Goal: Answer question/provide support: Answer question/provide support

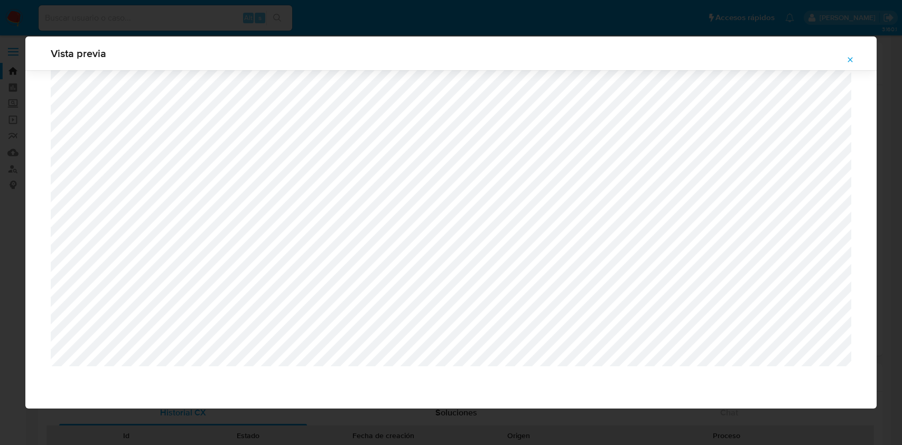
select select "10"
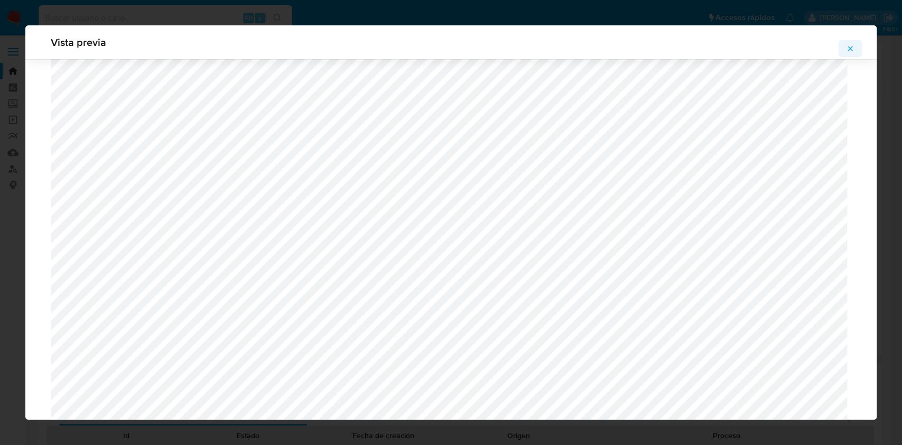
scroll to position [958, 0]
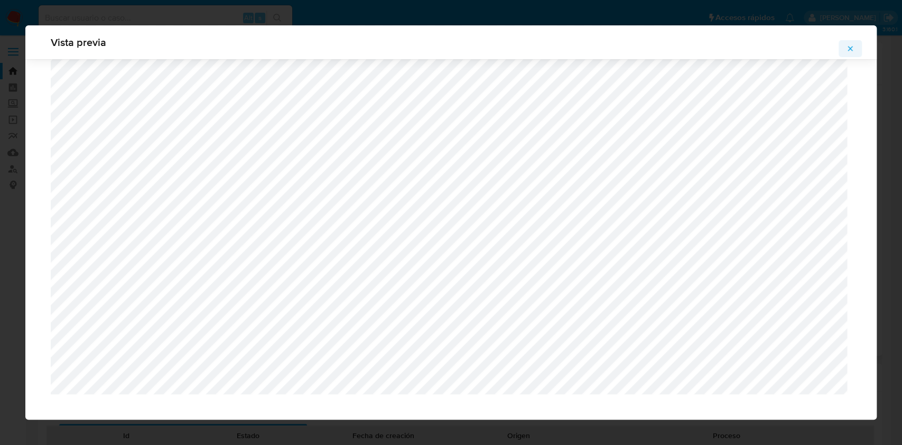
click at [854, 49] on icon "Attachment preview" at bounding box center [850, 48] width 8 height 8
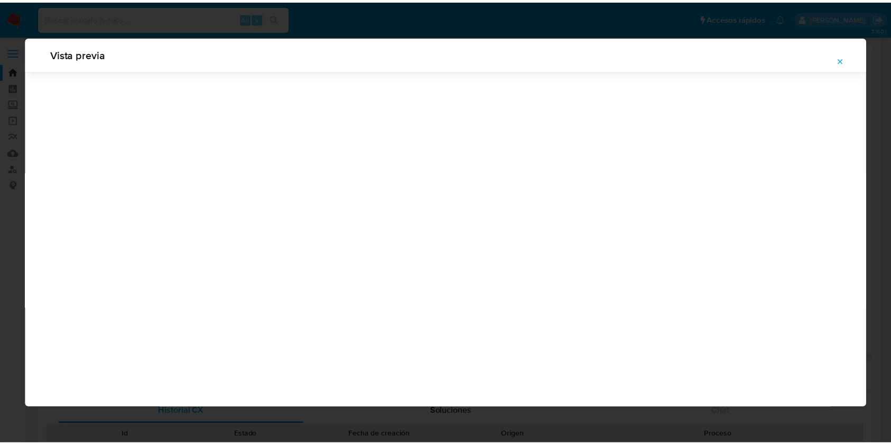
scroll to position [0, 0]
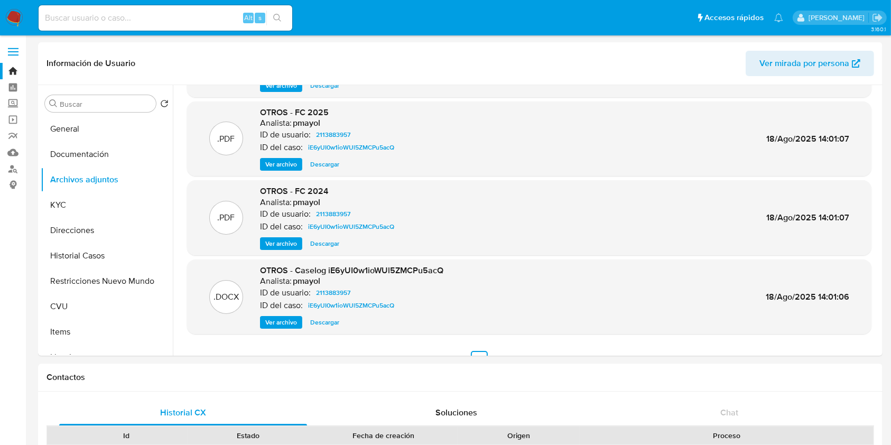
click at [156, 22] on input at bounding box center [166, 18] width 254 height 14
paste input "qkvA33VKbNgHPFFyUaEJLBih"
type input "qkvA33VKbNgHPFFyUaEJLBih"
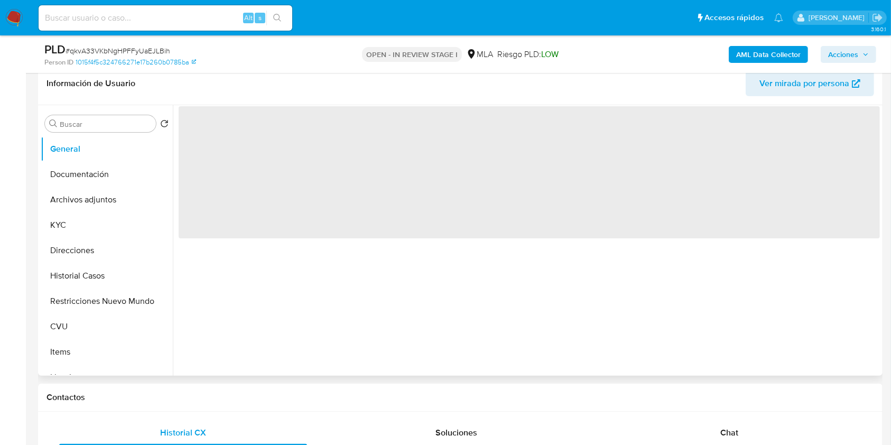
select select "10"
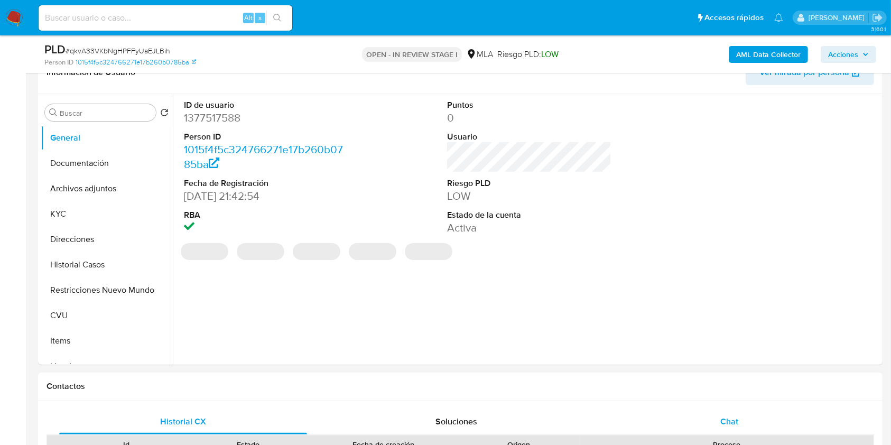
click at [716, 410] on div "Chat" at bounding box center [730, 421] width 248 height 25
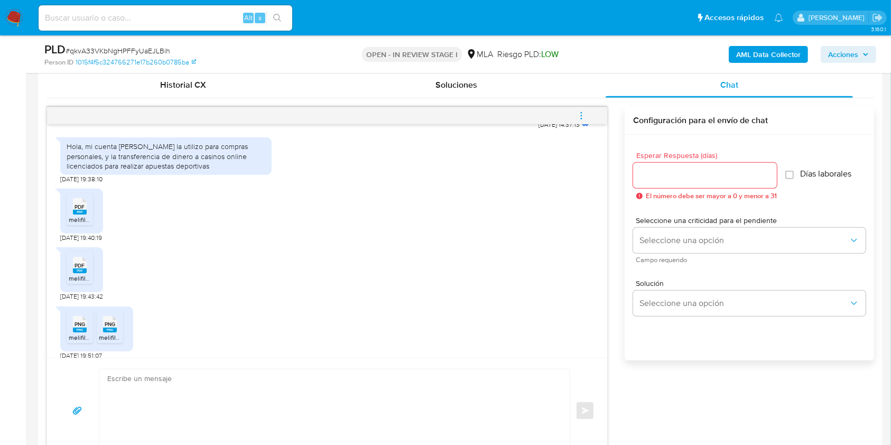
scroll to position [602, 0]
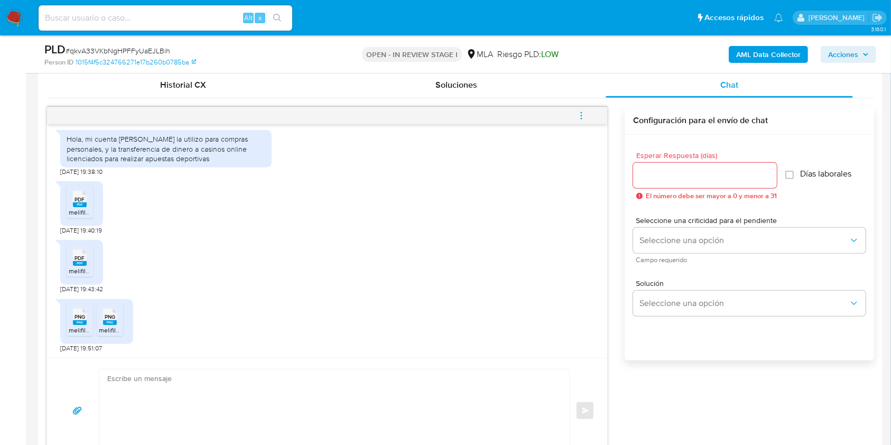
click at [74, 199] on icon at bounding box center [80, 199] width 14 height 16
click at [581, 118] on icon "menu-action" at bounding box center [582, 116] width 10 height 10
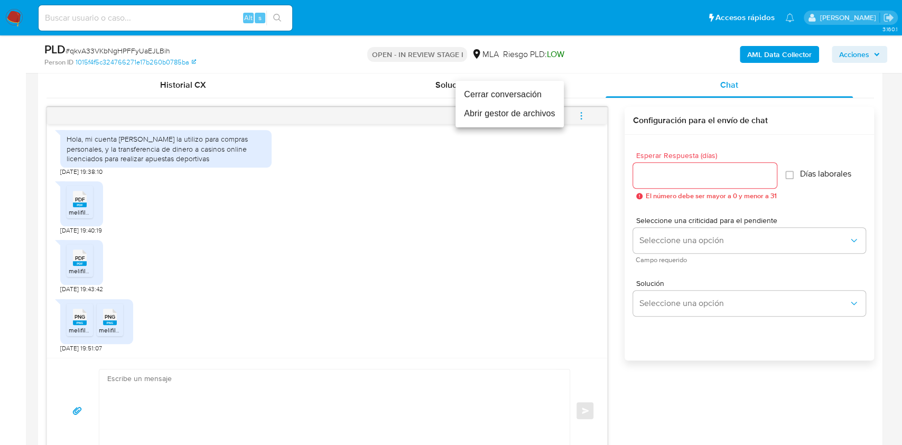
click at [524, 121] on li "Abrir gestor de archivos" at bounding box center [510, 113] width 108 height 19
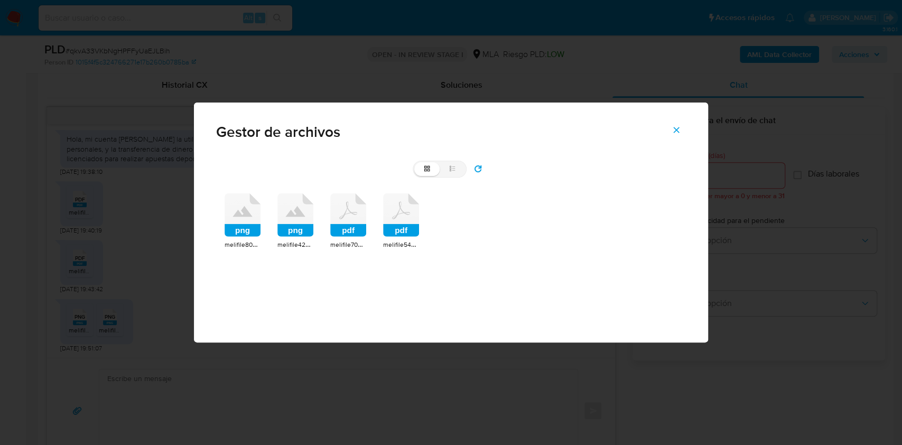
click at [243, 220] on icon at bounding box center [243, 214] width 36 height 43
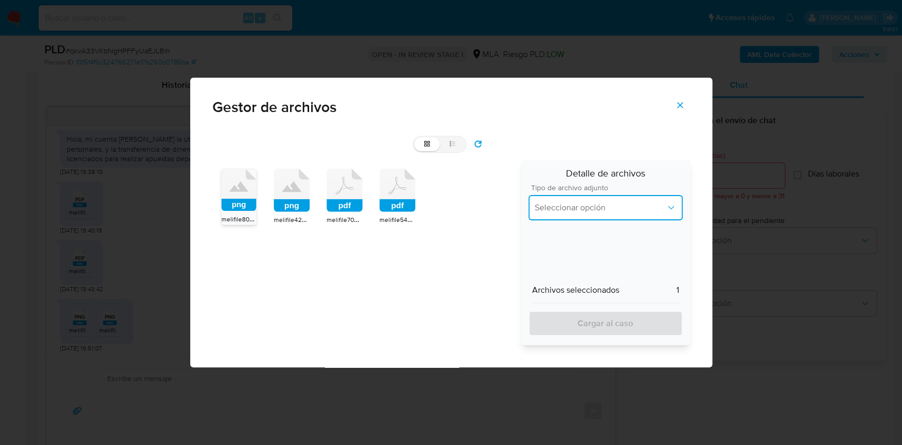
click at [617, 201] on button "Seleccionar opción" at bounding box center [606, 207] width 154 height 25
click at [228, 196] on icon at bounding box center [238, 190] width 35 height 42
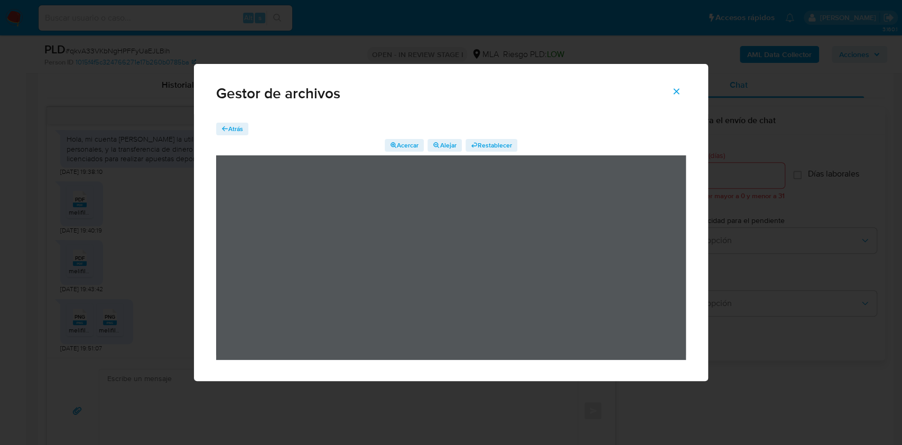
click at [236, 132] on span "Atrás" at bounding box center [235, 129] width 15 height 13
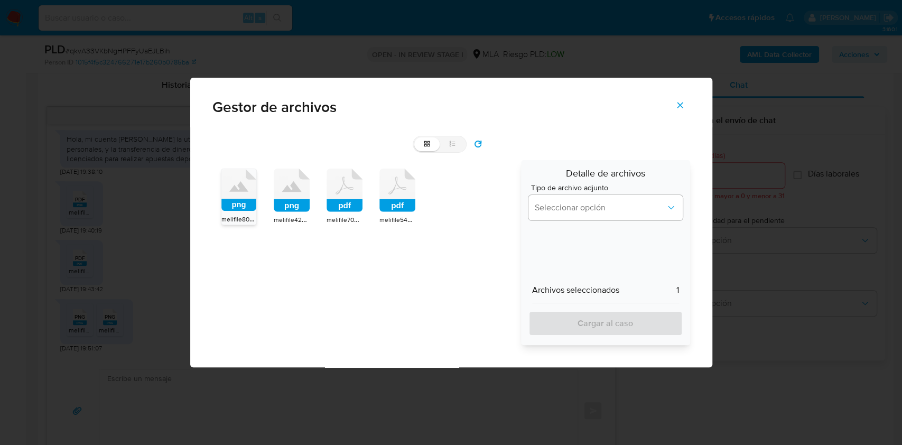
click at [297, 188] on icon at bounding box center [292, 186] width 20 height 11
click at [297, 188] on icon at bounding box center [291, 186] width 19 height 11
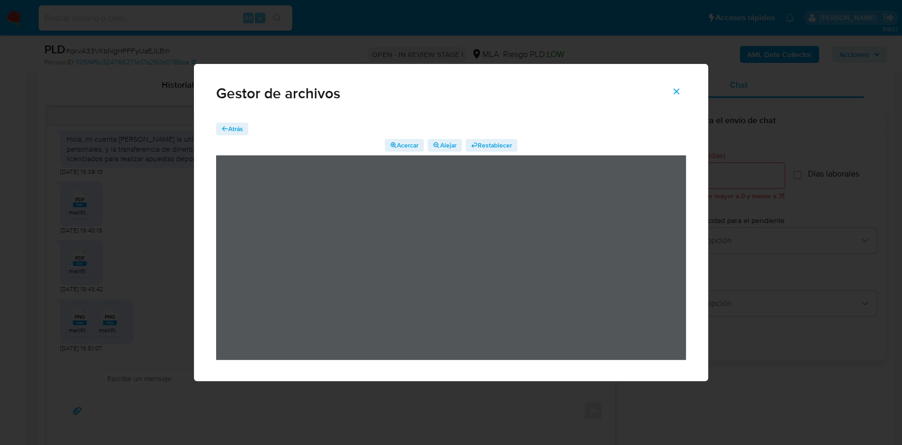
click at [232, 127] on span "Atrás" at bounding box center [235, 129] width 15 height 13
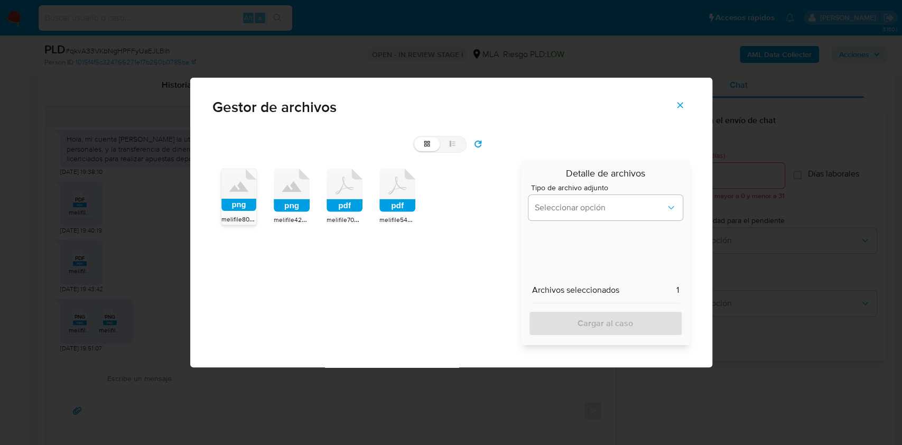
click at [339, 196] on icon at bounding box center [345, 190] width 36 height 43
click at [339, 196] on icon at bounding box center [344, 190] width 35 height 42
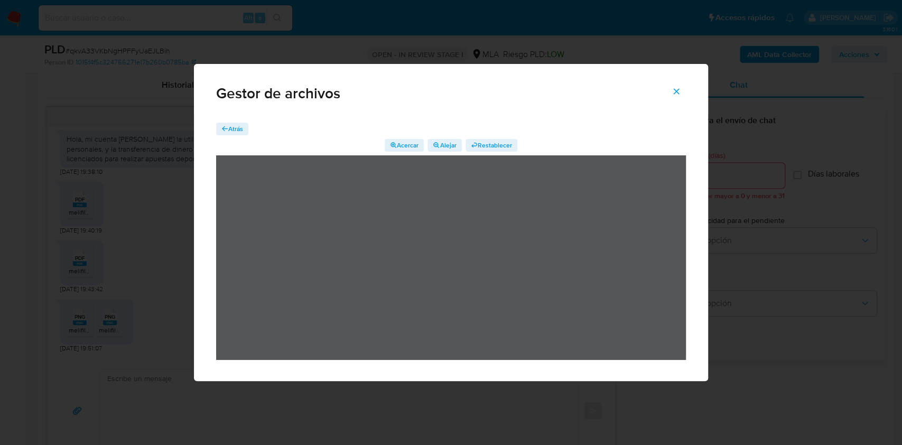
click at [238, 129] on span "Atrás" at bounding box center [235, 129] width 15 height 13
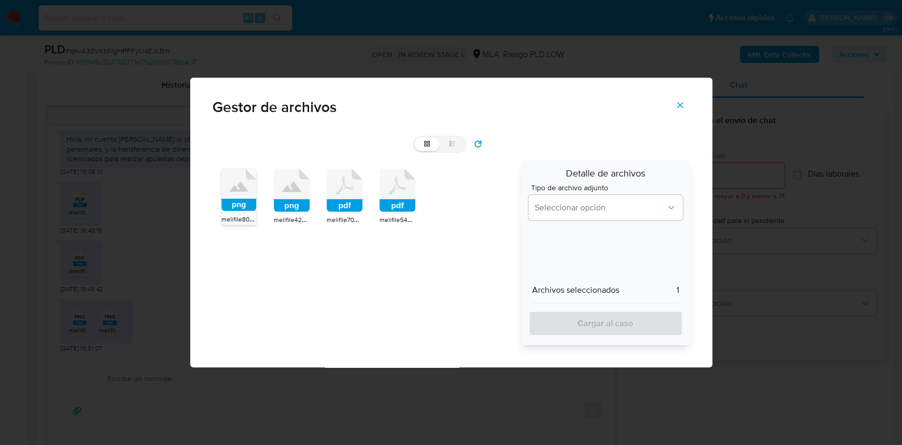
click at [403, 207] on rect at bounding box center [398, 205] width 36 height 13
click at [403, 207] on rect at bounding box center [397, 205] width 35 height 12
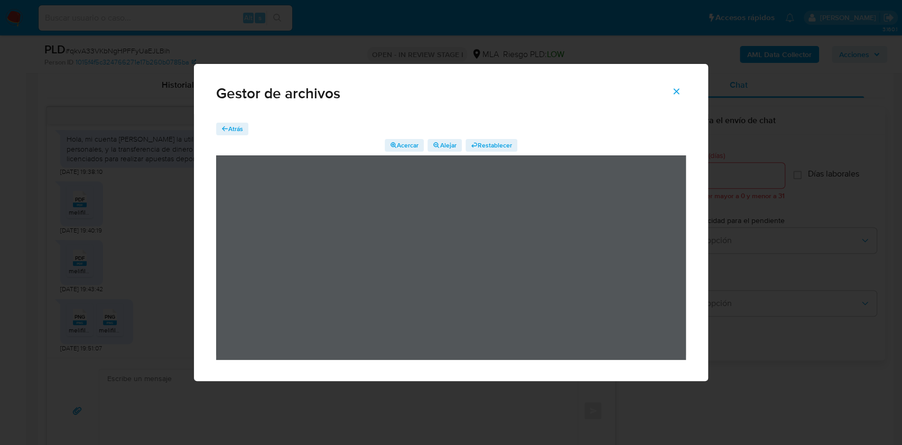
click at [677, 94] on icon "Cerrar" at bounding box center [677, 92] width 10 height 10
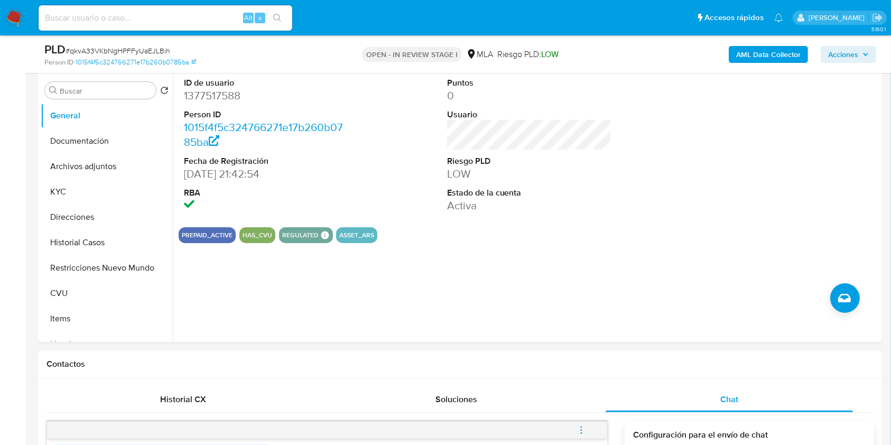
scroll to position [140, 0]
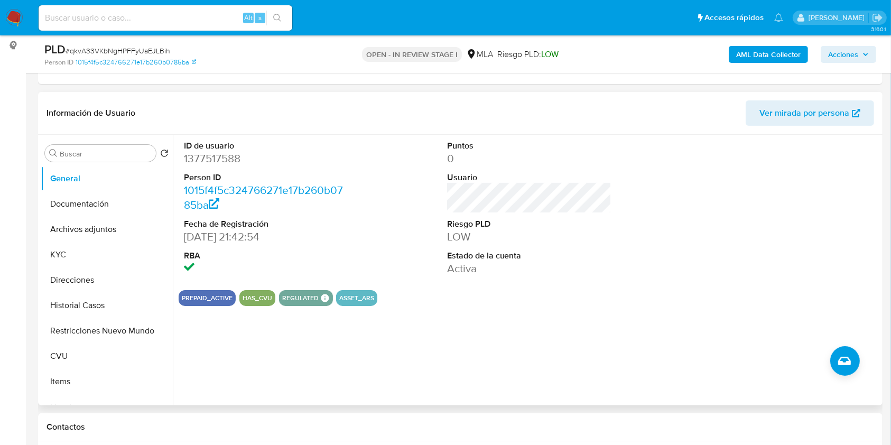
click at [227, 158] on dd "1377517588" at bounding box center [266, 158] width 165 height 15
copy dd "1377517588"
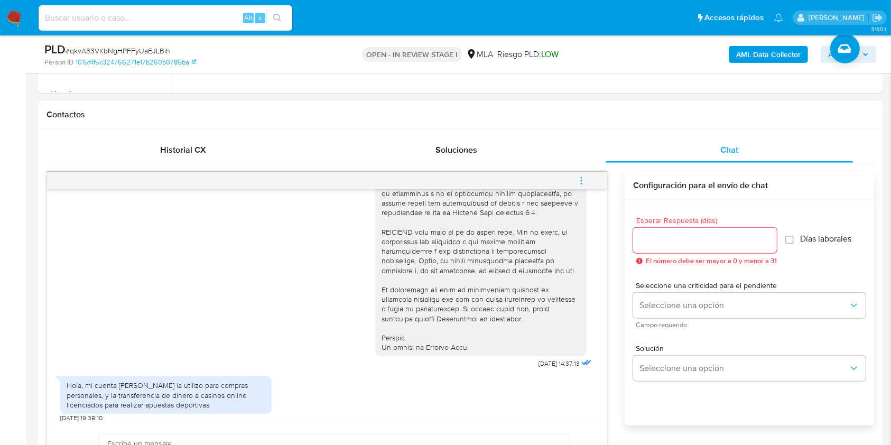
scroll to position [602, 0]
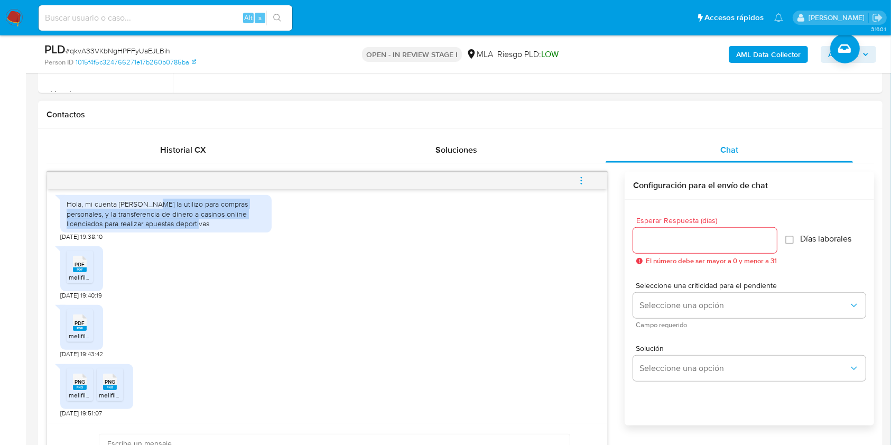
drag, startPoint x: 216, startPoint y: 224, endPoint x: 157, endPoint y: 206, distance: 62.0
click at [157, 206] on div "Hola, mi cuenta de mercado la utilizo para compras personales, y la transferenc…" at bounding box center [166, 213] width 199 height 29
copy div "la utilizo para compras personales, y la transferencia de dinero a casinos onli…"
drag, startPoint x: 83, startPoint y: 203, endPoint x: 216, endPoint y: 242, distance: 138.2
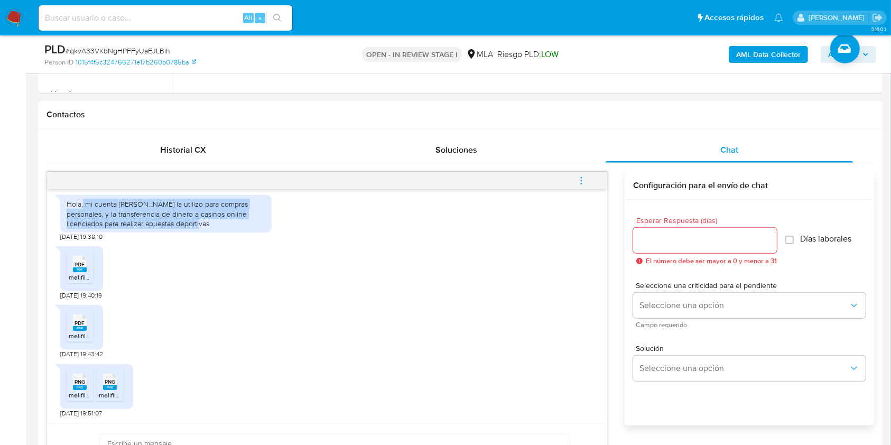
click at [216, 228] on div "Hola, mi cuenta de mercado la utilizo para compras personales, y la transferenc…" at bounding box center [166, 213] width 199 height 29
copy div "mi cuenta de mercado la utilizo para compras personales, y la transferencia de …"
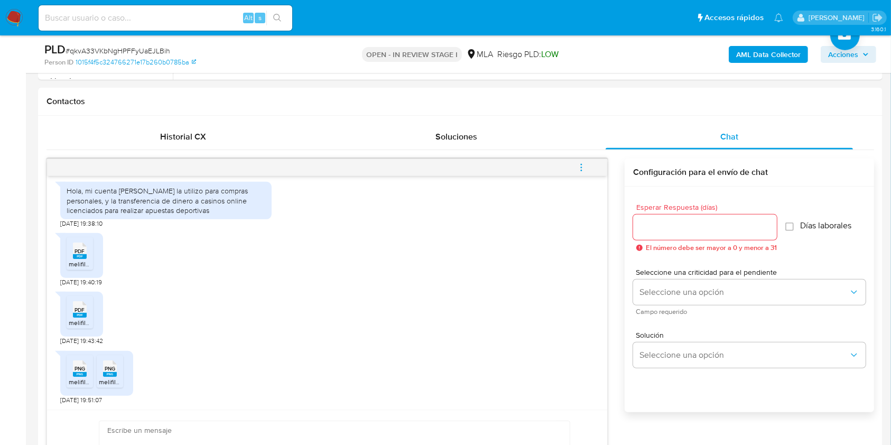
click at [111, 51] on span "# qkvA33VKbNgHPFFyUaEJLBih" at bounding box center [118, 50] width 105 height 11
copy span "qkvA33VKbNgHPFFyUaEJLBih"
click at [19, 14] on img at bounding box center [14, 18] width 18 height 18
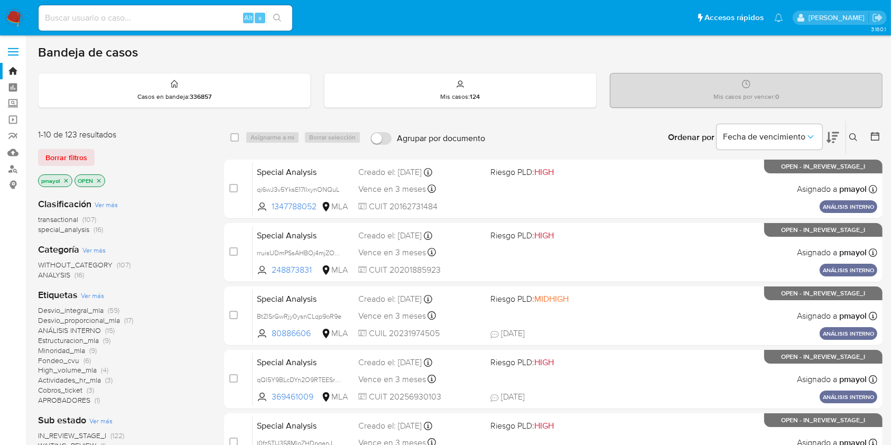
click at [857, 134] on icon at bounding box center [854, 137] width 8 height 8
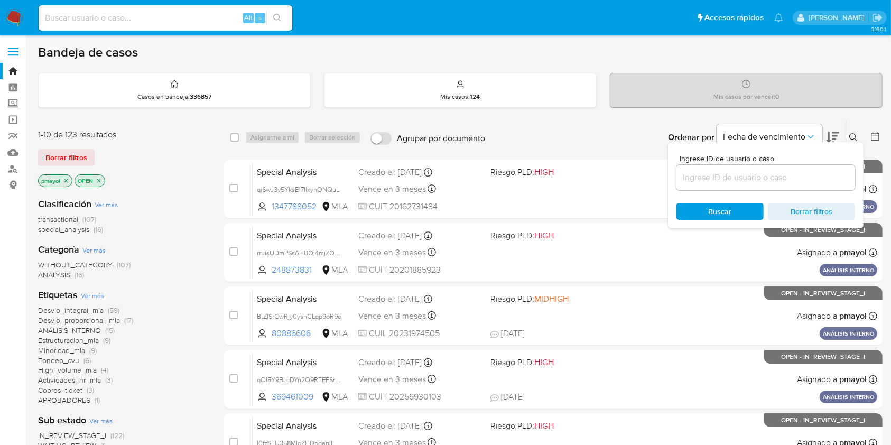
click at [730, 180] on input at bounding box center [766, 178] width 179 height 14
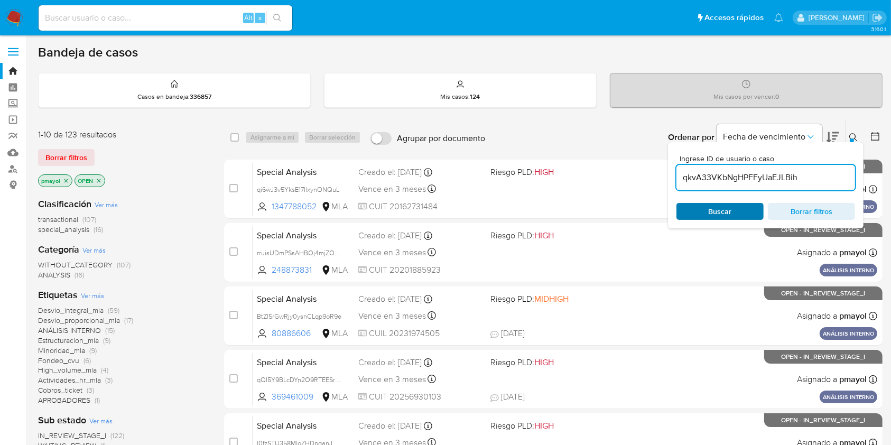
type input "qkvA33VKbNgHPFFyUaEJLBih"
click at [709, 205] on div "Buscar Borrar filtros" at bounding box center [766, 211] width 179 height 17
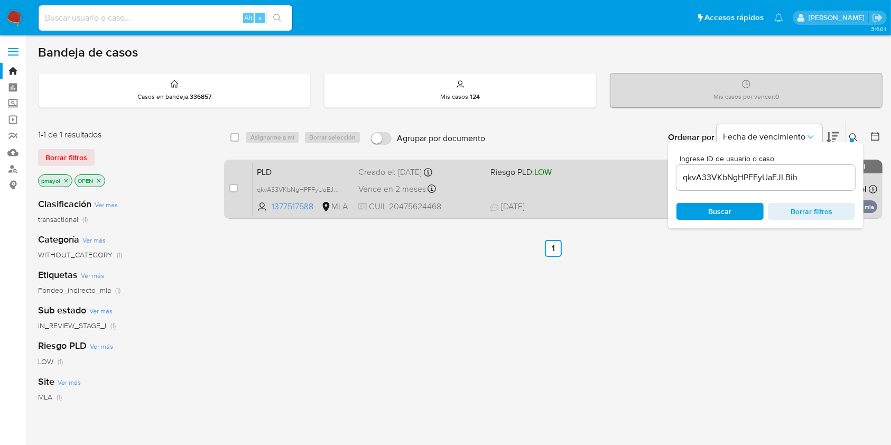
click at [560, 188] on span at bounding box center [552, 189] width 123 height 2
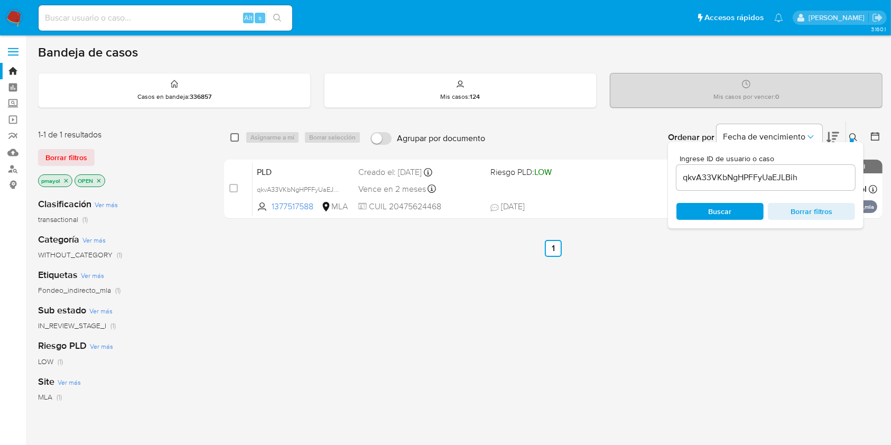
click at [237, 134] on input "checkbox" at bounding box center [234, 137] width 8 height 8
checkbox input "true"
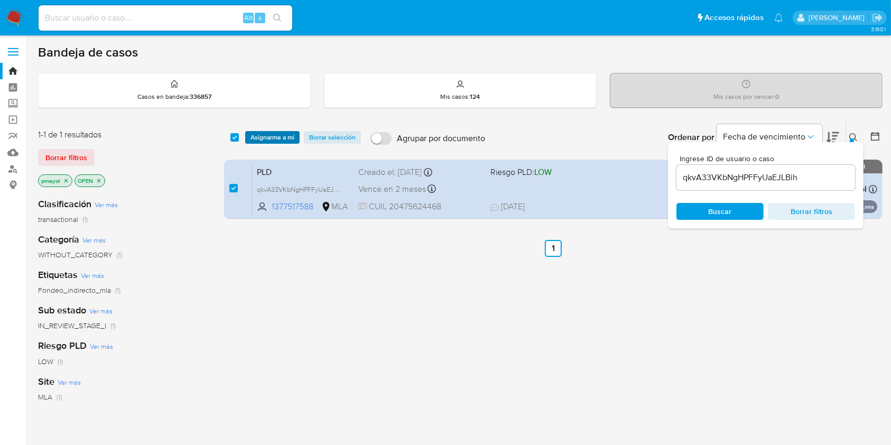
click at [270, 135] on span "Asignarme a mí" at bounding box center [273, 137] width 44 height 11
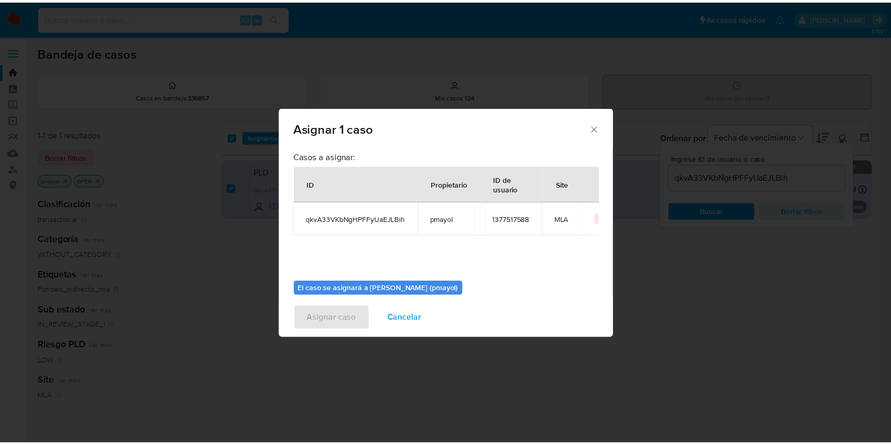
scroll to position [54, 0]
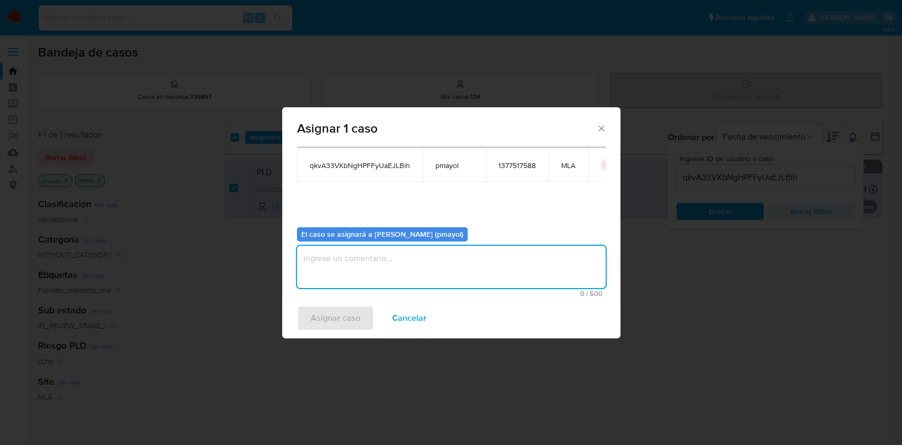
click at [515, 279] on textarea "assign-modal" at bounding box center [451, 267] width 309 height 42
type textarea "Asignación"
click at [347, 315] on span "Asignar caso" at bounding box center [336, 318] width 50 height 23
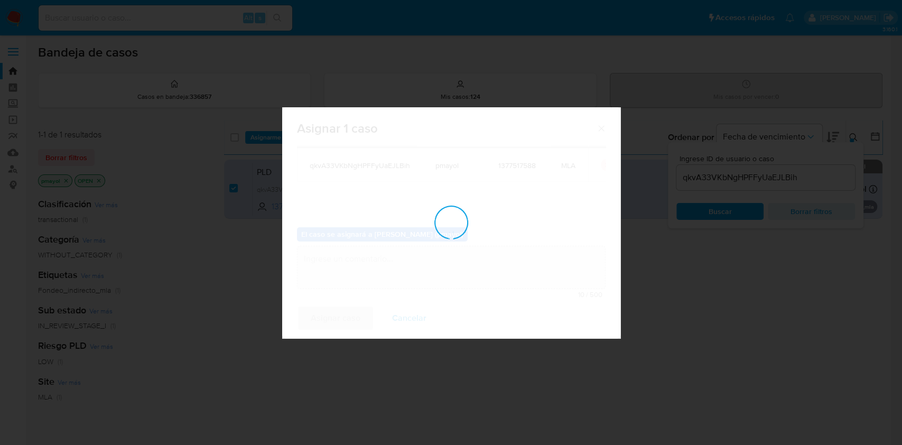
checkbox input "false"
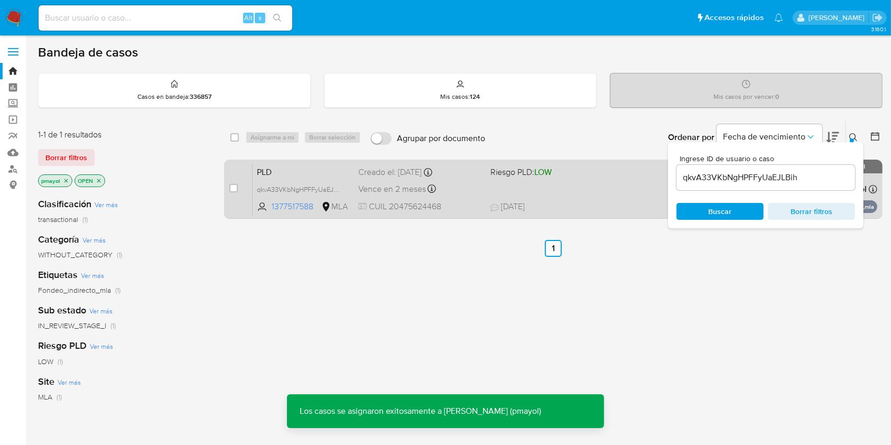
click at [562, 188] on span at bounding box center [552, 189] width 123 height 2
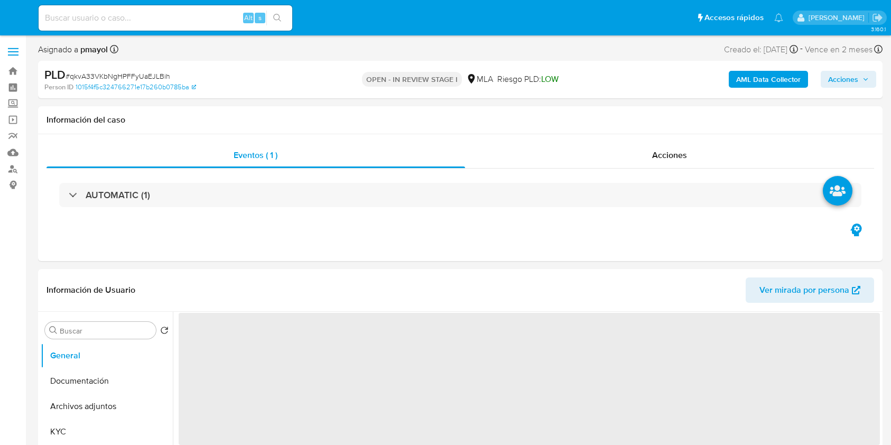
select select "10"
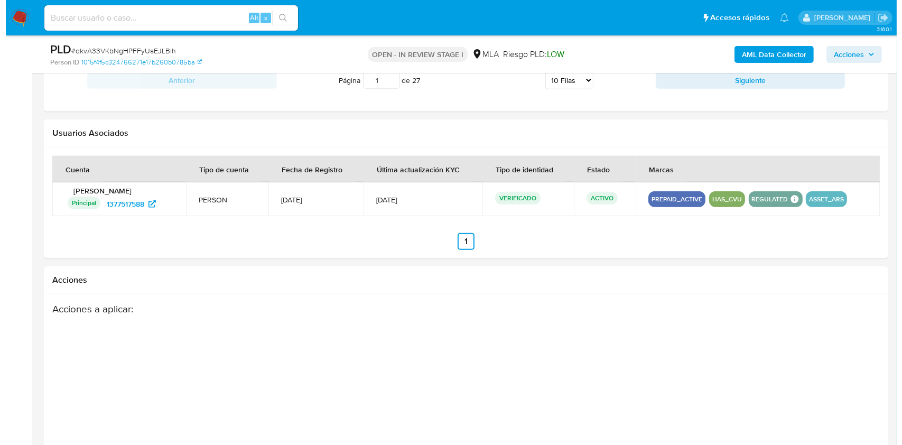
scroll to position [1370, 0]
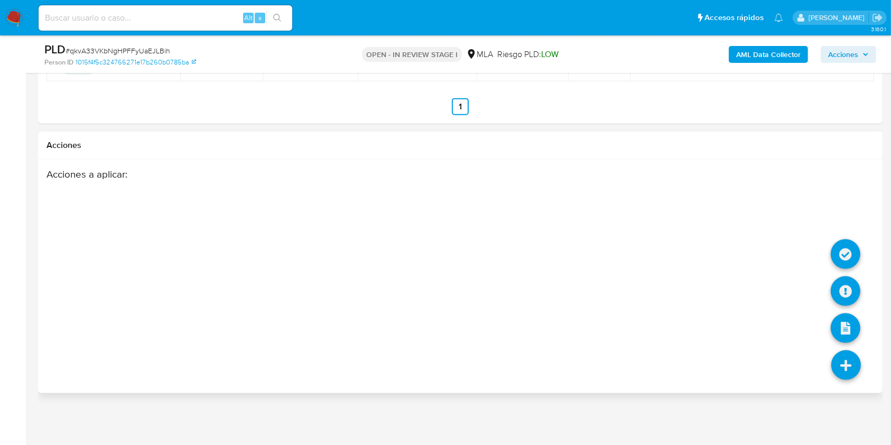
click at [841, 274] on li at bounding box center [846, 255] width 30 height 43
click at [845, 285] on icon at bounding box center [846, 291] width 30 height 30
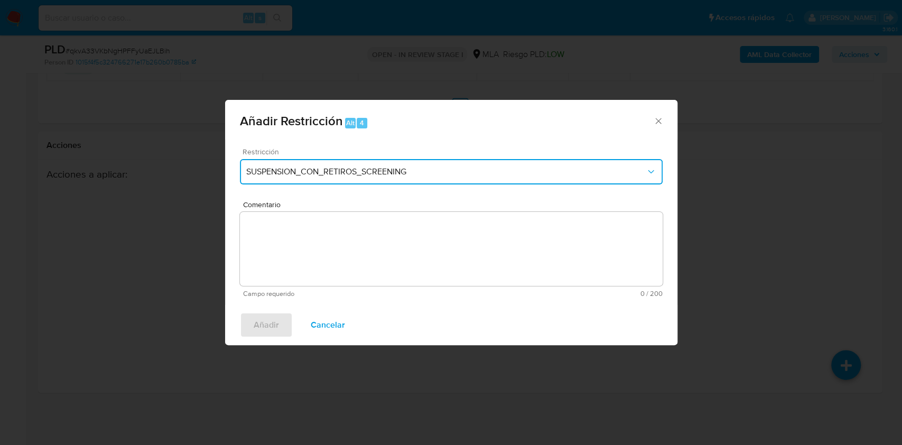
click at [494, 169] on span "SUSPENSION_CON_RETIROS_SCREENING" at bounding box center [446, 172] width 400 height 11
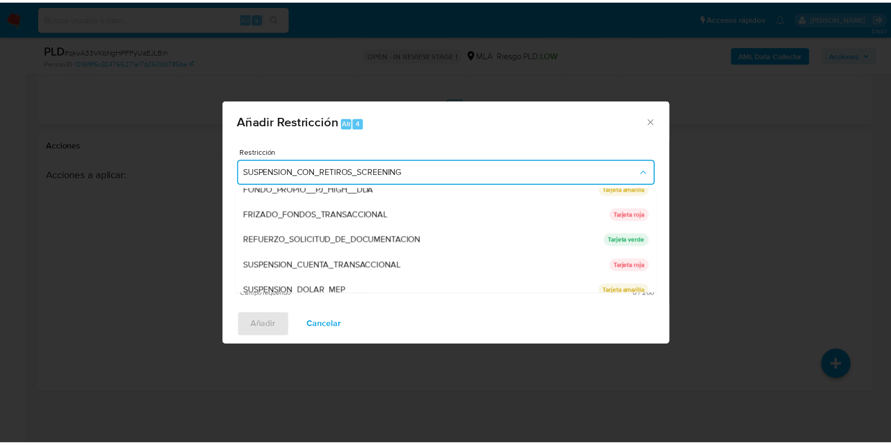
scroll to position [192, 0]
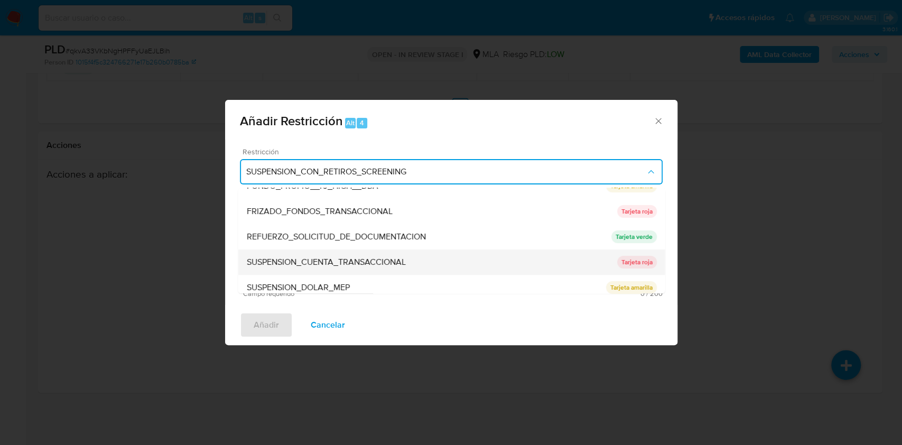
click at [447, 251] on div "SUSPENSION_CUENTA_TRANSACCIONAL" at bounding box center [431, 262] width 371 height 25
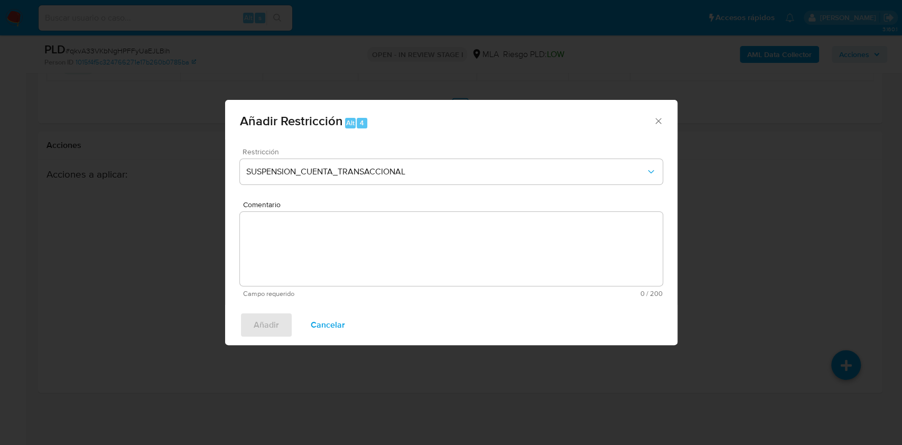
click at [391, 262] on textarea "Comentario" at bounding box center [451, 249] width 423 height 74
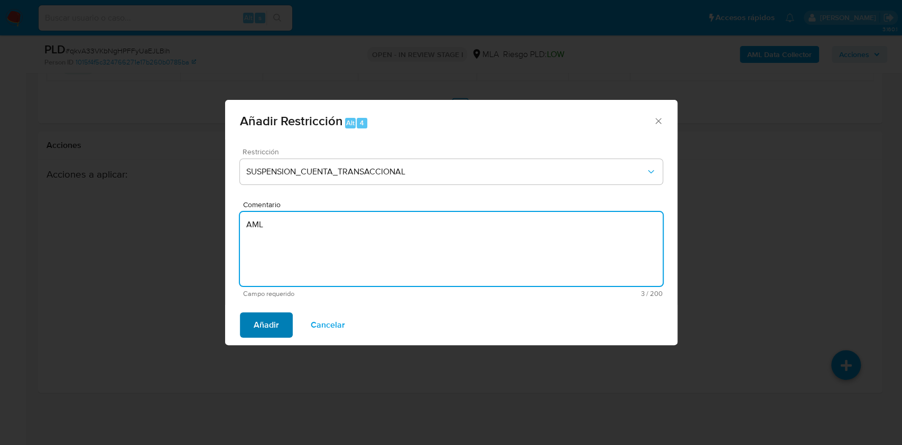
type textarea "AML"
click at [264, 326] on span "Añadir" at bounding box center [266, 324] width 25 height 23
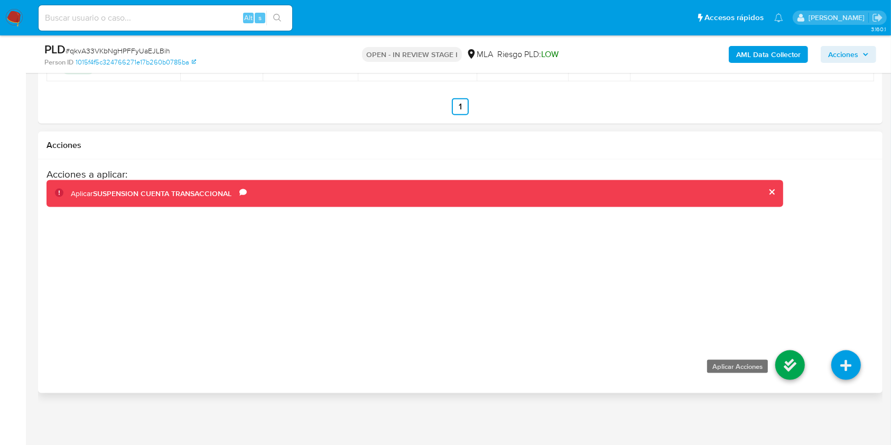
click at [791, 370] on icon at bounding box center [790, 365] width 30 height 30
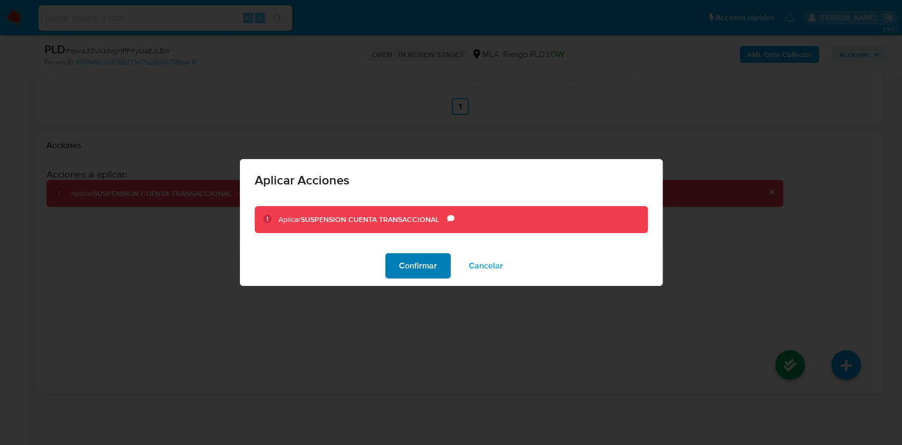
click at [417, 264] on span "Confirmar" at bounding box center [418, 265] width 38 height 23
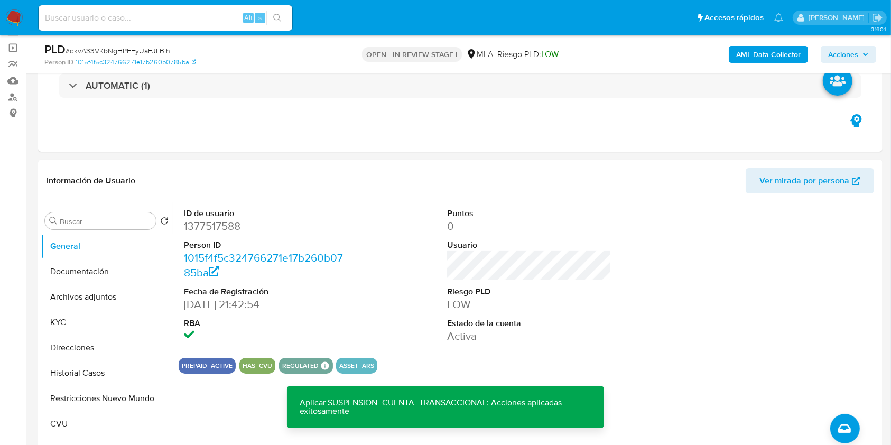
scroll to position [63, 0]
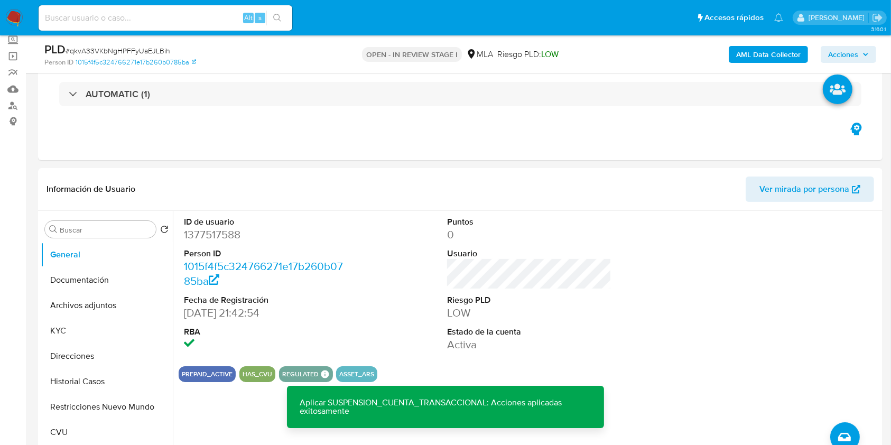
click at [765, 49] on b "AML Data Collector" at bounding box center [768, 54] width 64 height 17
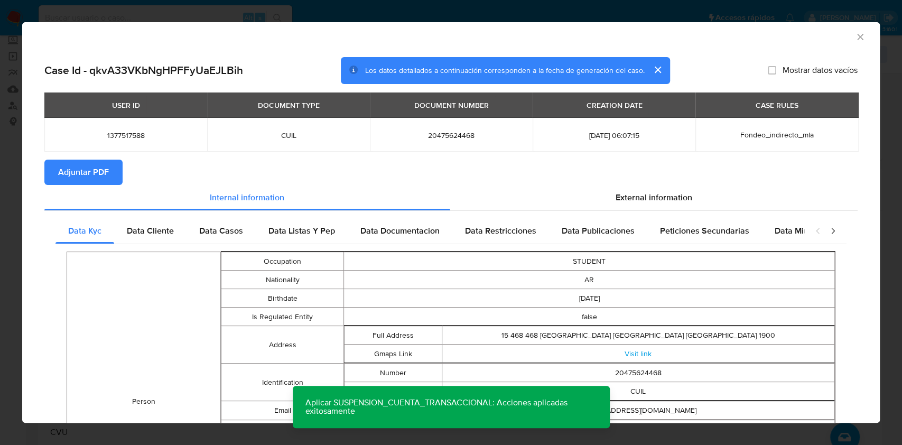
click at [116, 176] on button "Adjuntar PDF" at bounding box center [83, 172] width 78 height 25
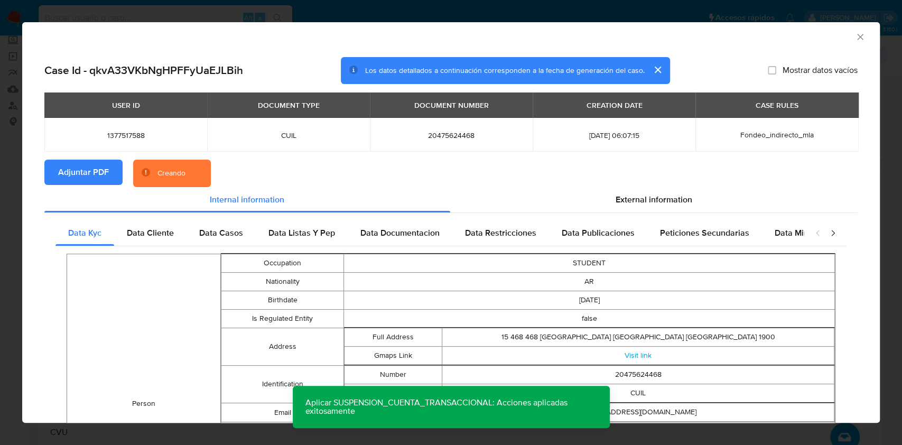
click at [855, 36] on icon "Cerrar ventana" at bounding box center [860, 37] width 11 height 11
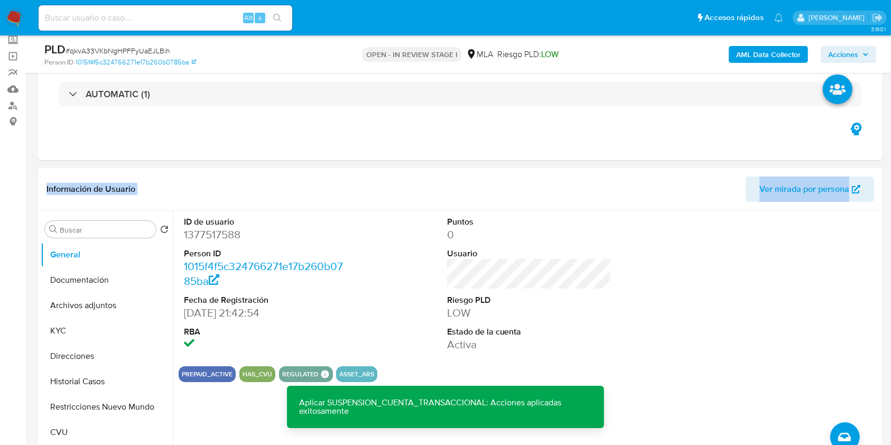
drag, startPoint x: 891, startPoint y: 109, endPoint x: 890, endPoint y: 188, distance: 78.8
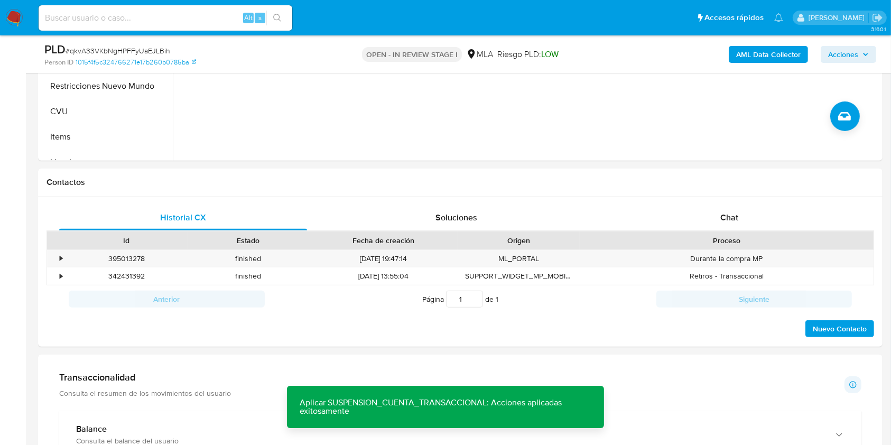
scroll to position [380, 0]
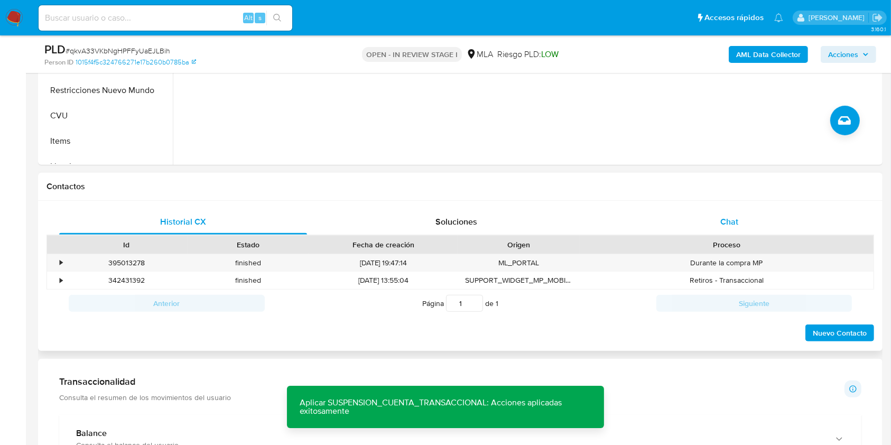
click at [732, 223] on span "Chat" at bounding box center [730, 222] width 18 height 12
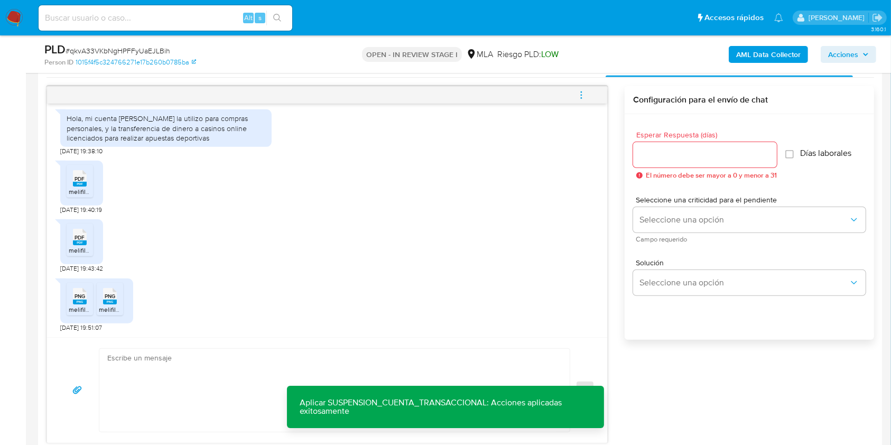
scroll to position [550, 0]
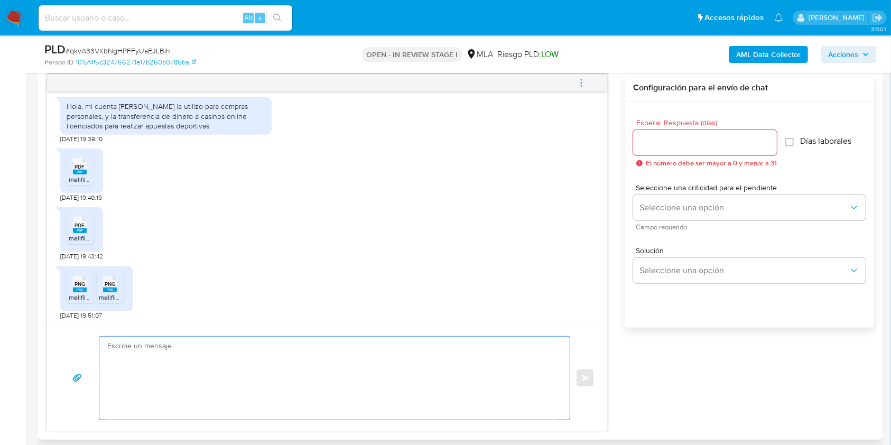
click at [296, 361] on textarea at bounding box center [331, 378] width 449 height 83
paste textarea "Hola, Muchas gracias por la respuesta. Analizamos tu caso y notamos que la info…"
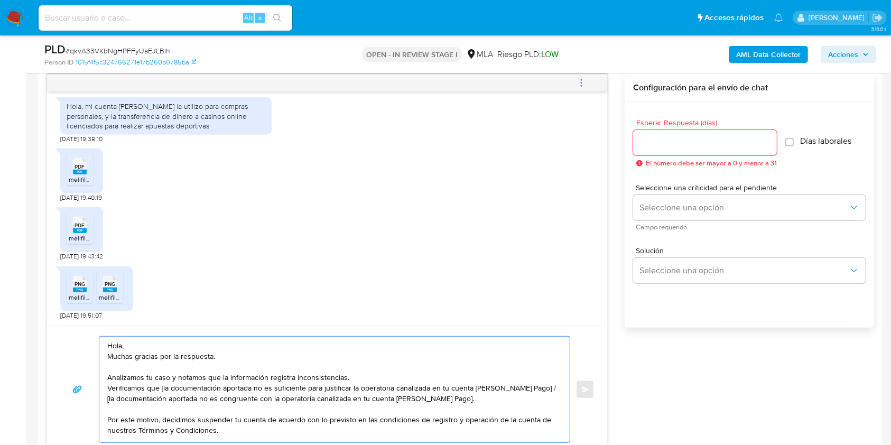
scroll to position [60, 0]
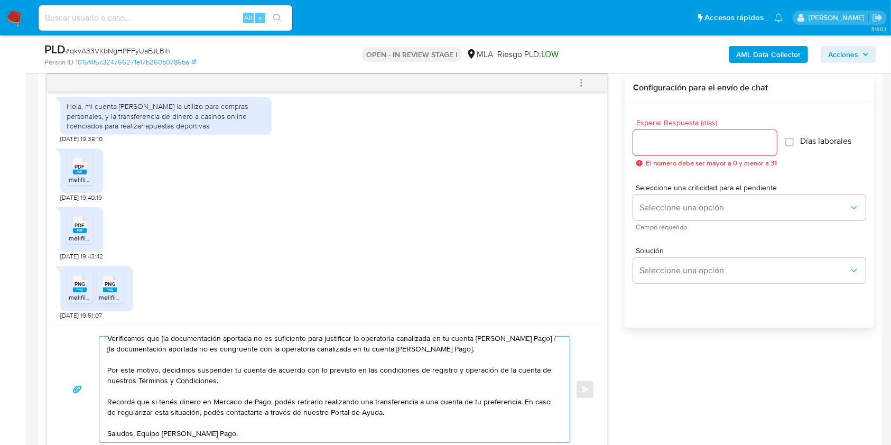
click at [255, 357] on textarea "Hola, Muchas gracias por la respuesta. Analizamos tu caso y notamos que la info…" at bounding box center [331, 390] width 449 height 106
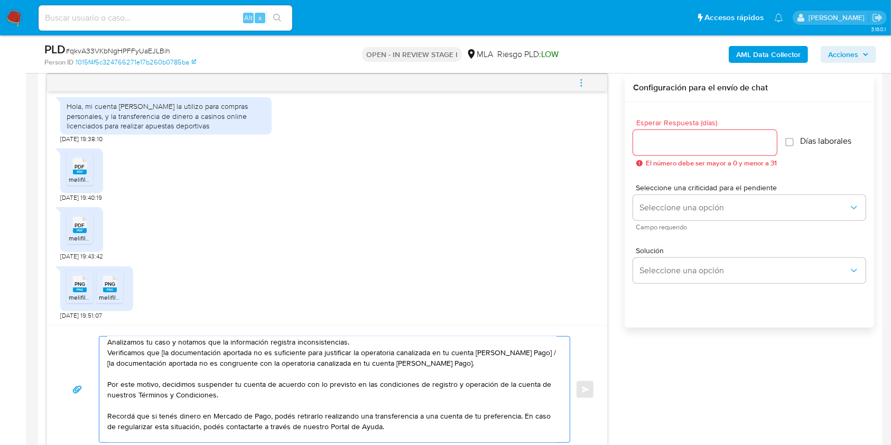
scroll to position [3, 0]
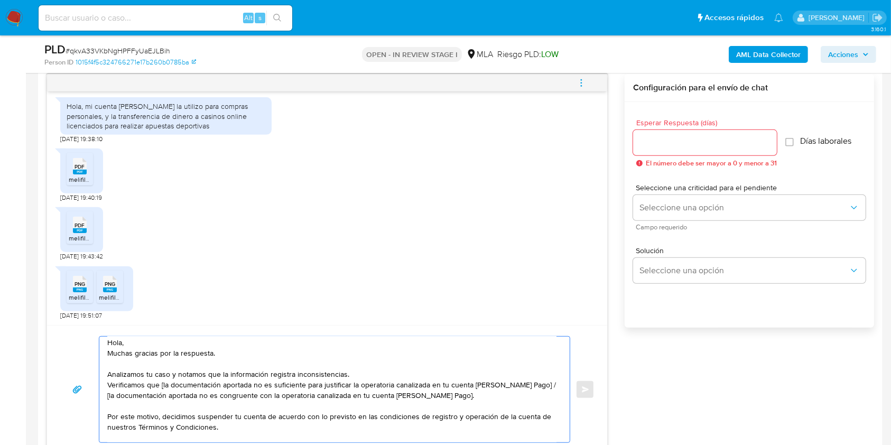
click at [191, 345] on textarea "Hola, Muchas gracias por la respuesta. Analizamos tu caso y notamos que la info…" at bounding box center [331, 390] width 449 height 106
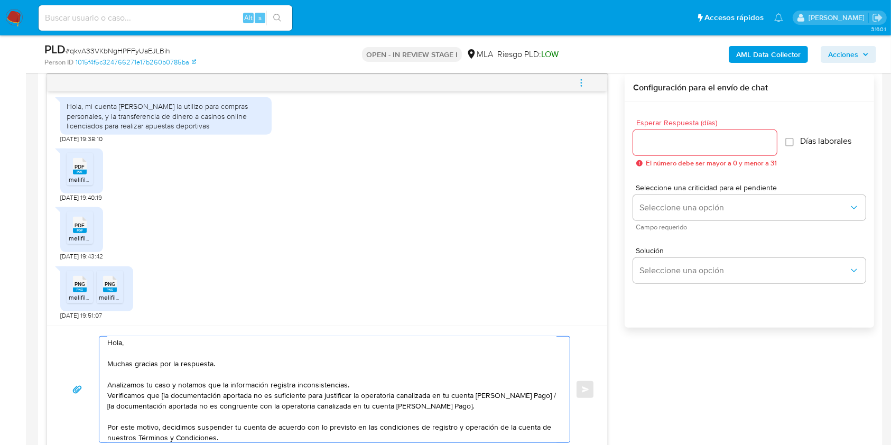
scroll to position [14, 0]
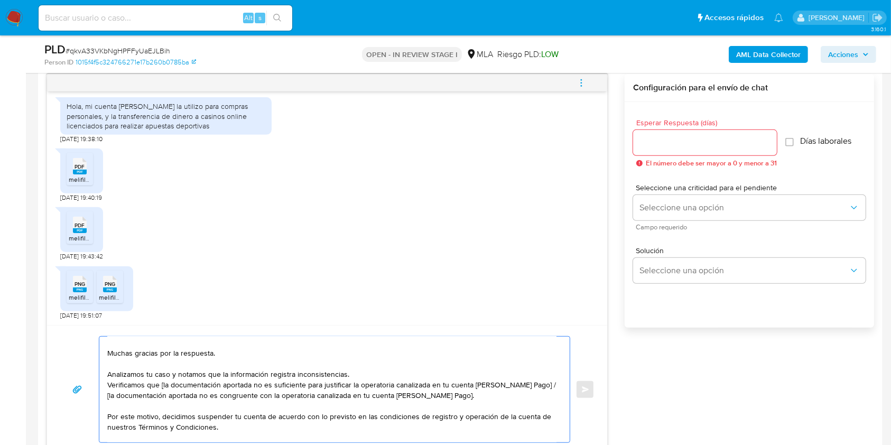
click at [108, 390] on textarea "Hola, Muchas gracias por la respuesta. Analizamos tu caso y notamos que la info…" at bounding box center [331, 390] width 449 height 106
drag, startPoint x: 330, startPoint y: 384, endPoint x: 330, endPoint y: 393, distance: 8.5
click at [330, 393] on textarea "Hola, Muchas gracias por la respuesta. Analizamos tu caso y notamos que la info…" at bounding box center [331, 390] width 449 height 106
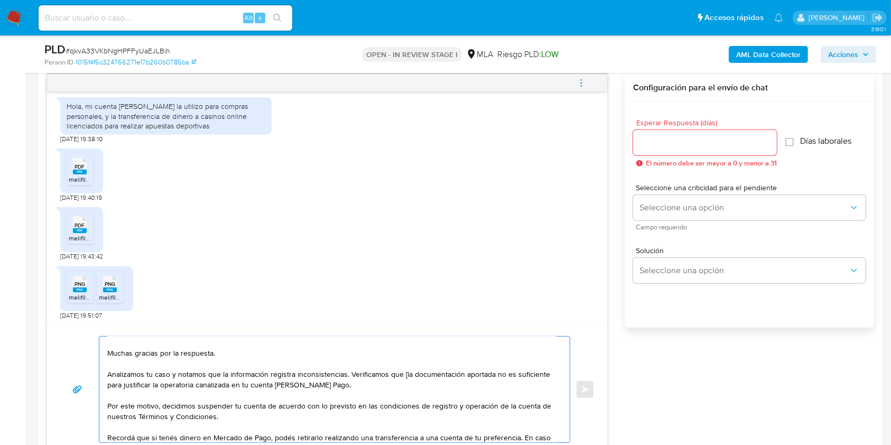
click at [402, 370] on textarea "Hola, Muchas gracias por la respuesta. Analizamos tu caso y notamos que la info…" at bounding box center [331, 390] width 449 height 106
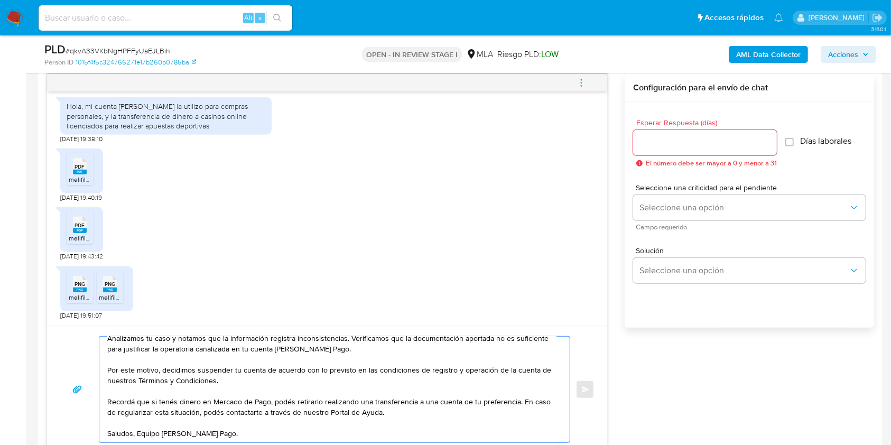
scroll to position [63, 0]
click at [136, 425] on textarea "Hola, Muchas gracias por la respuesta. Analizamos tu caso y notamos que la info…" at bounding box center [331, 390] width 449 height 106
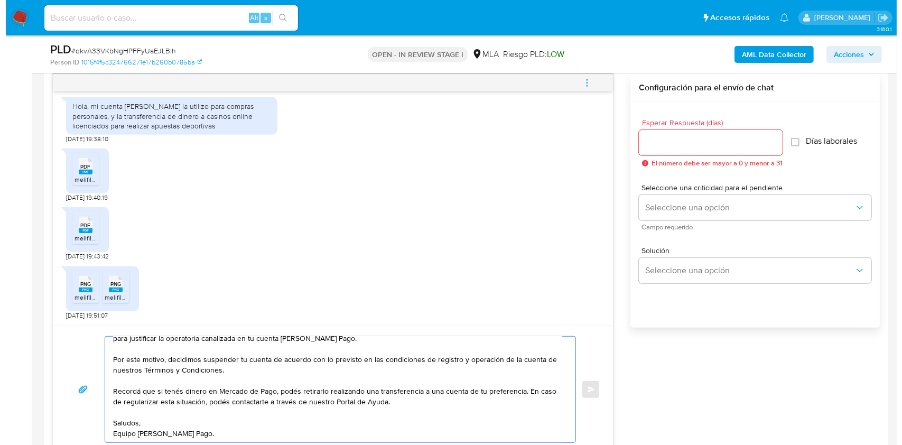
scroll to position [0, 0]
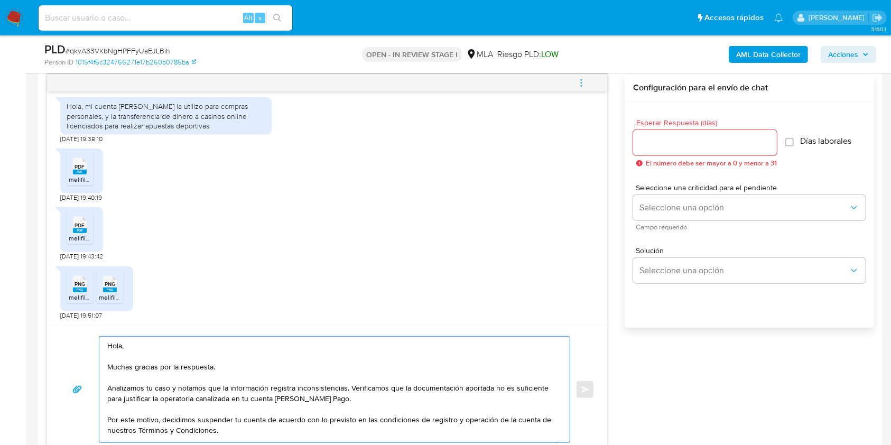
type textarea "Hola, Muchas gracias por la respuesta. Analizamos tu caso y notamos que la info…"
click at [670, 139] on input "Esperar Respuesta (días)" at bounding box center [705, 143] width 144 height 14
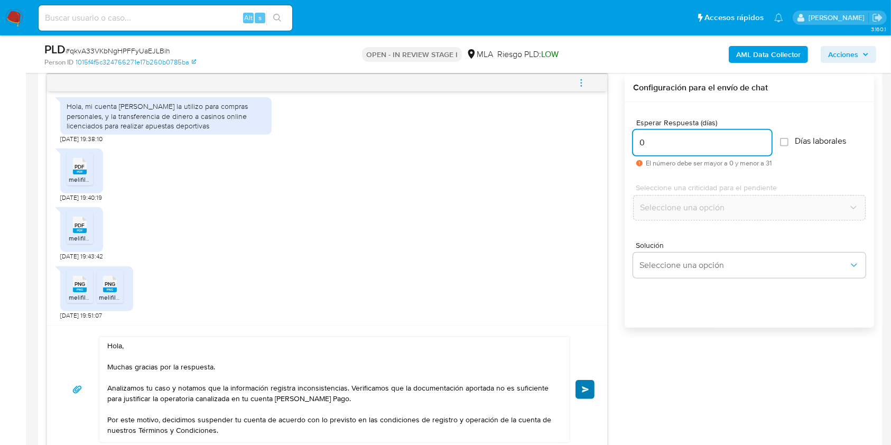
type input "0"
click at [590, 387] on button "Enviar" at bounding box center [585, 389] width 19 height 19
click at [587, 79] on button "menu-action" at bounding box center [581, 82] width 35 height 25
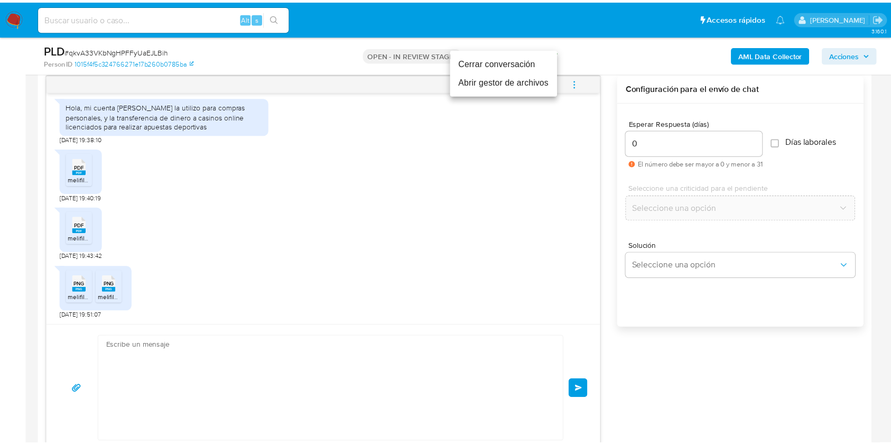
scroll to position [825, 0]
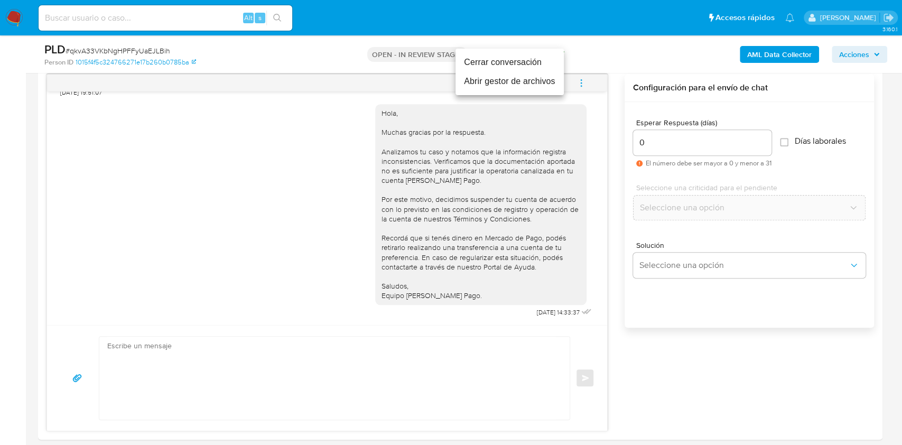
click at [512, 58] on li "Cerrar conversación" at bounding box center [510, 62] width 108 height 19
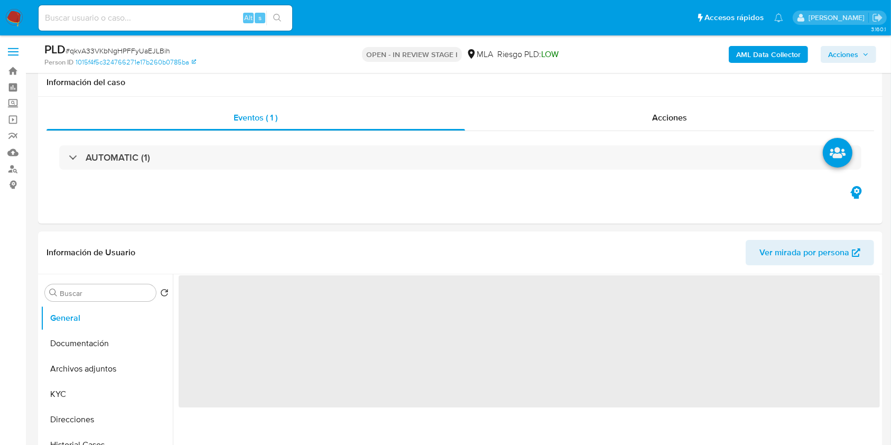
scroll to position [85, 0]
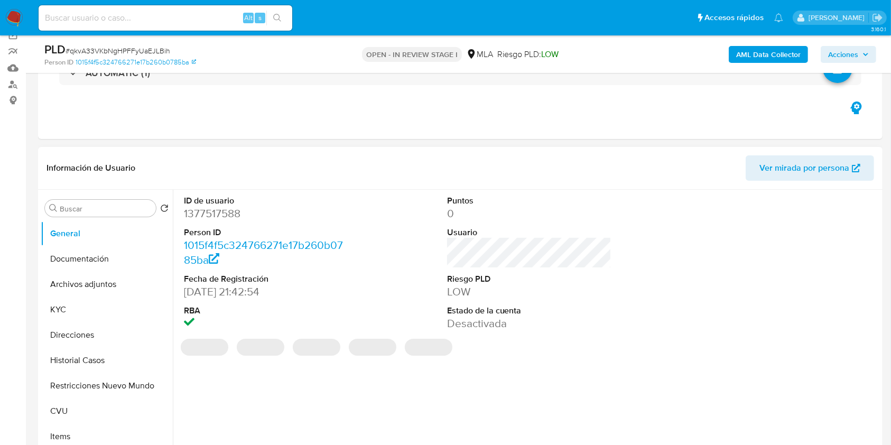
select select "10"
click at [84, 290] on button "Archivos adjuntos" at bounding box center [103, 284] width 124 height 25
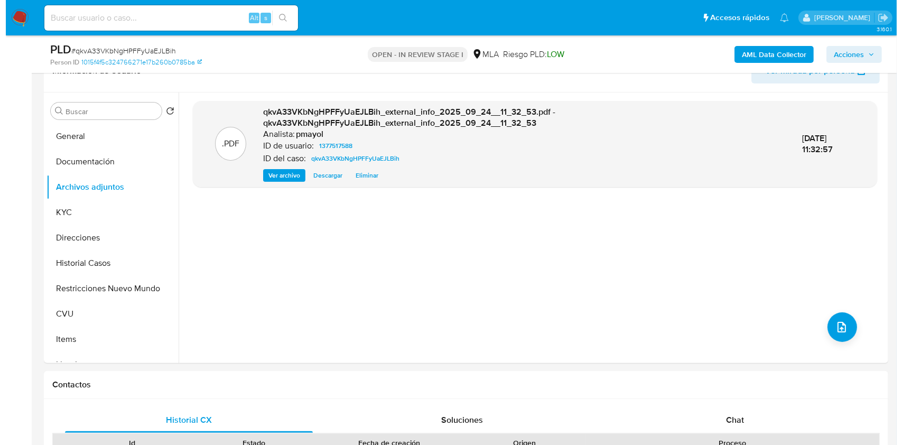
scroll to position [153, 0]
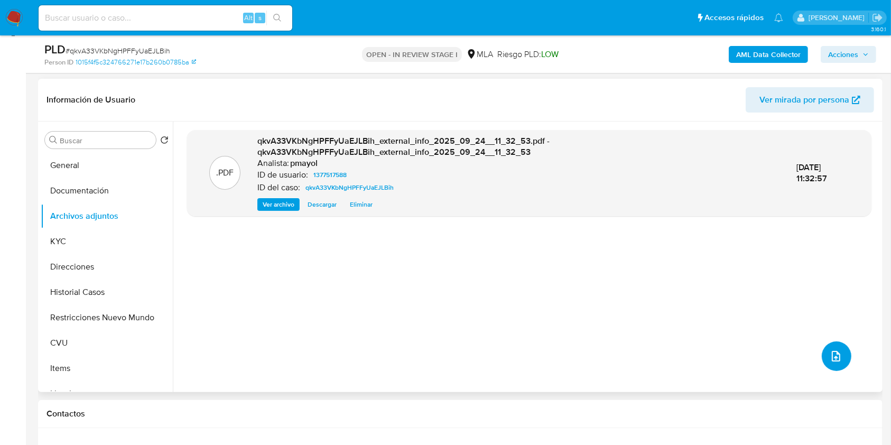
click at [823, 357] on button "upload-file" at bounding box center [837, 356] width 30 height 30
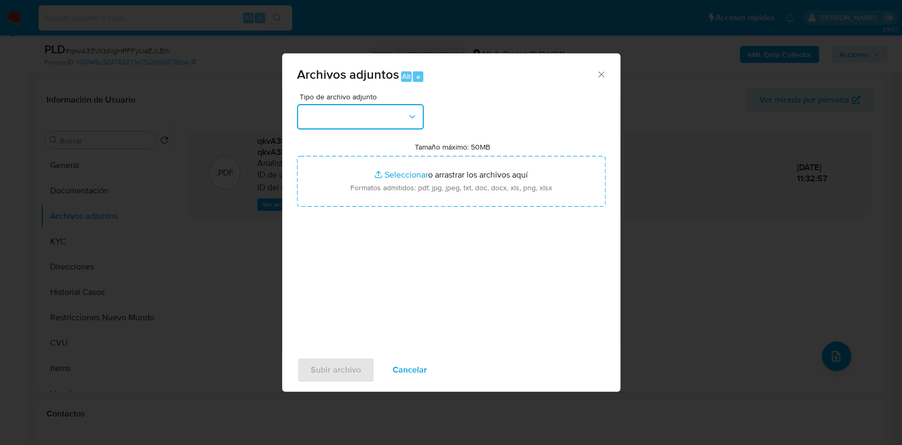
click at [397, 126] on button "button" at bounding box center [360, 116] width 127 height 25
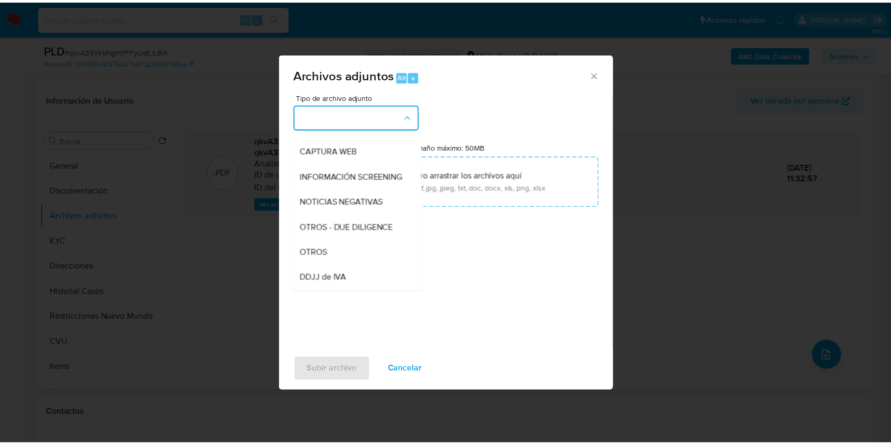
scroll to position [121, 0]
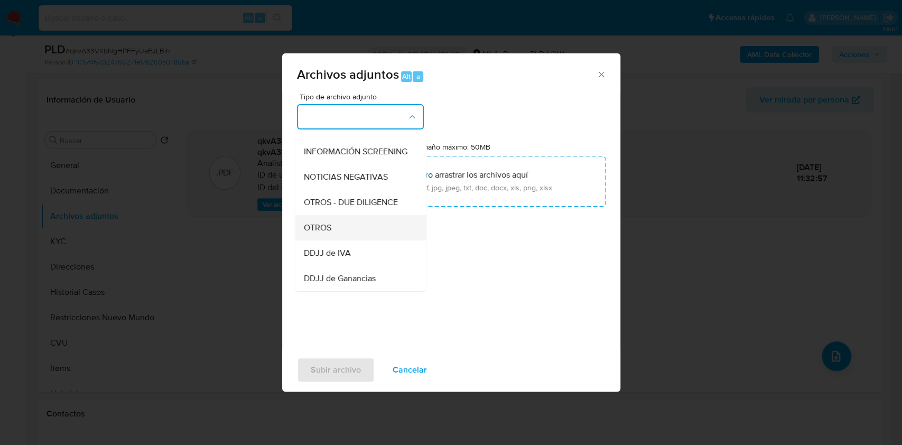
click at [367, 227] on div "OTROS" at bounding box center [357, 227] width 108 height 25
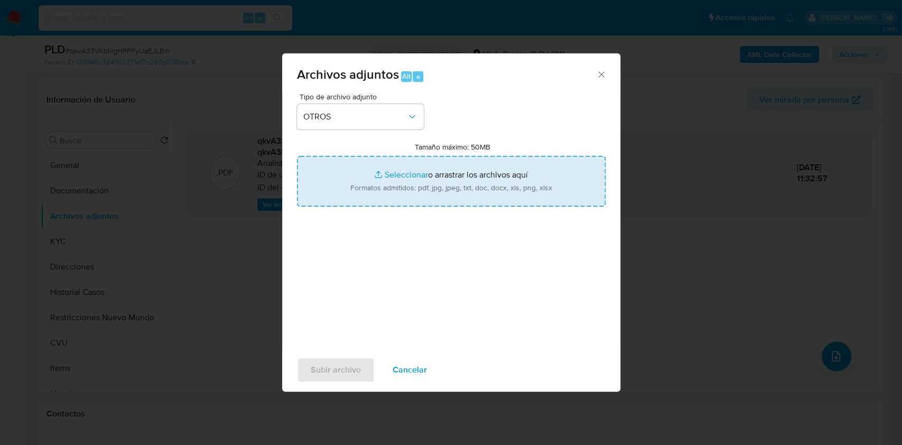
click at [408, 196] on input "Tamaño máximo: 50MB Seleccionar archivos" at bounding box center [451, 181] width 309 height 51
type input "C:\fakepath\Caselog qkvA33VKbNgHPFFyUaEJLBih.docx"
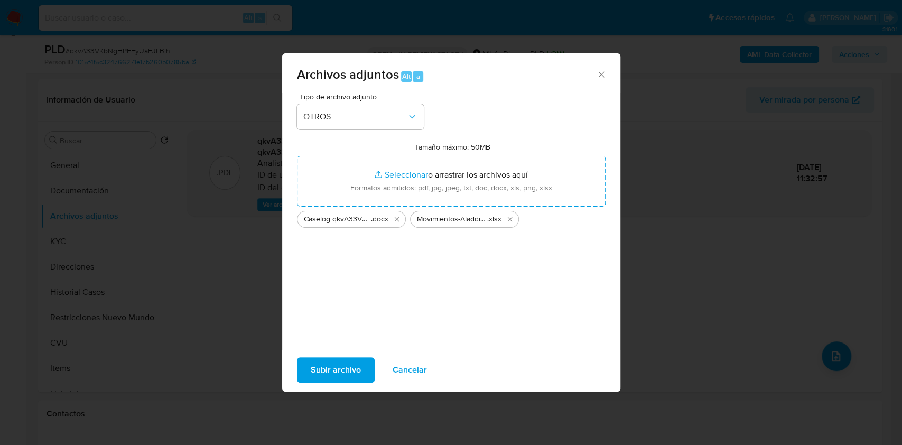
click at [352, 370] on span "Subir archivo" at bounding box center [336, 369] width 50 height 23
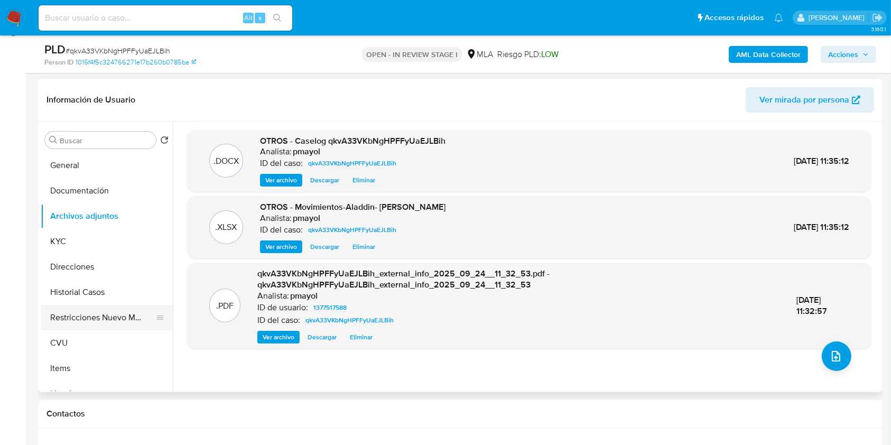
click at [123, 319] on button "Restricciones Nuevo Mundo" at bounding box center [103, 317] width 124 height 25
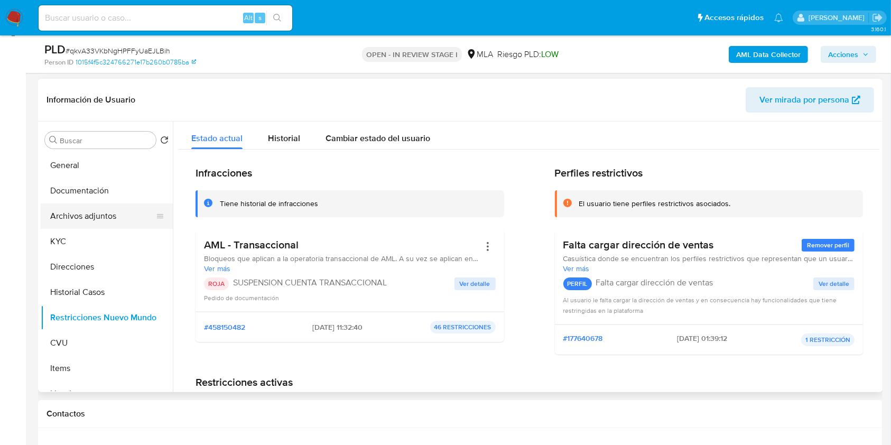
click at [122, 205] on button "Archivos adjuntos" at bounding box center [103, 216] width 124 height 25
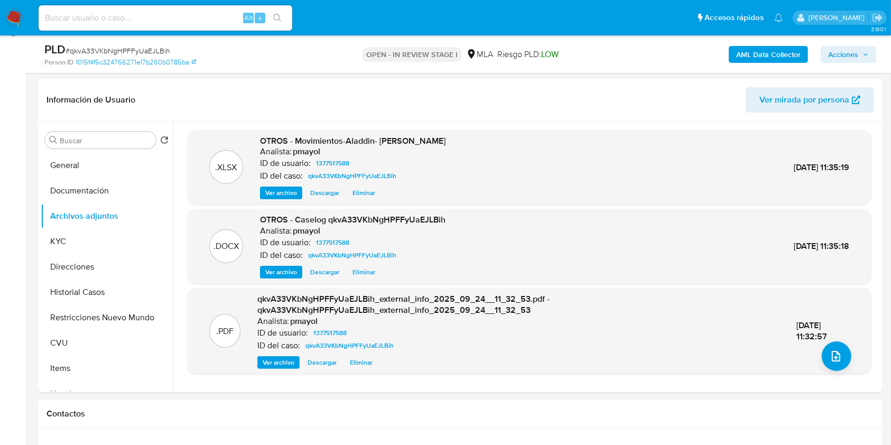
click at [846, 55] on span "Acciones" at bounding box center [843, 54] width 30 height 17
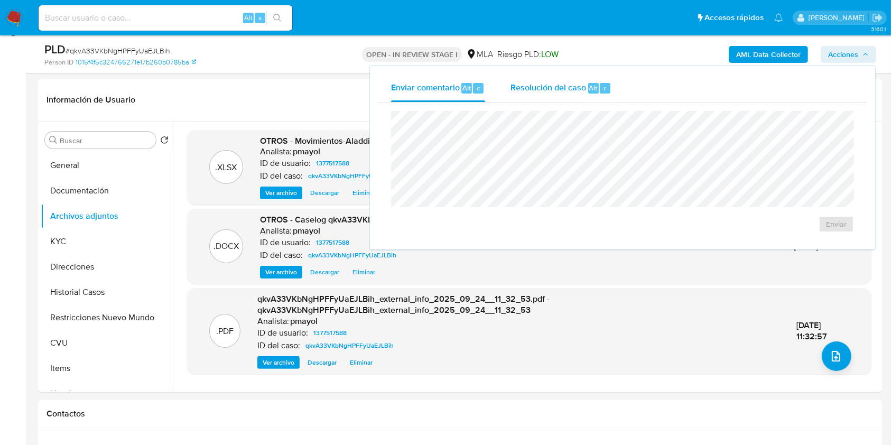
click at [571, 95] on div "Resolución del caso Alt r" at bounding box center [561, 88] width 101 height 27
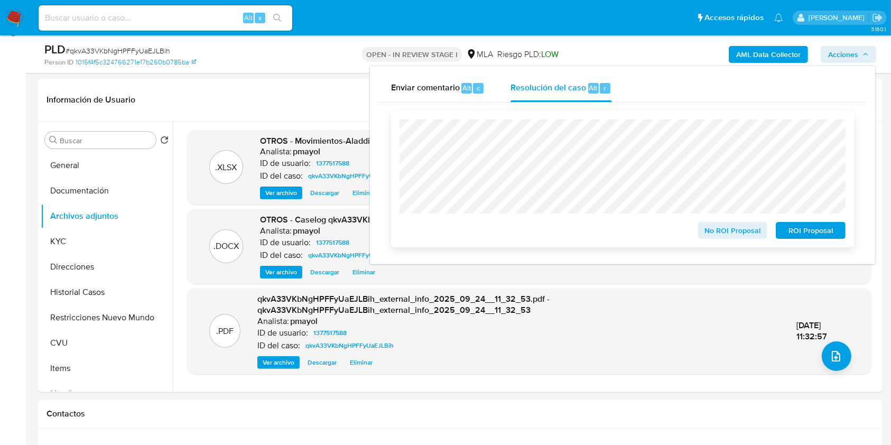
click at [784, 227] on span "ROI Proposal" at bounding box center [810, 230] width 55 height 15
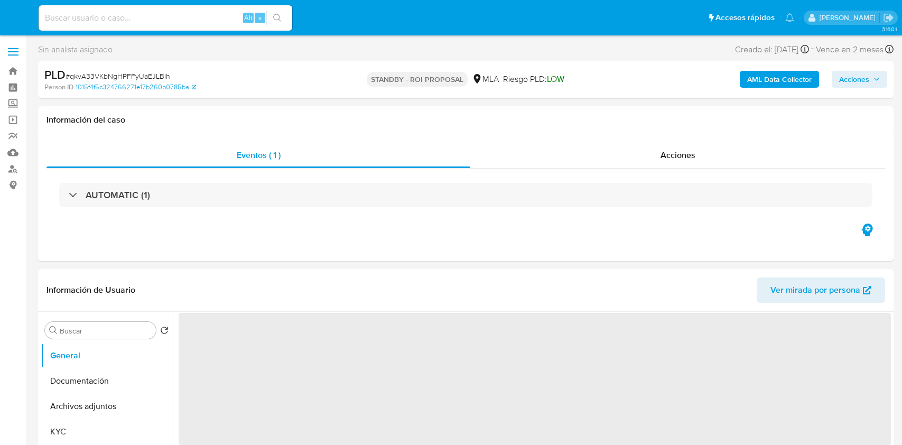
select select "10"
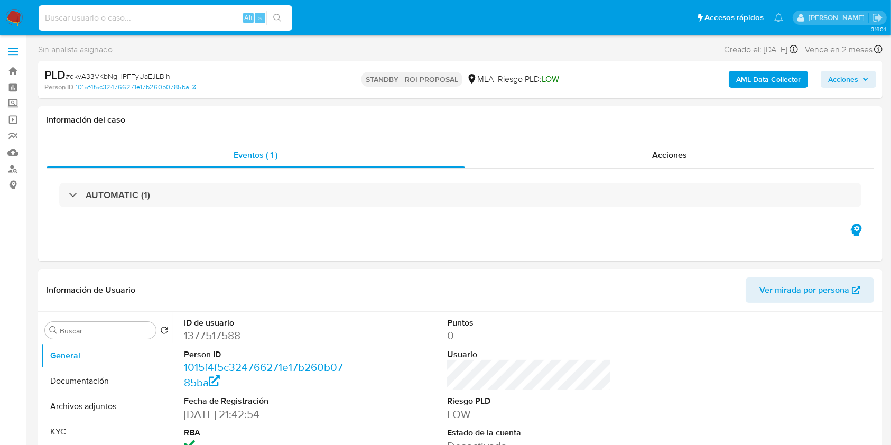
click at [193, 17] on input at bounding box center [166, 18] width 254 height 14
paste input "J9nSMEuHfPWlbpR8jzISdQbr"
type input "J9nSMEuHfPWlbpR8jzISdQbr"
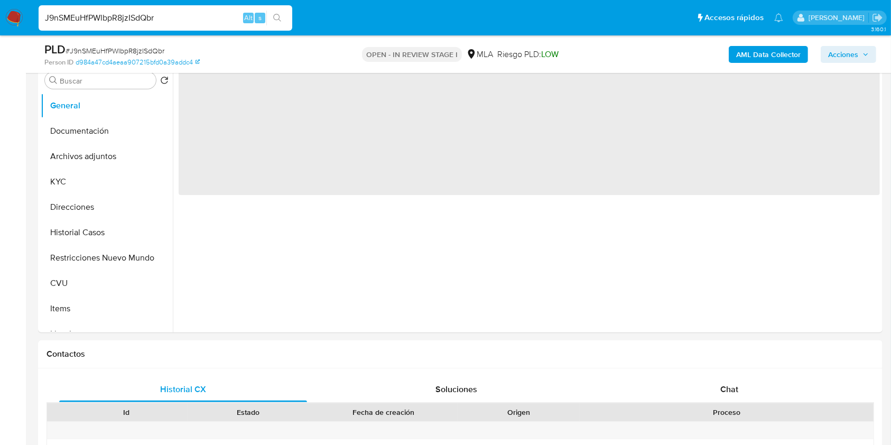
select select "10"
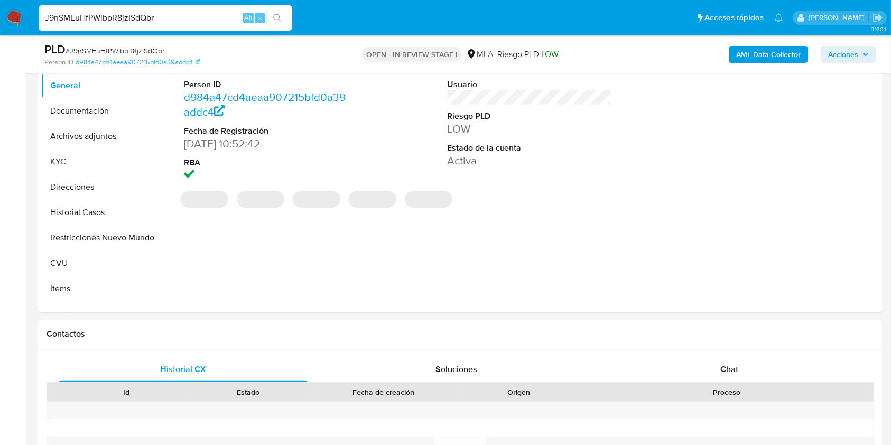
scroll to position [359, 0]
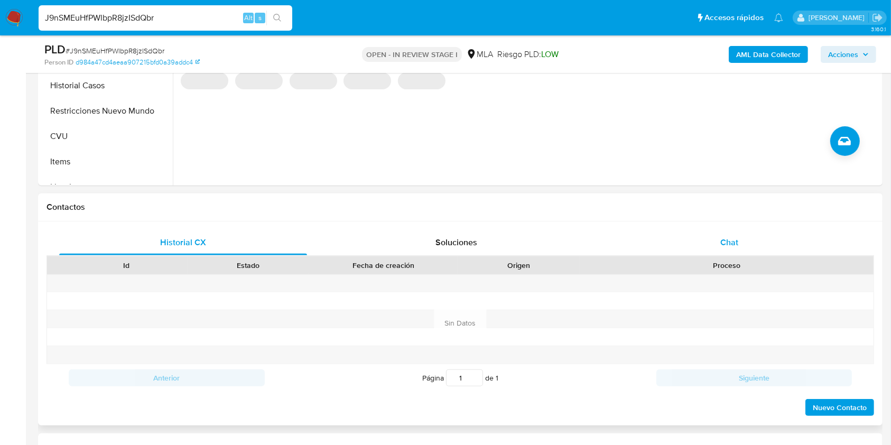
click at [707, 247] on div "Chat" at bounding box center [730, 242] width 248 height 25
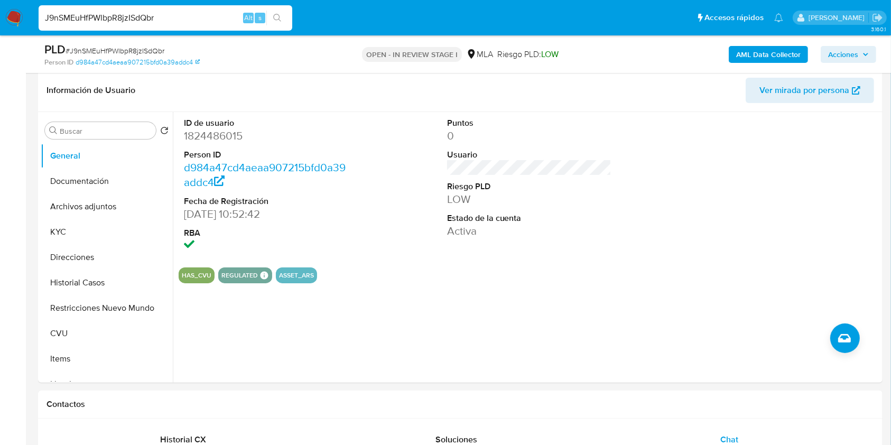
scroll to position [113, 0]
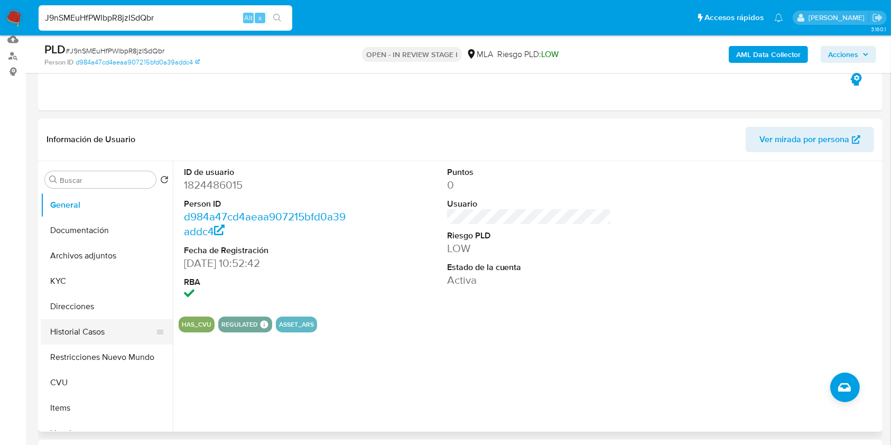
click at [69, 339] on button "Historial Casos" at bounding box center [103, 331] width 124 height 25
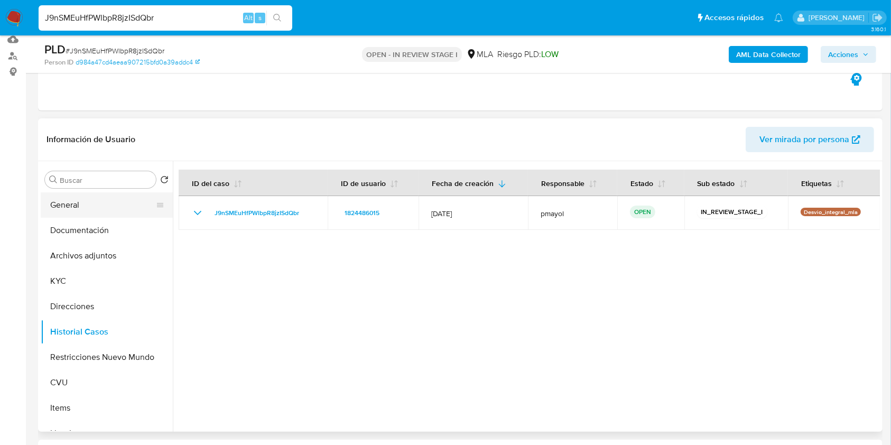
click at [108, 205] on button "General" at bounding box center [103, 204] width 124 height 25
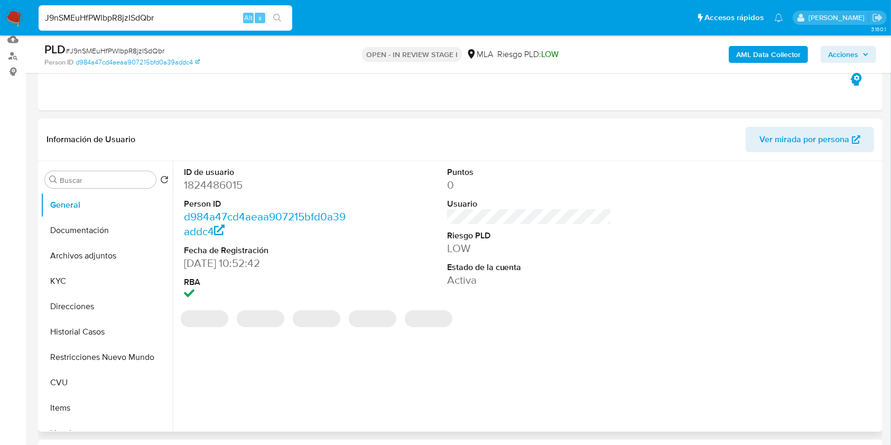
click at [221, 180] on dd "1824486015" at bounding box center [266, 185] width 165 height 15
copy dd "1824486015"
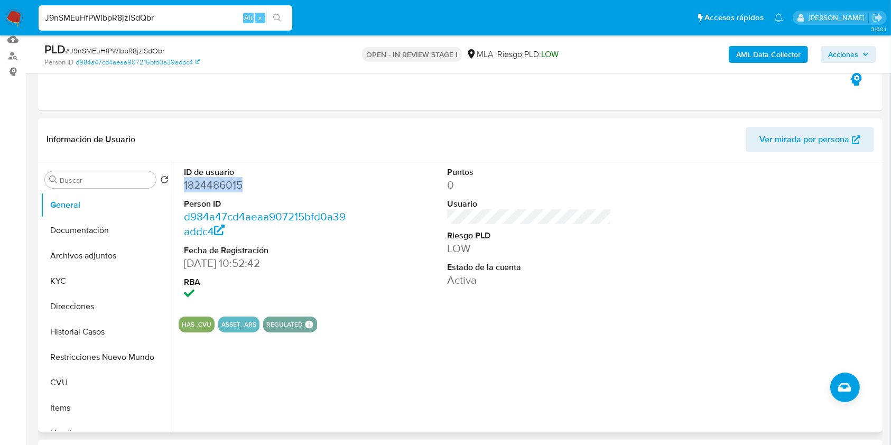
click at [770, 139] on span "Ver mirada por persona" at bounding box center [805, 139] width 90 height 25
click at [145, 49] on span "# J9nSMEuHfPWlbpR8jzISdQbr" at bounding box center [115, 50] width 99 height 11
copy span "J9nSMEuHfPWlbpR8jzISdQbr"
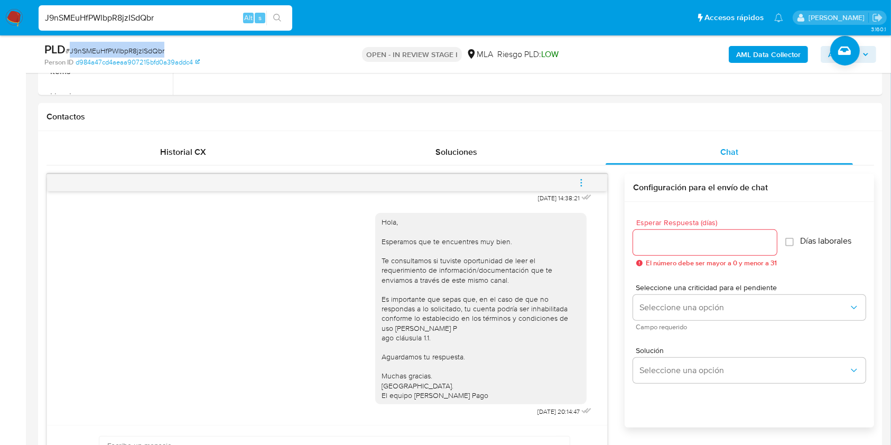
scroll to position [436, 0]
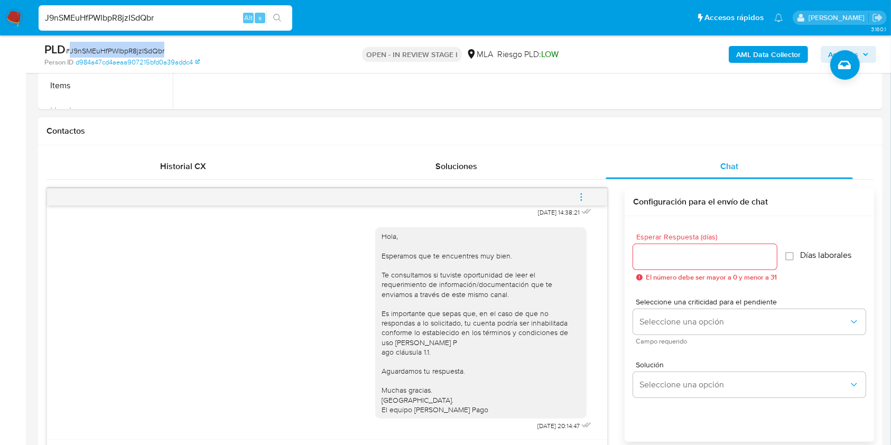
click at [587, 193] on button "menu-action" at bounding box center [581, 196] width 35 height 25
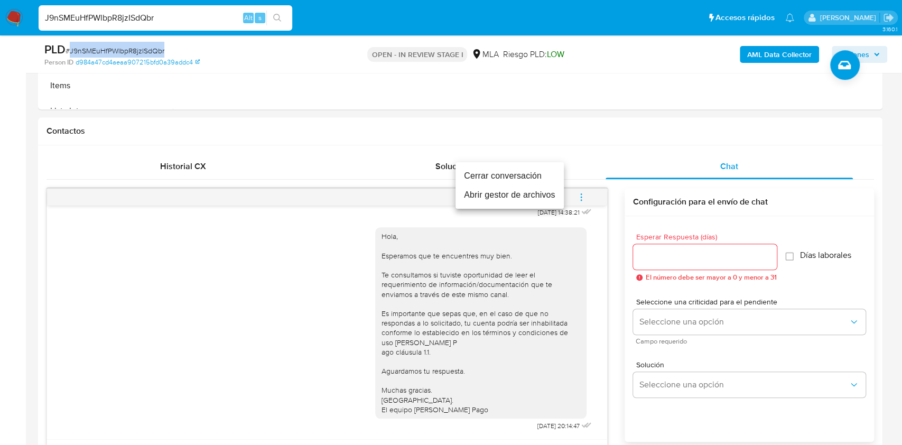
click at [531, 174] on li "Cerrar conversación" at bounding box center [510, 176] width 108 height 19
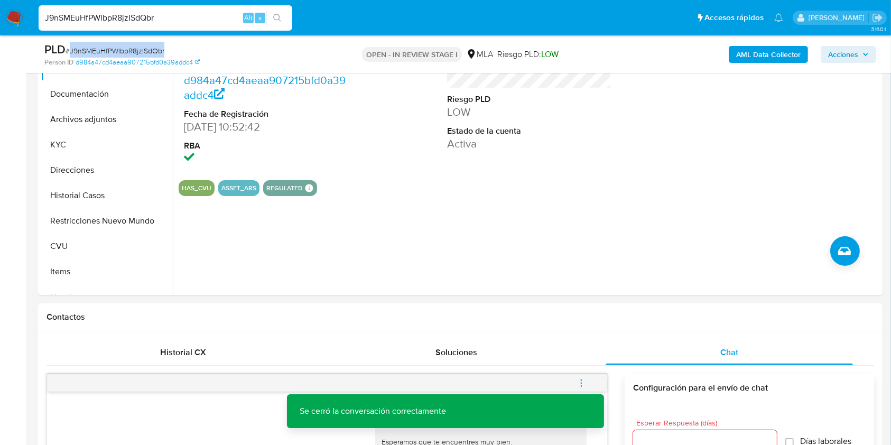
scroll to position [219, 0]
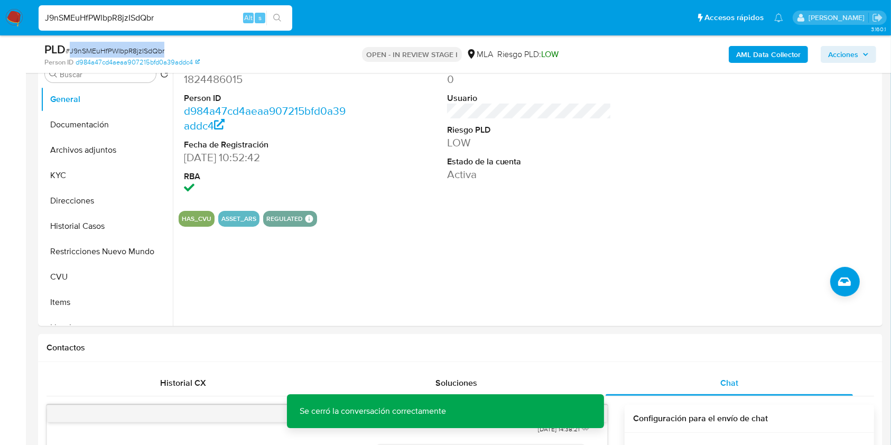
click at [761, 53] on b "AML Data Collector" at bounding box center [768, 54] width 64 height 17
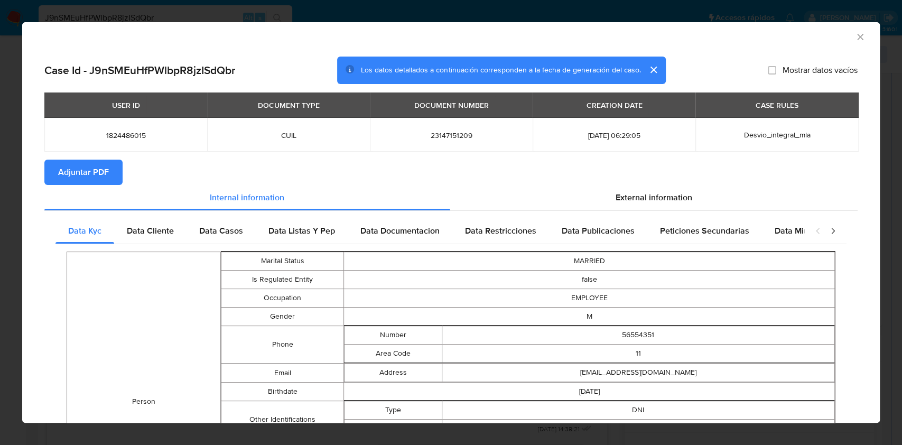
click at [101, 168] on span "Adjuntar PDF" at bounding box center [83, 172] width 51 height 23
click at [855, 35] on icon "Cerrar ventana" at bounding box center [860, 37] width 11 height 11
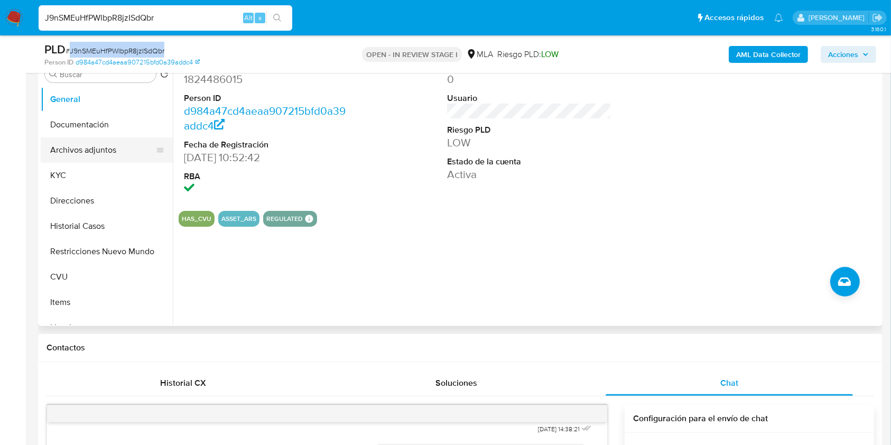
click at [97, 158] on button "Archivos adjuntos" at bounding box center [103, 149] width 124 height 25
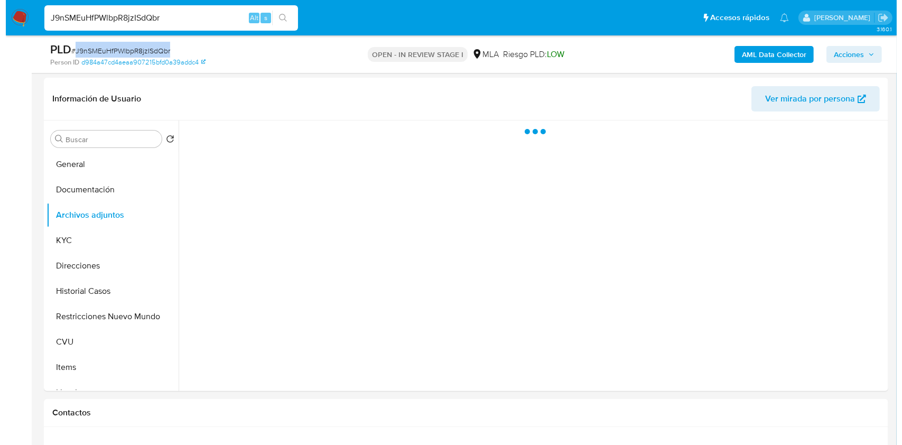
scroll to position [142, 0]
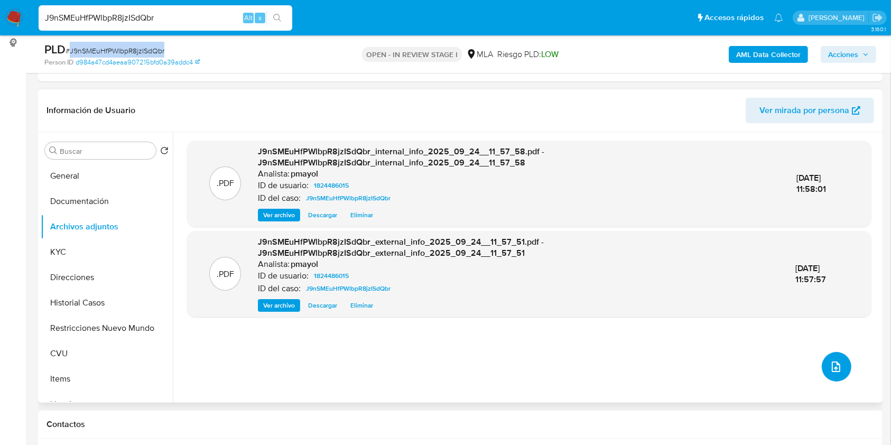
click at [843, 363] on button "upload-file" at bounding box center [837, 367] width 30 height 30
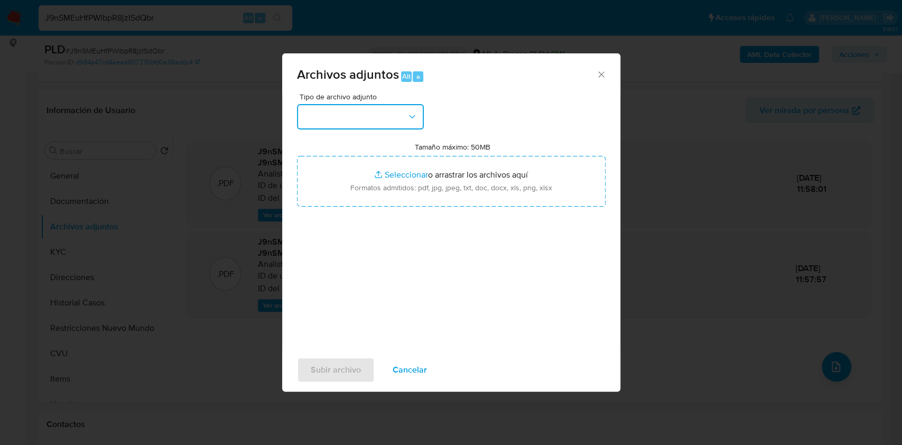
click at [398, 113] on button "button" at bounding box center [360, 116] width 127 height 25
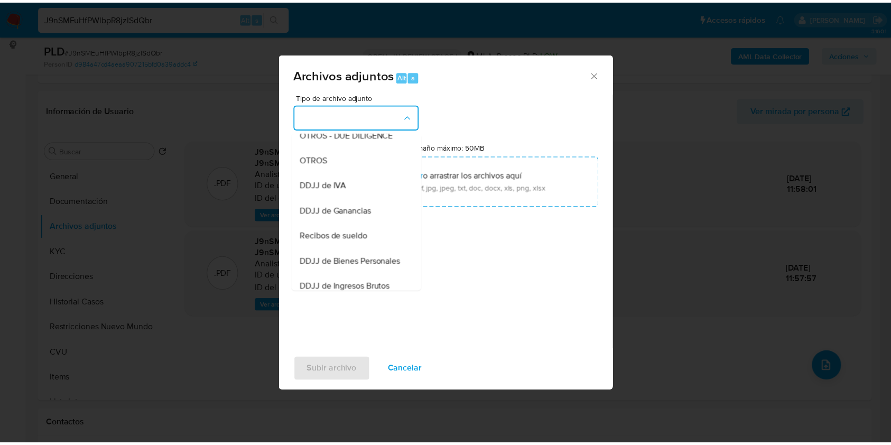
scroll to position [204, 0]
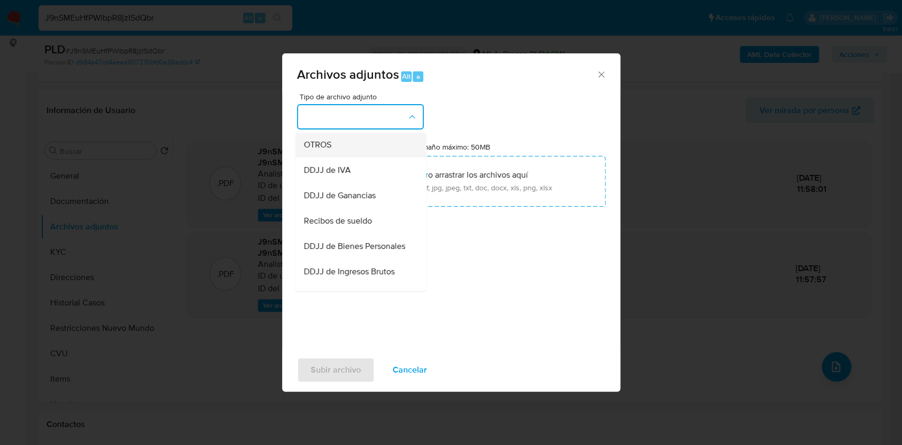
click at [344, 154] on div "OTROS" at bounding box center [357, 144] width 108 height 25
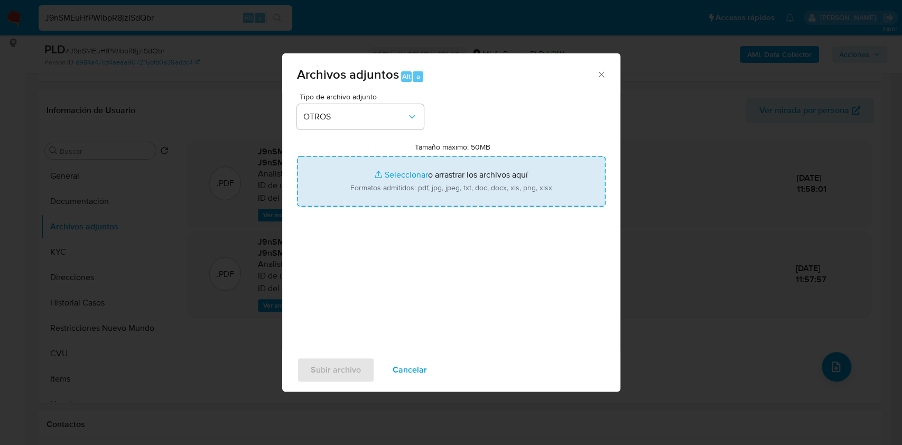
click at [416, 182] on input "Tamaño máximo: 50MB Seleccionar archivos" at bounding box center [451, 181] width 309 height 51
type input "C:\fakepath\Caselog J9nSMEuHfPWlbpR8jzISdQbr.docx"
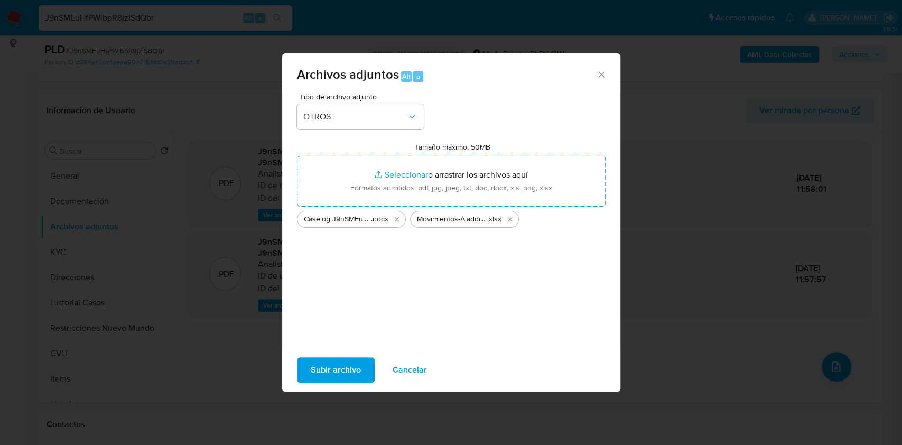
click at [339, 368] on span "Subir archivo" at bounding box center [336, 369] width 50 height 23
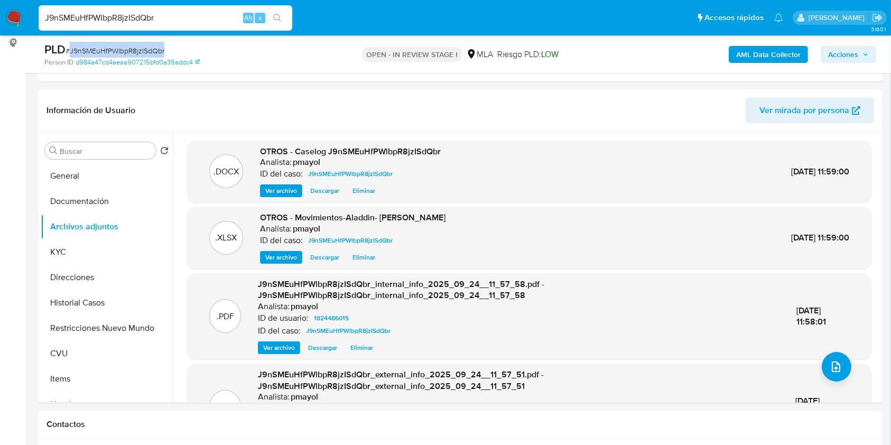
click at [839, 57] on span "Acciones" at bounding box center [843, 54] width 30 height 17
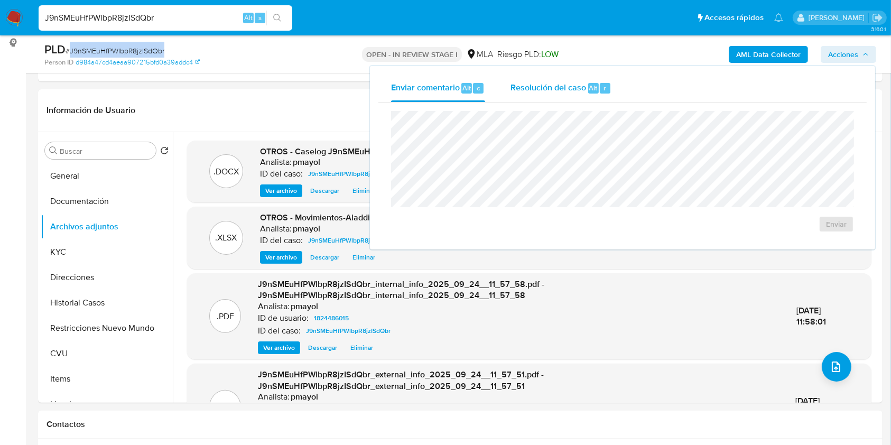
click at [544, 88] on span "Resolución del caso" at bounding box center [549, 87] width 76 height 12
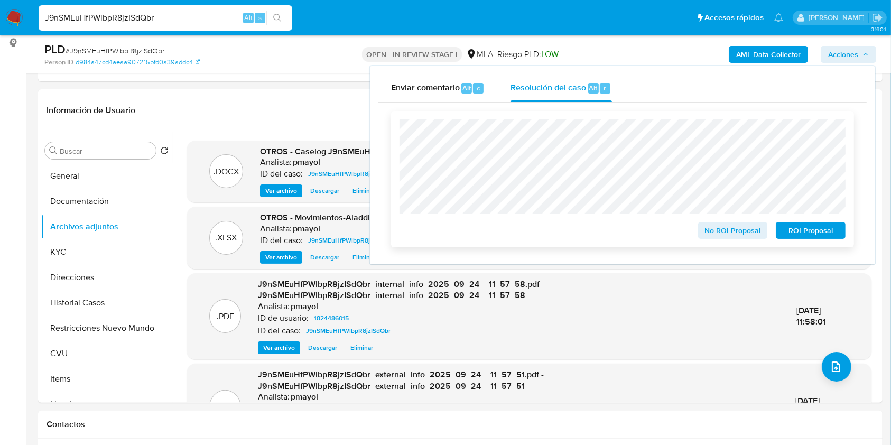
click at [749, 226] on span "No ROI Proposal" at bounding box center [733, 230] width 55 height 15
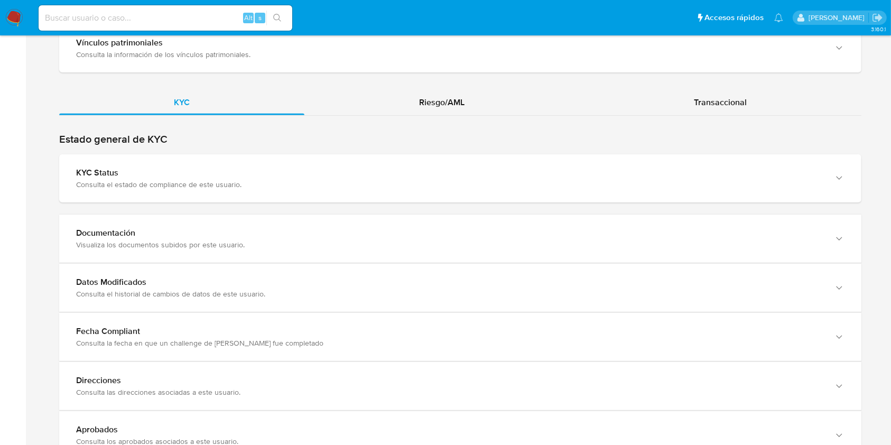
scroll to position [1011, 0]
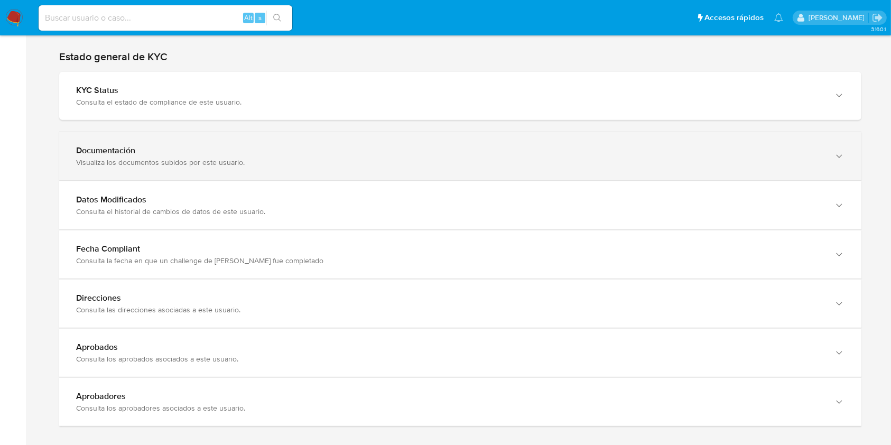
click at [795, 171] on div "Documentación Visualiza los documentos subidos por este usuario." at bounding box center [460, 156] width 802 height 48
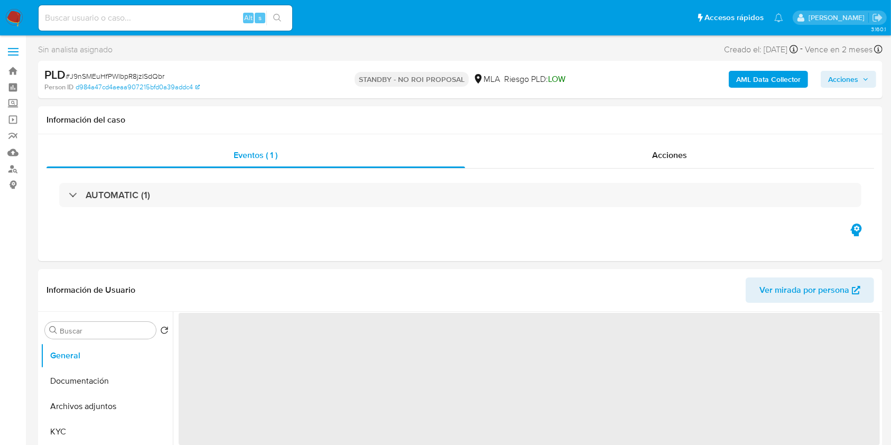
select select "10"
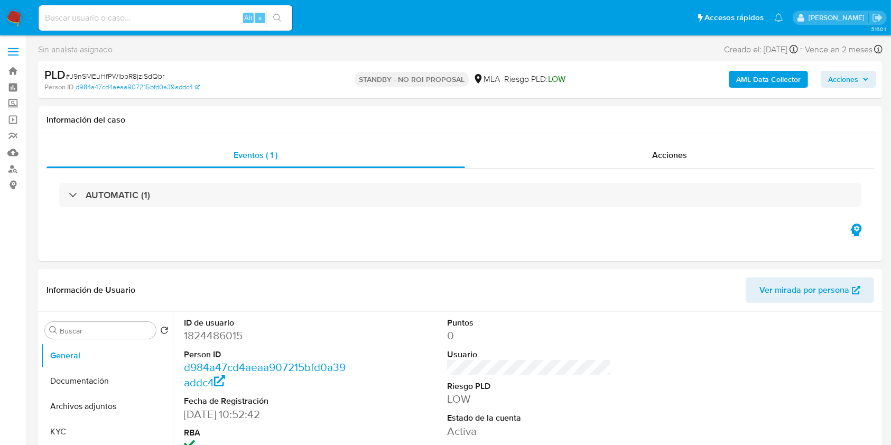
click at [173, 6] on div "Alt s" at bounding box center [166, 17] width 254 height 25
click at [183, 21] on input at bounding box center [166, 18] width 254 height 14
paste input "2upFteqkDPec4dIDGIXQJiPB"
type input "2upFteqkDPec4dIDGIXQJiPB"
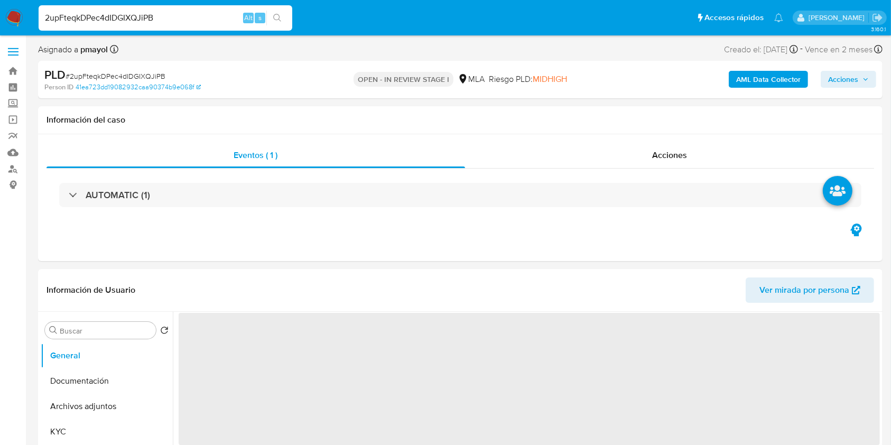
select select "10"
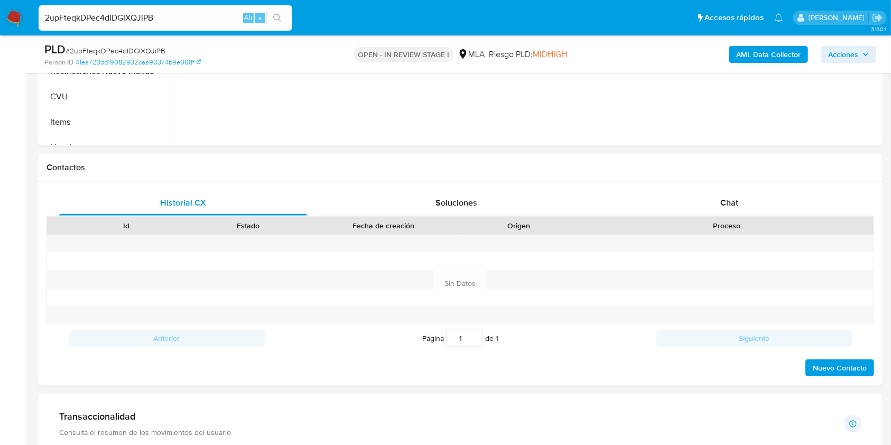
scroll to position [427, 0]
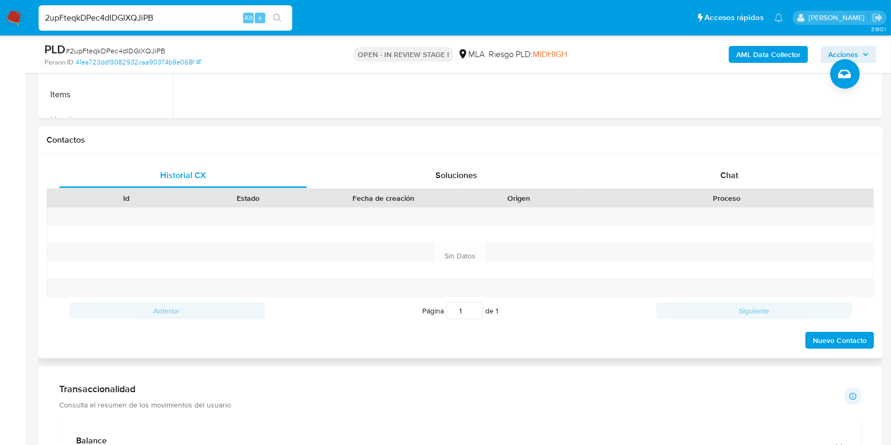
click at [720, 189] on div "Proceso" at bounding box center [727, 198] width 294 height 18
click at [722, 179] on span "Chat" at bounding box center [730, 175] width 18 height 12
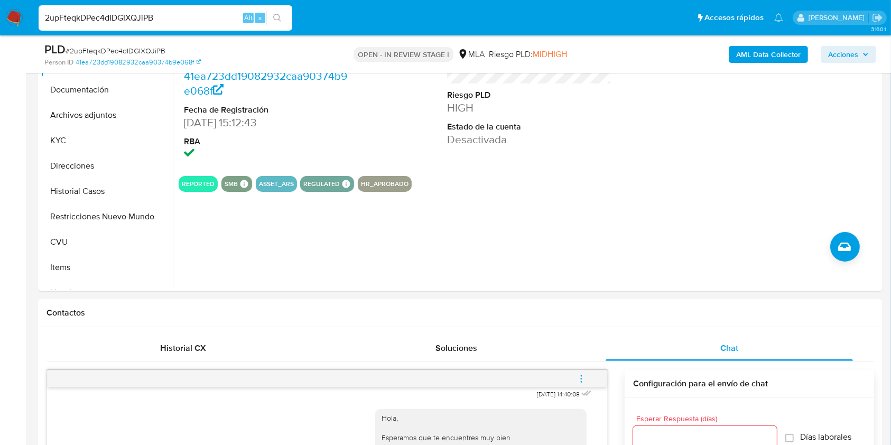
scroll to position [236, 0]
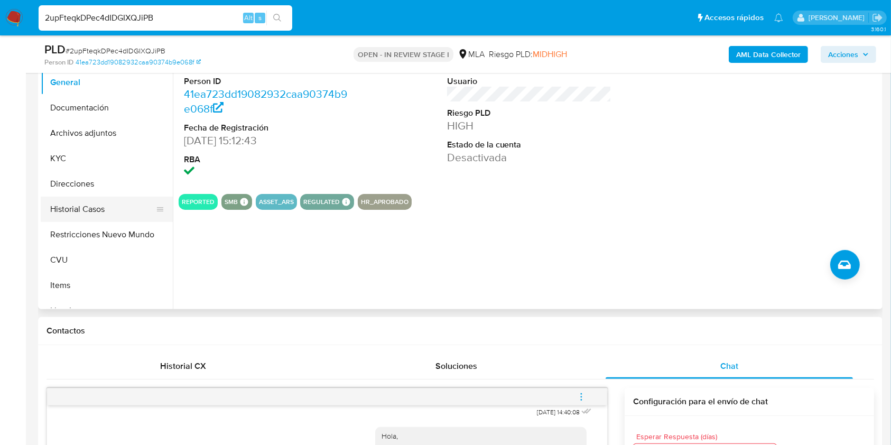
click at [71, 209] on button "Historial Casos" at bounding box center [103, 209] width 124 height 25
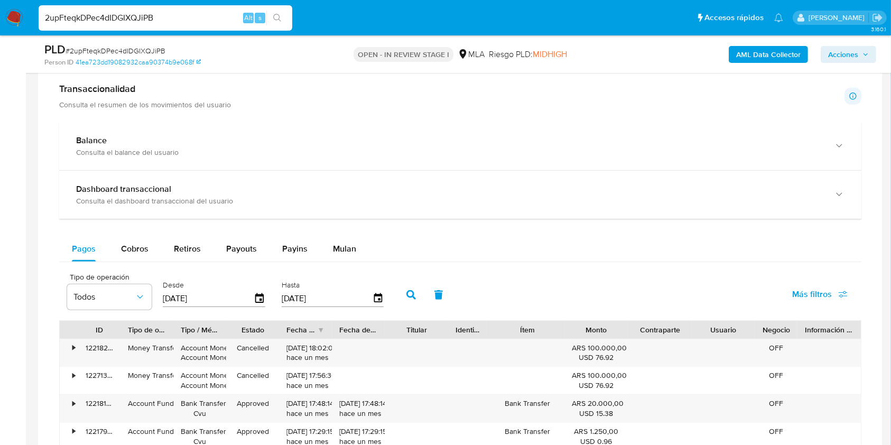
scroll to position [975, 0]
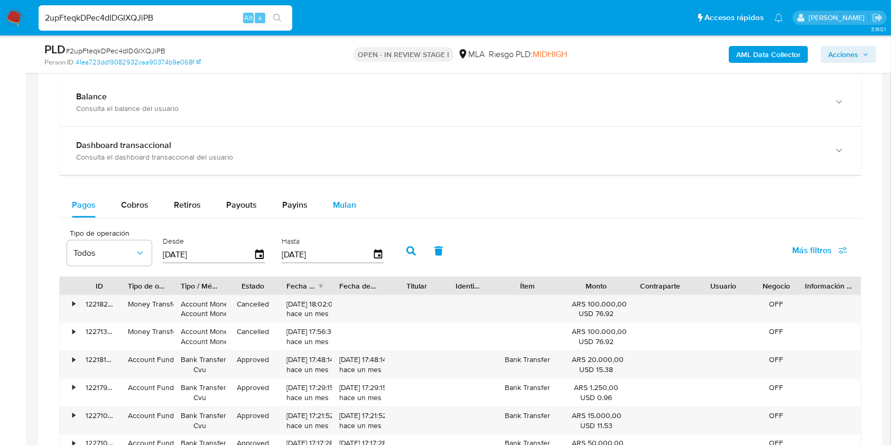
click at [346, 201] on span "Mulan" at bounding box center [344, 205] width 23 height 12
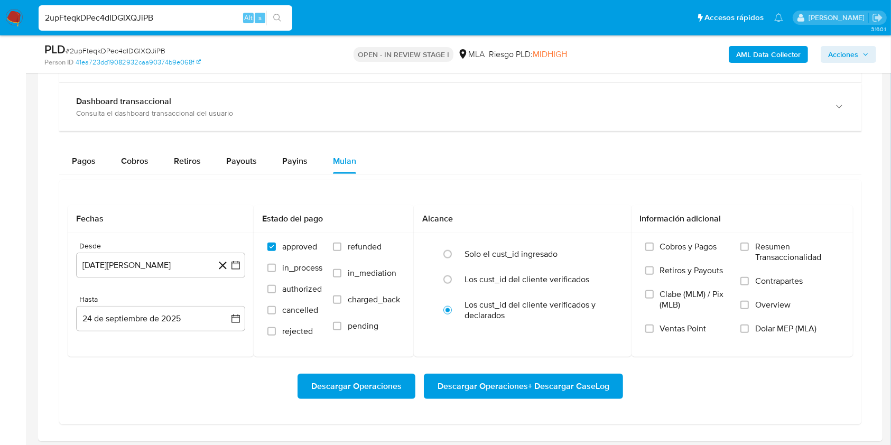
scroll to position [1002, 0]
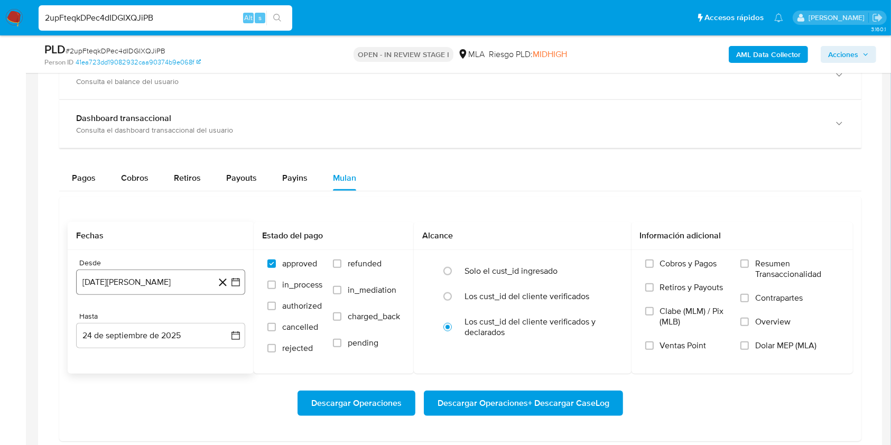
click at [115, 291] on button "24 de agosto de 2024" at bounding box center [160, 282] width 169 height 25
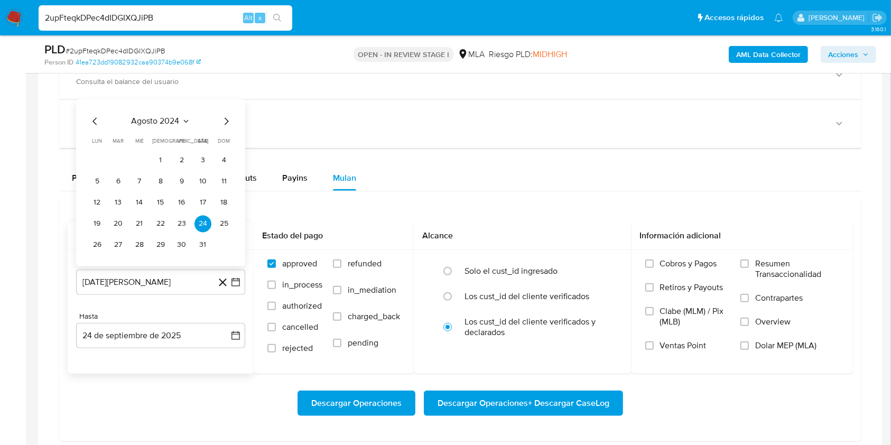
click at [182, 121] on icon "Seleccionar mes y año" at bounding box center [186, 121] width 8 height 8
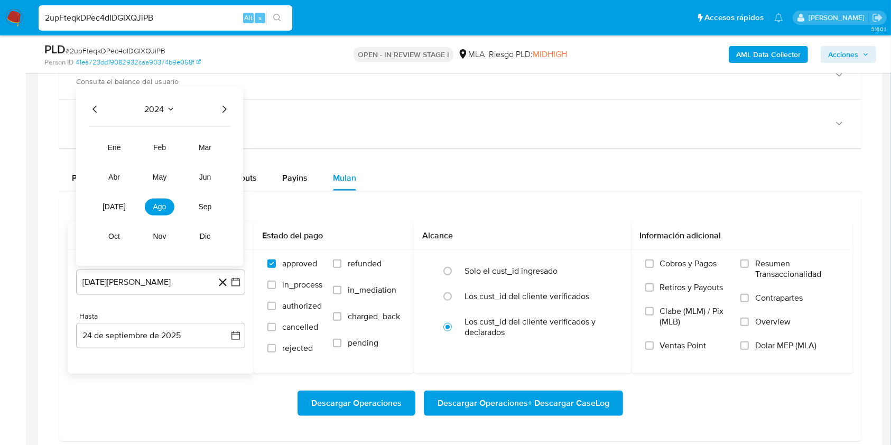
click at [221, 109] on icon "Año siguiente" at bounding box center [224, 109] width 13 height 13
click at [169, 210] on button "ago" at bounding box center [160, 206] width 30 height 17
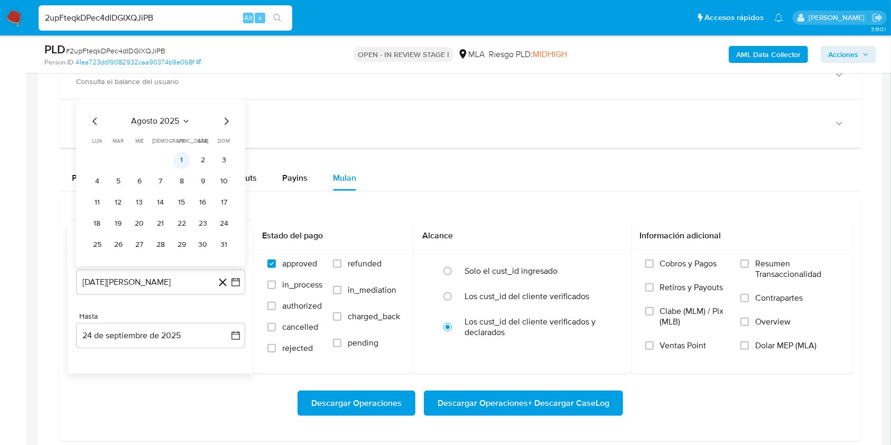
click at [179, 162] on button "1" at bounding box center [181, 160] width 17 height 17
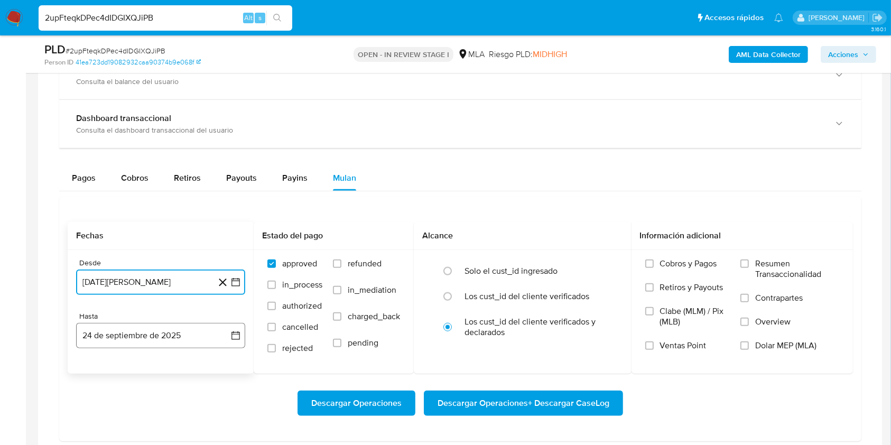
click at [134, 340] on button "24 de septiembre de 2025" at bounding box center [160, 335] width 169 height 25
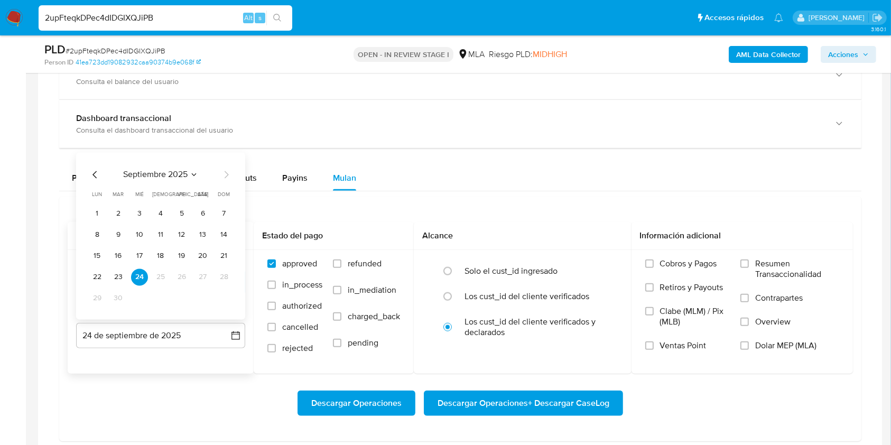
click at [94, 175] on icon "Mes anterior" at bounding box center [95, 174] width 4 height 7
click at [230, 297] on button "31" at bounding box center [224, 298] width 17 height 17
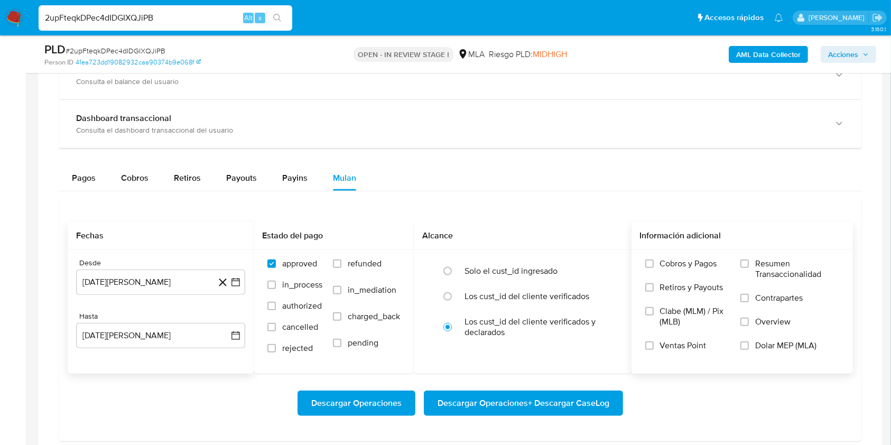
click at [792, 348] on span "Dolar MEP (MLA)" at bounding box center [785, 345] width 61 height 11
click at [749, 348] on input "Dolar MEP (MLA)" at bounding box center [745, 345] width 8 height 8
click at [549, 401] on span "Descargar Operaciones + Descargar CaseLog" at bounding box center [524, 403] width 172 height 23
click at [153, 15] on input "2upFteqkDPec4dIDGIXQJiPB" at bounding box center [166, 18] width 254 height 14
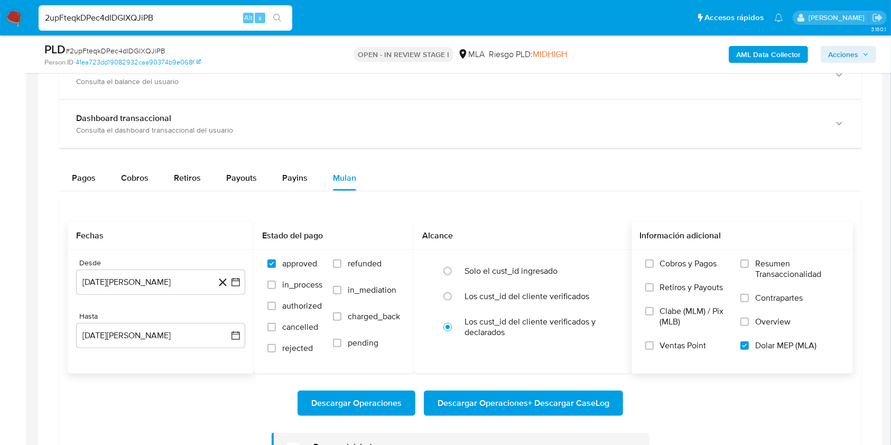
click at [153, 15] on input "2upFteqkDPec4dIDGIXQJiPB" at bounding box center [166, 18] width 254 height 14
paste input "NvWI0IkvPU6JhWvTU89Aje0d"
type input "NvWI0IkvPU6JhWvTU89Aje0d"
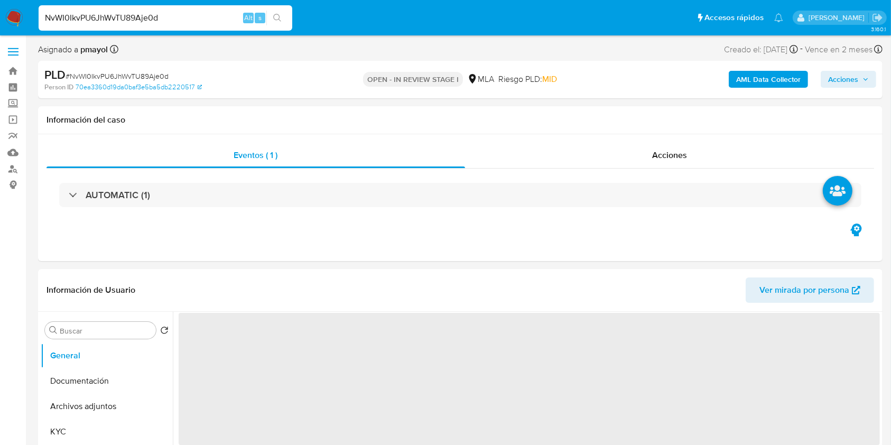
select select "10"
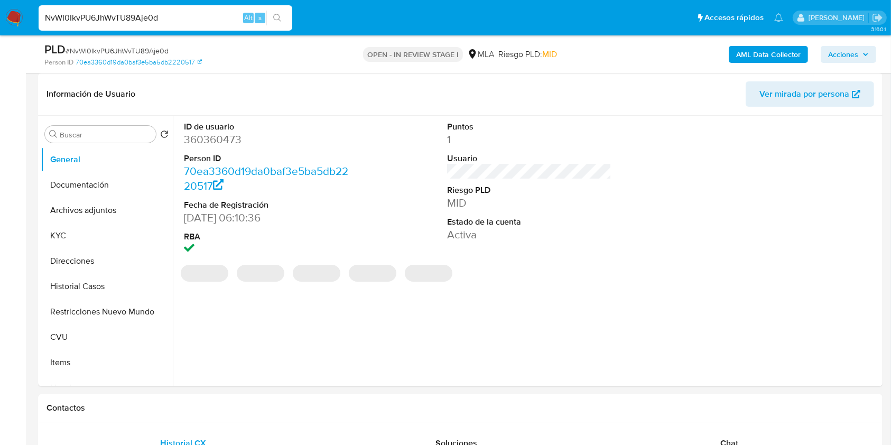
scroll to position [167, 0]
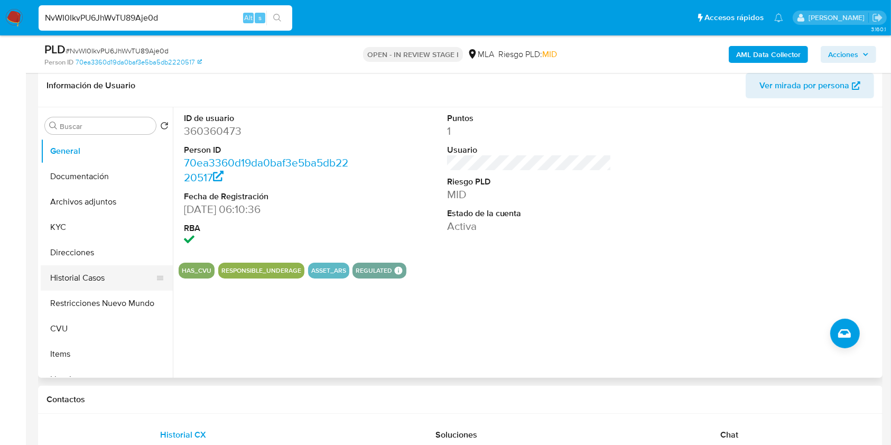
click at [81, 275] on button "Historial Casos" at bounding box center [103, 277] width 124 height 25
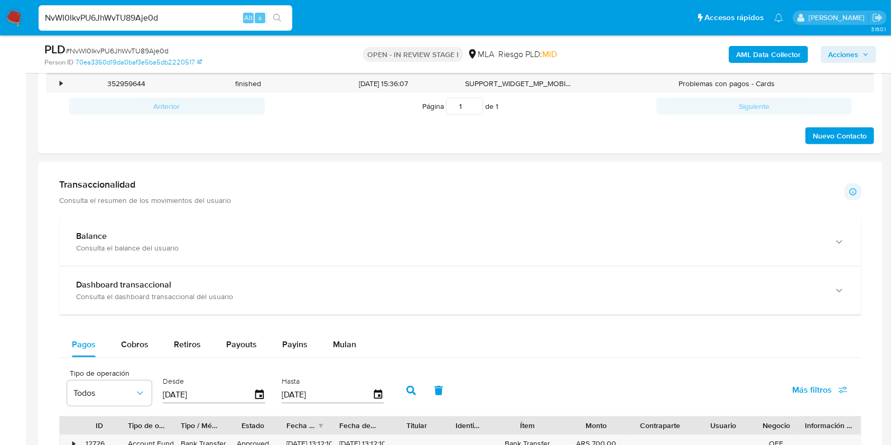
scroll to position [467, 0]
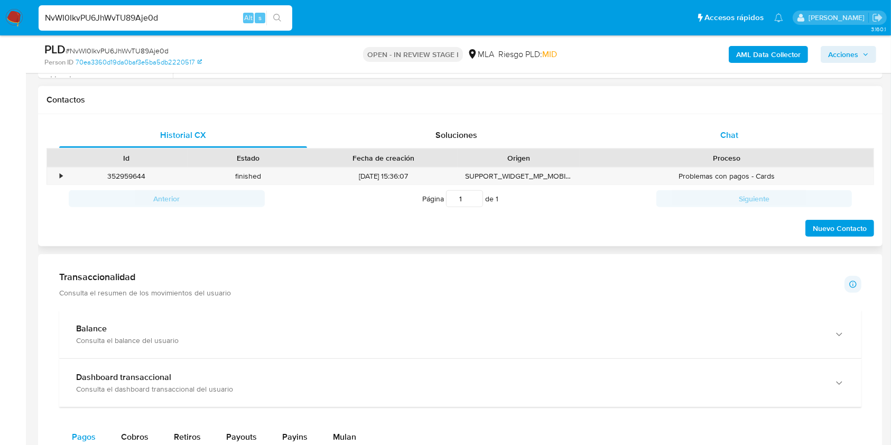
click at [735, 129] on span "Chat" at bounding box center [730, 135] width 18 height 12
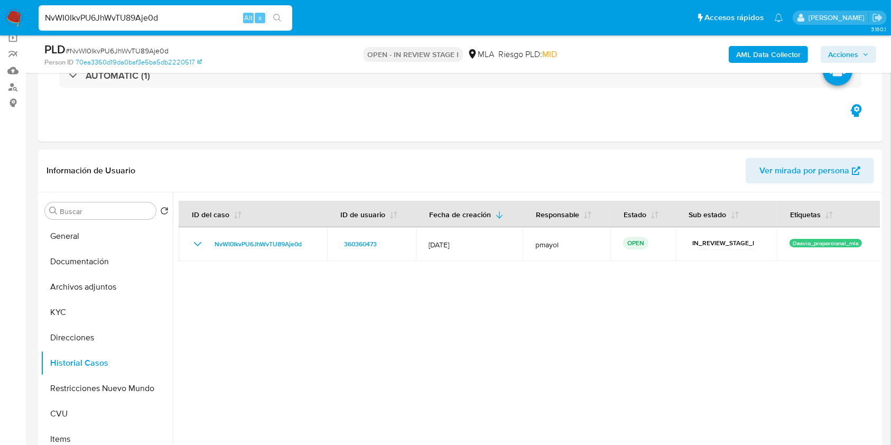
scroll to position [103, 0]
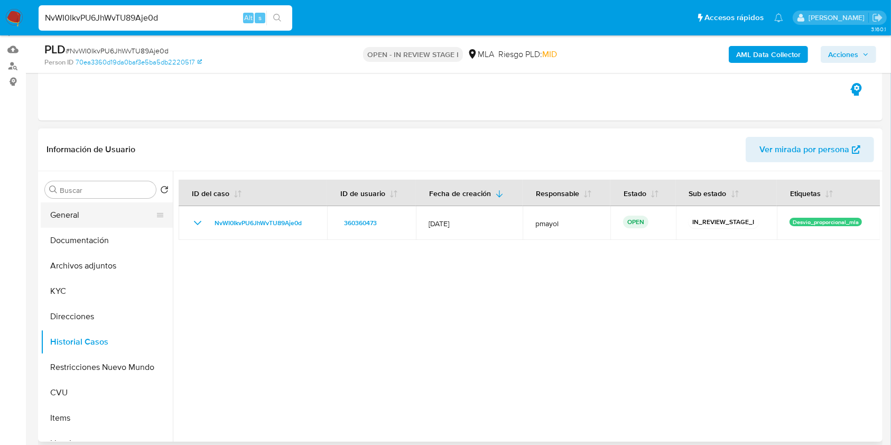
click at [112, 210] on button "General" at bounding box center [103, 214] width 124 height 25
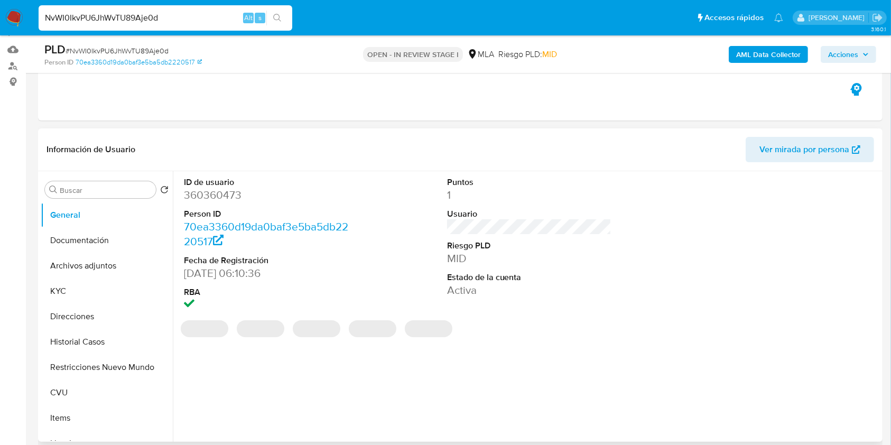
click at [217, 197] on dd "360360473" at bounding box center [266, 195] width 165 height 15
copy dd "360360473"
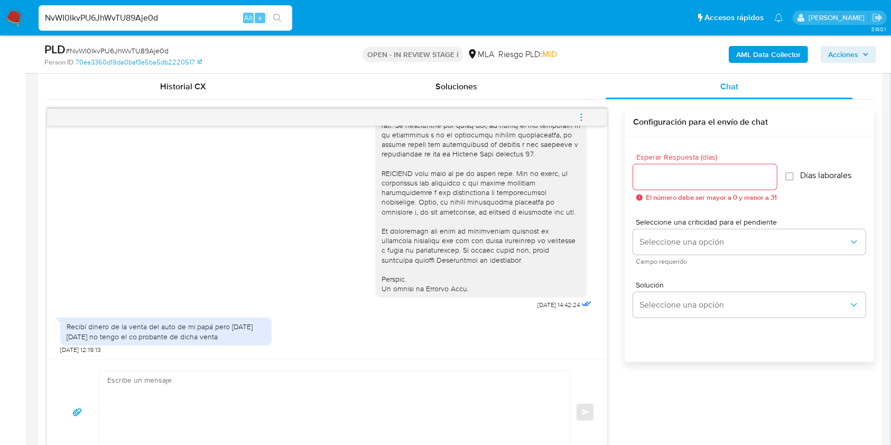
scroll to position [560, 0]
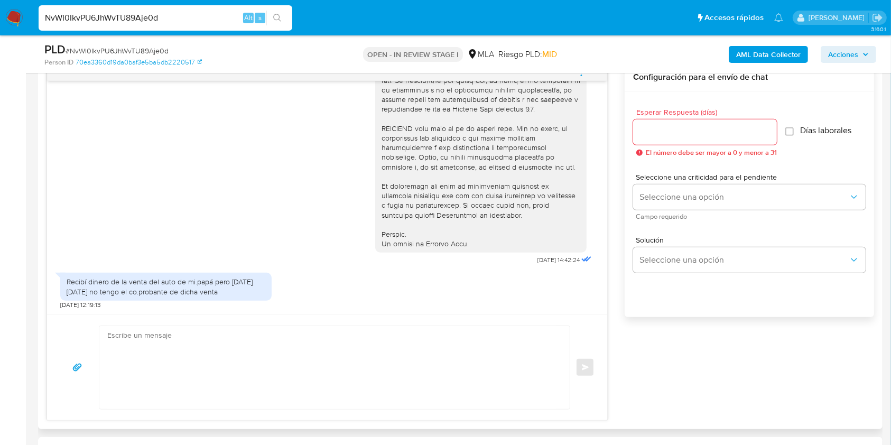
click at [315, 355] on textarea at bounding box center [331, 367] width 449 height 83
type textarea "h"
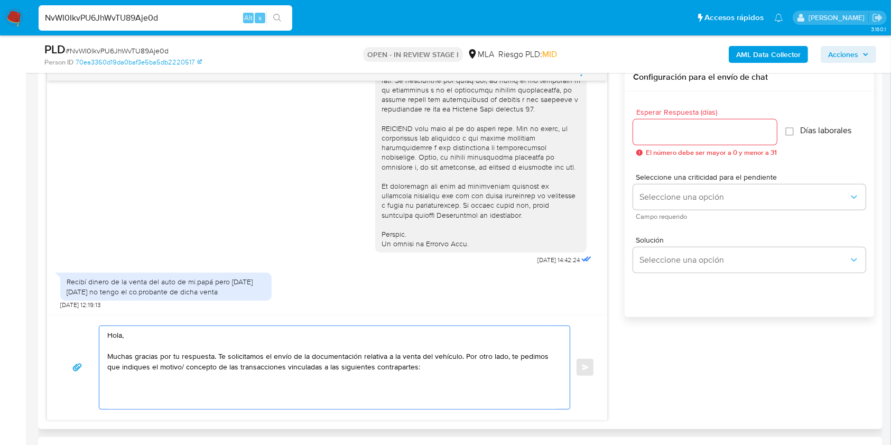
paste textarea "- Nicolas Alejandro Soler - CUIT 20364322950 (ACTIVIDAD: Servicios de informáti…"
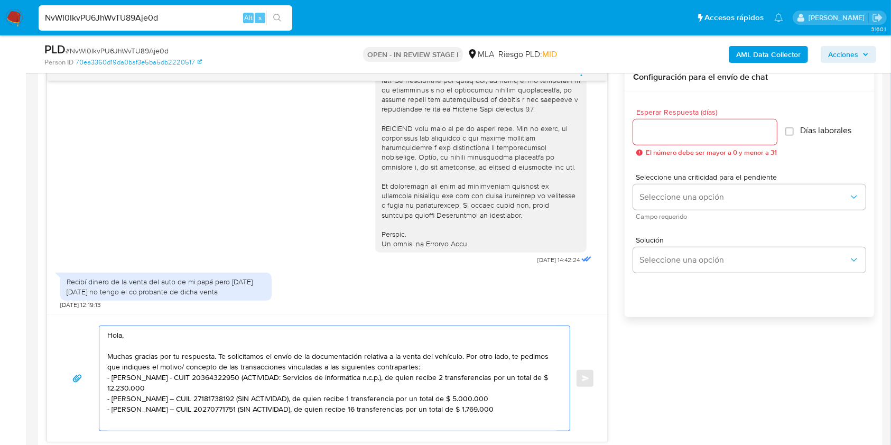
drag, startPoint x: 231, startPoint y: 386, endPoint x: 262, endPoint y: 381, distance: 31.6
click at [262, 381] on textarea "Hola, Muchas gracias por tu respuesta. Te solicitamos el envío de la documentac…" at bounding box center [331, 378] width 449 height 105
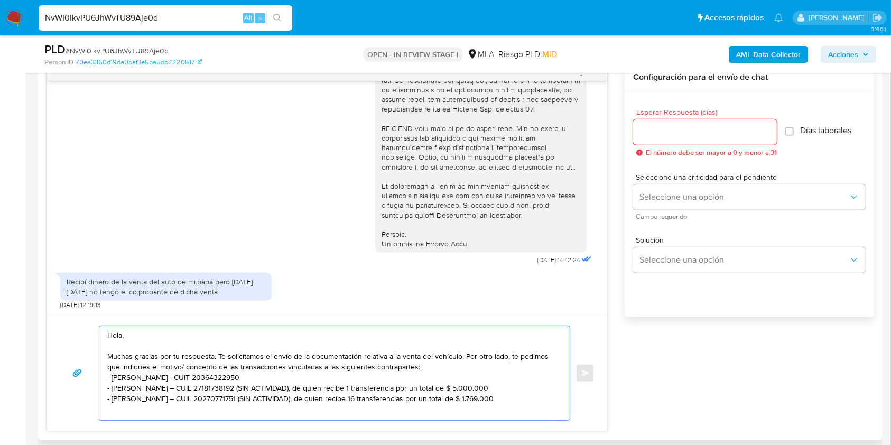
drag, startPoint x: 506, startPoint y: 390, endPoint x: 250, endPoint y: 389, distance: 256.9
click at [250, 389] on textarea "Hola, Muchas gracias por tu respuesta. Te solicitamos el envío de la documentac…" at bounding box center [331, 373] width 449 height 94
drag, startPoint x: 491, startPoint y: 401, endPoint x: 227, endPoint y: 400, distance: 264.3
click at [227, 400] on textarea "Hola, Muchas gracias por tu respuesta. Te solicitamos el envío de la documentac…" at bounding box center [331, 373] width 449 height 94
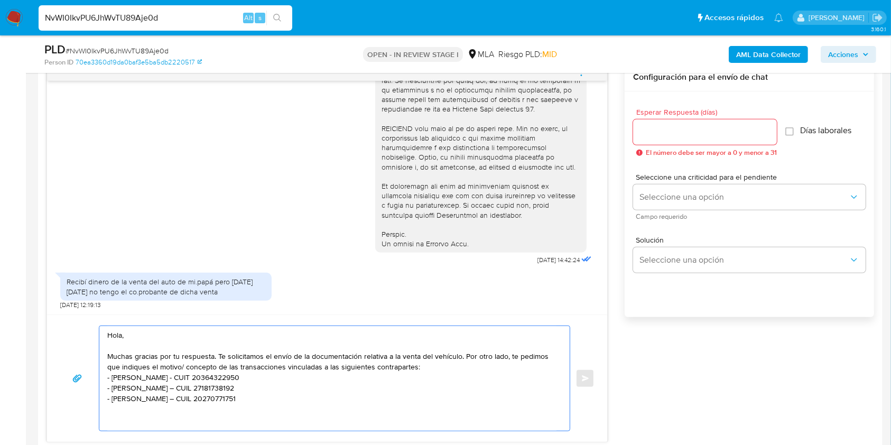
paste textarea "- Roberto Adolfo Saldivar - CUIL 20067719817 (ACTIVIDAD: JUBILADO), a quien le …"
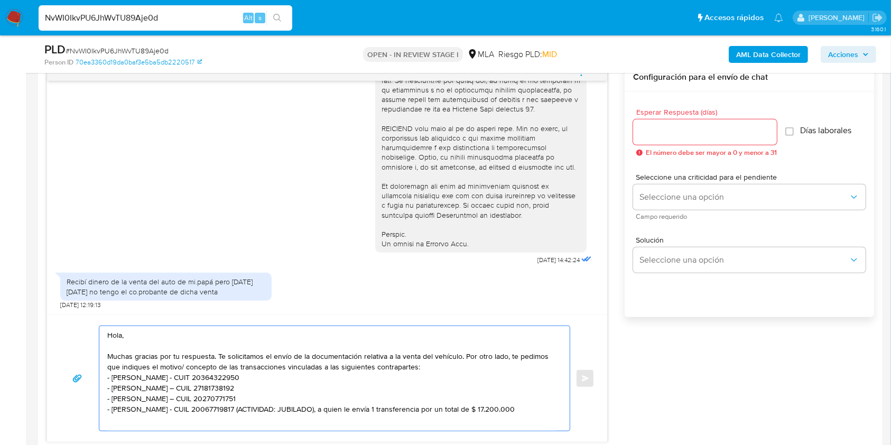
drag, startPoint x: 539, startPoint y: 412, endPoint x: 258, endPoint y: 414, distance: 280.7
click at [258, 414] on textarea "Hola, Muchas gracias por tu respuesta. Te solicitamos el envío de la documentac…" at bounding box center [331, 378] width 449 height 105
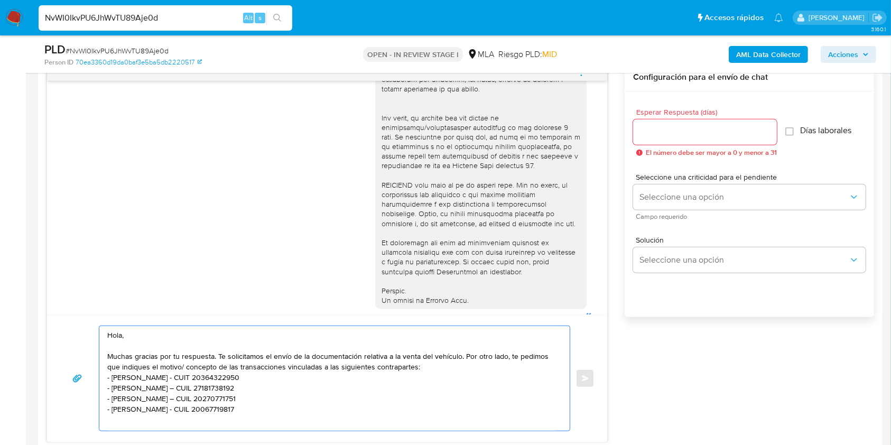
scroll to position [339, 0]
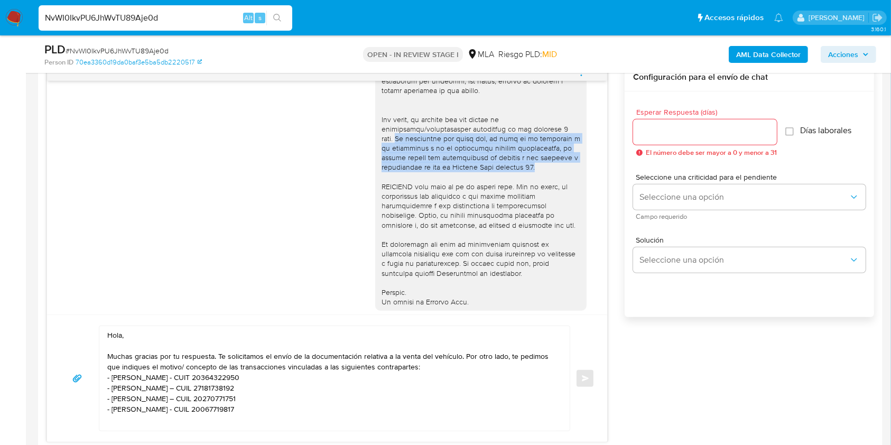
drag, startPoint x: 544, startPoint y: 176, endPoint x: 362, endPoint y: 147, distance: 185.0
click at [362, 147] on div "17/09/2025 14:42:24" at bounding box center [327, 36] width 534 height 579
copy div "Es importante que sepas que, en caso de no responder a lo solicitado o si lo pr…"
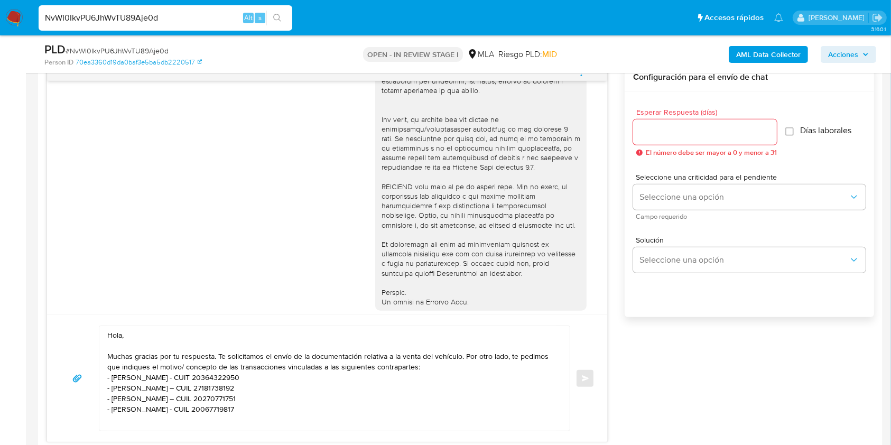
click at [292, 419] on textarea "Hola, Muchas gracias por tu respuesta. Te solicitamos el envío de la documentac…" at bounding box center [331, 378] width 449 height 105
paste textarea "Es importante que sepas que, en caso de no responder a lo solicitado o si lo pr…"
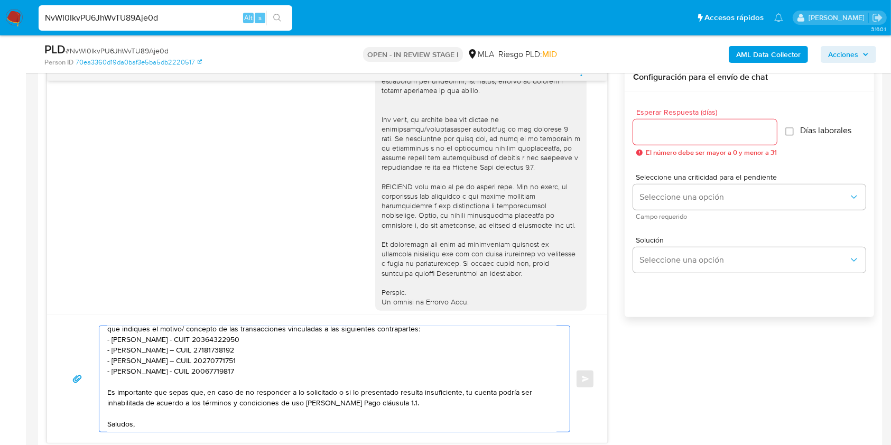
scroll to position [49, 0]
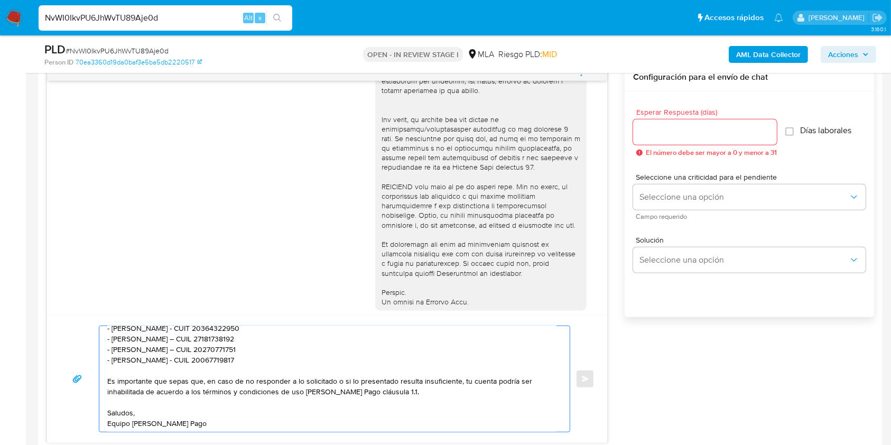
type textarea "Hola, Muchas gracias por tu respuesta. Te solicitamos el envío de la documentac…"
click at [652, 126] on input "Esperar Respuesta (días)" at bounding box center [705, 132] width 144 height 14
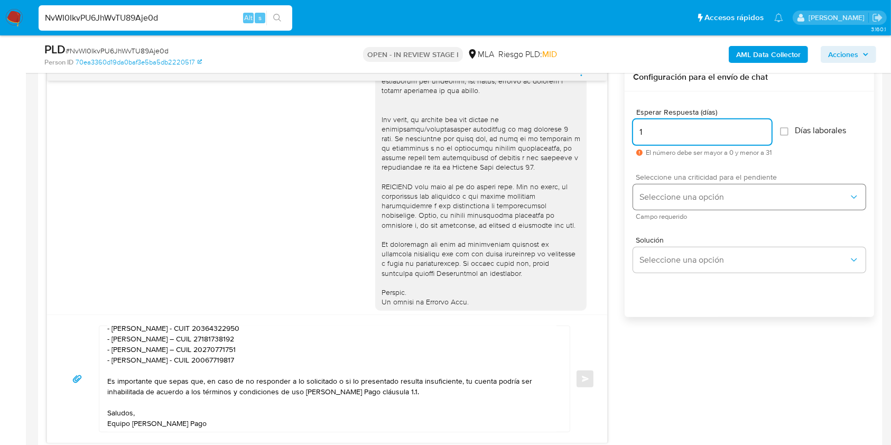
type input "1"
click at [704, 204] on button "Seleccione una opción" at bounding box center [749, 196] width 233 height 25
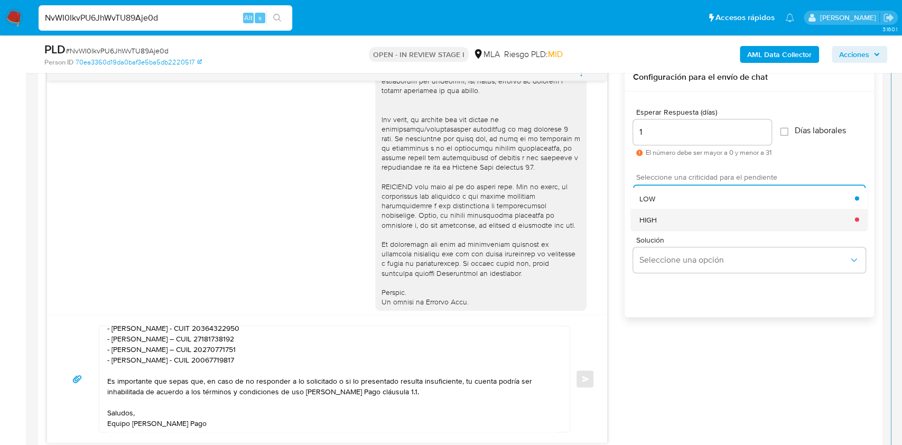
click at [675, 217] on div "HIGH" at bounding box center [748, 219] width 216 height 21
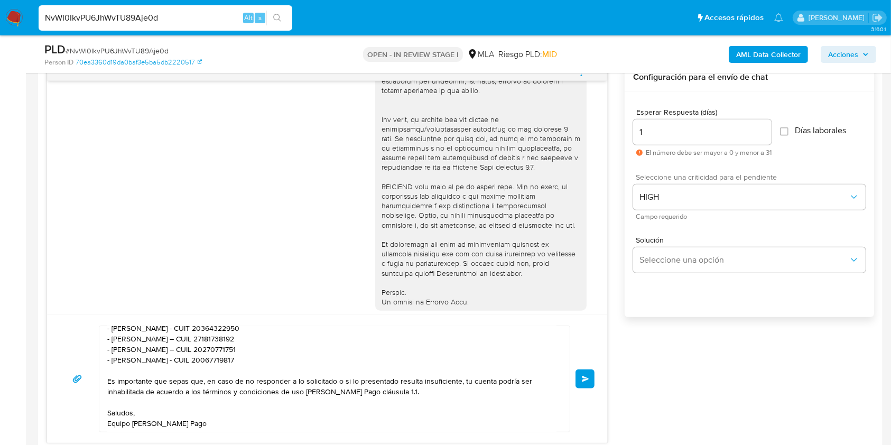
click at [580, 378] on button "Enviar" at bounding box center [585, 379] width 19 height 19
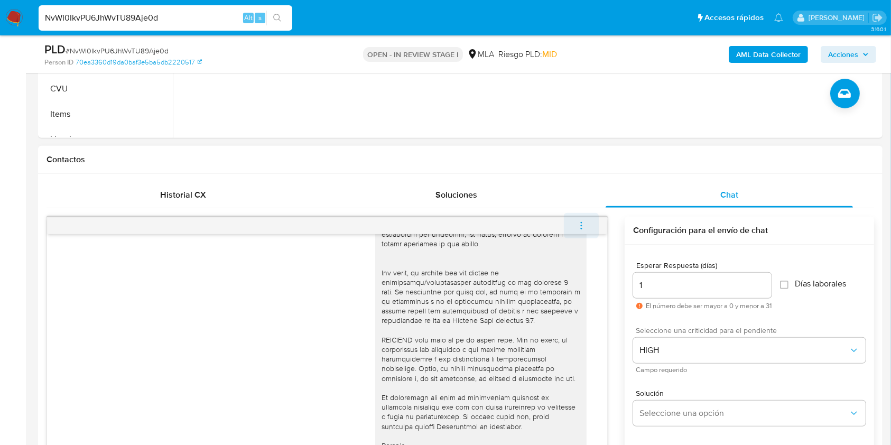
scroll to position [620, 0]
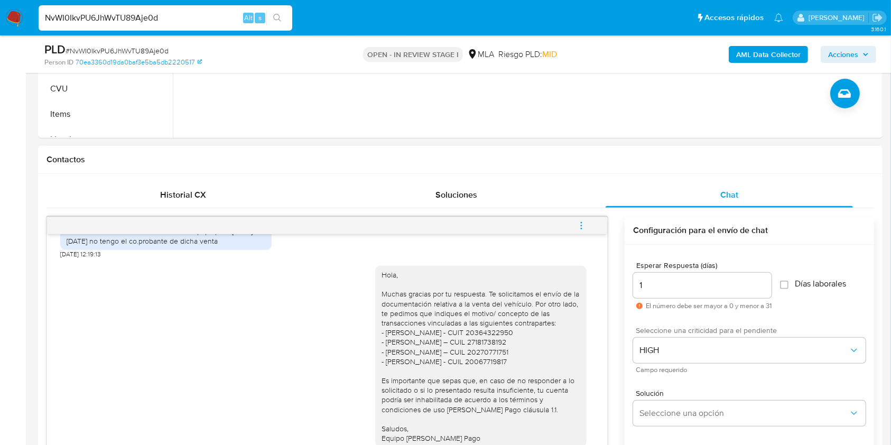
click at [575, 218] on button "menu-action" at bounding box center [581, 225] width 35 height 25
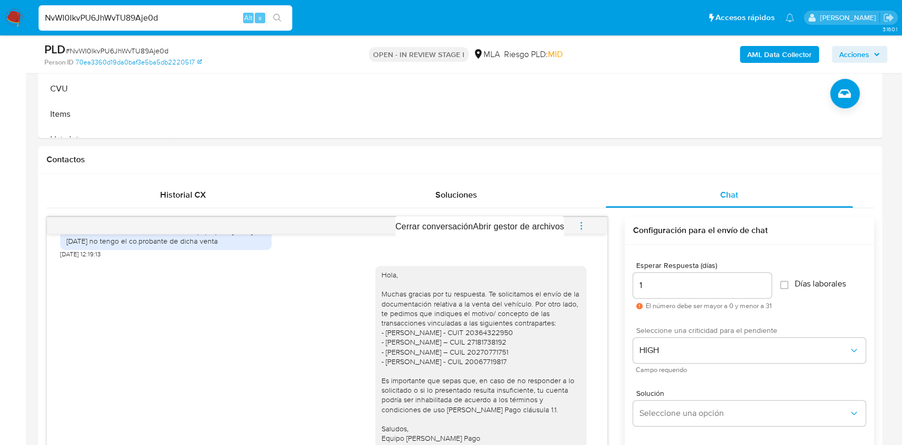
click at [567, 183] on div at bounding box center [451, 222] width 902 height 445
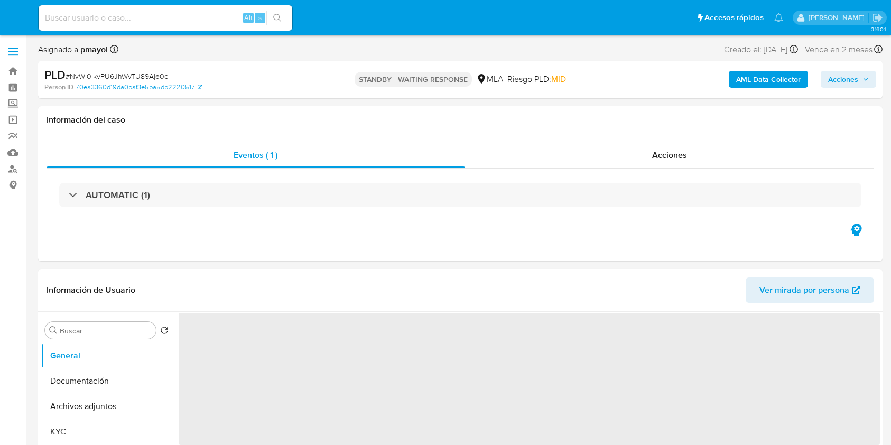
select select "10"
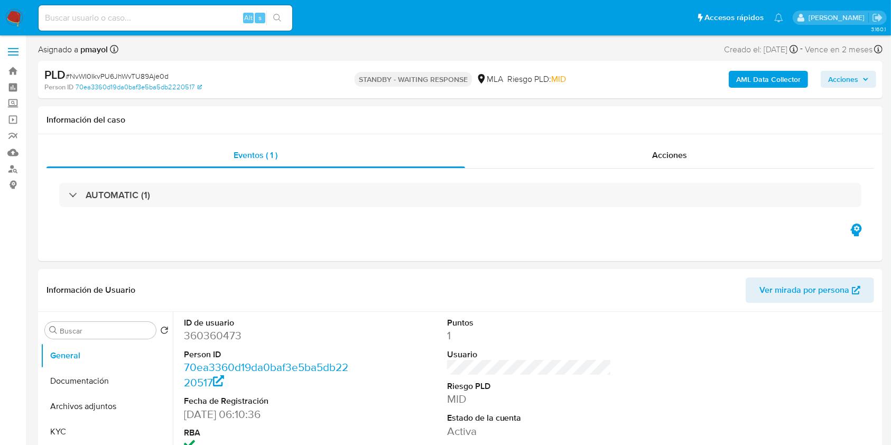
click at [135, 13] on input at bounding box center [166, 18] width 254 height 14
paste input "Rayv5TooFKdSusXVtK3a4yPK"
type input "Rayv5TooFKdSusXVtK3a4yPK"
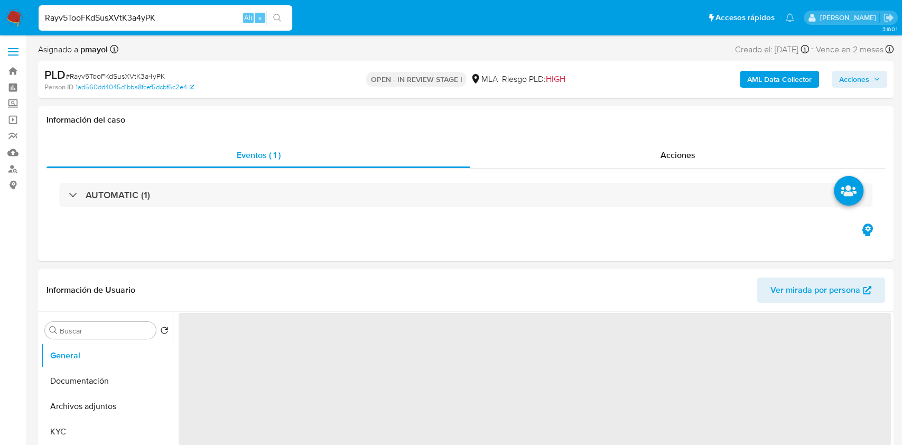
select select "10"
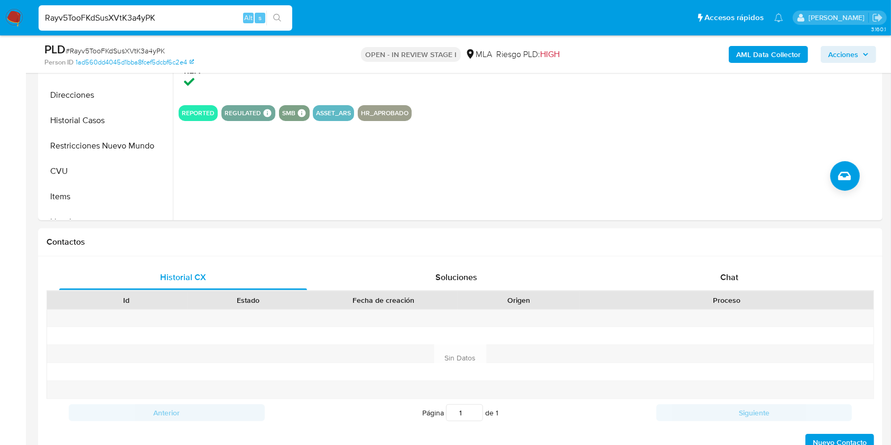
scroll to position [356, 0]
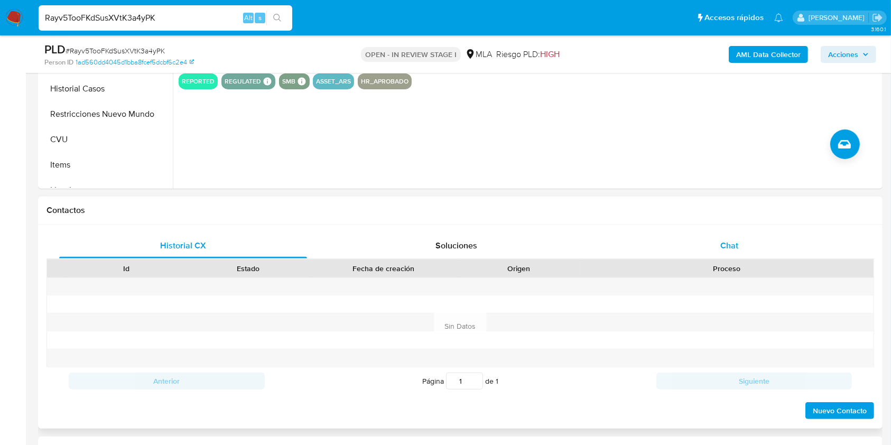
click at [733, 255] on div "Chat" at bounding box center [730, 245] width 248 height 25
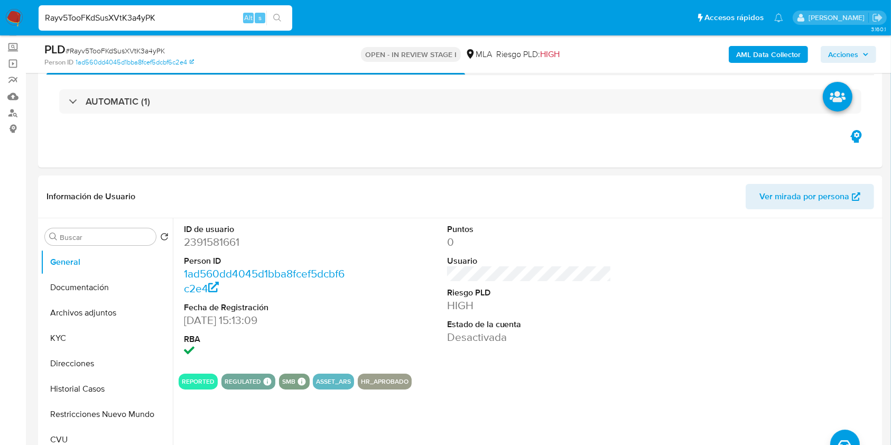
scroll to position [61, 0]
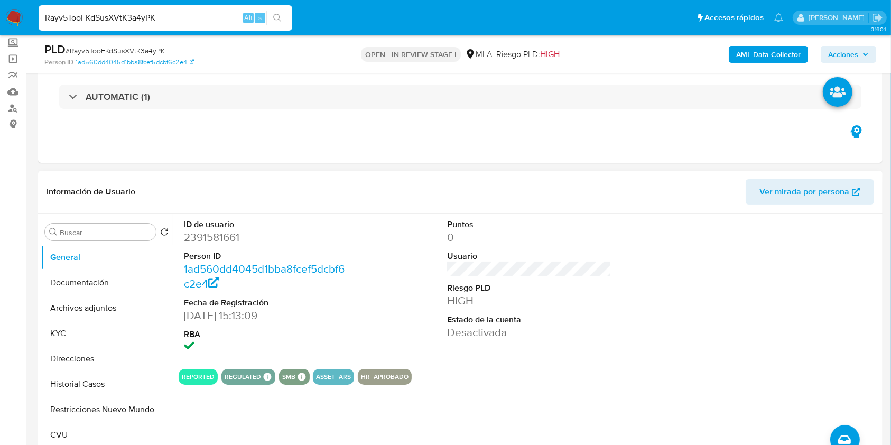
click at [210, 232] on dd "2391581661" at bounding box center [266, 237] width 165 height 15
copy dd "2391581661"
click at [205, 235] on dd "2391581661" at bounding box center [266, 237] width 165 height 15
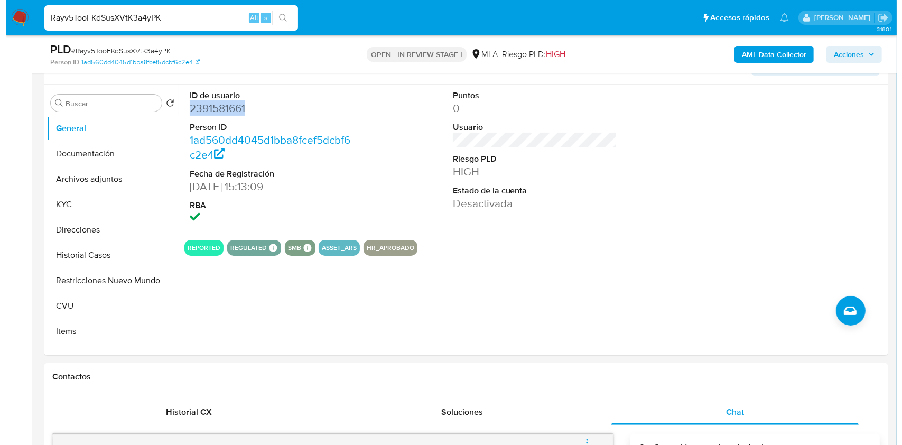
scroll to position [180, 0]
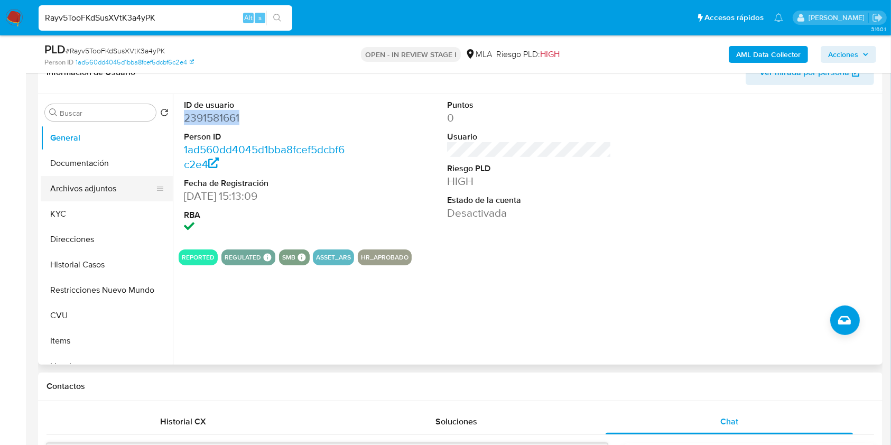
click at [103, 185] on button "Archivos adjuntos" at bounding box center [103, 188] width 124 height 25
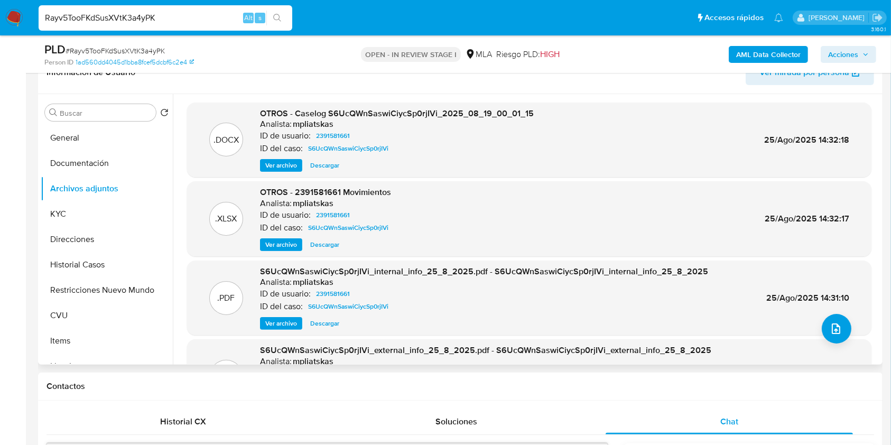
click at [279, 164] on span "Ver archivo" at bounding box center [281, 165] width 32 height 11
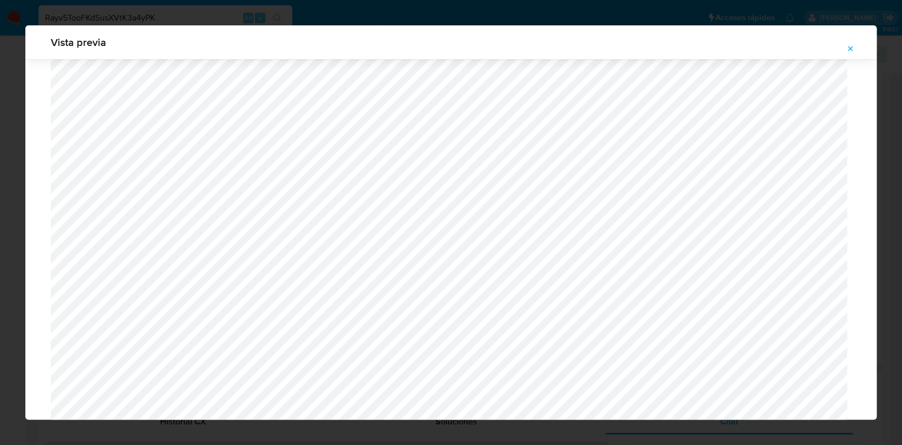
scroll to position [915, 0]
click at [549, 442] on div "Vista previa" at bounding box center [451, 222] width 902 height 445
click at [846, 51] on icon "Attachment preview" at bounding box center [850, 48] width 8 height 8
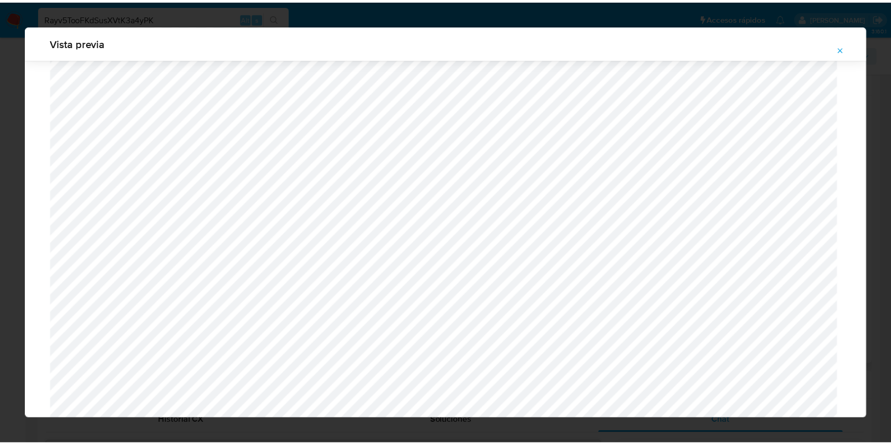
scroll to position [0, 0]
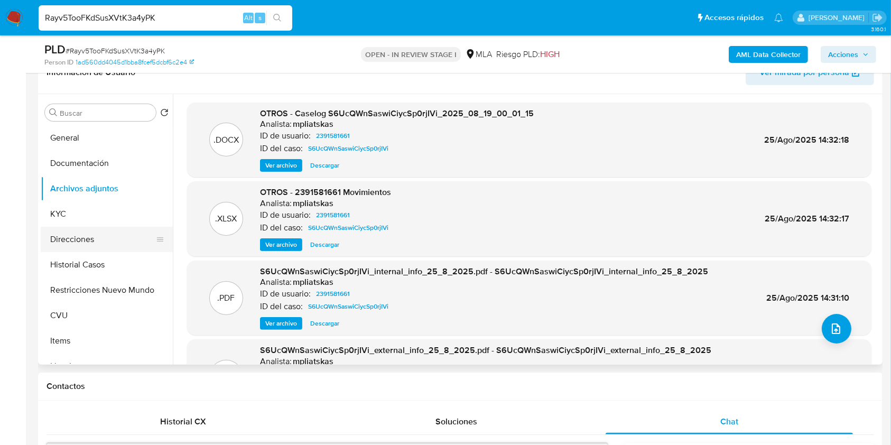
drag, startPoint x: 94, startPoint y: 277, endPoint x: 93, endPoint y: 249, distance: 28.0
click at [93, 249] on ul "General Documentación Archivos adjuntos KYC Direcciones Historial Casos Restric…" at bounding box center [107, 244] width 132 height 238
click at [91, 258] on button "Historial Casos" at bounding box center [103, 264] width 124 height 25
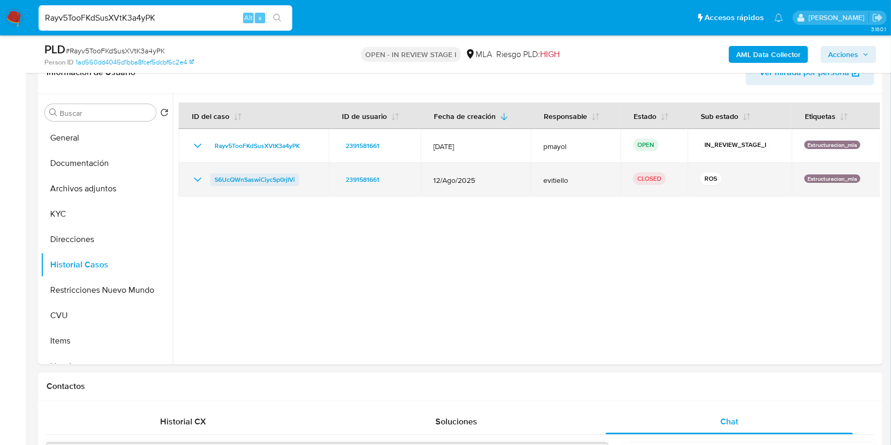
click at [266, 178] on span "S6UcQWnSaswiCiycSp0rjIVi" at bounding box center [255, 179] width 80 height 13
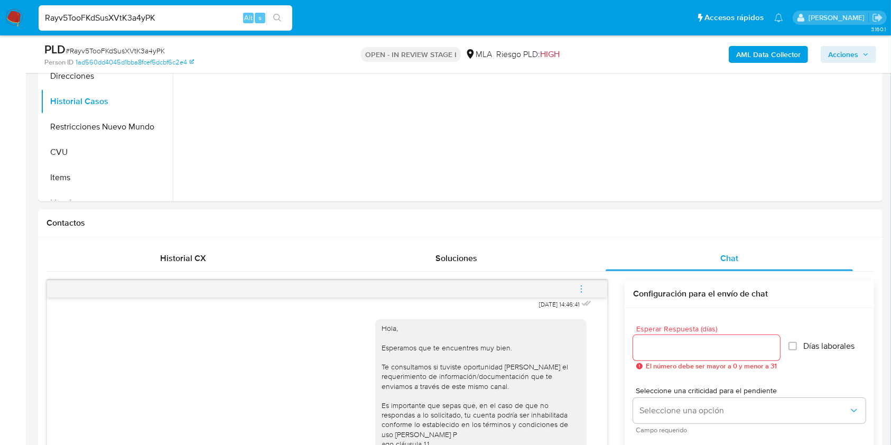
scroll to position [439, 0]
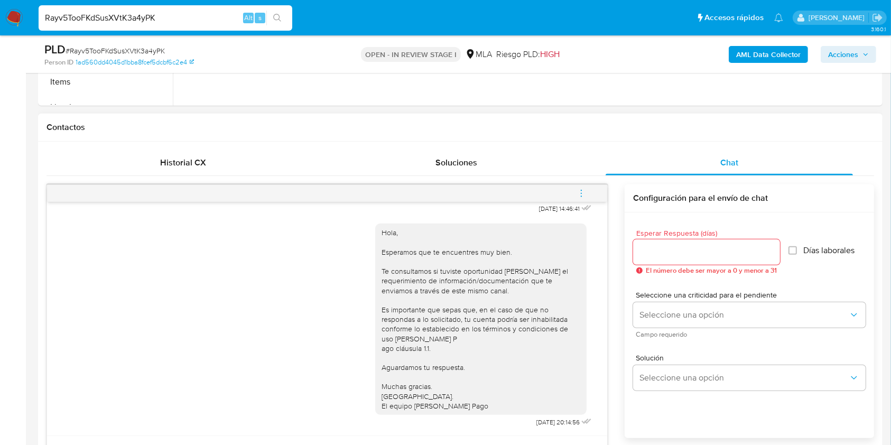
click at [588, 194] on button "menu-action" at bounding box center [581, 193] width 35 height 25
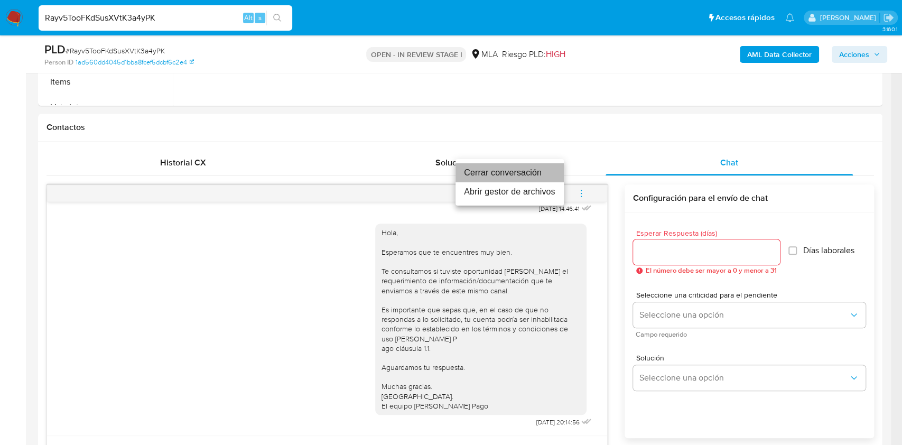
click at [525, 170] on li "Cerrar conversación" at bounding box center [510, 172] width 108 height 19
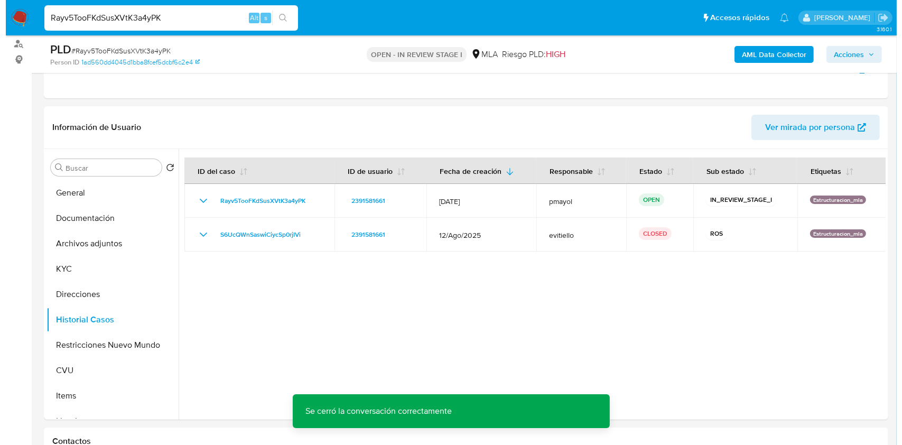
scroll to position [123, 0]
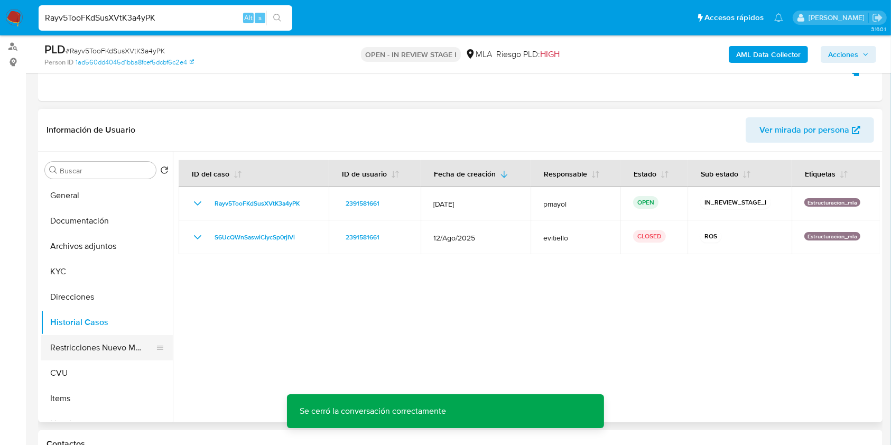
click at [116, 346] on button "Restricciones Nuevo Mundo" at bounding box center [103, 347] width 124 height 25
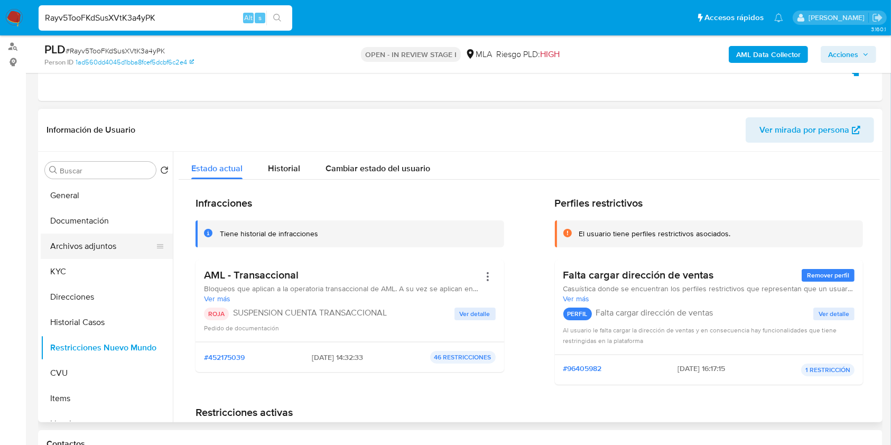
click at [96, 248] on button "Archivos adjuntos" at bounding box center [103, 246] width 124 height 25
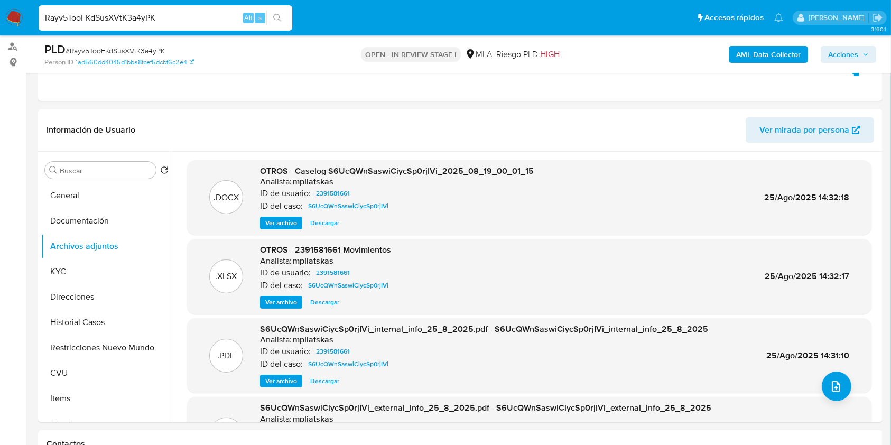
click at [753, 51] on b "AML Data Collector" at bounding box center [768, 54] width 64 height 17
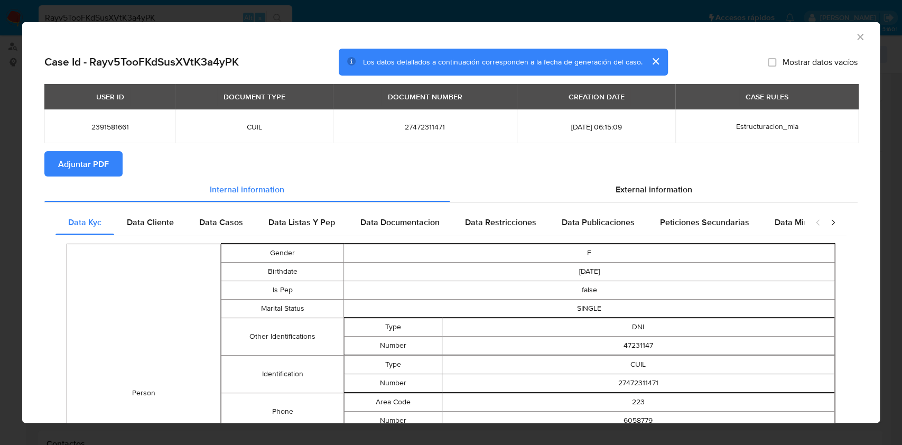
click at [85, 164] on span "Adjuntar PDF" at bounding box center [83, 163] width 51 height 23
click at [855, 32] on icon "Cerrar ventana" at bounding box center [860, 37] width 11 height 11
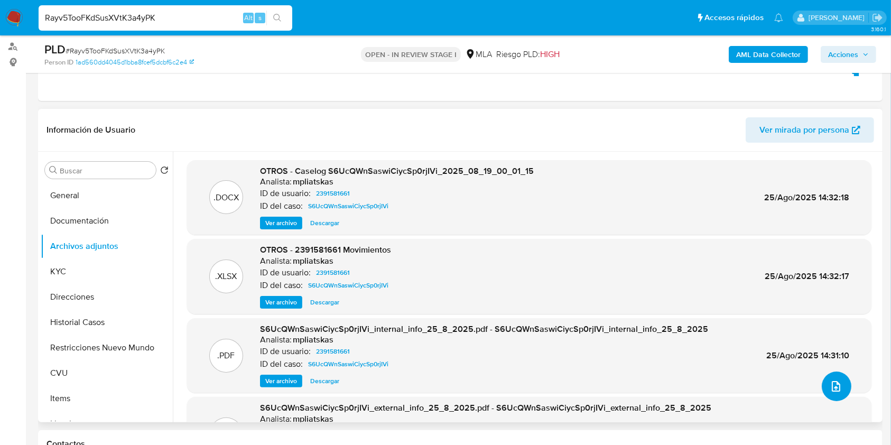
click at [832, 380] on icon "upload-file" at bounding box center [836, 386] width 13 height 13
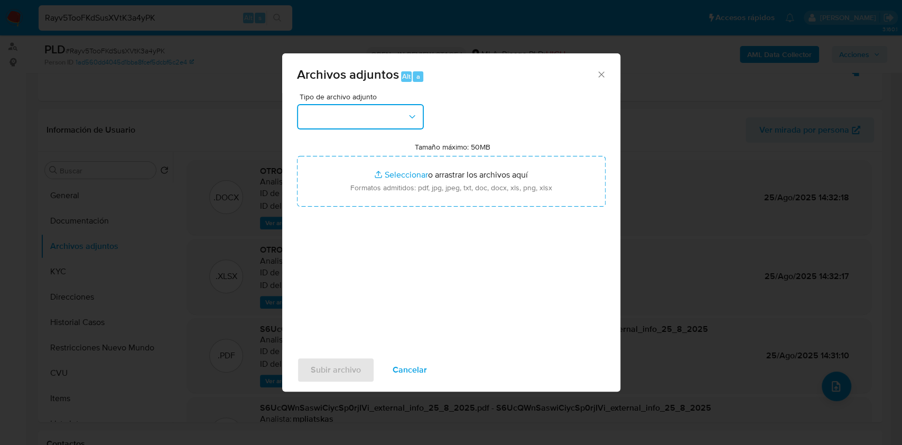
click at [366, 116] on button "button" at bounding box center [360, 116] width 127 height 25
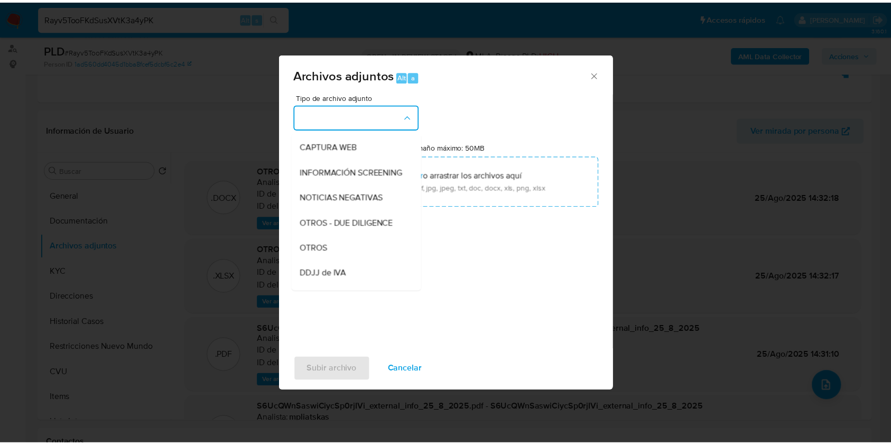
scroll to position [127, 0]
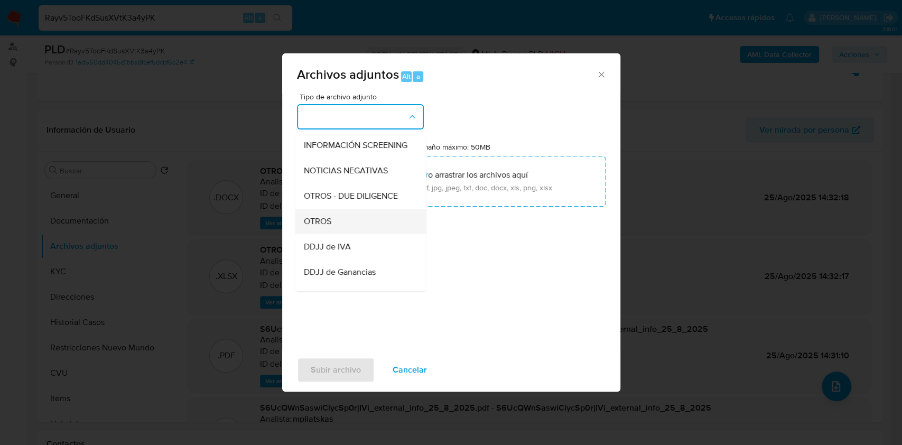
click at [330, 227] on span "OTROS" at bounding box center [316, 221] width 27 height 11
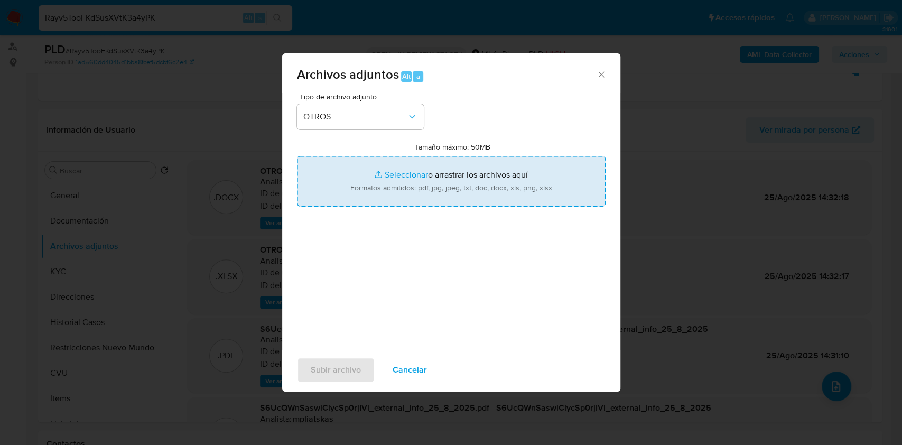
click at [393, 188] on input "Tamaño máximo: 50MB Seleccionar archivos" at bounding box center [451, 181] width 309 height 51
type input "C:\fakepath\Caselog Rayv5TooFKdSusXVtK3a4yPK RC.docx"
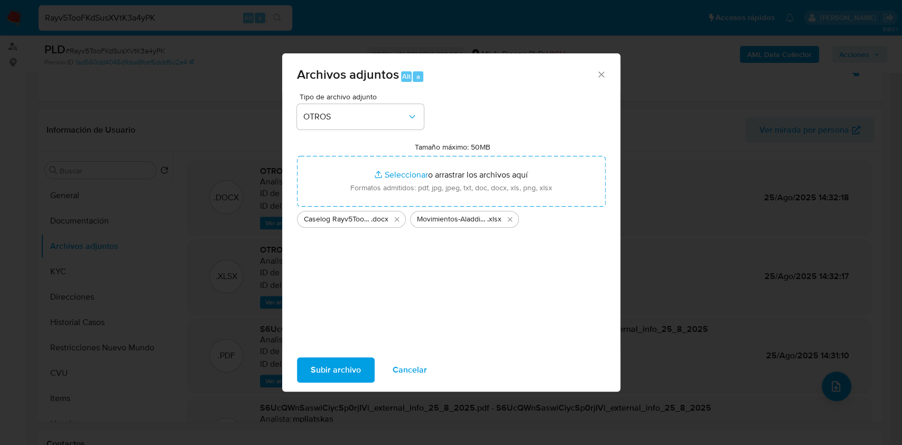
click at [335, 360] on span "Subir archivo" at bounding box center [336, 369] width 50 height 23
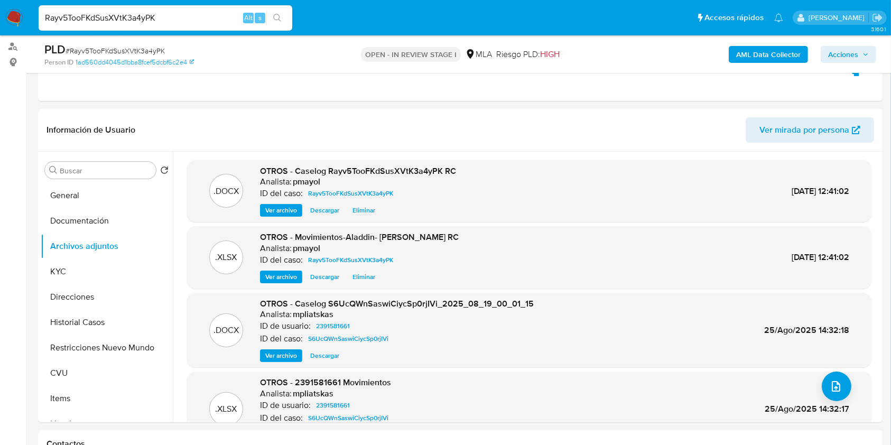
click at [836, 54] on span "Acciones" at bounding box center [843, 54] width 30 height 17
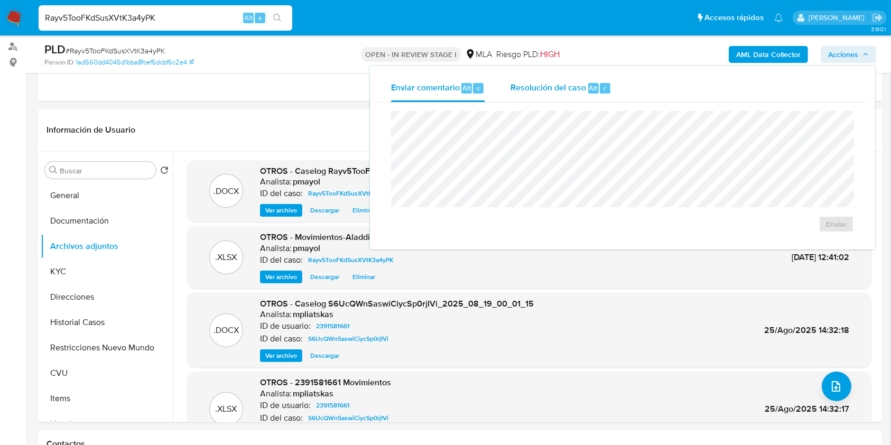
click at [558, 89] on span "Resolución del caso" at bounding box center [549, 87] width 76 height 12
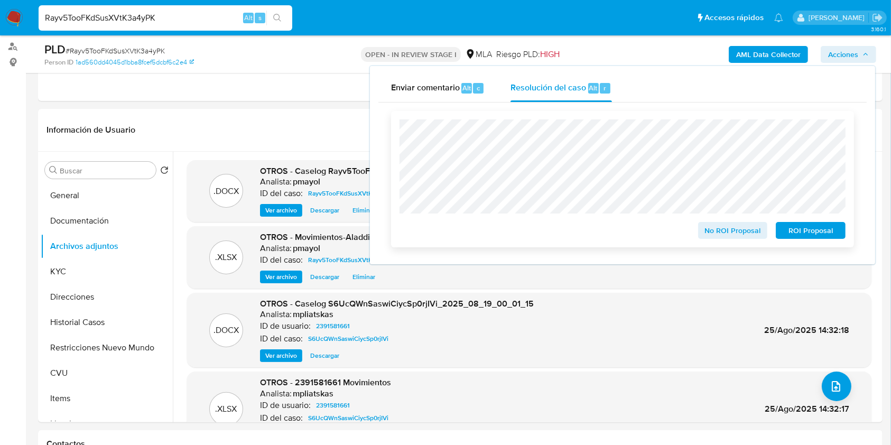
click at [789, 225] on span "ROI Proposal" at bounding box center [810, 230] width 55 height 15
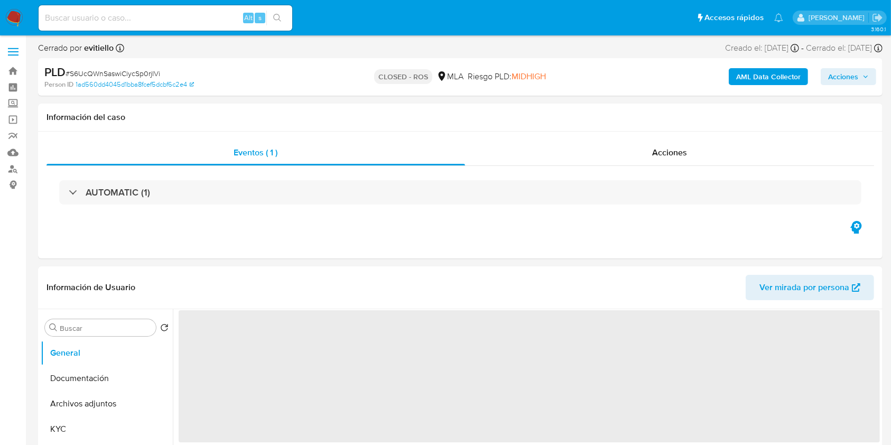
select select "10"
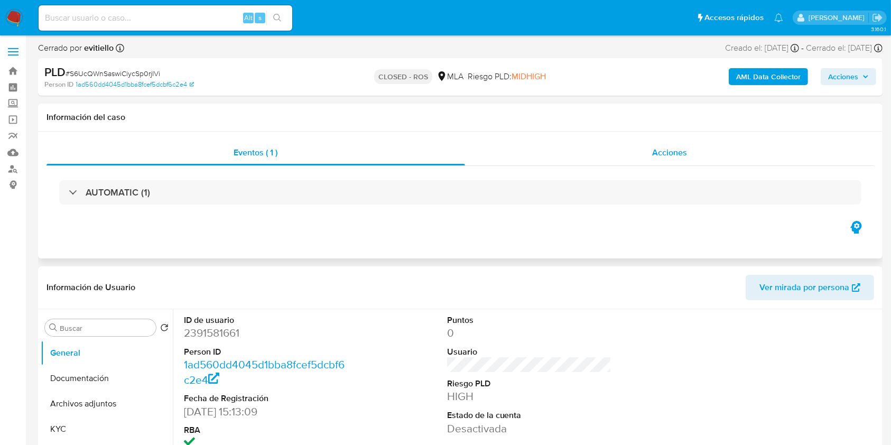
click at [681, 148] on span "Acciones" at bounding box center [669, 152] width 35 height 12
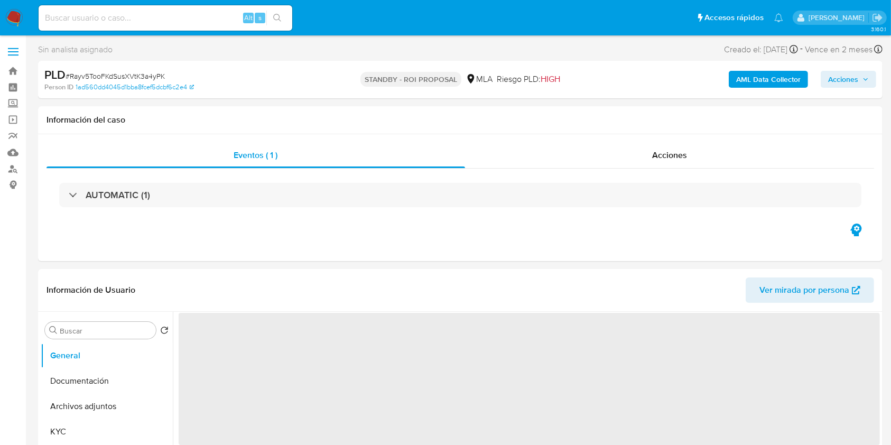
select select "10"
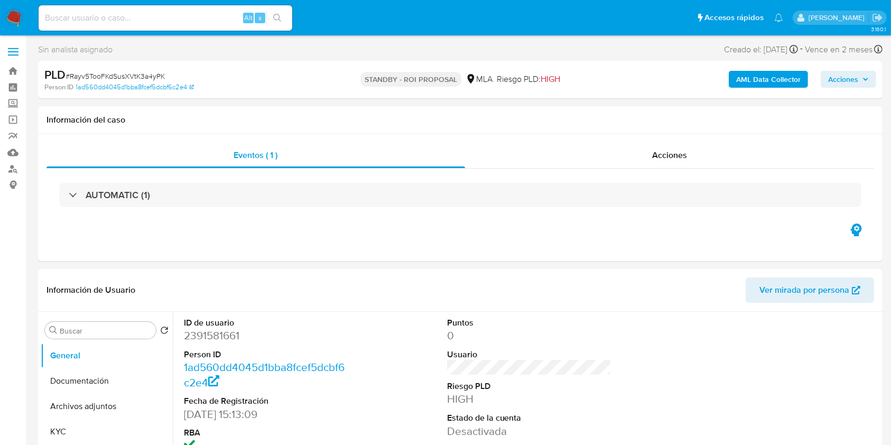
click at [160, 19] on input at bounding box center [166, 18] width 254 height 14
paste input "0nZ3BPJfmHfduHtw8TMl3767"
type input "0nZ3BPJfmHfduHtw8TMl3767"
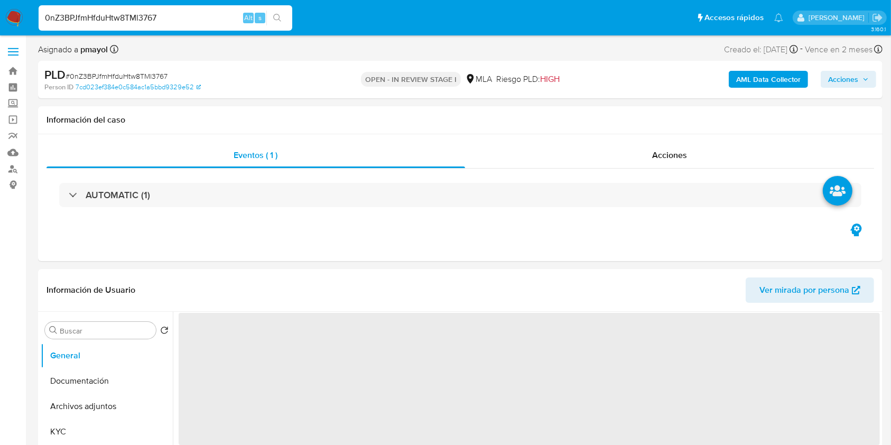
select select "10"
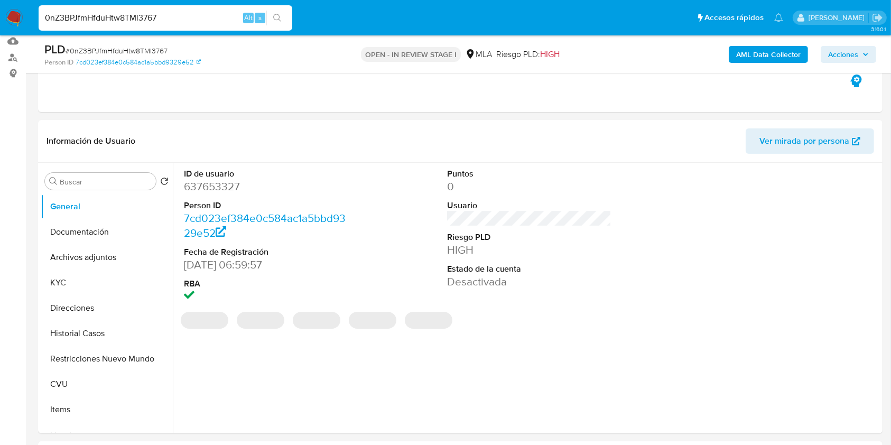
scroll to position [128, 0]
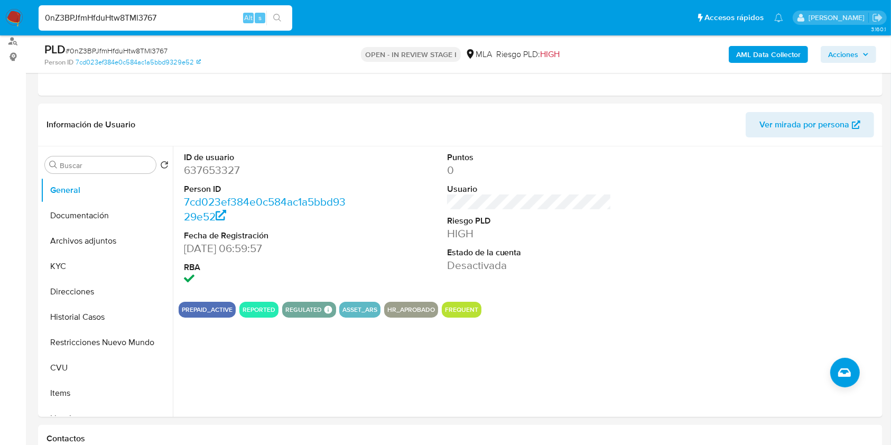
click at [197, 22] on input "0nZ3BPJfmHfduHtw8TMl3767" at bounding box center [166, 18] width 254 height 14
paste input "yx2z9otQIr4JmydjlQxveiBZ"
type input "yx2z9otQIr4JmydjlQxveiBZ"
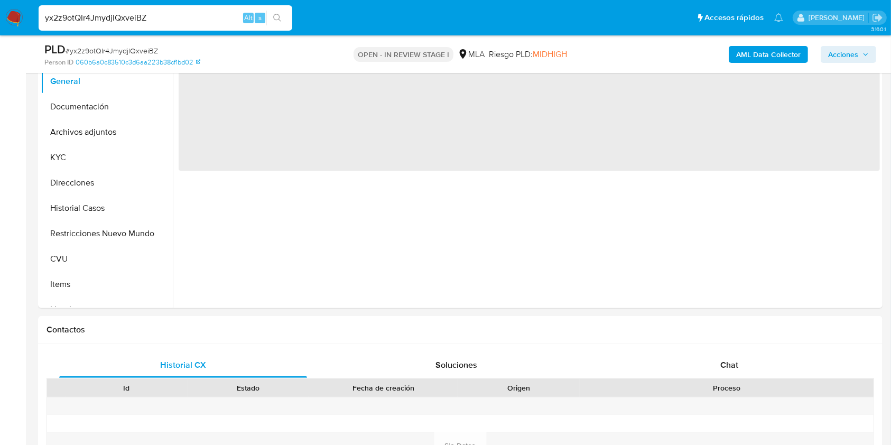
select select "10"
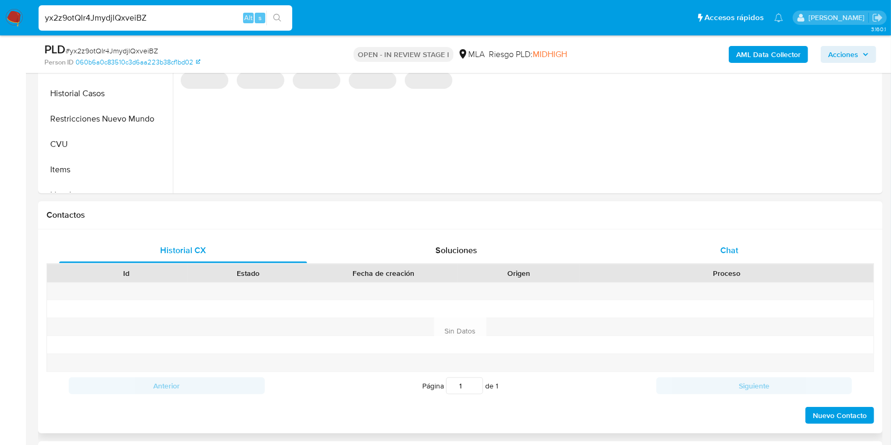
click at [704, 251] on div "Chat" at bounding box center [730, 250] width 248 height 25
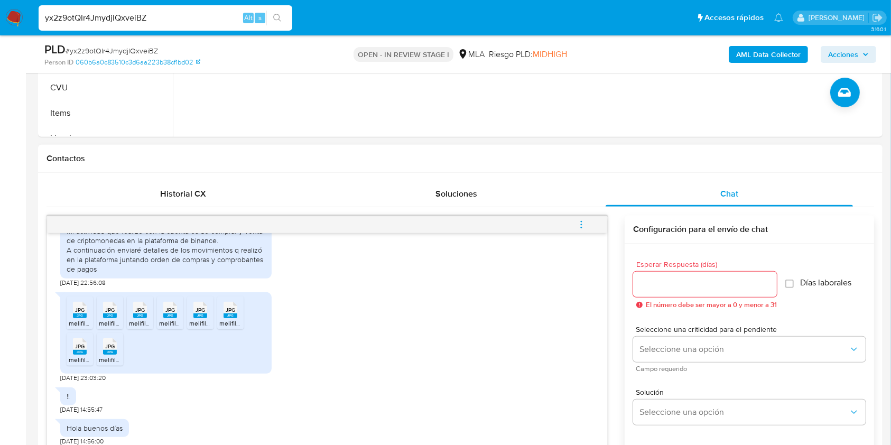
scroll to position [879, 0]
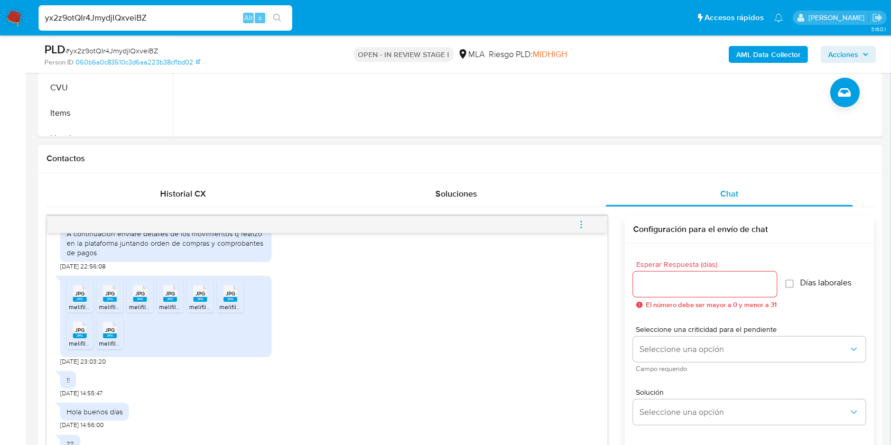
click at [581, 227] on icon "menu-action" at bounding box center [581, 227] width 1 height 1
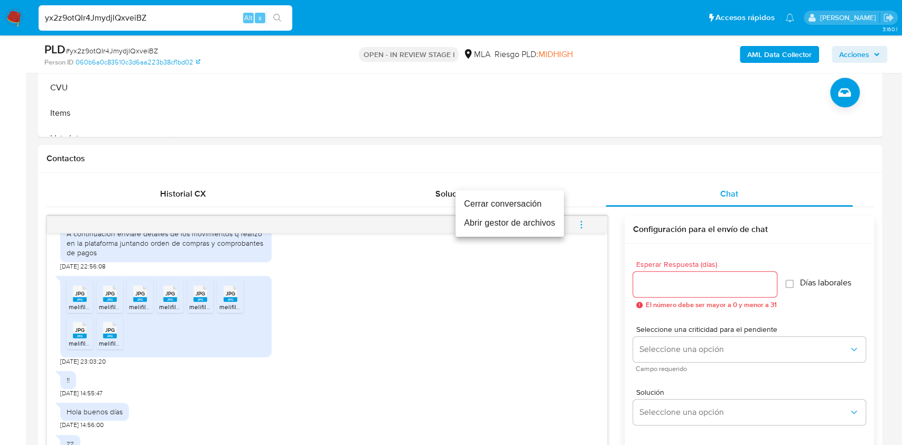
click at [522, 226] on li "Abrir gestor de archivos" at bounding box center [510, 223] width 108 height 19
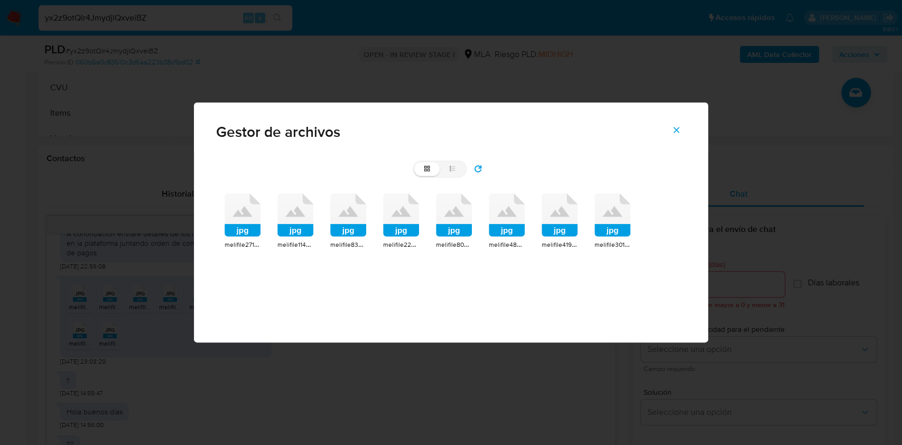
click at [241, 222] on icon at bounding box center [243, 214] width 36 height 43
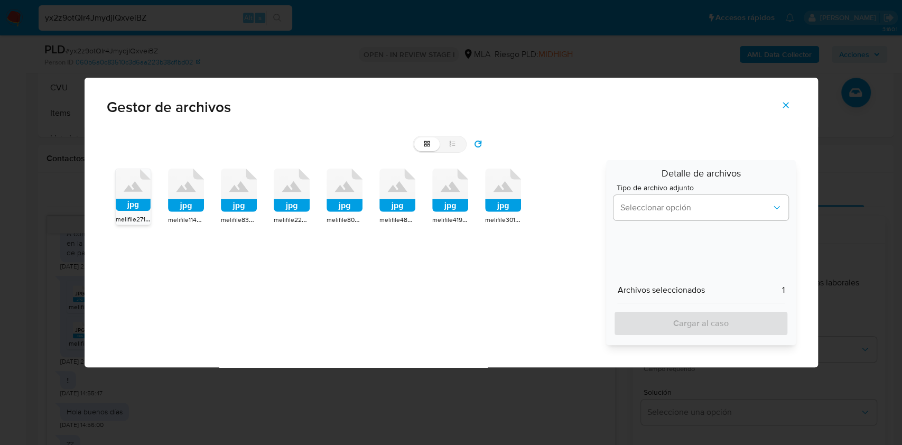
click at [141, 191] on icon at bounding box center [132, 186] width 19 height 11
click at [141, 191] on div "Gestor de archivos grid list jpg melifile2714326160396425072.jpg jpg melifile11…" at bounding box center [451, 222] width 902 height 445
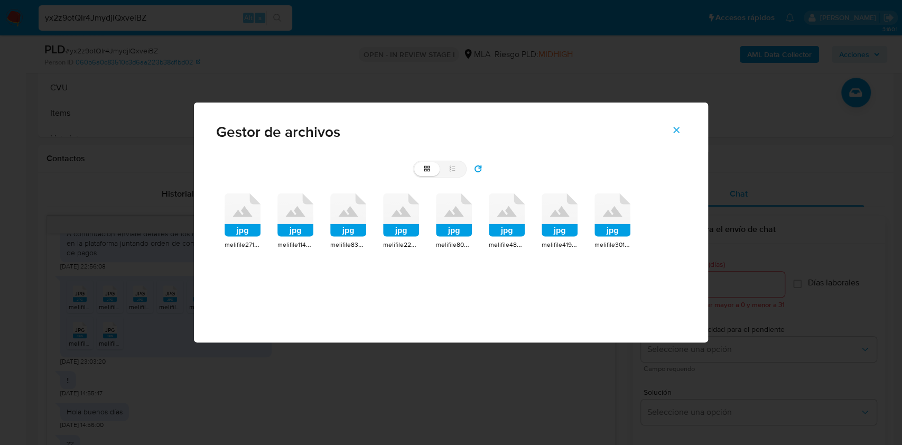
click at [241, 211] on icon at bounding box center [243, 214] width 36 height 43
click at [330, 224] on rect at bounding box center [348, 230] width 36 height 13
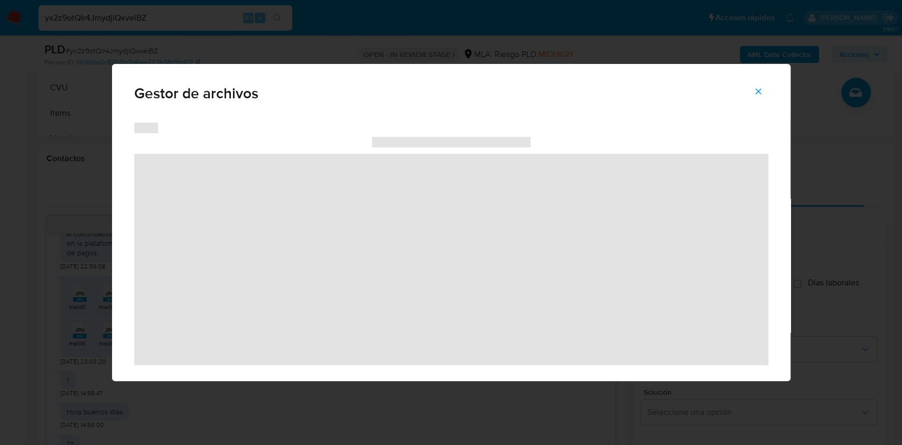
click at [763, 87] on icon "Cerrar" at bounding box center [759, 92] width 10 height 10
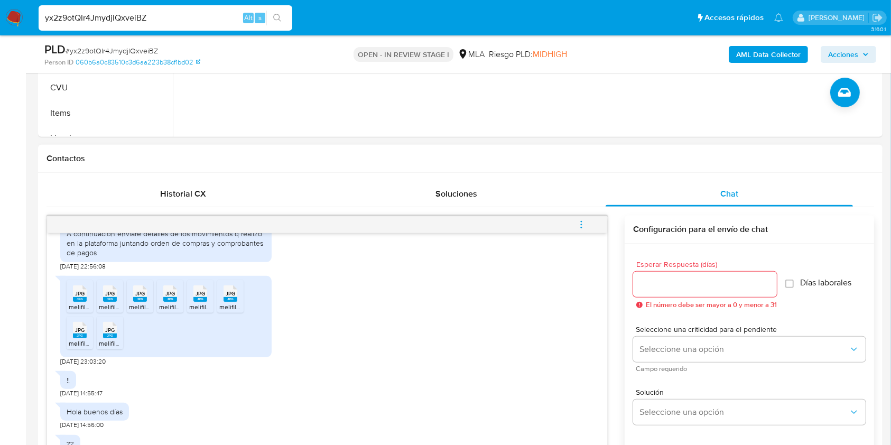
click at [581, 220] on icon "menu-action" at bounding box center [582, 225] width 10 height 10
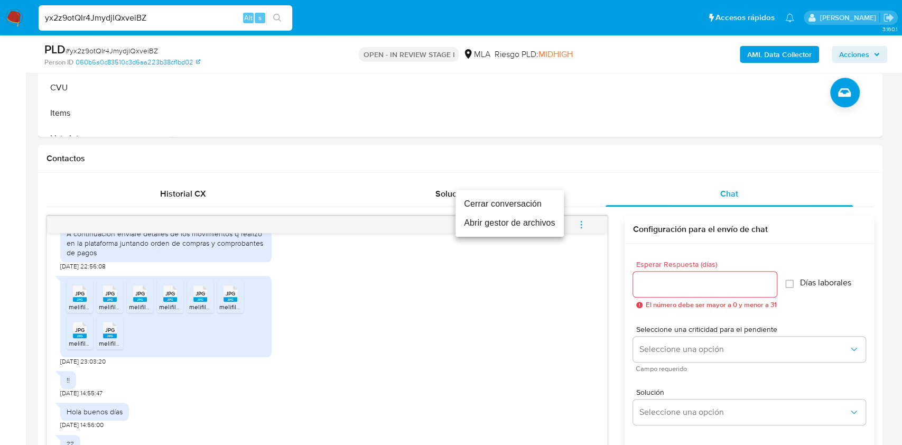
click at [520, 225] on li "Abrir gestor de archivos" at bounding box center [510, 223] width 108 height 19
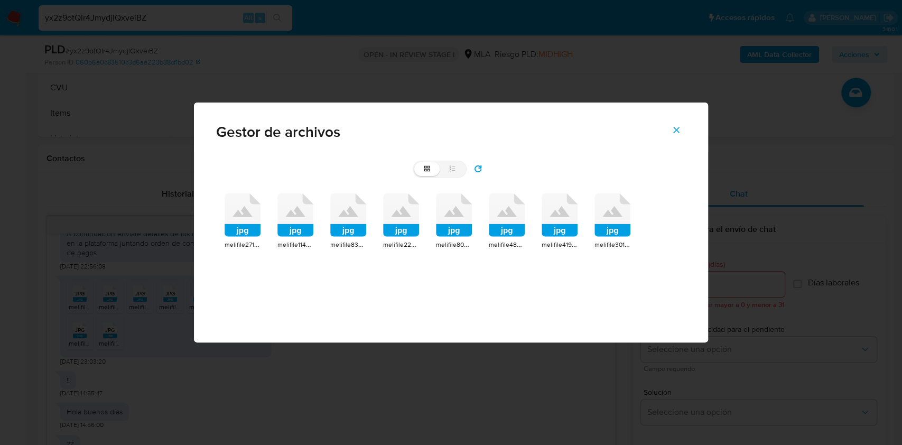
click at [232, 228] on rect at bounding box center [243, 230] width 36 height 13
click at [232, 228] on div "jpg melifile2714326160396425072.jpg jpg melifile1144656582981986608.jpg jpg mel…" at bounding box center [451, 221] width 470 height 73
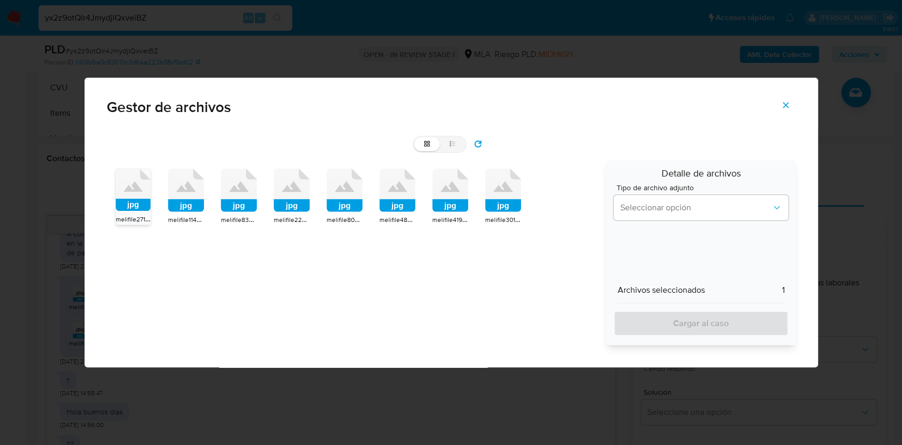
click at [144, 193] on icon at bounding box center [133, 190] width 35 height 42
click at [144, 193] on div "Gestor de archivos grid list jpg melifile2714326160396425072.jpg jpg melifile11…" at bounding box center [451, 222] width 902 height 445
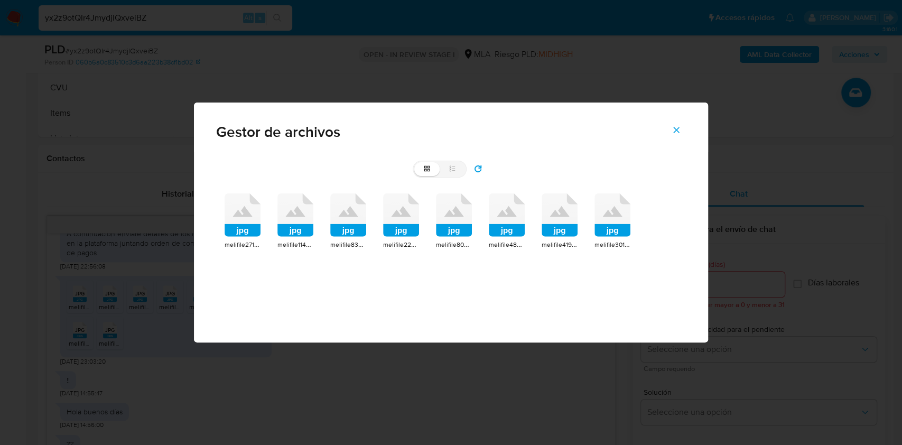
click at [244, 219] on icon at bounding box center [243, 214] width 36 height 43
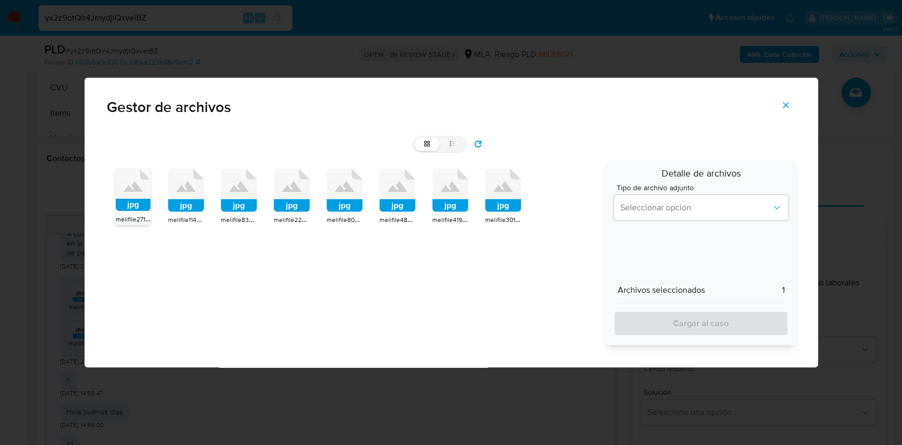
click at [128, 216] on span "melifile2714326160396425072.jpg" at bounding box center [164, 219] width 97 height 11
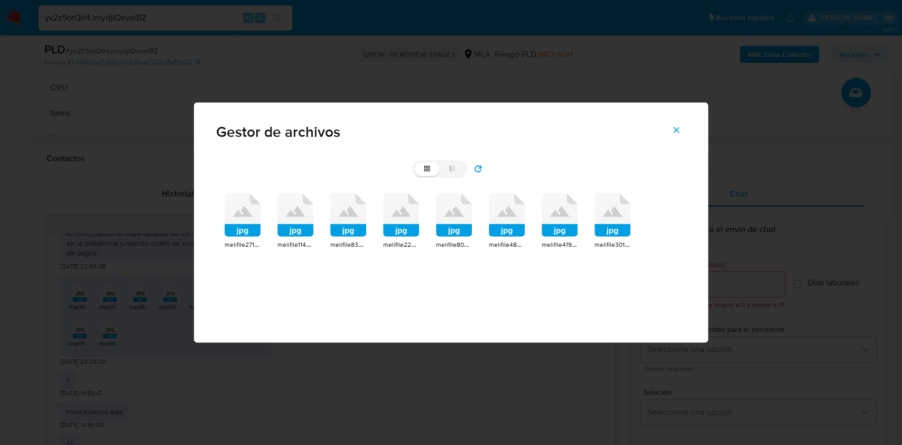
click at [309, 220] on icon at bounding box center [296, 214] width 36 height 43
click at [383, 239] on span "melifile2209452040141638647.jpg" at bounding box center [431, 244] width 97 height 11
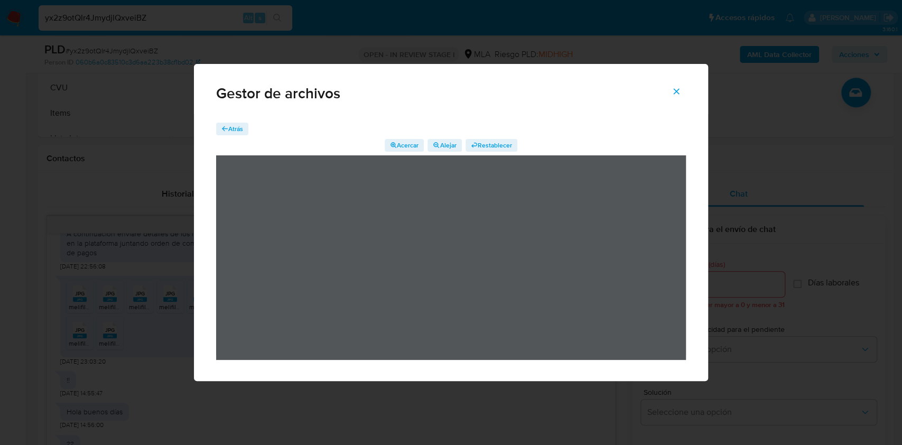
click at [224, 129] on icon "button" at bounding box center [225, 128] width 6 height 5
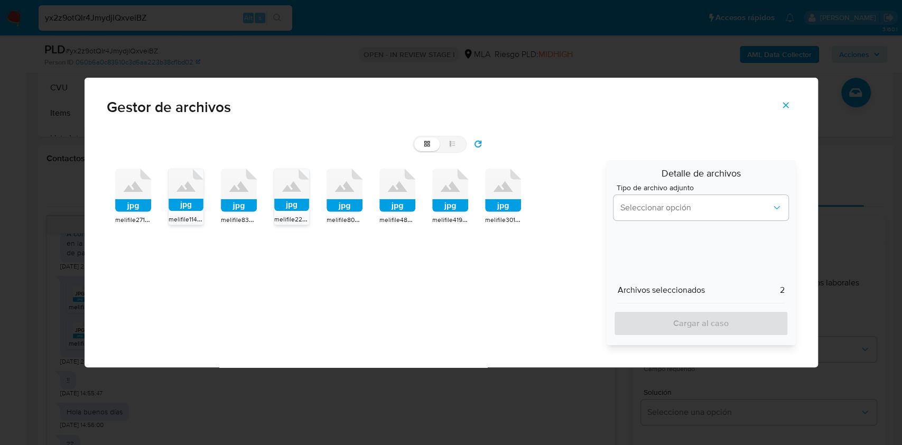
click at [190, 200] on rect at bounding box center [186, 205] width 35 height 12
click at [190, 200] on rect at bounding box center [186, 205] width 36 height 13
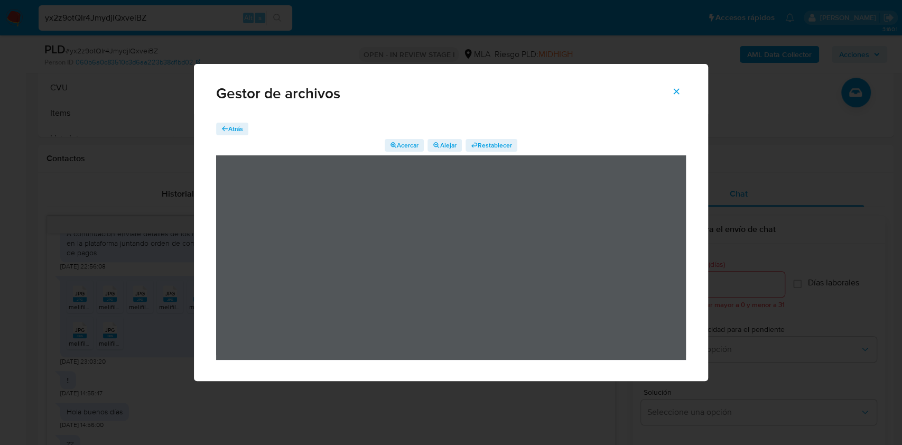
click at [234, 126] on span "Atrás" at bounding box center [235, 129] width 15 height 13
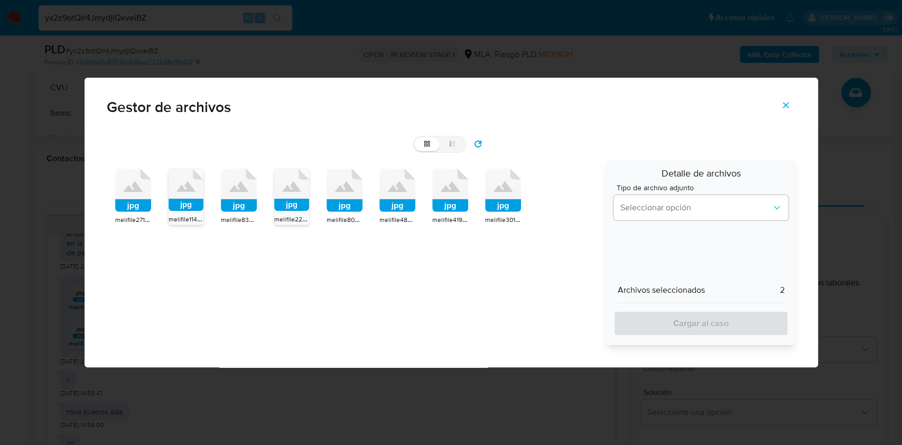
click at [133, 203] on rect at bounding box center [133, 205] width 36 height 13
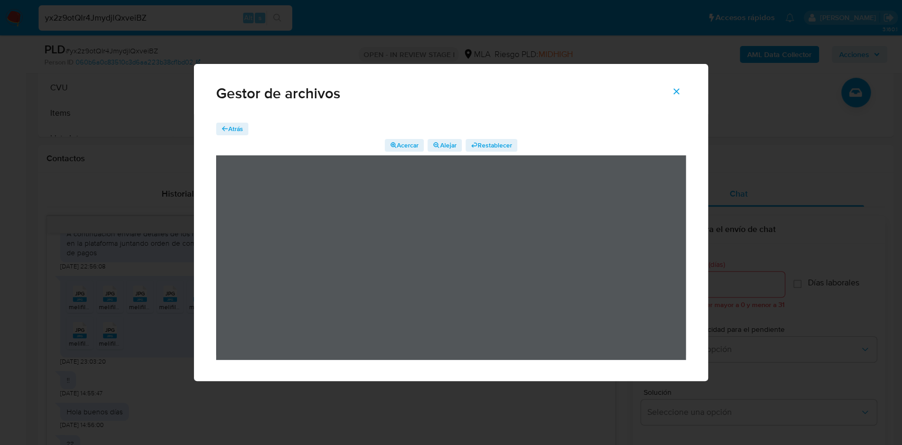
click at [235, 127] on span "Atrás" at bounding box center [235, 129] width 15 height 13
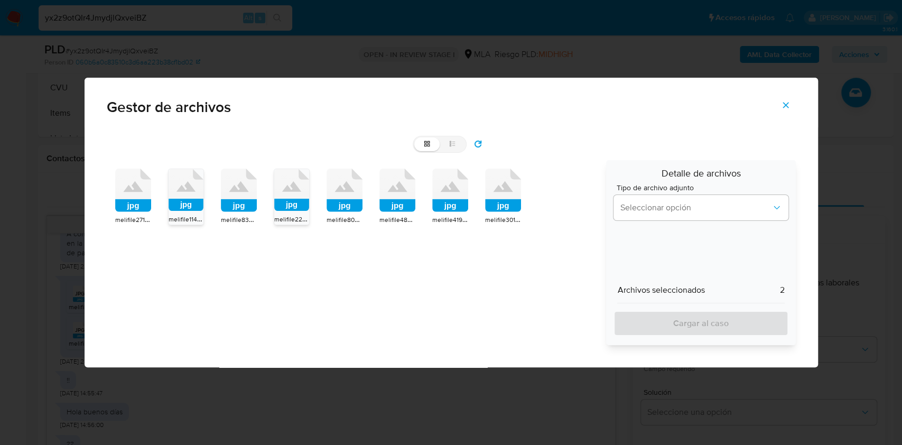
click at [296, 192] on icon at bounding box center [291, 190] width 35 height 42
click at [296, 192] on icon at bounding box center [292, 190] width 36 height 43
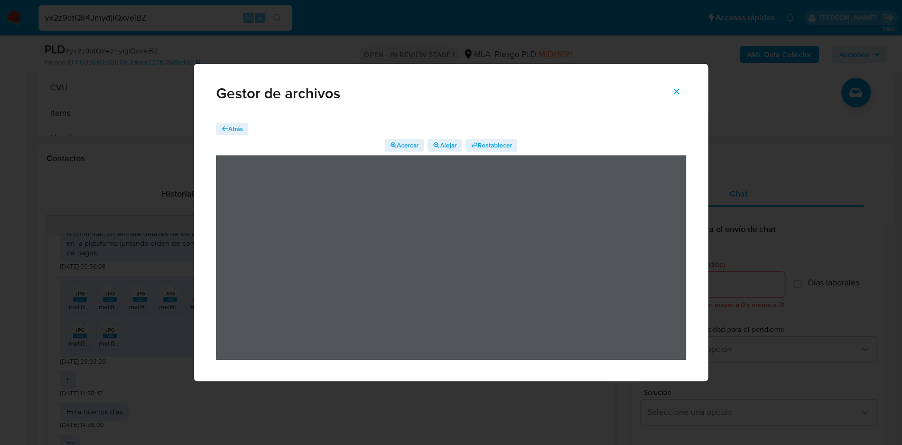
click at [238, 131] on span "Atrás" at bounding box center [235, 129] width 15 height 13
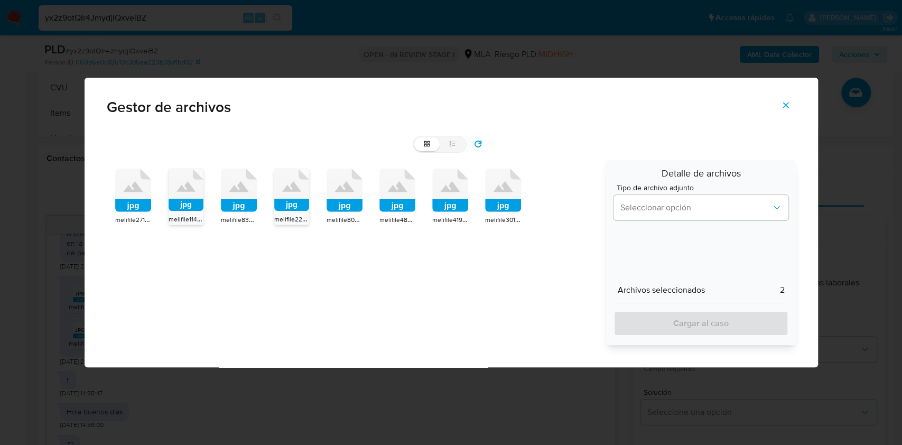
click at [336, 197] on icon at bounding box center [345, 190] width 36 height 43
click at [336, 197] on icon at bounding box center [344, 190] width 35 height 42
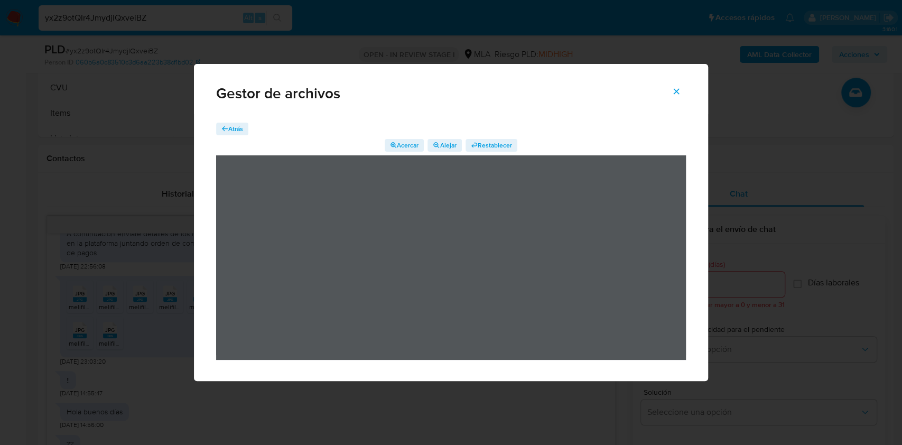
click at [228, 127] on span "Atrás" at bounding box center [235, 129] width 15 height 13
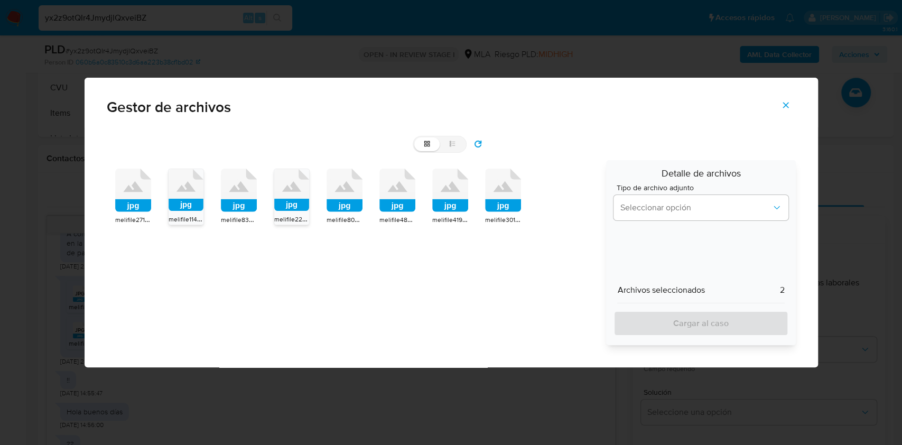
click at [400, 201] on rect at bounding box center [398, 205] width 36 height 13
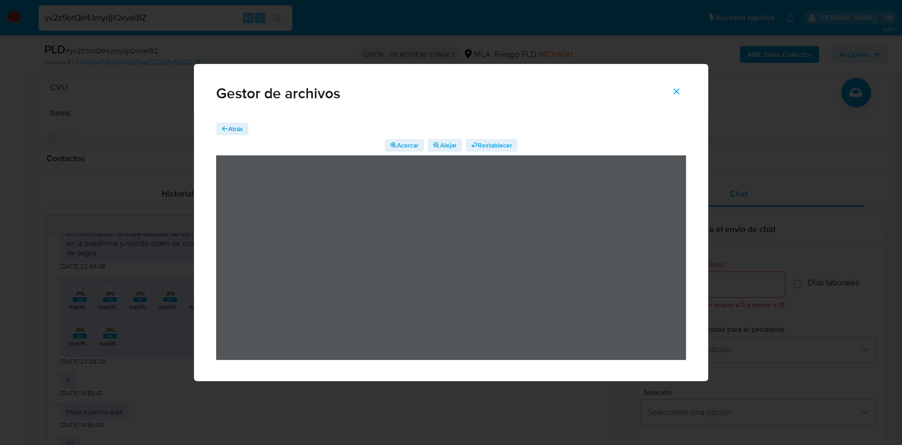
click at [225, 124] on span "Atrás" at bounding box center [232, 129] width 22 height 11
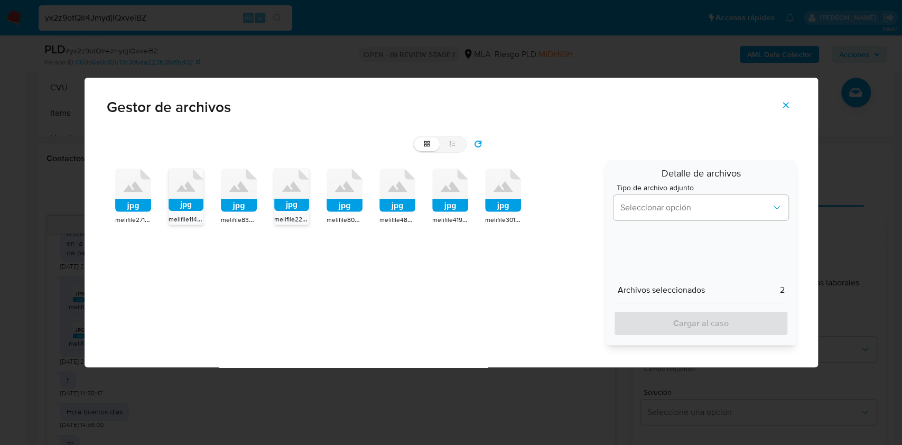
click at [455, 196] on icon at bounding box center [450, 190] width 36 height 43
click at [455, 196] on icon at bounding box center [450, 190] width 35 height 42
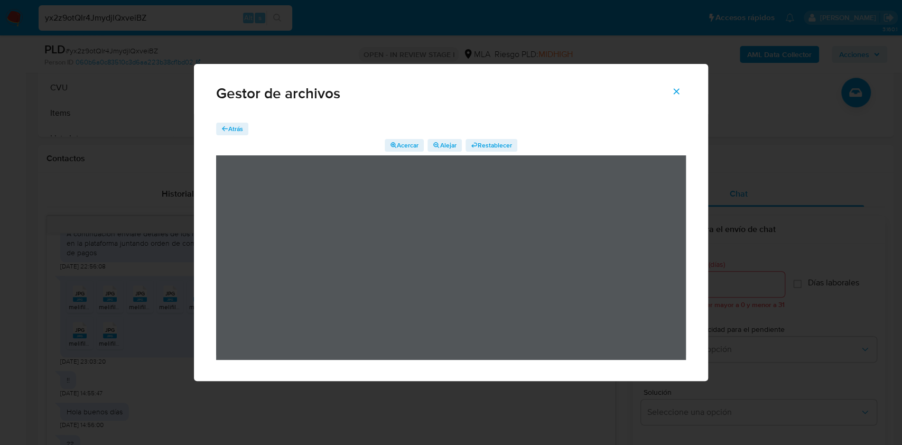
click at [228, 129] on span "Atrás" at bounding box center [235, 129] width 15 height 13
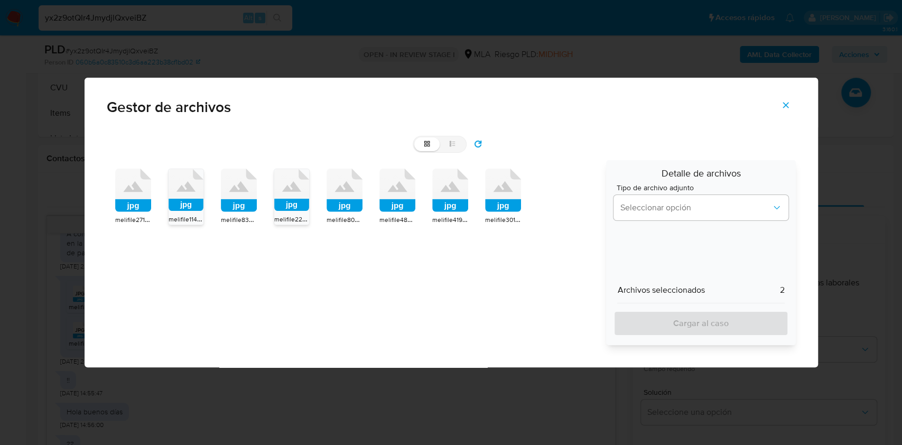
click at [506, 215] on div "melifile3014181657347254620.jpg" at bounding box center [503, 220] width 36 height 11
click at [506, 214] on span "melifile3014181657347254620.jpg" at bounding box center [534, 219] width 96 height 11
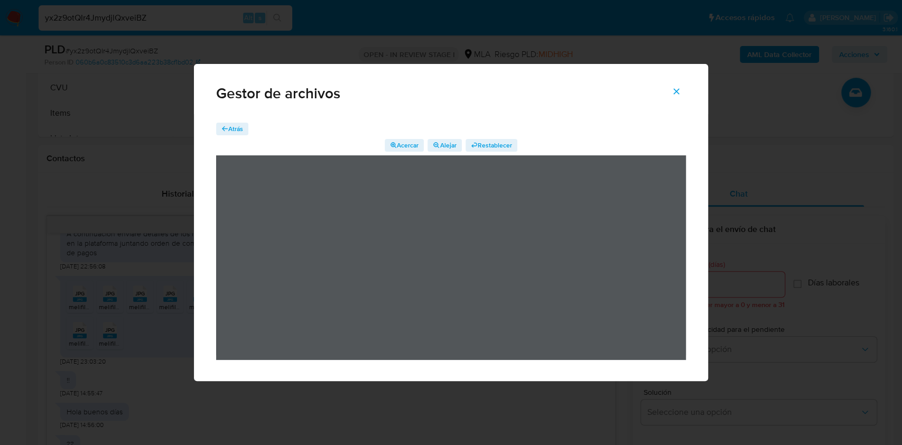
click at [225, 129] on icon "button" at bounding box center [225, 128] width 6 height 5
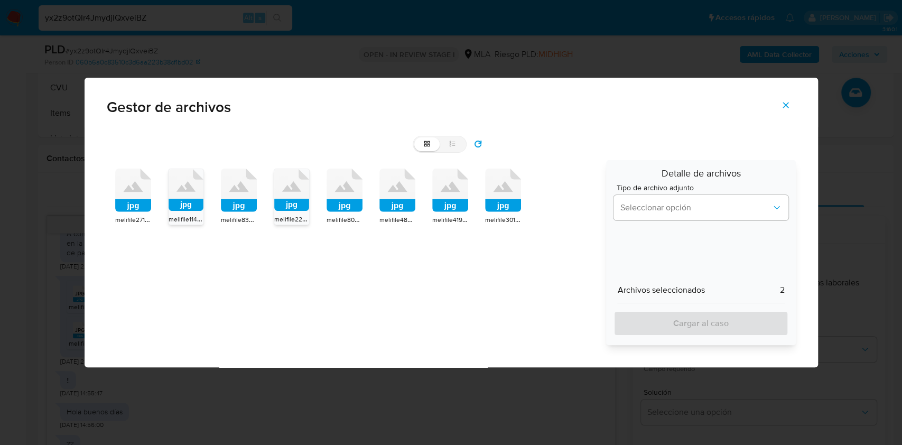
click at [788, 102] on icon "Cerrar" at bounding box center [786, 105] width 6 height 6
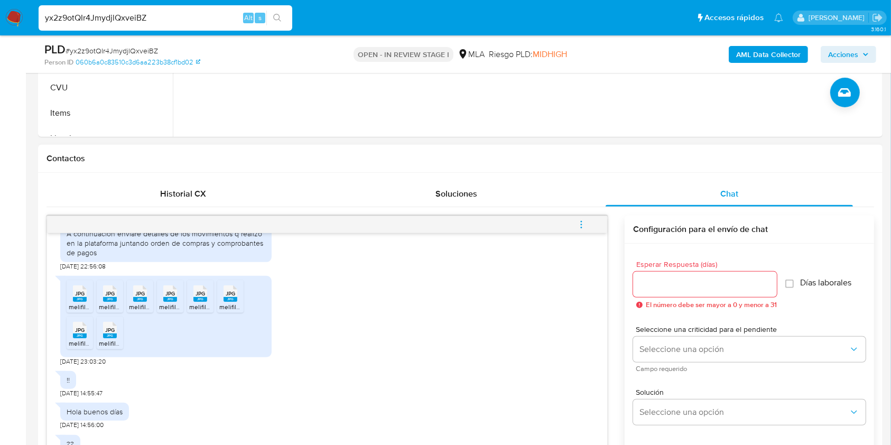
scroll to position [781, 0]
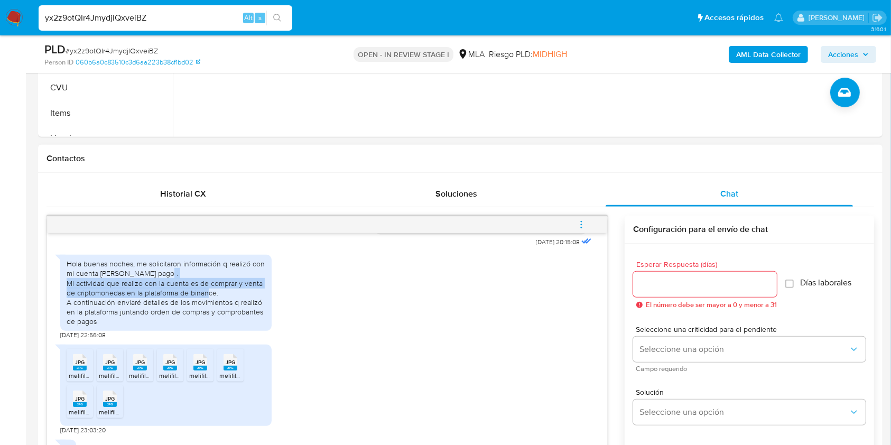
drag, startPoint x: 63, startPoint y: 312, endPoint x: 226, endPoint y: 320, distance: 162.5
click at [226, 320] on div "Hola buenas noches, me solicitaron información q realizó con mi cuenta de merca…" at bounding box center [165, 293] width 211 height 76
copy div "Mi actividad que realizo con la cuenta es de comprar y venta de criptomonedas e…"
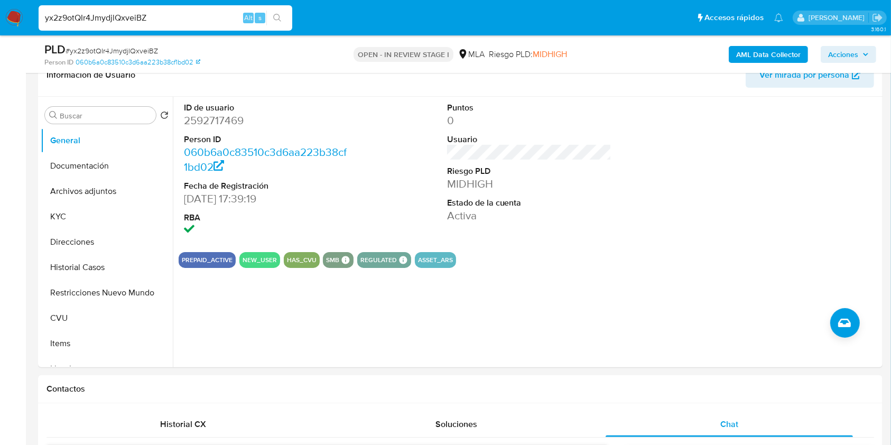
scroll to position [169, 0]
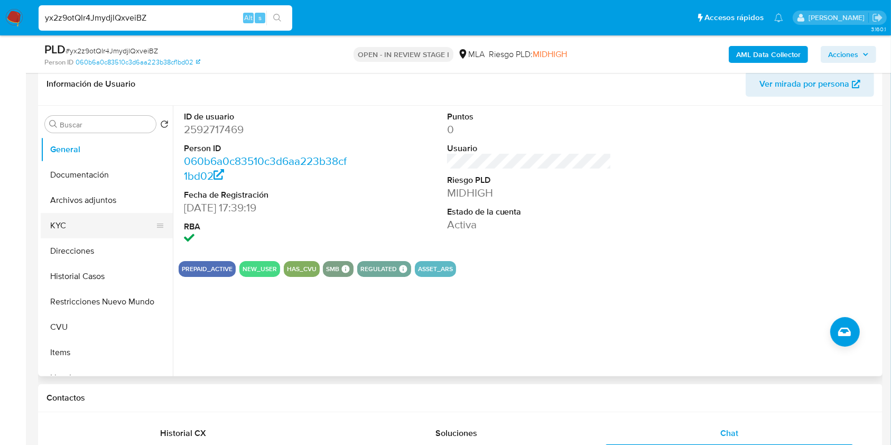
click at [114, 220] on button "KYC" at bounding box center [103, 225] width 124 height 25
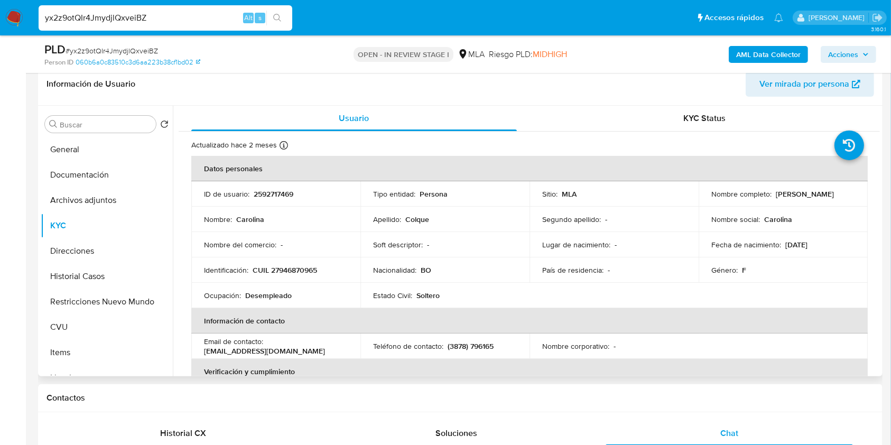
click at [288, 269] on p "CUIL 27946870965" at bounding box center [285, 270] width 64 height 10
copy p "27946870965"
click at [136, 55] on span "# yx2z9otQIr4JmydjlQxveiBZ" at bounding box center [112, 50] width 93 height 11
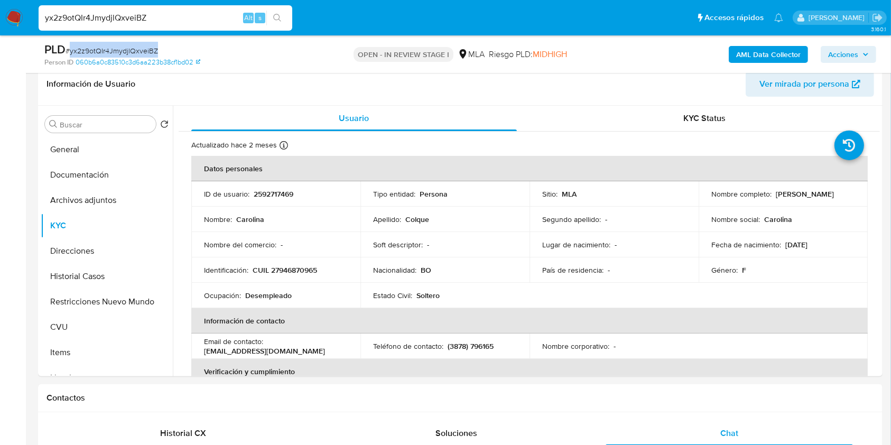
copy span "yx2z9otQIr4JmydjlQxveiBZ"
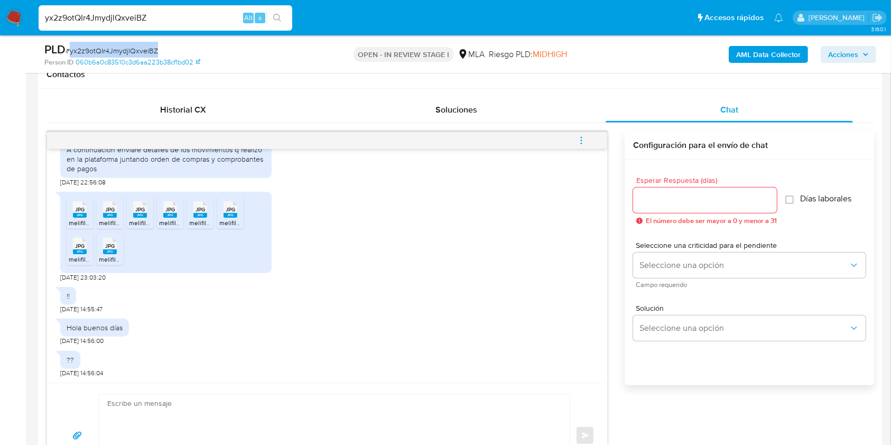
scroll to position [532, 0]
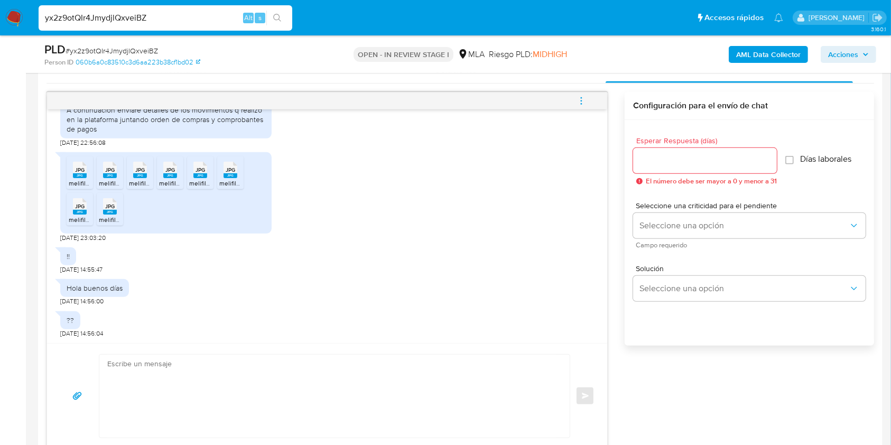
click at [291, 389] on textarea at bounding box center [331, 396] width 449 height 83
paste textarea "Muchas gracias por tu respuesta. Analizamos tu caso y verificamos que no te enc…"
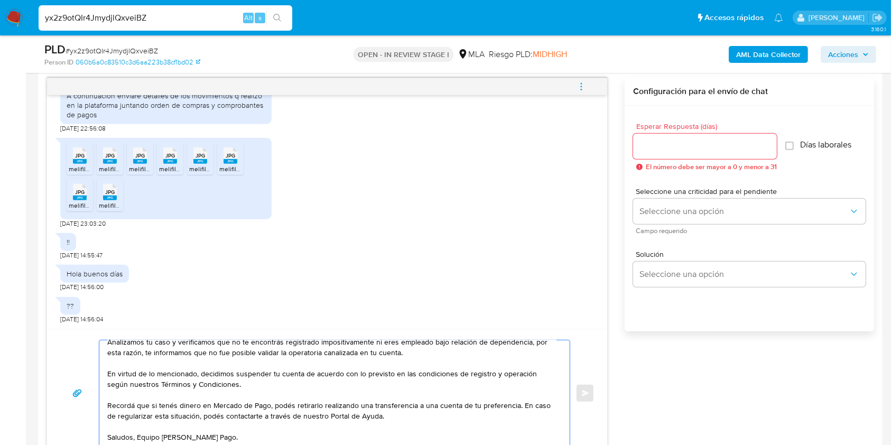
scroll to position [0, 0]
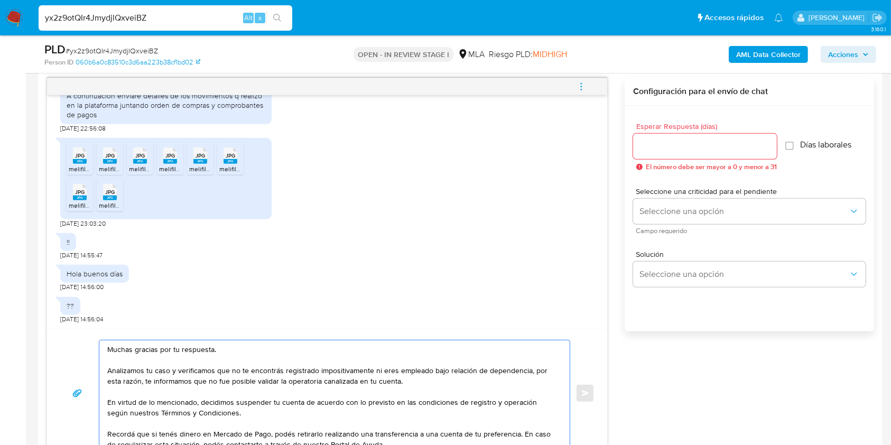
click at [198, 349] on textarea "Muchas gracias por tu respuesta. Analizamos tu caso y verificamos que no te enc…" at bounding box center [331, 393] width 449 height 106
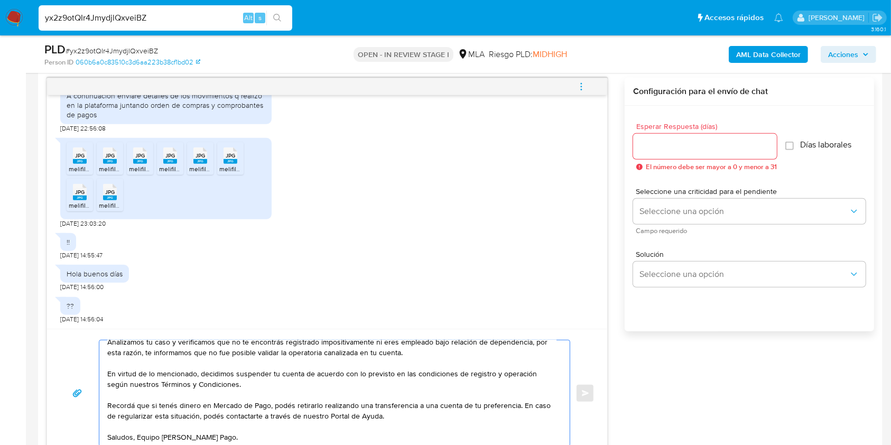
scroll to position [63, 0]
click at [140, 428] on textarea "Hola, Muchas gracias por tu respuesta. Analizamos tu caso y verificamos que no …" at bounding box center [331, 393] width 449 height 106
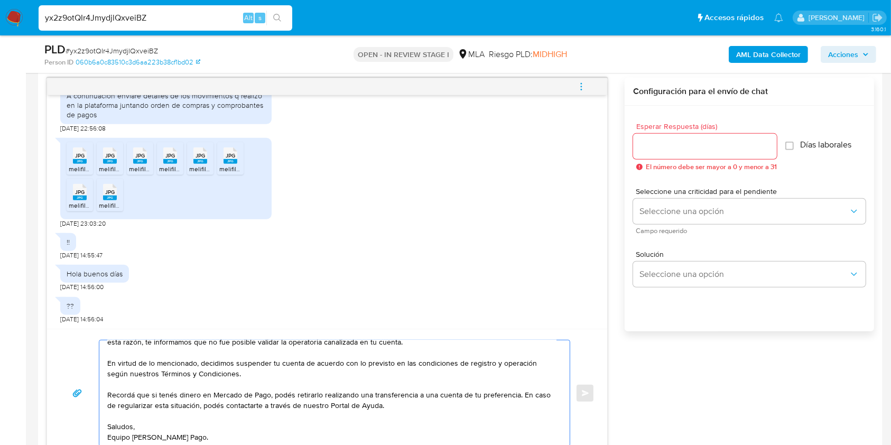
scroll to position [0, 0]
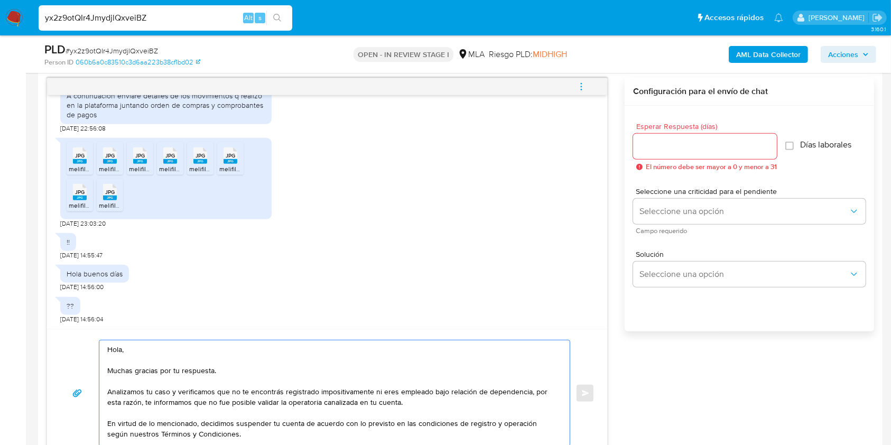
type textarea "Hola, Muchas gracias por tu respuesta. Analizamos tu caso y verificamos que no …"
click at [674, 144] on input "Esperar Respuesta (días)" at bounding box center [705, 147] width 144 height 14
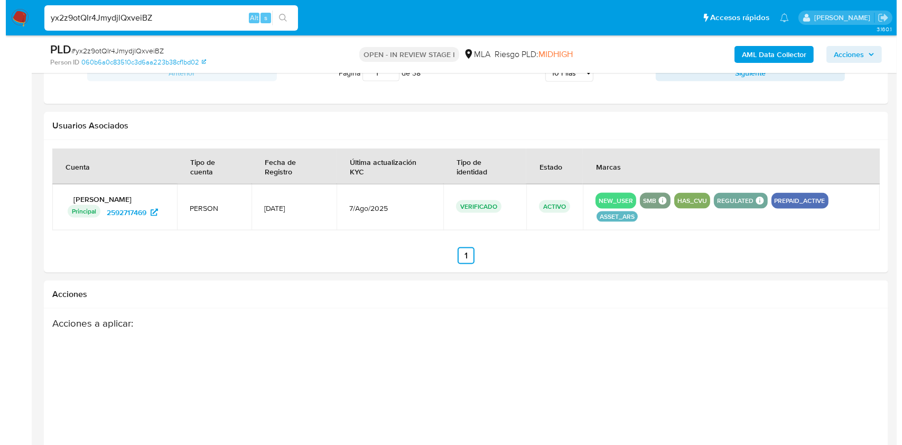
scroll to position [1662, 0]
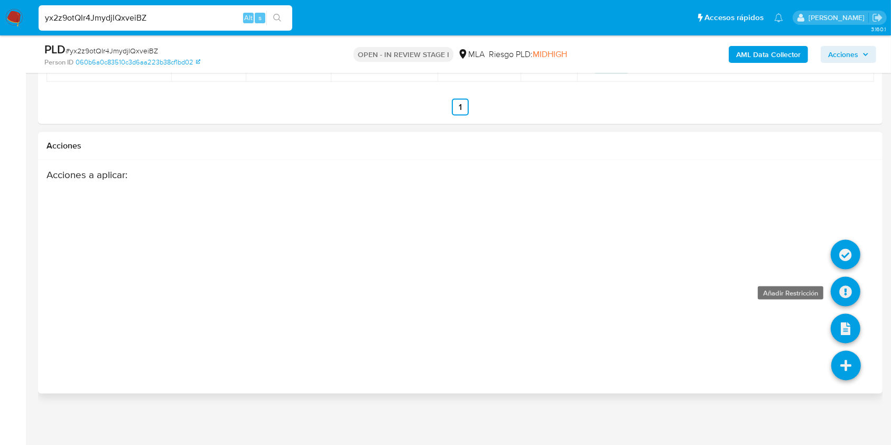
type input "0"
click at [854, 285] on icon at bounding box center [846, 292] width 30 height 30
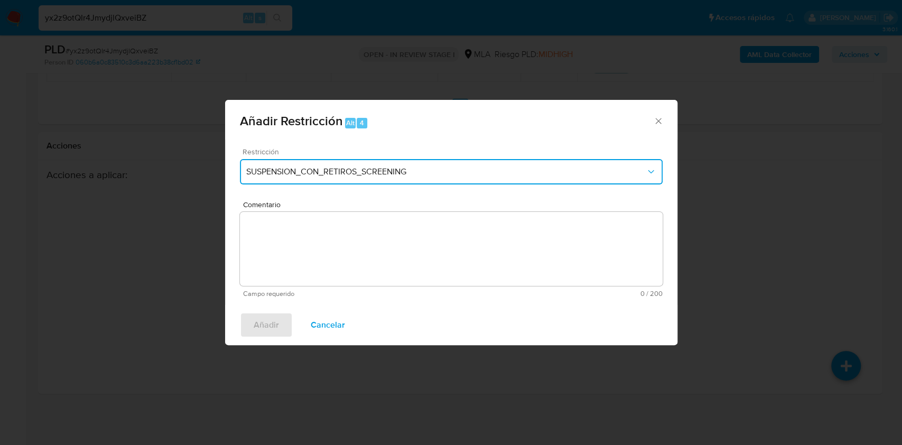
click at [437, 172] on span "SUSPENSION_CON_RETIROS_SCREENING" at bounding box center [446, 172] width 400 height 11
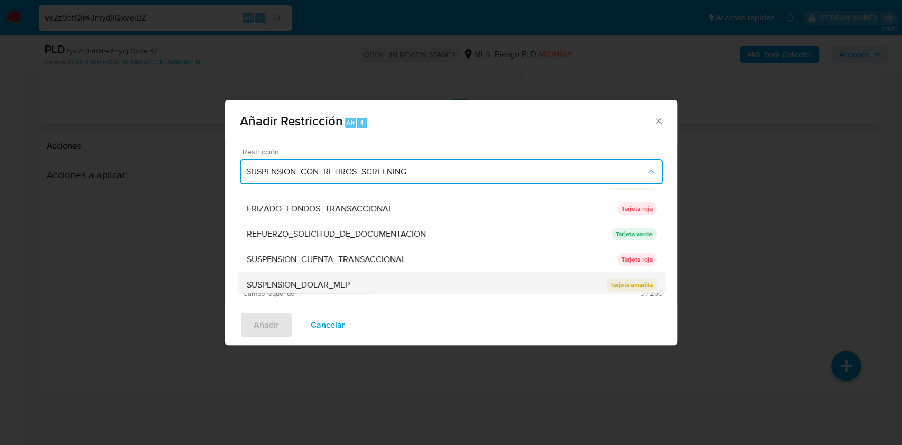
scroll to position [198, 0]
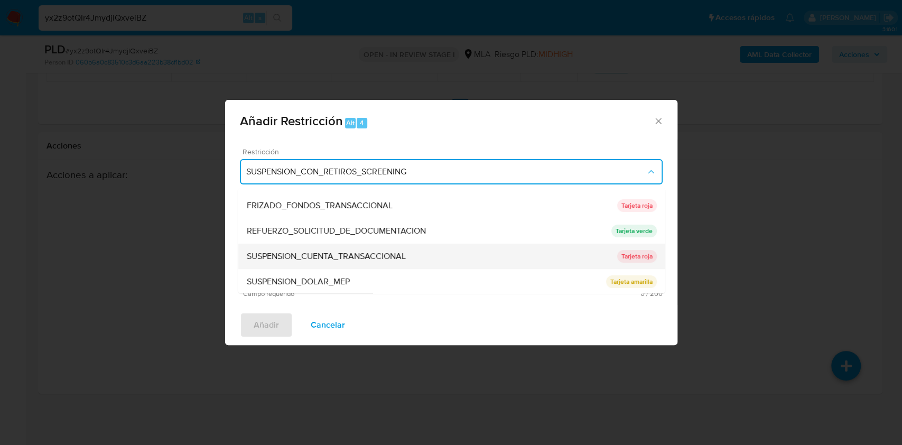
click at [486, 255] on div "SUSPENSION_CUENTA_TRANSACCIONAL" at bounding box center [431, 256] width 371 height 25
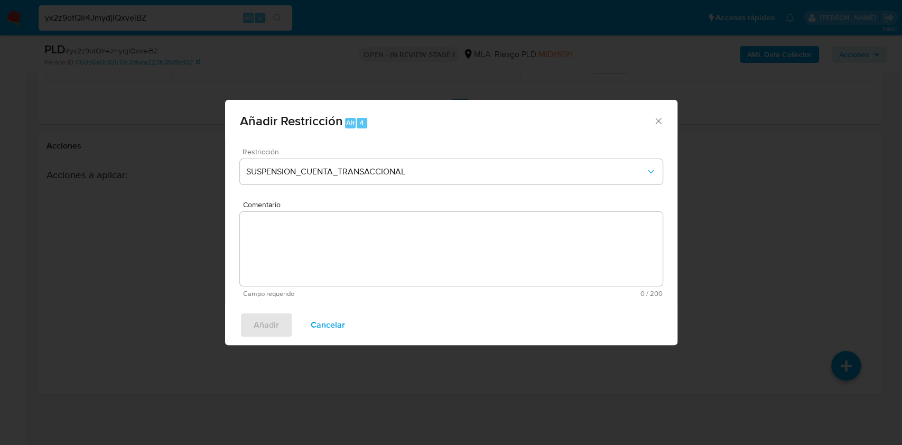
click at [457, 257] on textarea "Comentario" at bounding box center [451, 249] width 423 height 74
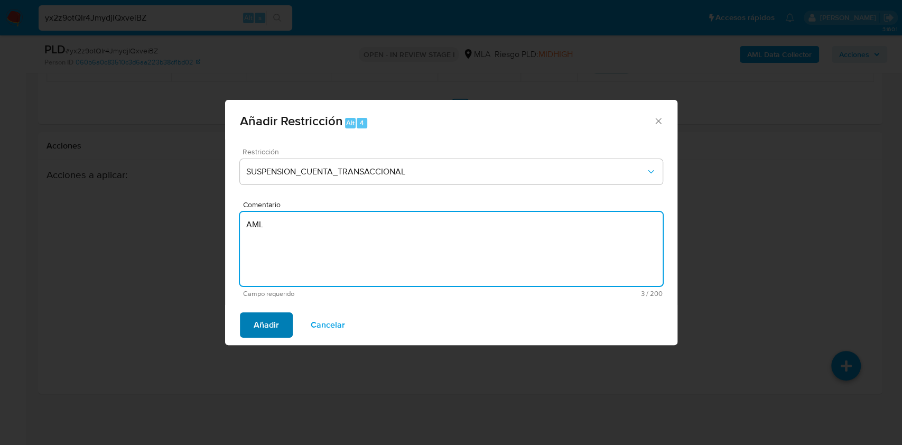
type textarea "AML"
click at [271, 323] on span "Añadir" at bounding box center [266, 324] width 25 height 23
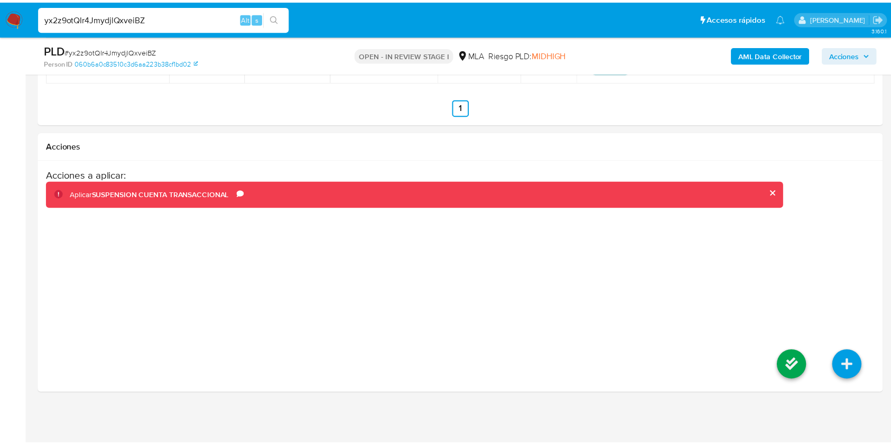
scroll to position [1641, 0]
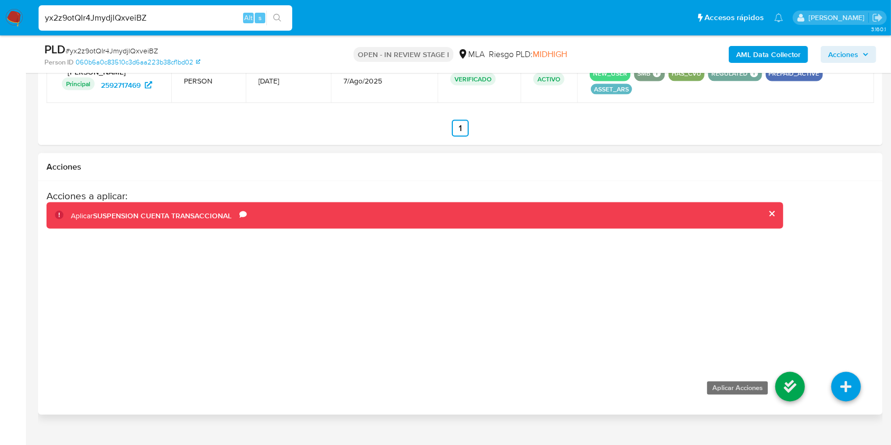
click at [786, 386] on icon at bounding box center [790, 387] width 30 height 30
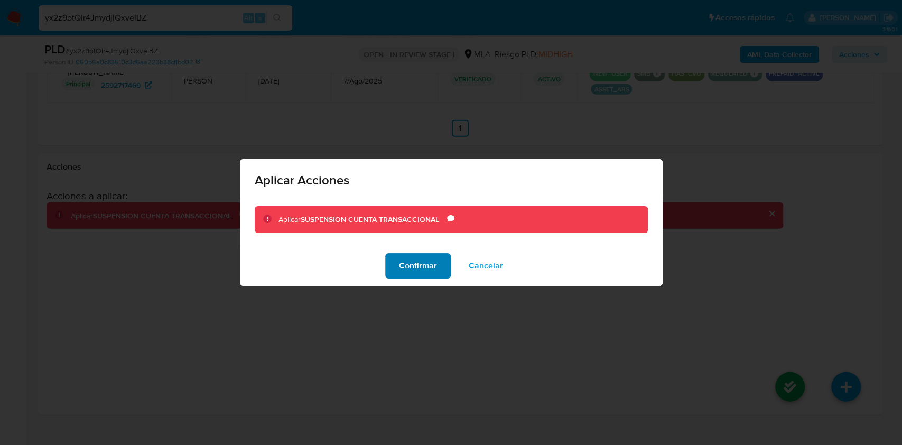
click at [414, 268] on span "Confirmar" at bounding box center [418, 265] width 38 height 23
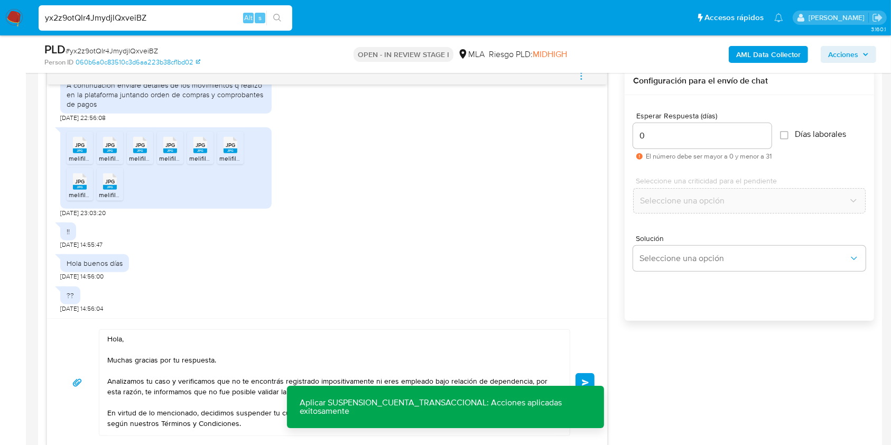
scroll to position [552, 0]
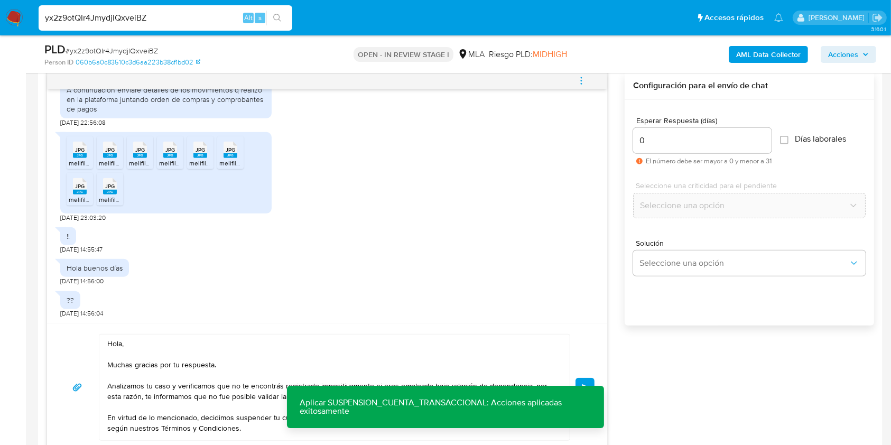
click at [587, 379] on button "Enviar" at bounding box center [585, 387] width 19 height 19
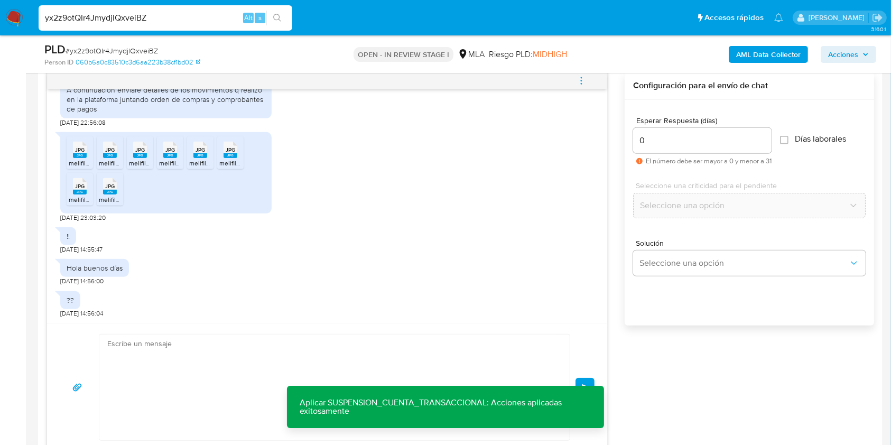
click at [585, 87] on span "menu-action" at bounding box center [582, 80] width 10 height 25
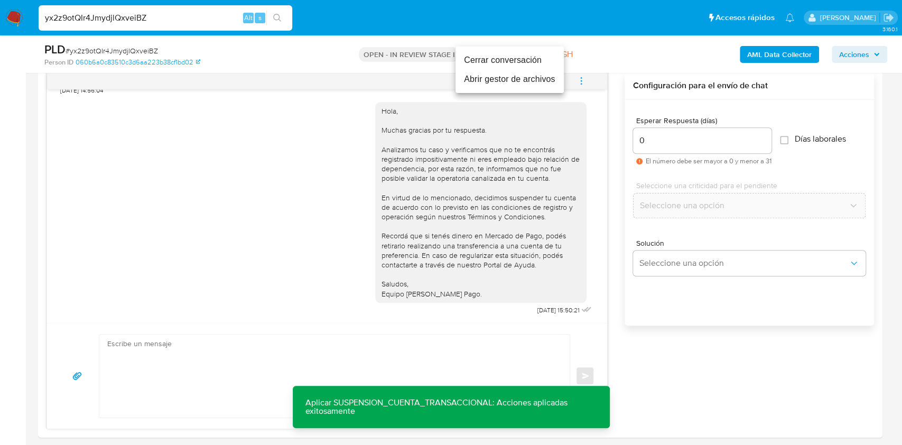
click at [484, 64] on li "Cerrar conversación" at bounding box center [510, 60] width 108 height 19
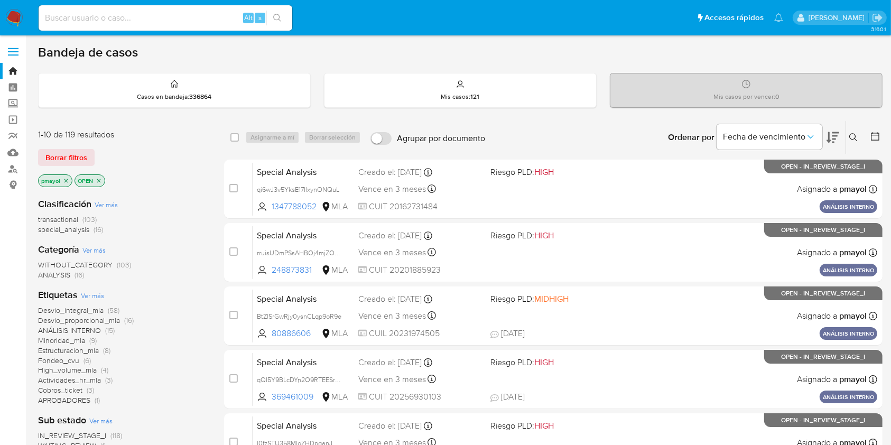
click at [854, 137] on icon at bounding box center [854, 137] width 8 height 8
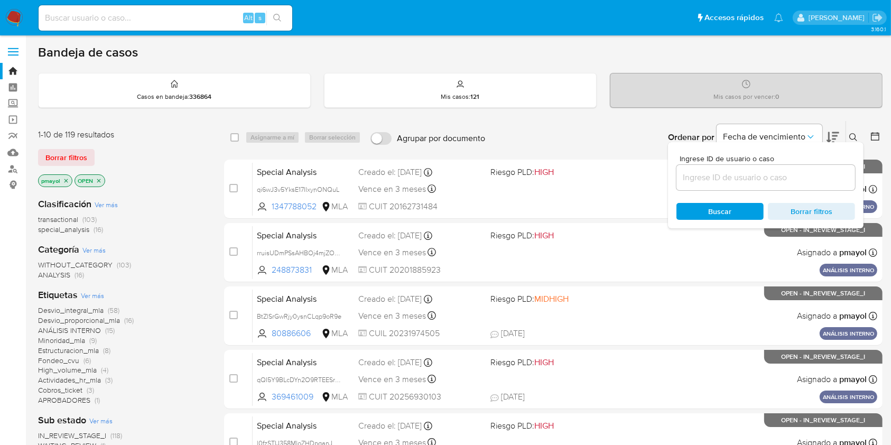
click at [728, 174] on input at bounding box center [766, 178] width 179 height 14
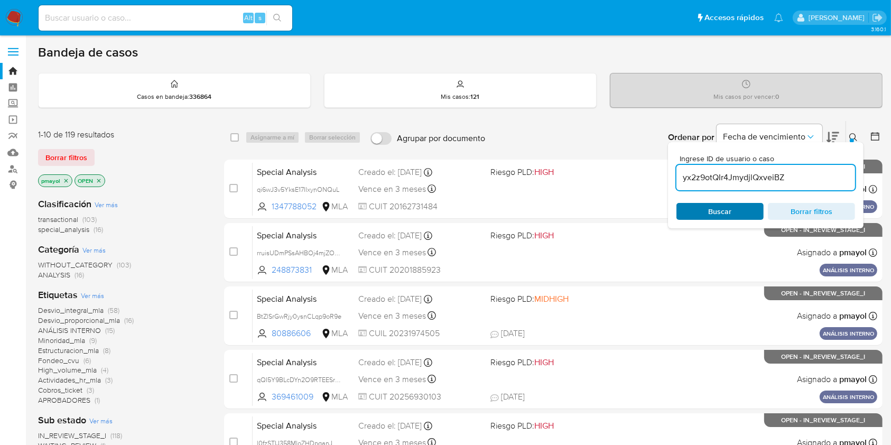
type input "yx2z9otQIr4JmydjlQxveiBZ"
click at [706, 215] on span "Buscar" at bounding box center [720, 211] width 72 height 15
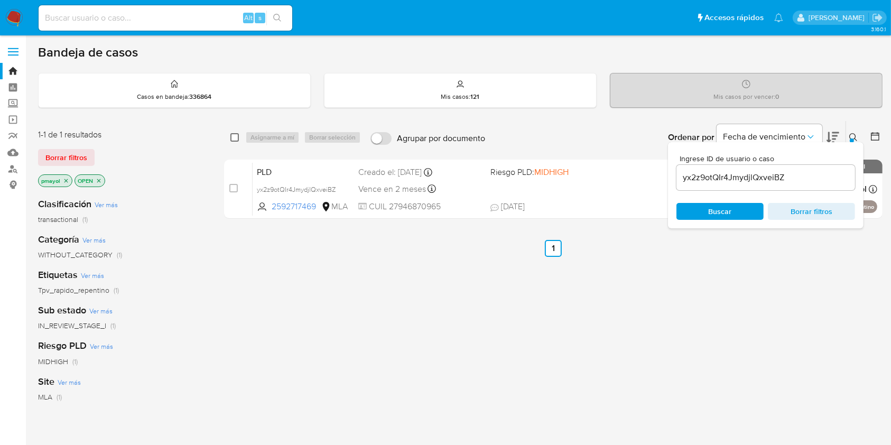
click at [235, 133] on input "checkbox" at bounding box center [234, 137] width 8 height 8
checkbox input "true"
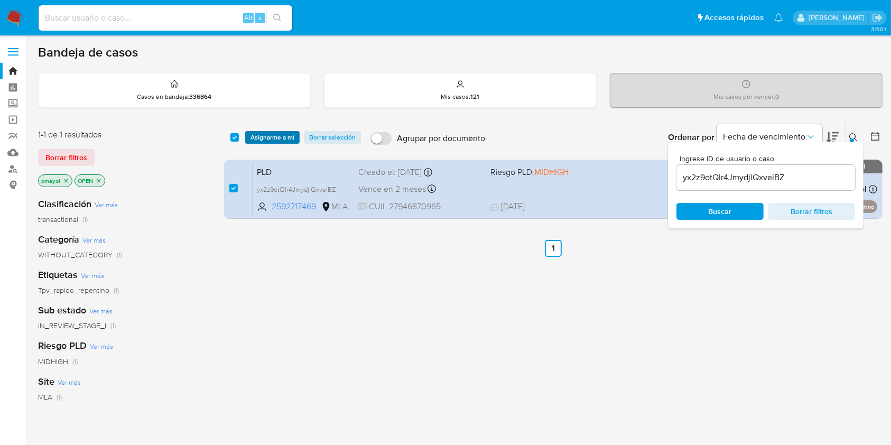
click at [272, 142] on span "Asignarme a mí" at bounding box center [273, 137] width 44 height 11
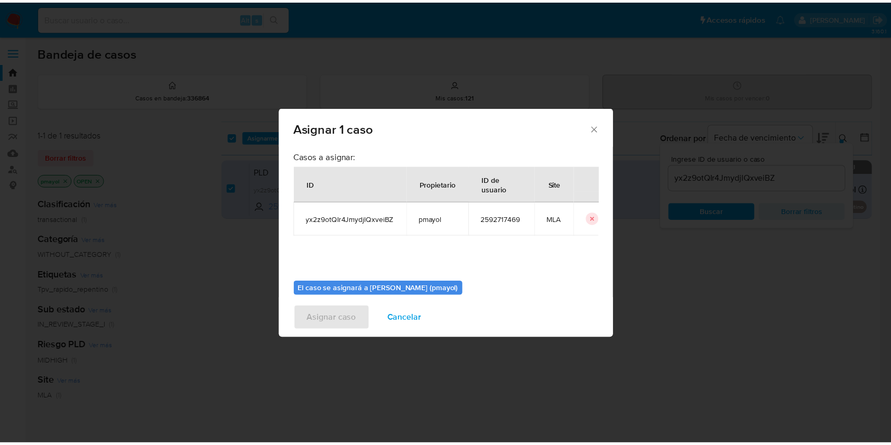
scroll to position [54, 0]
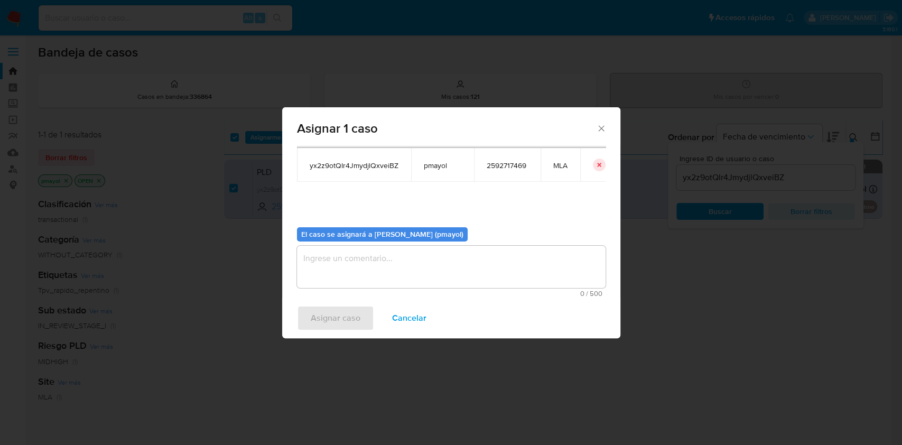
click at [546, 269] on textarea "assign-modal" at bounding box center [451, 267] width 309 height 42
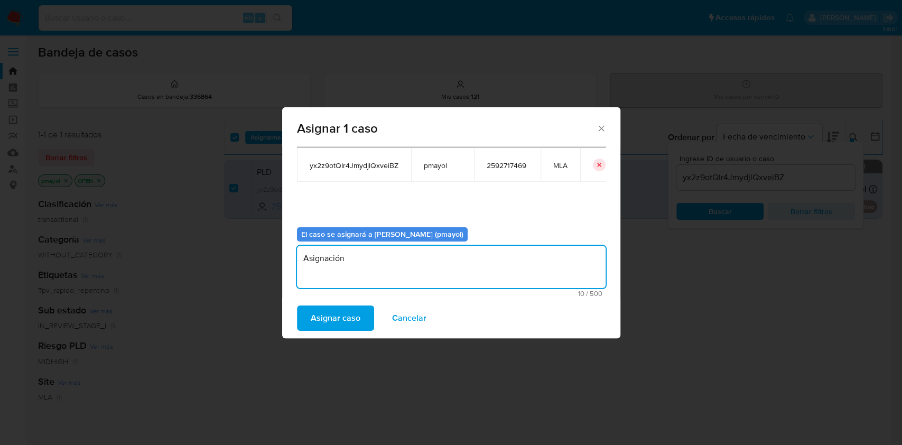
type textarea "Asignación"
click at [337, 320] on span "Asignar caso" at bounding box center [336, 318] width 50 height 23
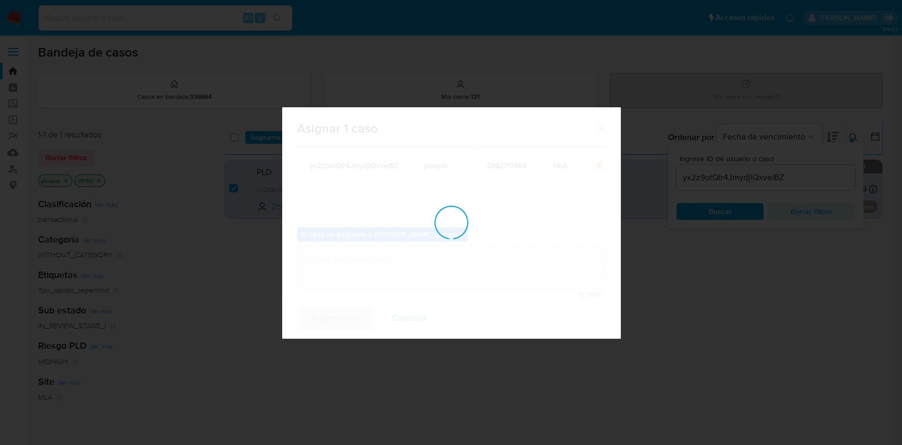
checkbox input "false"
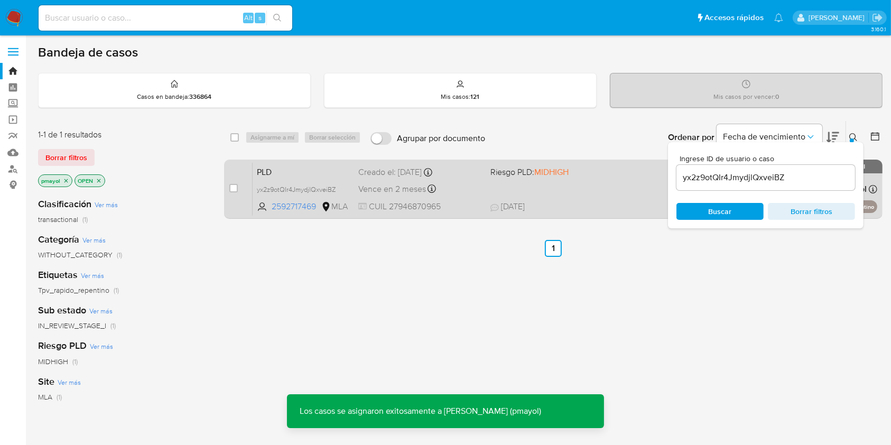
click at [576, 190] on div "PLD yx2z9otQIr4JmydjlQxveiBZ 2592717469 MLA Riesgo PLD: MIDHIGH Creado el: 12/0…" at bounding box center [565, 188] width 625 height 53
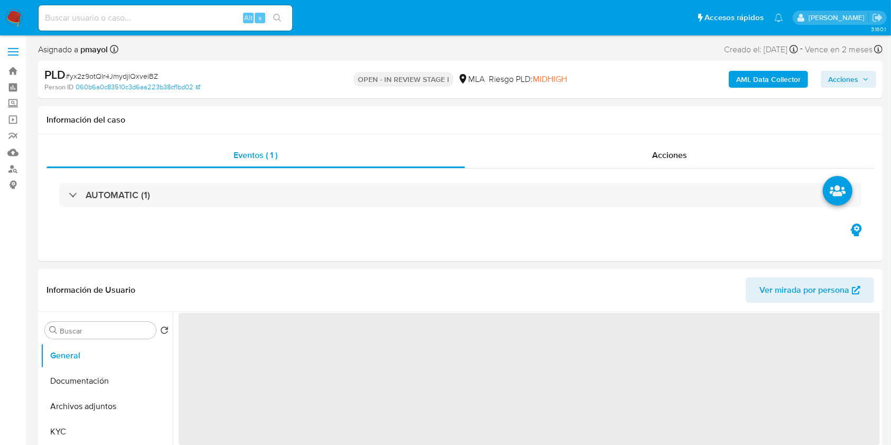
scroll to position [389, 0]
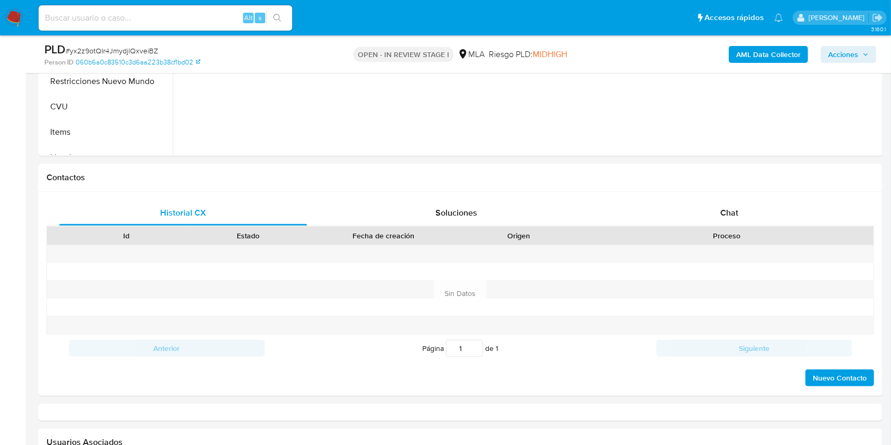
select select "10"
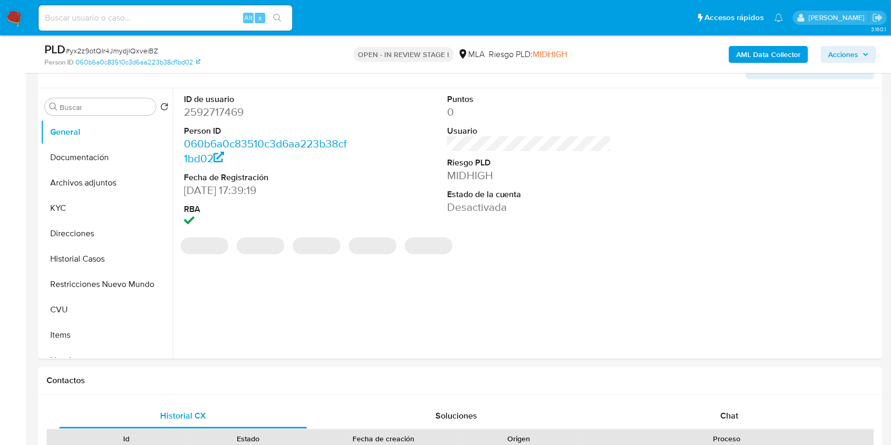
scroll to position [153, 0]
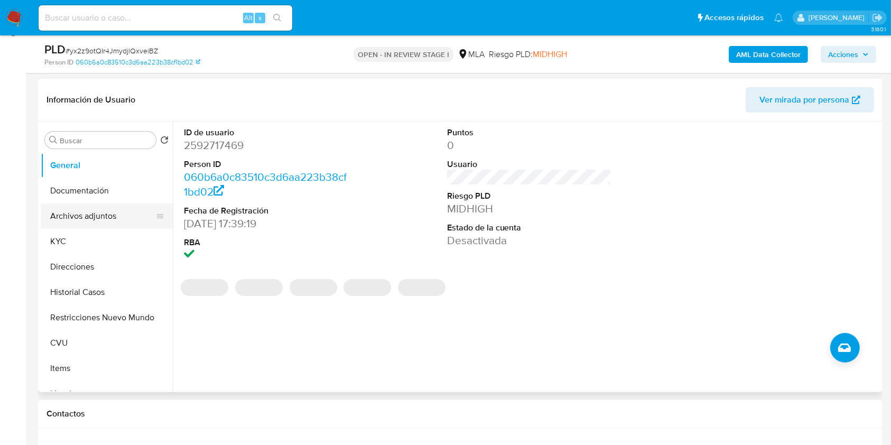
click at [92, 216] on button "Archivos adjuntos" at bounding box center [103, 216] width 124 height 25
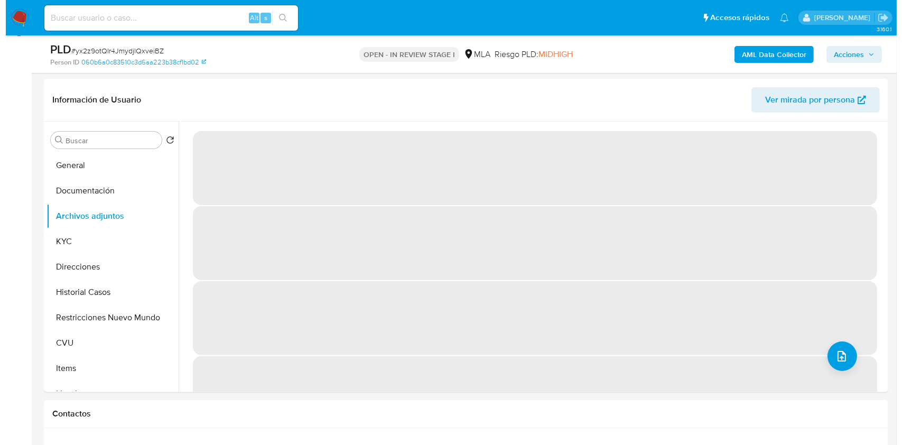
scroll to position [123, 0]
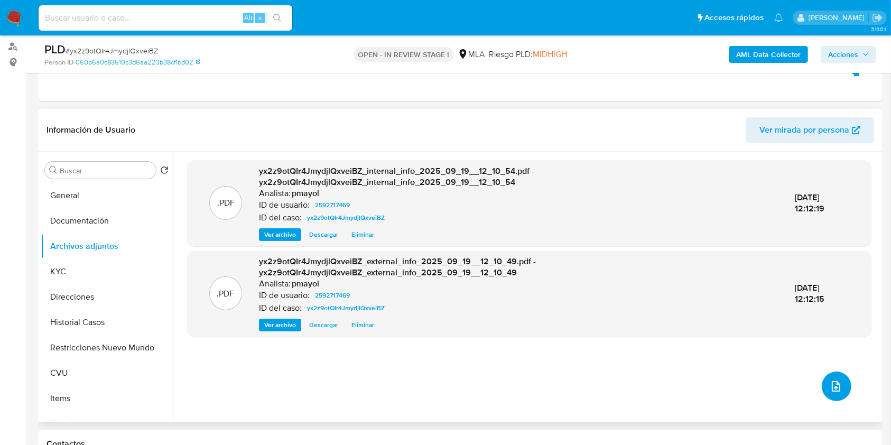
click at [841, 386] on button "upload-file" at bounding box center [837, 387] width 30 height 30
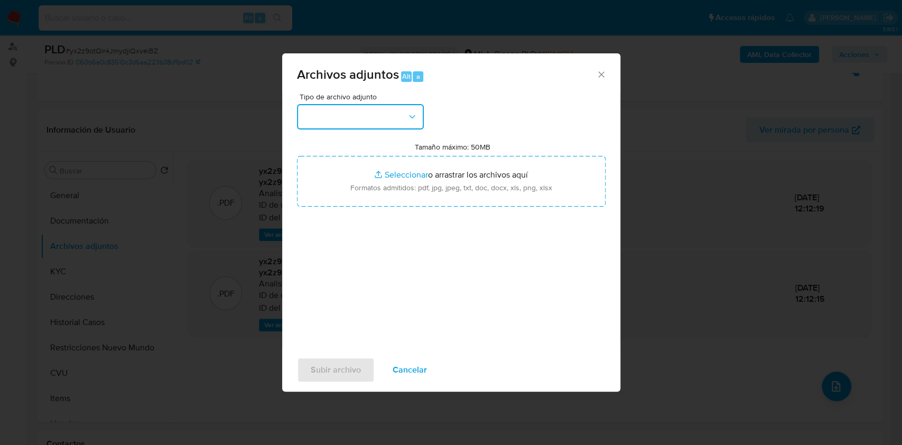
click at [409, 121] on icon "button" at bounding box center [412, 117] width 11 height 11
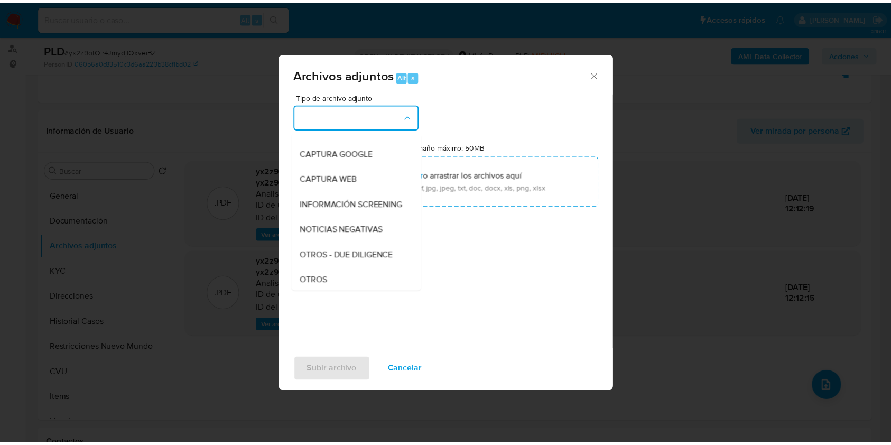
scroll to position [109, 0]
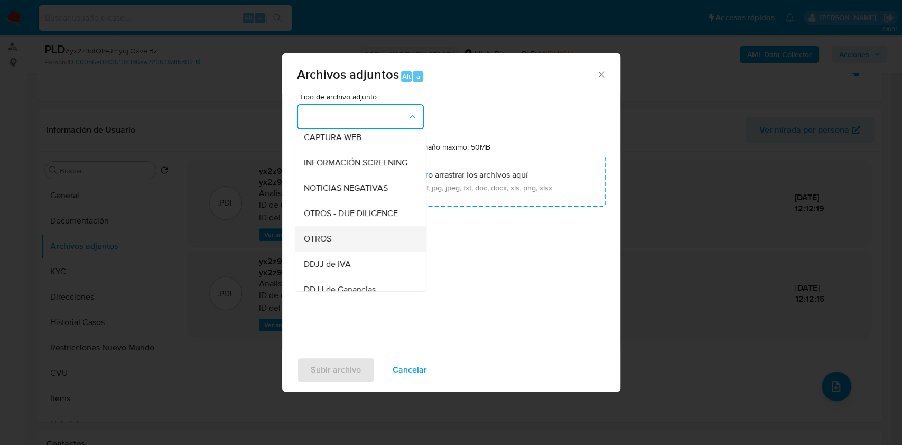
click at [345, 251] on div "OTROS" at bounding box center [357, 238] width 108 height 25
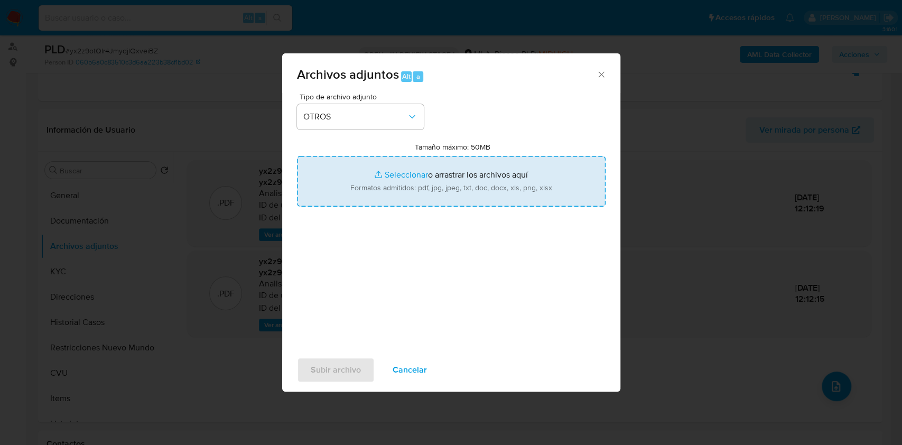
click at [433, 170] on input "Tamaño máximo: 50MB Seleccionar archivos" at bounding box center [451, 181] width 309 height 51
type input "C:\fakepath\Caselog yx2z9otQIr4JmydjlQxveiBZ.docx"
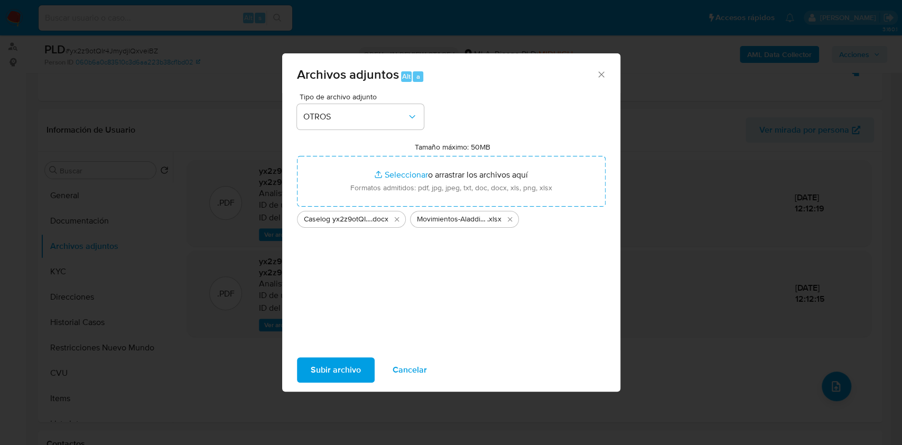
click at [338, 367] on span "Subir archivo" at bounding box center [336, 369] width 50 height 23
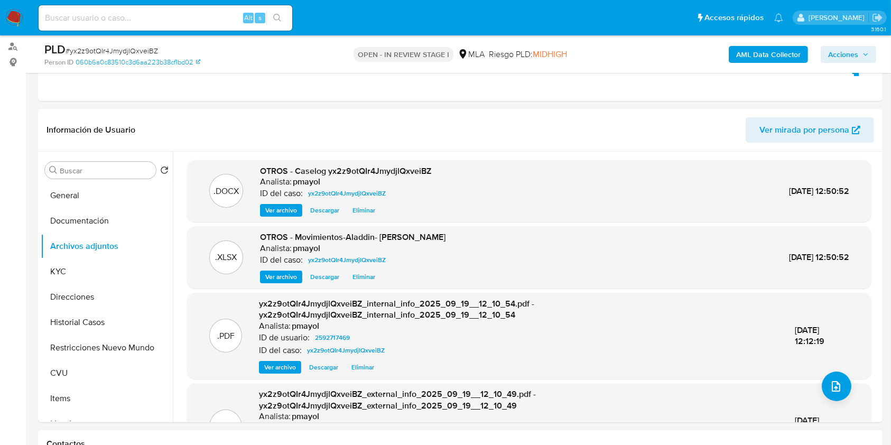
click at [842, 53] on span "Acciones" at bounding box center [843, 54] width 30 height 17
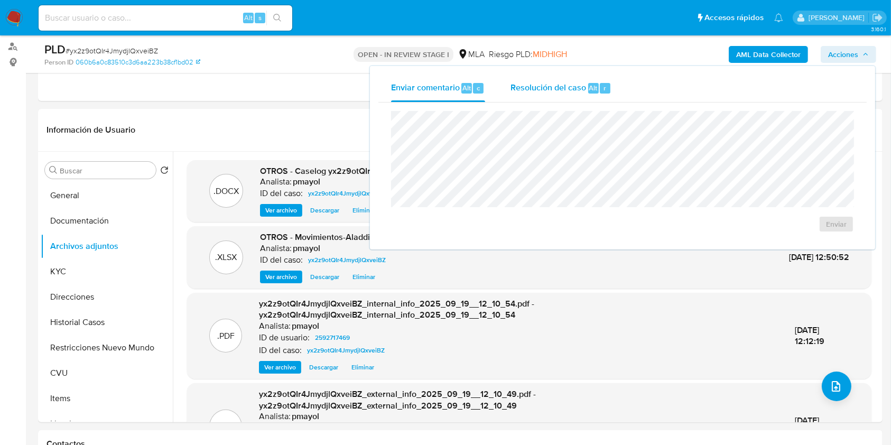
click at [560, 91] on span "Resolución del caso" at bounding box center [549, 87] width 76 height 12
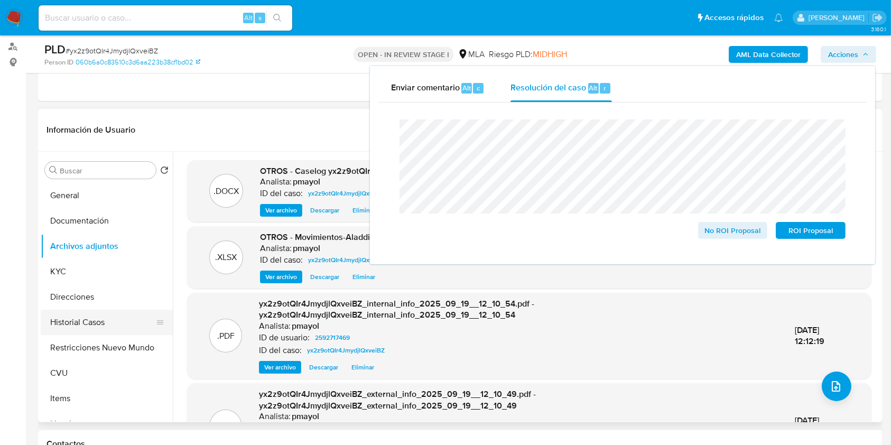
click at [100, 316] on button "Historial Casos" at bounding box center [103, 322] width 124 height 25
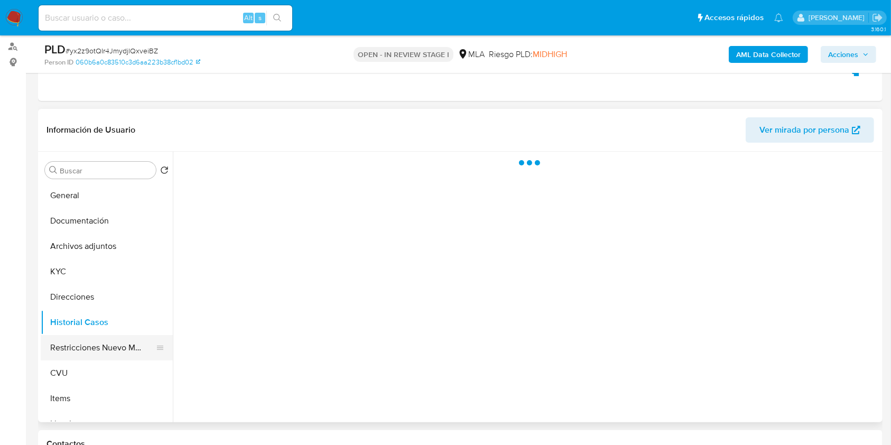
click at [98, 336] on button "Restricciones Nuevo Mundo" at bounding box center [103, 347] width 124 height 25
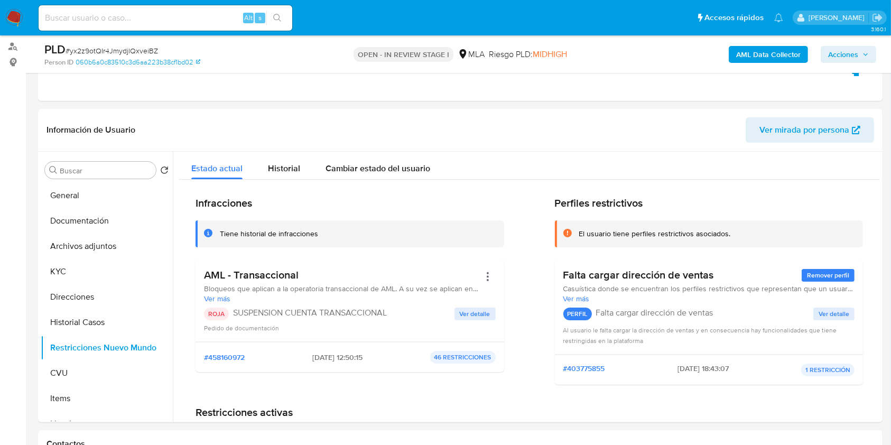
click at [835, 59] on span "Acciones" at bounding box center [843, 54] width 30 height 17
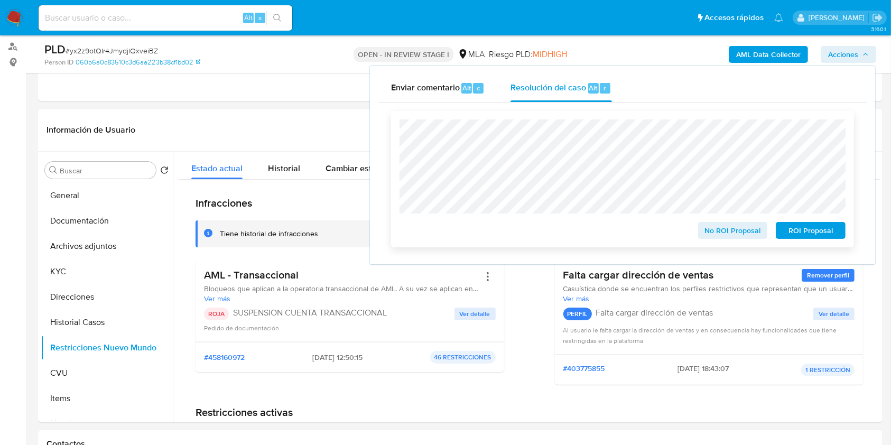
click at [809, 229] on span "ROI Proposal" at bounding box center [810, 230] width 55 height 15
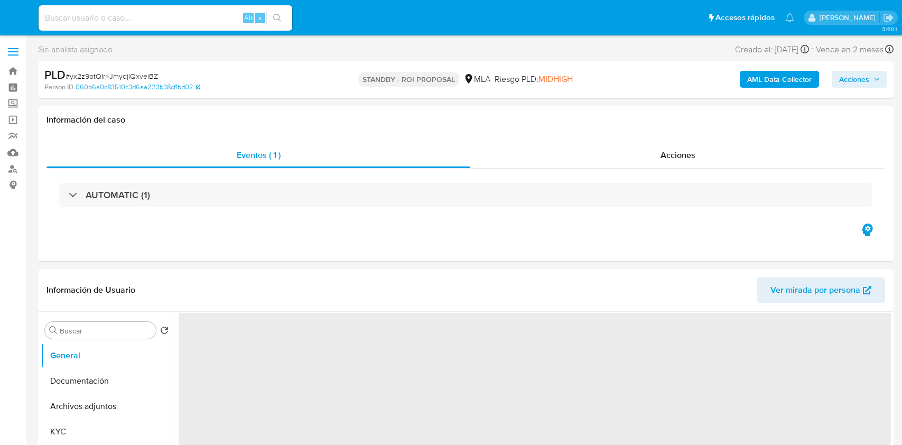
select select "10"
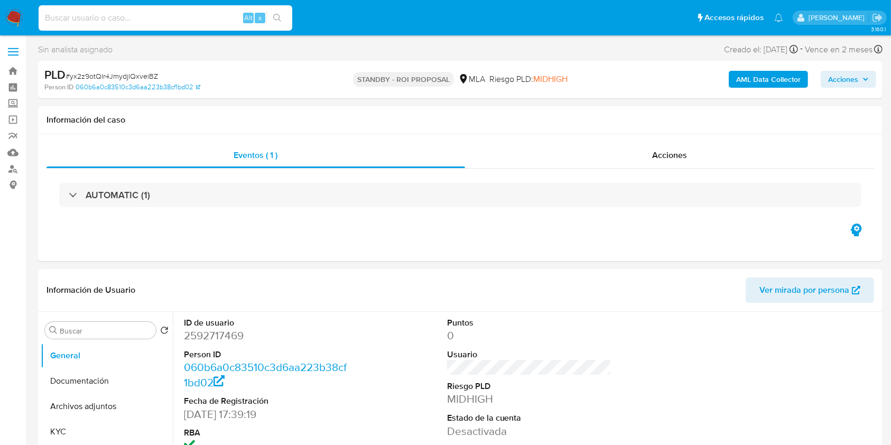
click at [219, 19] on input at bounding box center [166, 18] width 254 height 14
paste input "jCEHYhpyMSixzGxNmvjHNhso"
type input "jCEHYhpyMSixzGxNmvjHNhso"
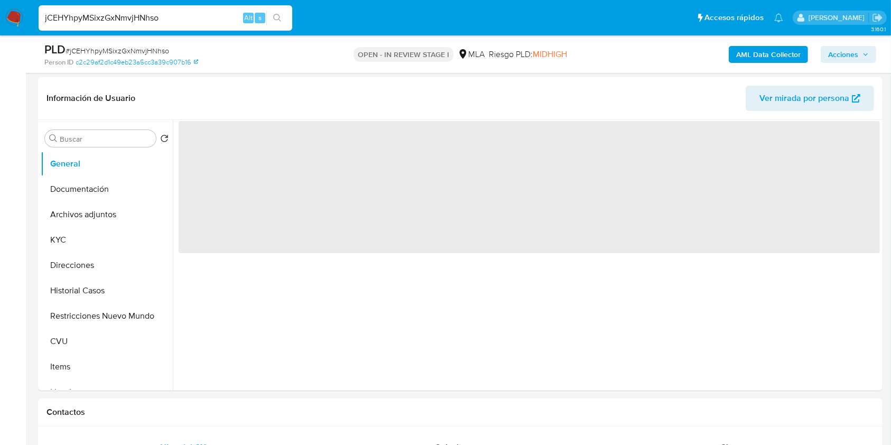
select select "10"
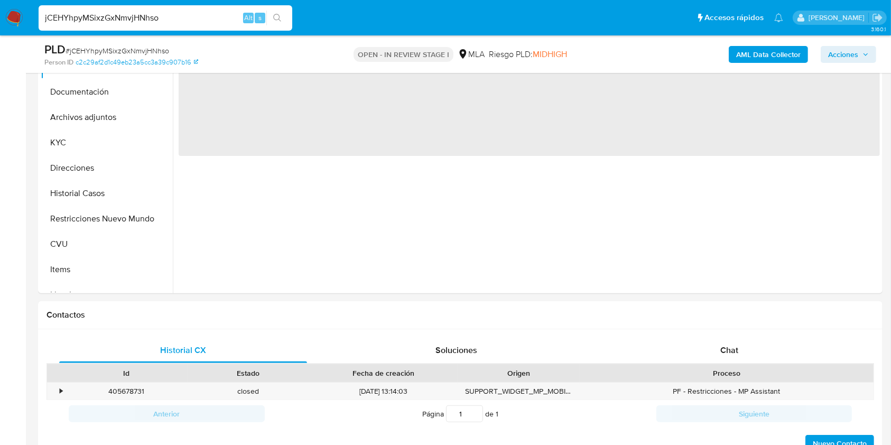
scroll to position [335, 0]
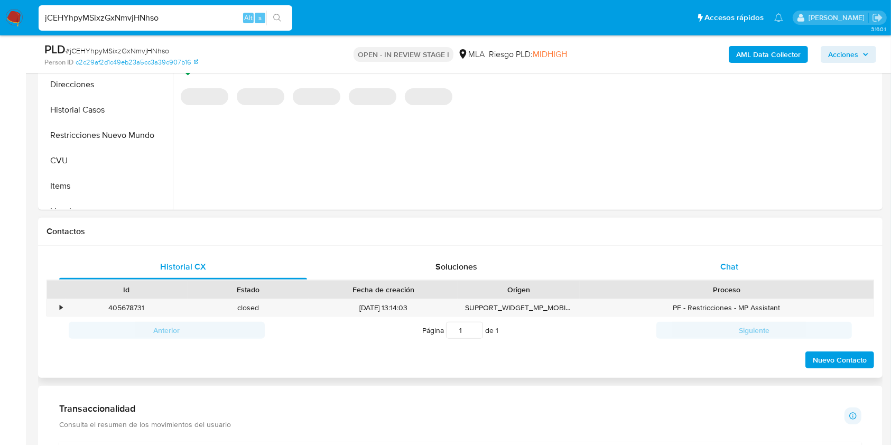
click at [703, 277] on div "Chat" at bounding box center [730, 266] width 248 height 25
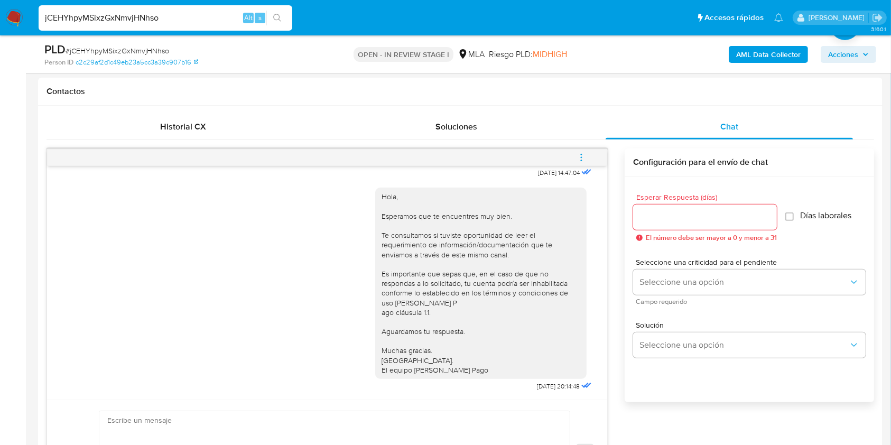
scroll to position [490, 0]
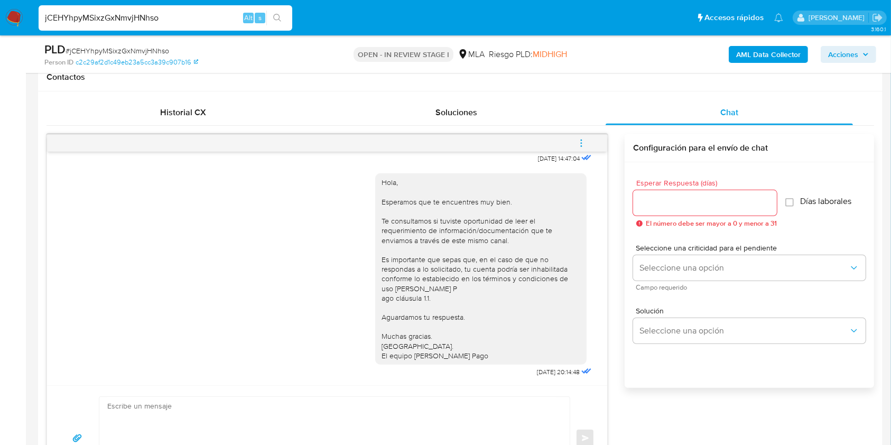
click at [578, 141] on icon "menu-action" at bounding box center [582, 144] width 10 height 10
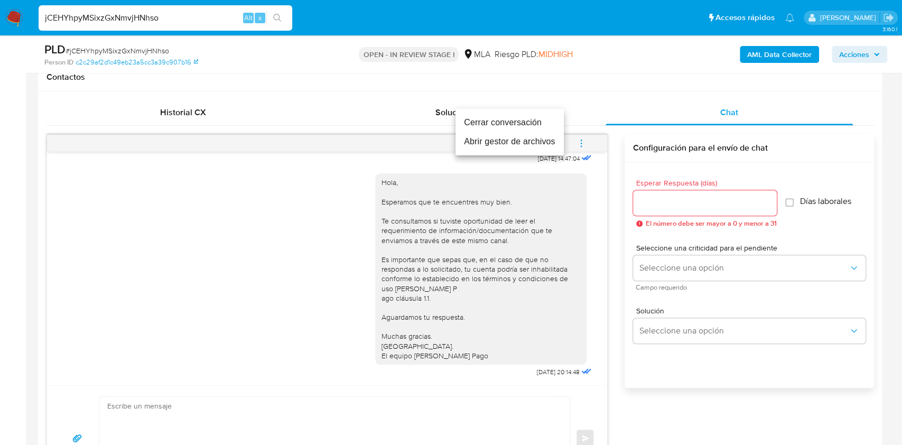
click at [524, 117] on li "Cerrar conversación" at bounding box center [510, 122] width 108 height 19
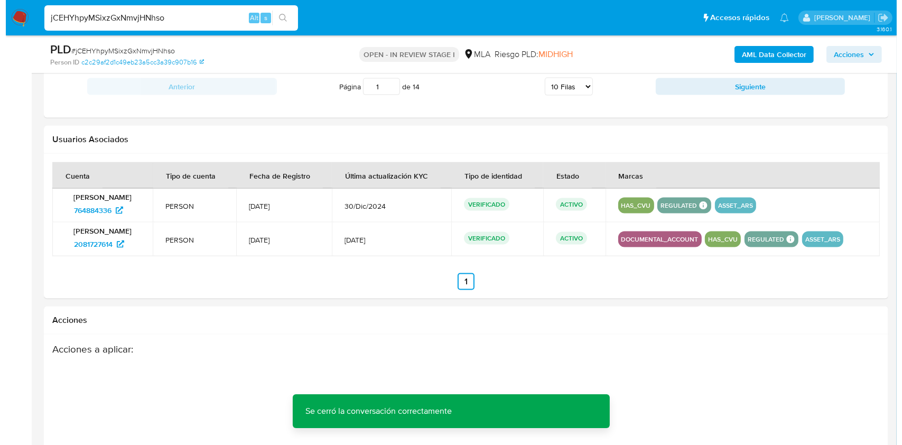
scroll to position [1651, 0]
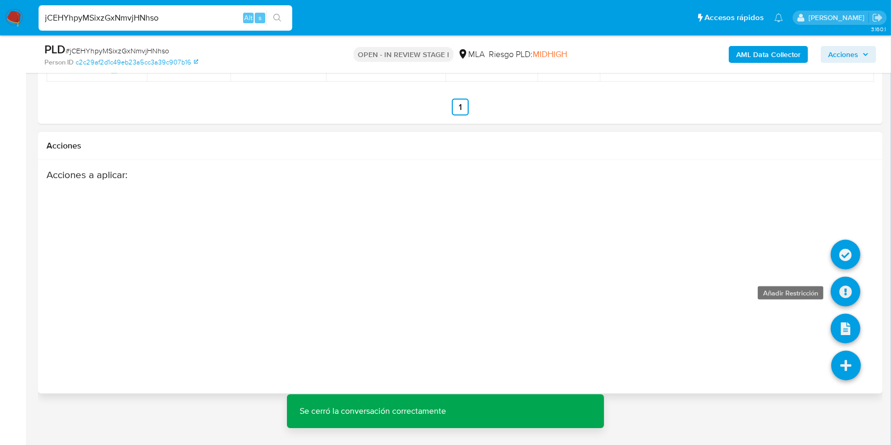
click at [841, 282] on icon at bounding box center [846, 292] width 30 height 30
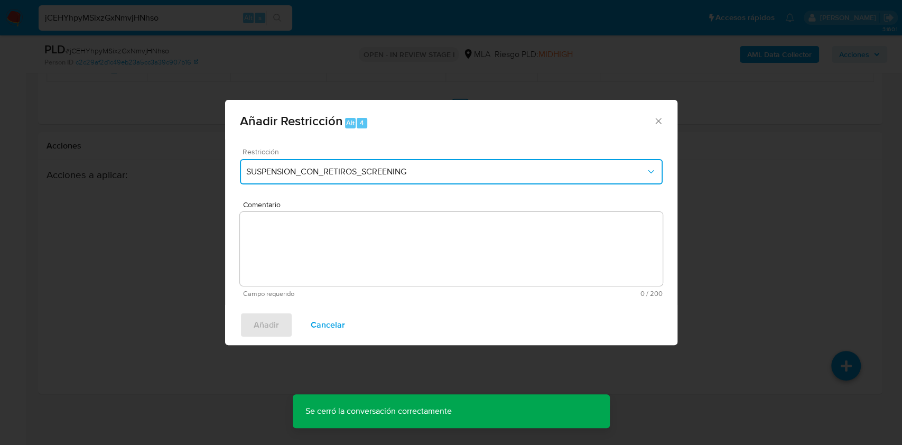
click at [441, 169] on span "SUSPENSION_CON_RETIROS_SCREENING" at bounding box center [446, 172] width 400 height 11
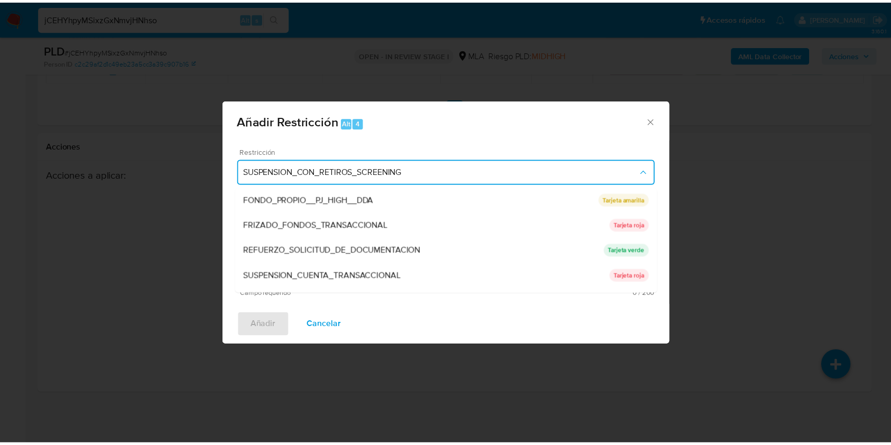
scroll to position [190, 0]
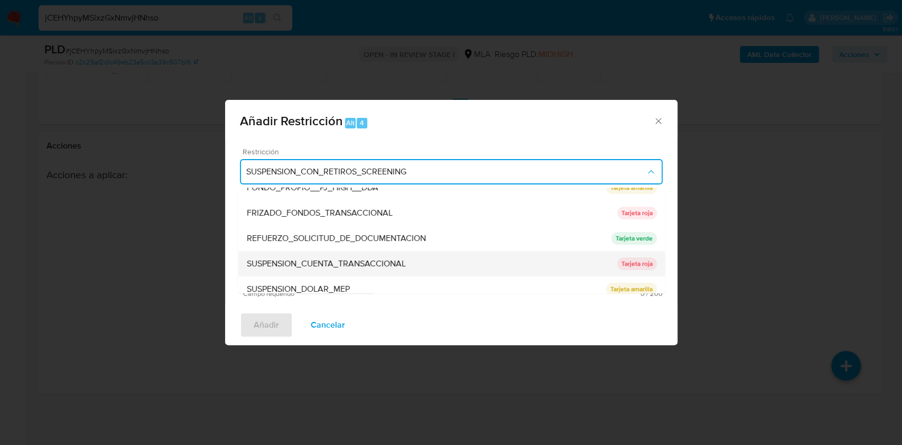
click at [575, 269] on div "SUSPENSION_CUENTA_TRANSACCIONAL" at bounding box center [431, 263] width 371 height 25
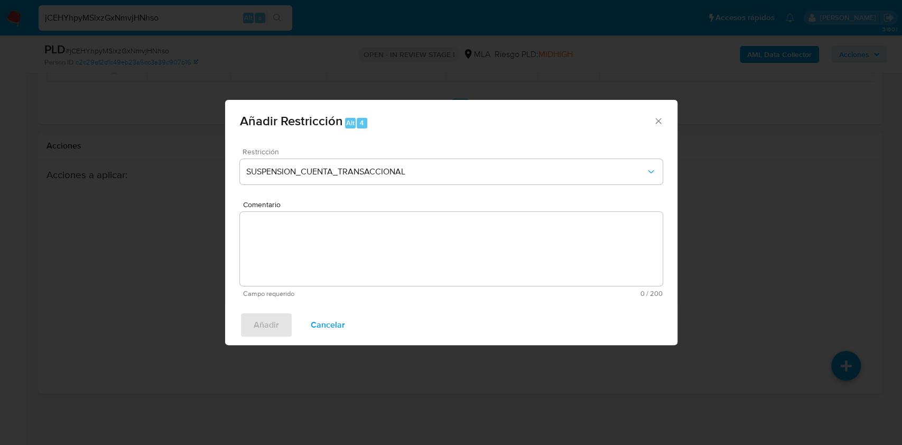
click at [512, 273] on textarea "Comentario" at bounding box center [451, 249] width 423 height 74
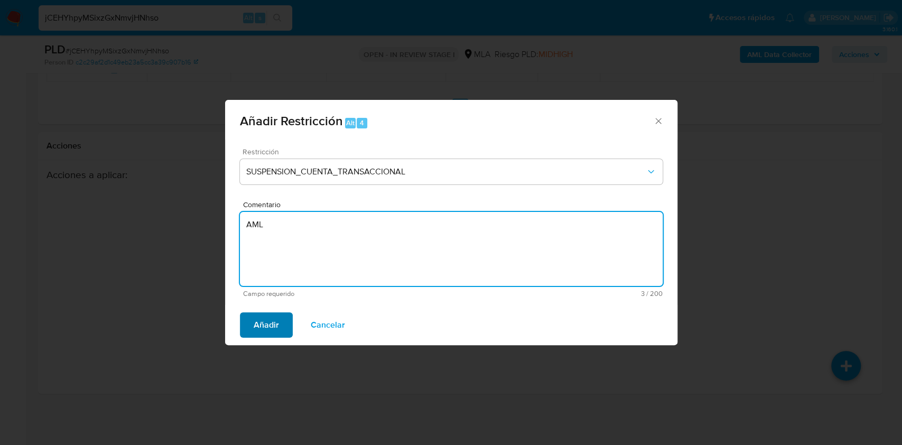
type textarea "AML"
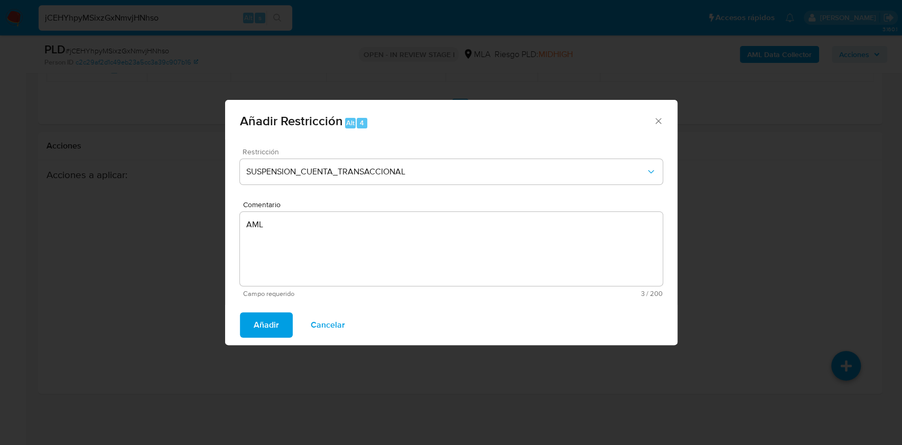
click at [260, 331] on span "Añadir" at bounding box center [266, 324] width 25 height 23
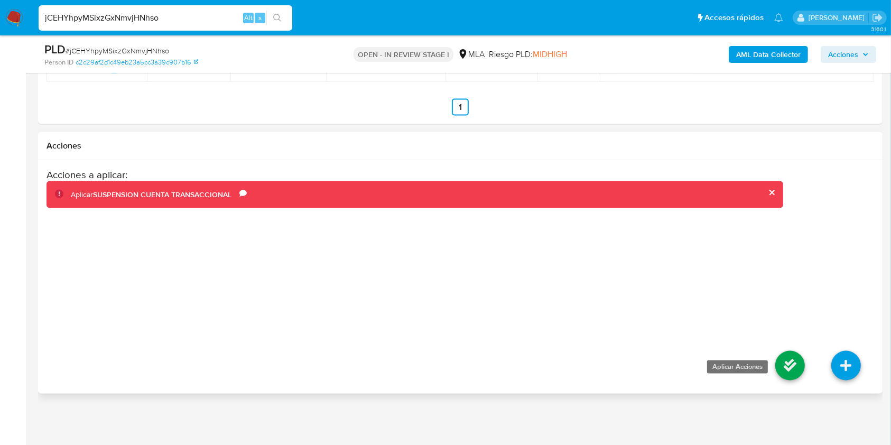
click at [792, 357] on icon at bounding box center [790, 366] width 30 height 30
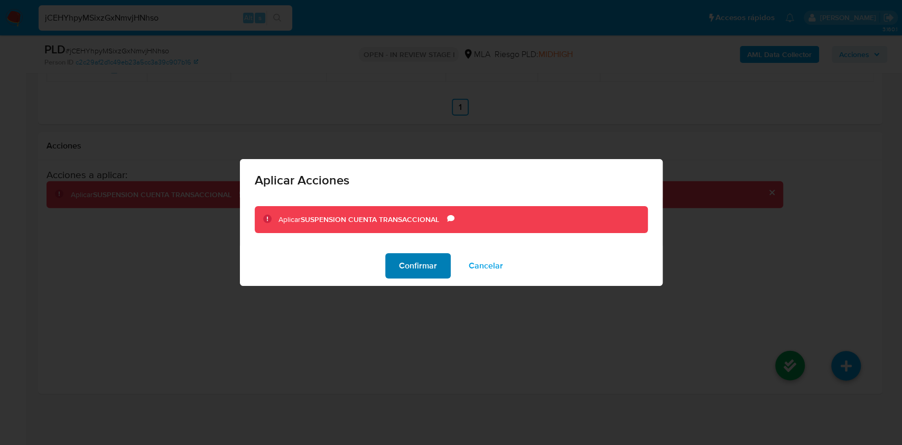
click at [422, 260] on span "Confirmar" at bounding box center [418, 265] width 38 height 23
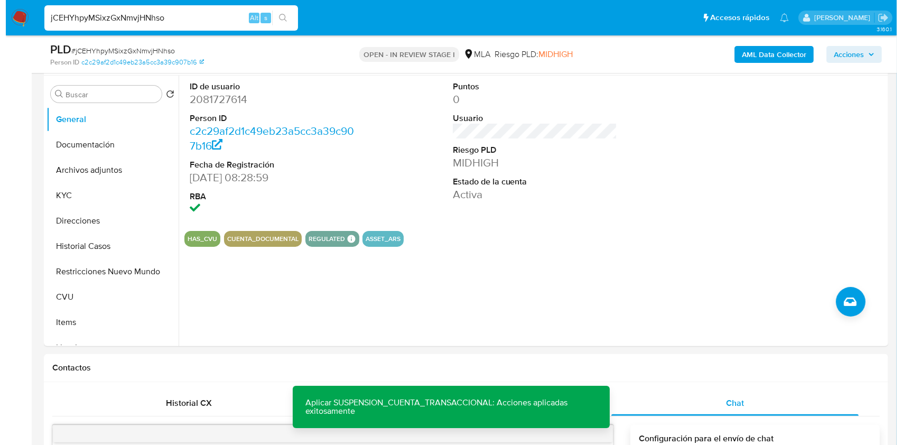
scroll to position [175, 0]
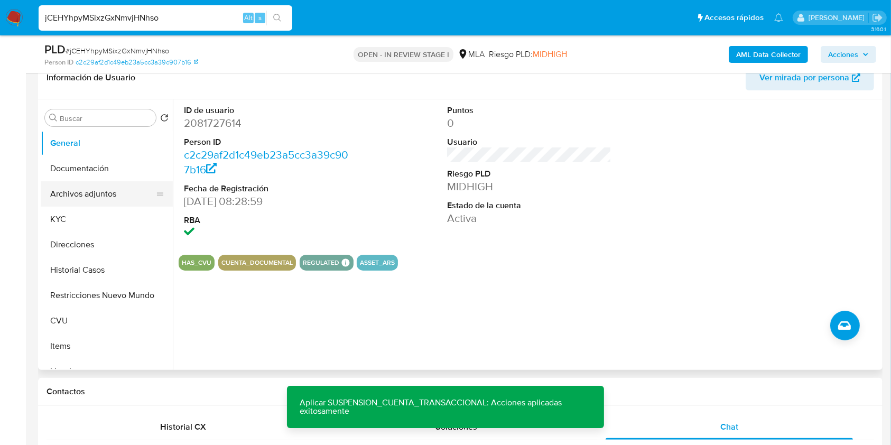
click at [90, 190] on button "Archivos adjuntos" at bounding box center [103, 193] width 124 height 25
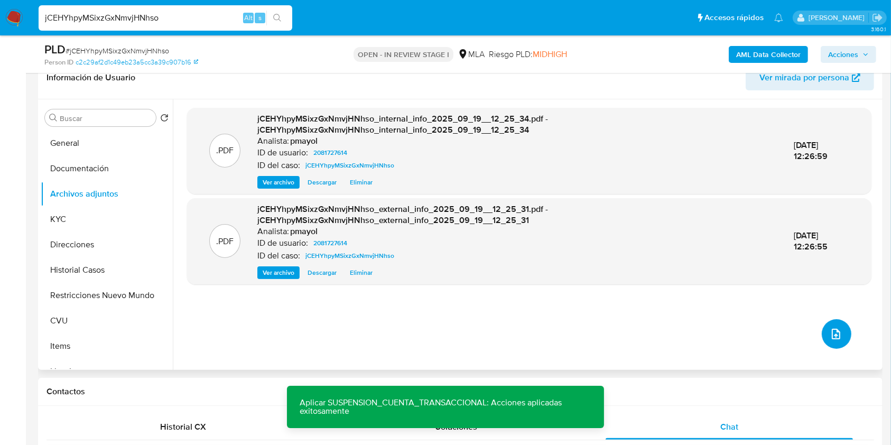
click at [832, 325] on button "upload-file" at bounding box center [837, 334] width 30 height 30
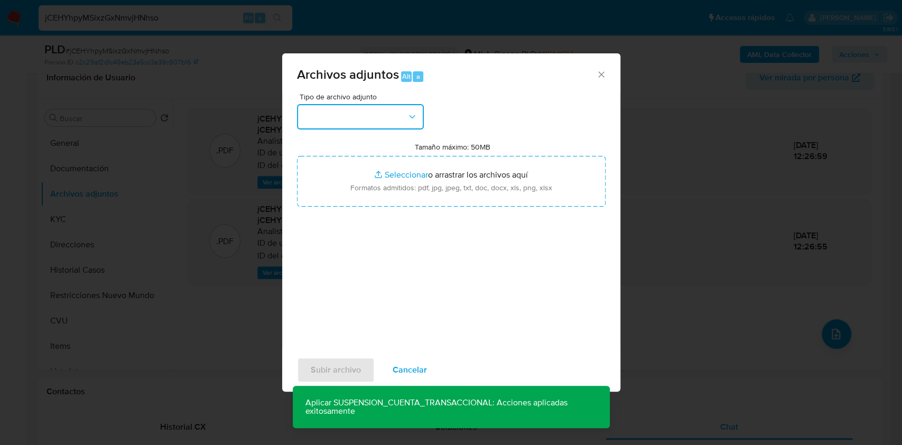
click at [414, 105] on button "button" at bounding box center [360, 116] width 127 height 25
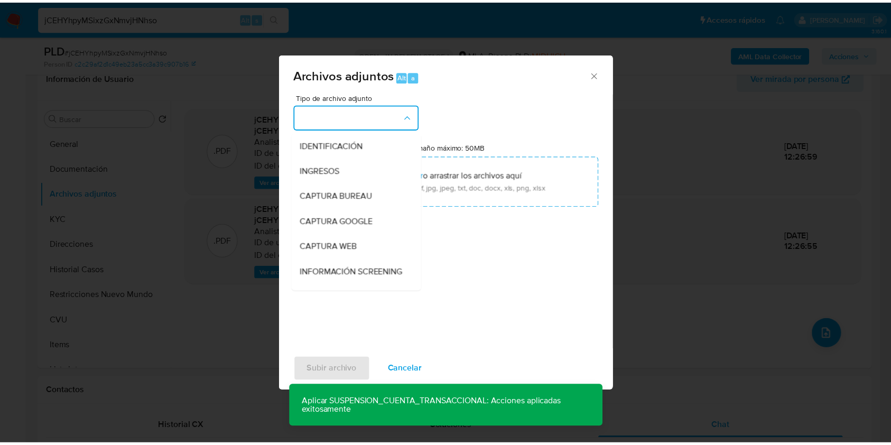
scroll to position [78, 0]
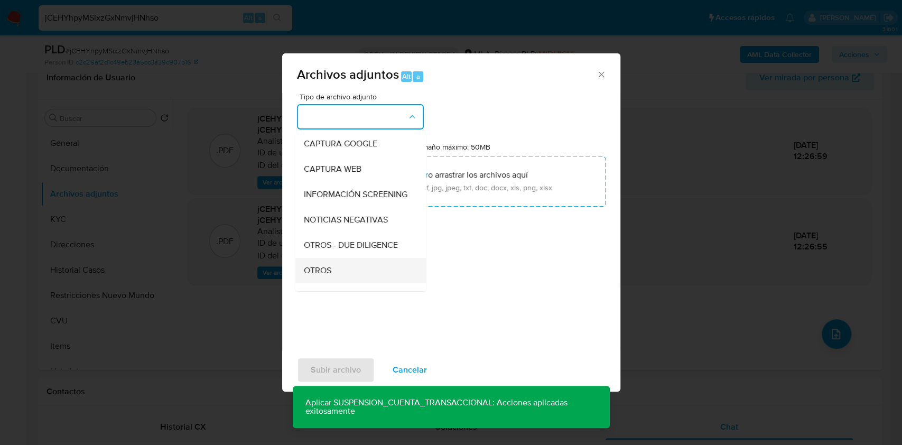
click at [331, 278] on div "OTROS" at bounding box center [357, 270] width 108 height 25
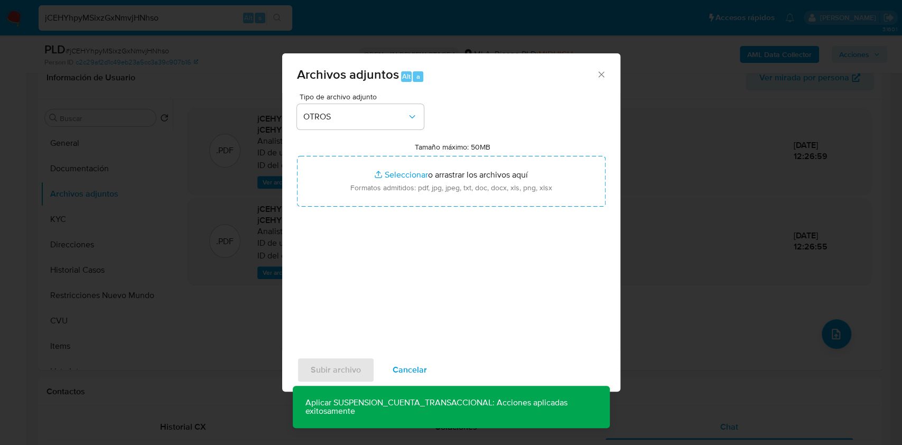
click at [423, 151] on label "Tamaño máximo: 50MB Seleccionar archivos" at bounding box center [453, 147] width 76 height 10
click at [423, 156] on input "Tamaño máximo: 50MB Seleccionar archivos" at bounding box center [451, 181] width 309 height 51
type input "C:\fakepath\Caselog jCEHYhpyMSixzGxNmvjHNhso.docx"
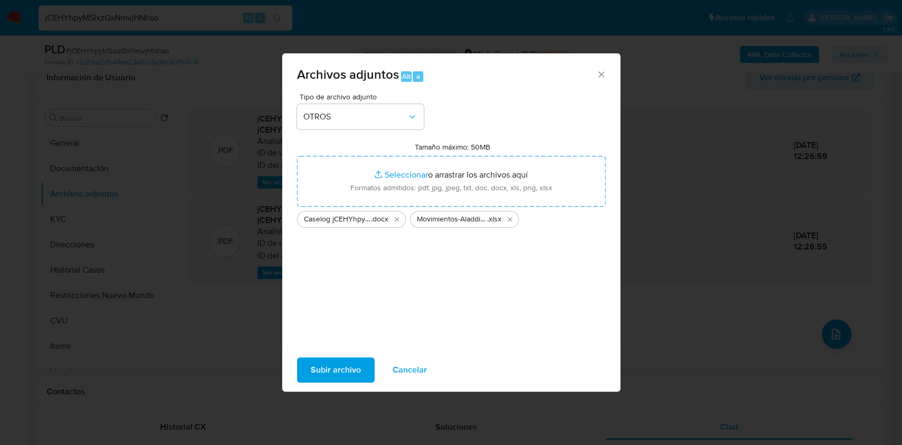
click at [317, 373] on span "Subir archivo" at bounding box center [336, 369] width 50 height 23
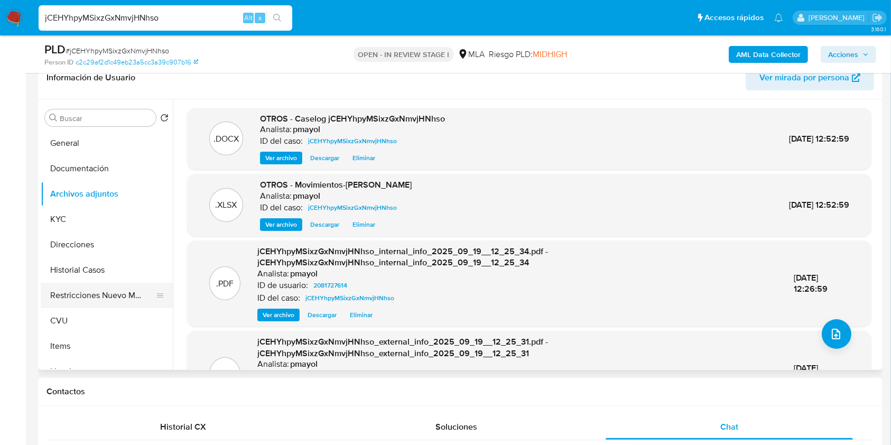
click at [126, 290] on button "Restricciones Nuevo Mundo" at bounding box center [103, 295] width 124 height 25
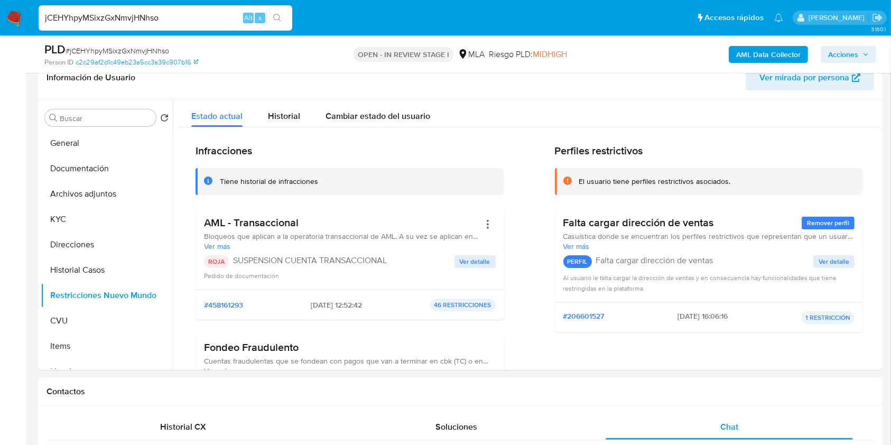
click at [833, 50] on span "Acciones" at bounding box center [843, 54] width 30 height 17
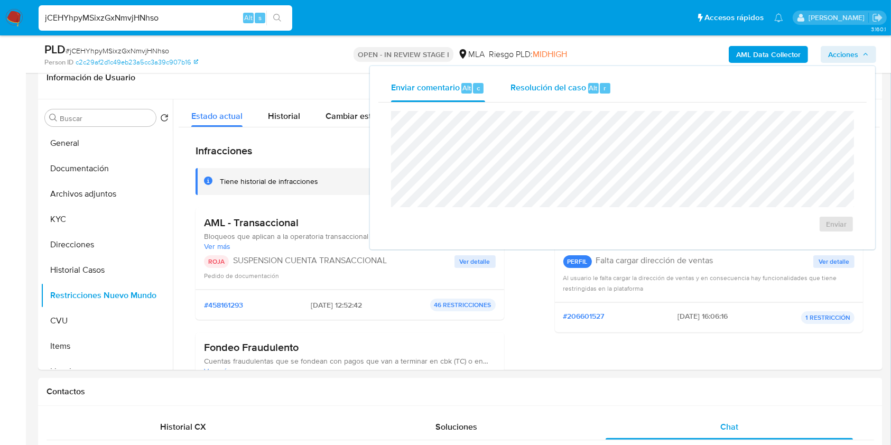
click at [561, 83] on span "Resolución del caso" at bounding box center [549, 87] width 76 height 12
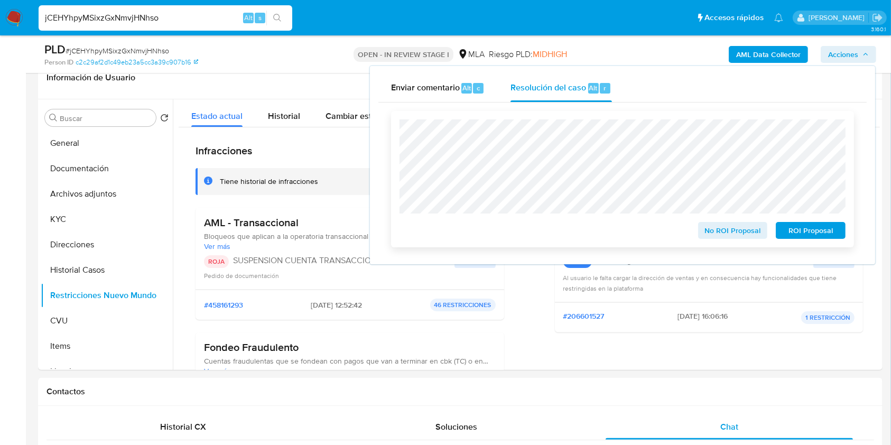
click at [801, 233] on span "ROI Proposal" at bounding box center [810, 230] width 55 height 15
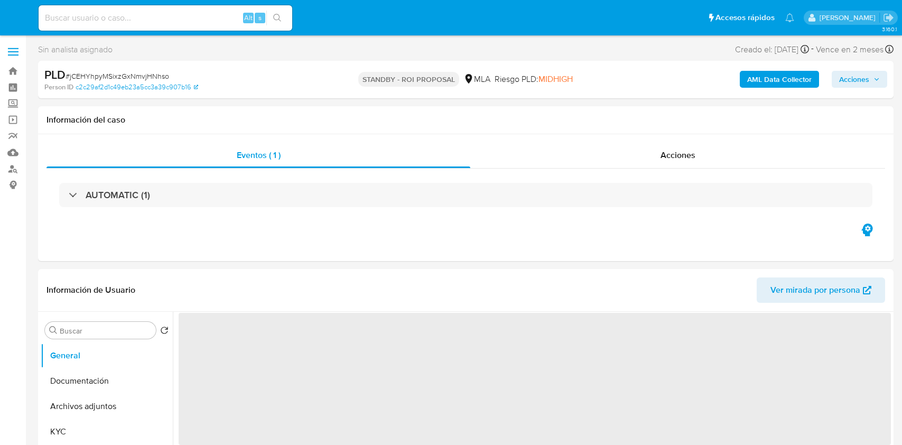
select select "10"
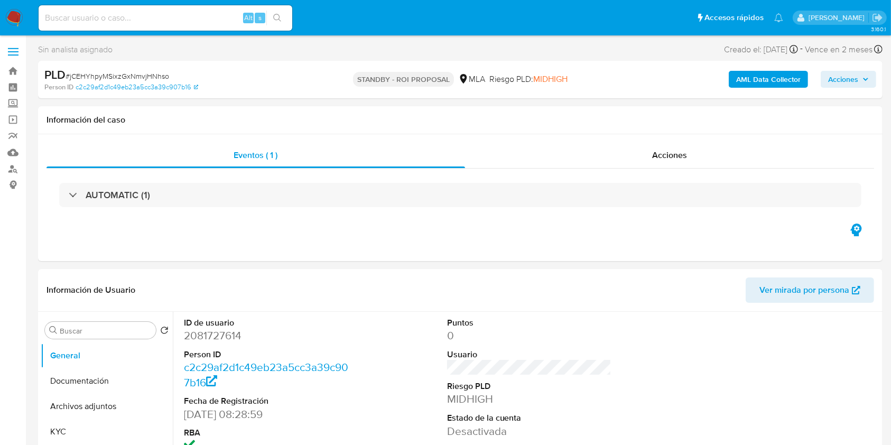
click at [192, 15] on input at bounding box center [166, 18] width 254 height 14
paste input "KAIJUxlBjSmvcgpUyt5jLqC5"
type input "KAIJUxlBjSmvcgpUyt5jLqC5"
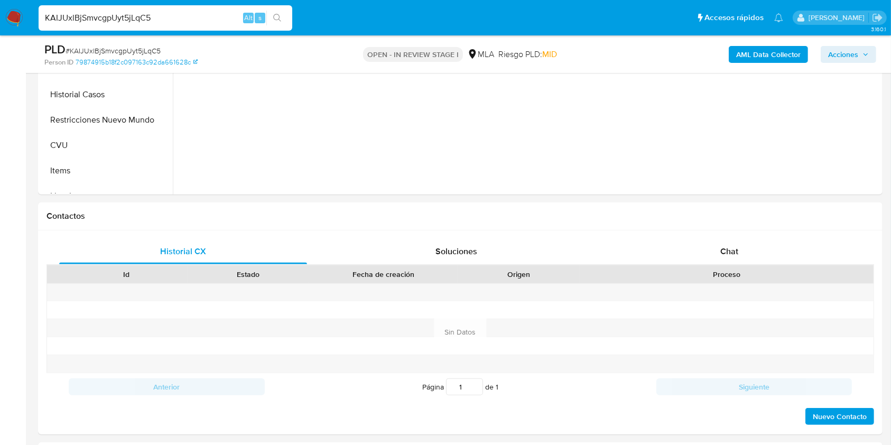
select select "10"
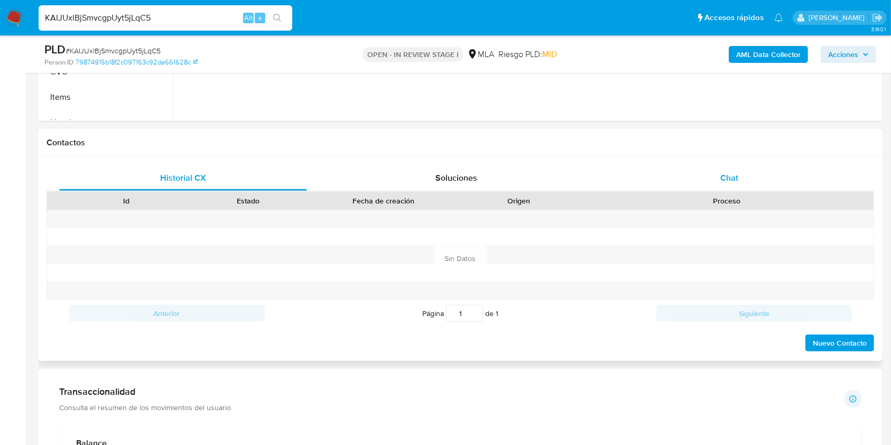
click at [755, 180] on div "Chat" at bounding box center [730, 177] width 248 height 25
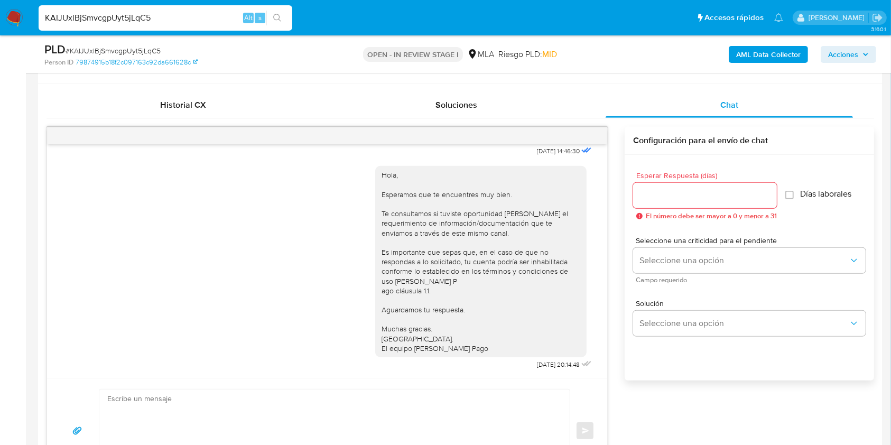
scroll to position [502, 0]
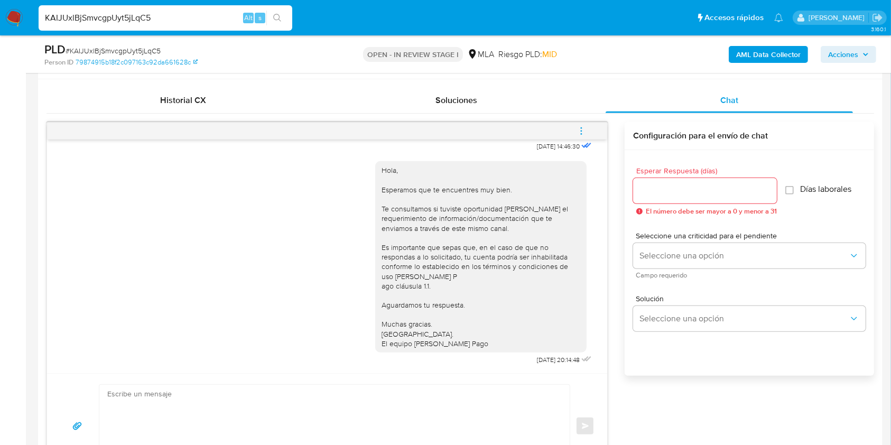
click at [582, 136] on span "menu-action" at bounding box center [582, 130] width 10 height 25
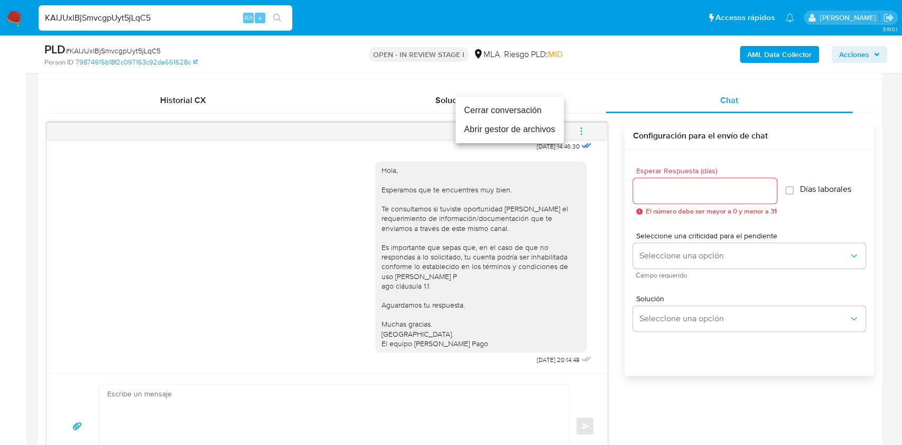
click at [489, 106] on li "Cerrar conversación" at bounding box center [510, 110] width 108 height 19
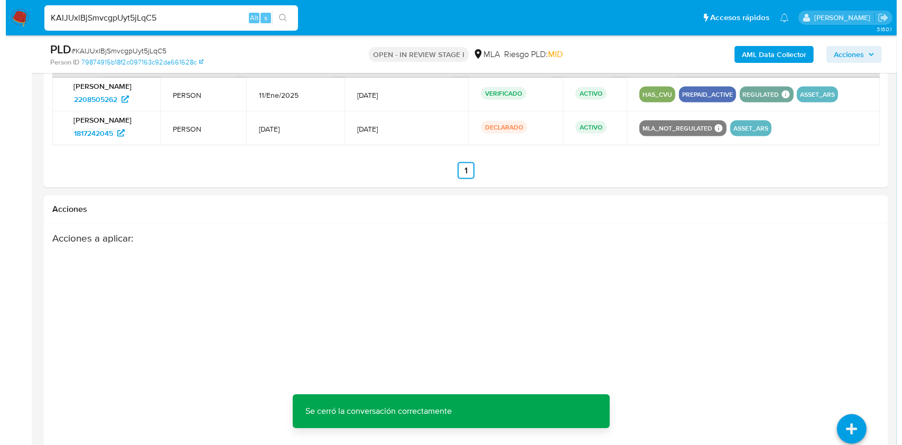
scroll to position [1651, 0]
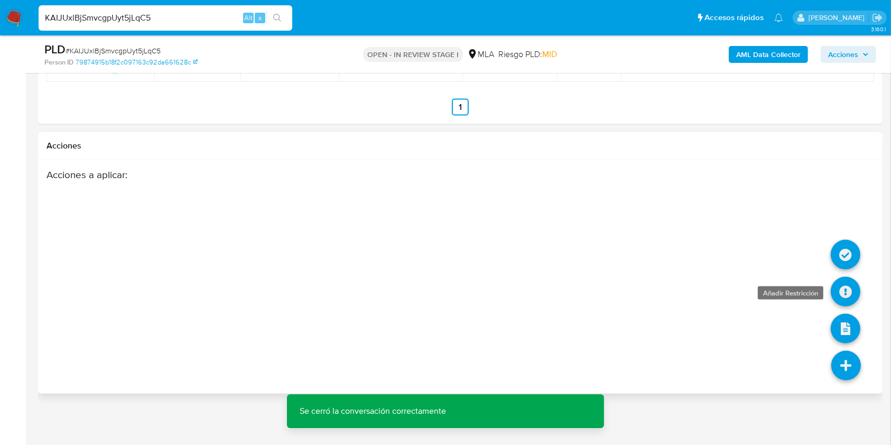
click at [842, 291] on icon at bounding box center [846, 292] width 30 height 30
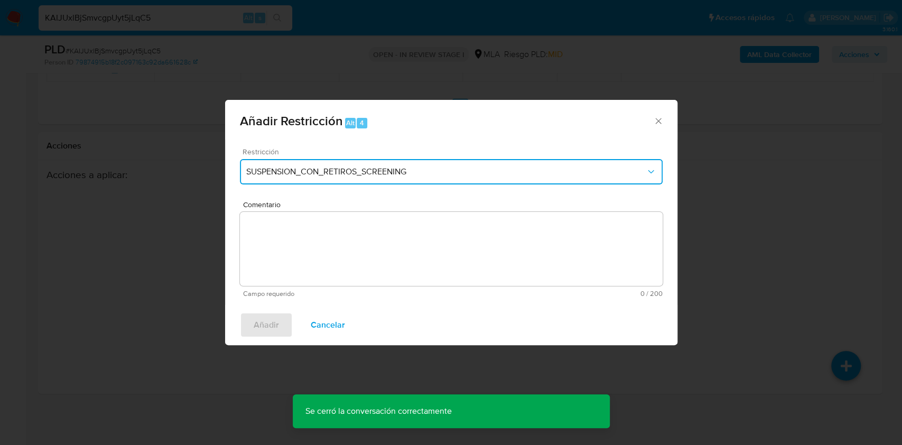
click at [377, 163] on button "SUSPENSION_CON_RETIROS_SCREENING" at bounding box center [451, 171] width 423 height 25
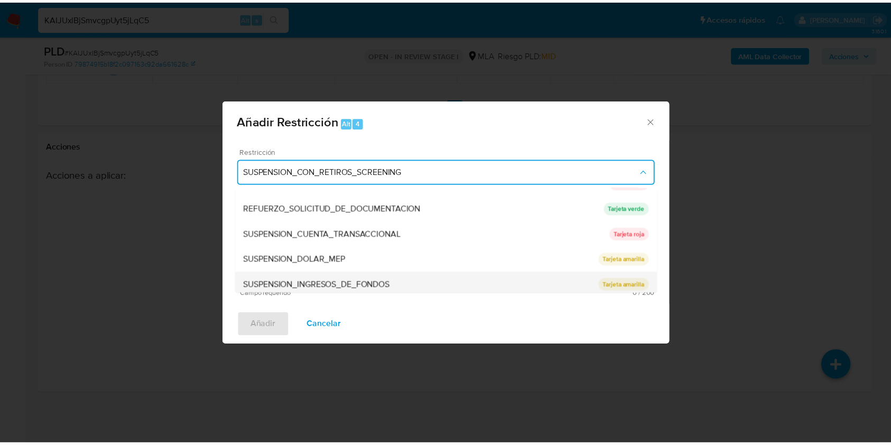
scroll to position [224, 0]
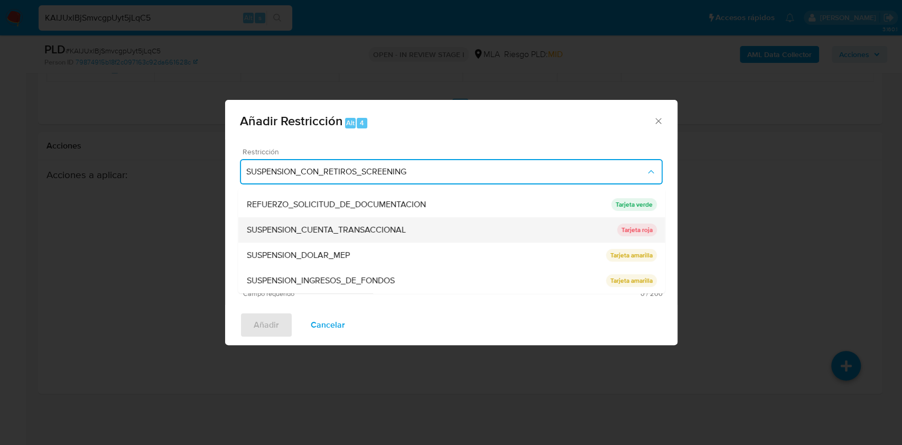
click at [564, 230] on div "SUSPENSION_CUENTA_TRANSACCIONAL" at bounding box center [431, 229] width 371 height 25
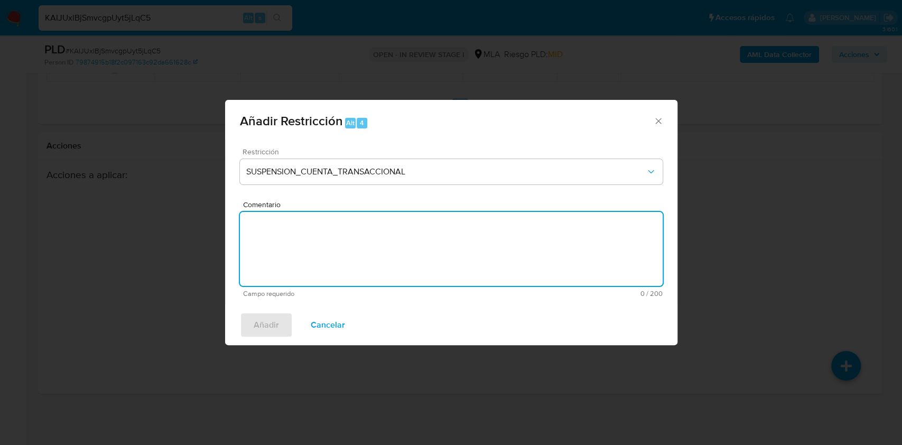
click at [531, 250] on textarea "Comentario" at bounding box center [451, 249] width 423 height 74
type textarea "a"
type textarea "m"
type textarea "AML"
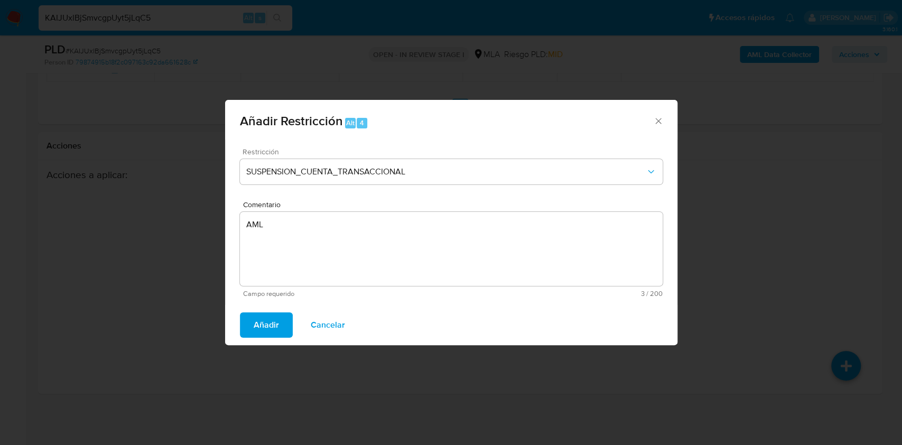
click at [269, 322] on span "Añadir" at bounding box center [266, 324] width 25 height 23
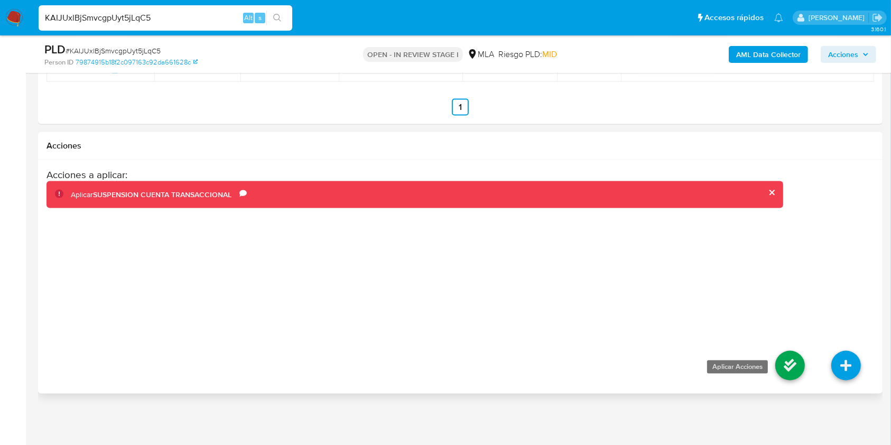
click at [779, 364] on icon at bounding box center [790, 366] width 30 height 30
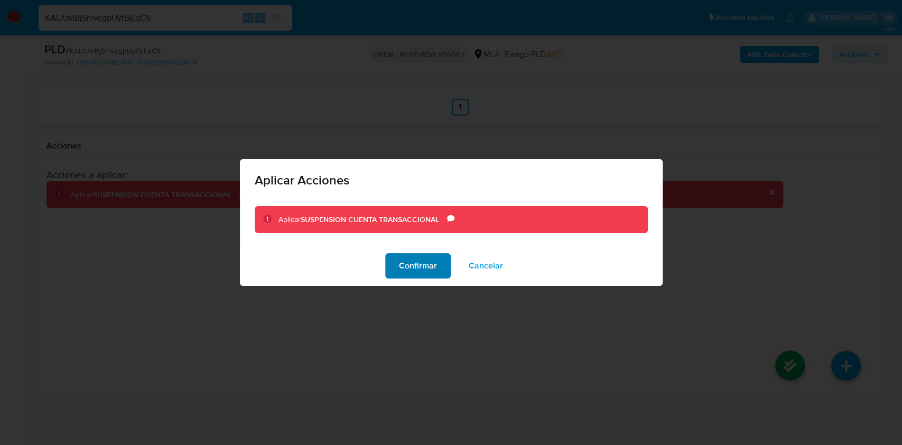
click at [419, 267] on span "Confirmar" at bounding box center [418, 265] width 38 height 23
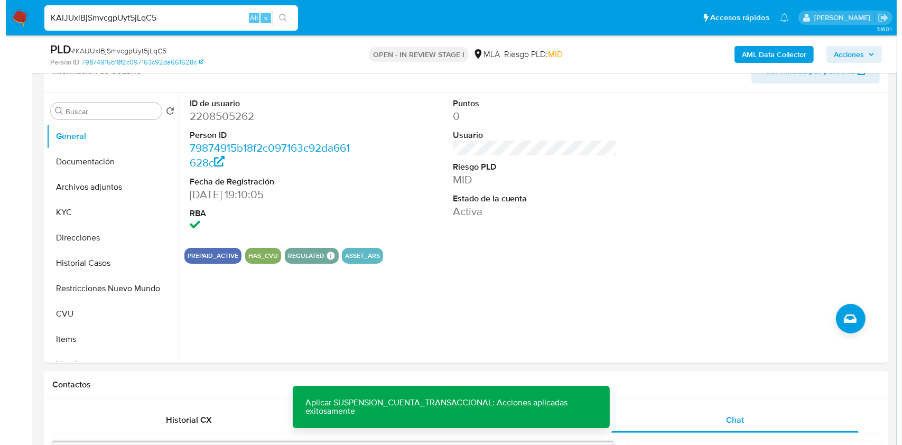
scroll to position [165, 0]
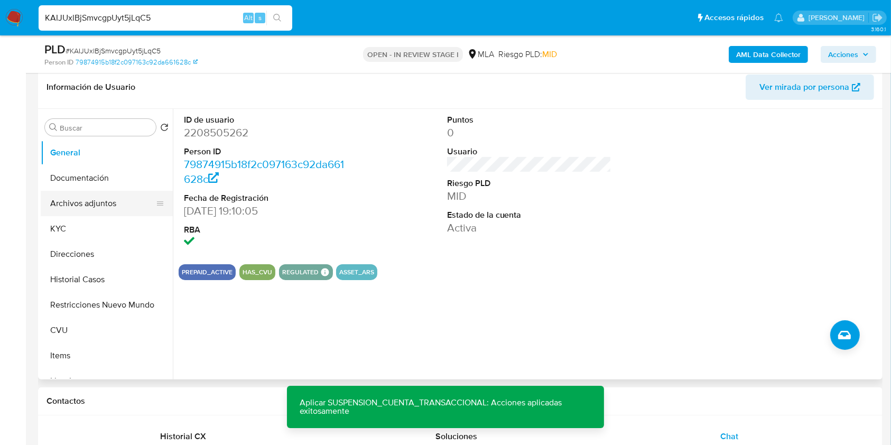
click at [118, 205] on button "Archivos adjuntos" at bounding box center [103, 203] width 124 height 25
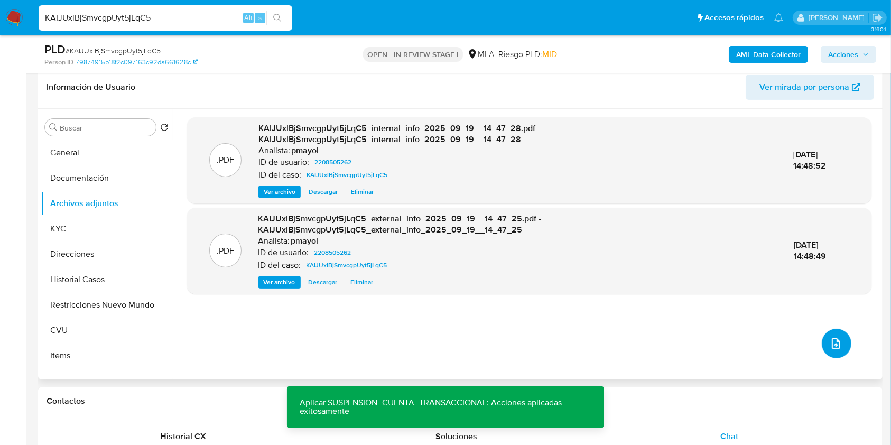
click at [833, 337] on icon "upload-file" at bounding box center [836, 343] width 13 height 13
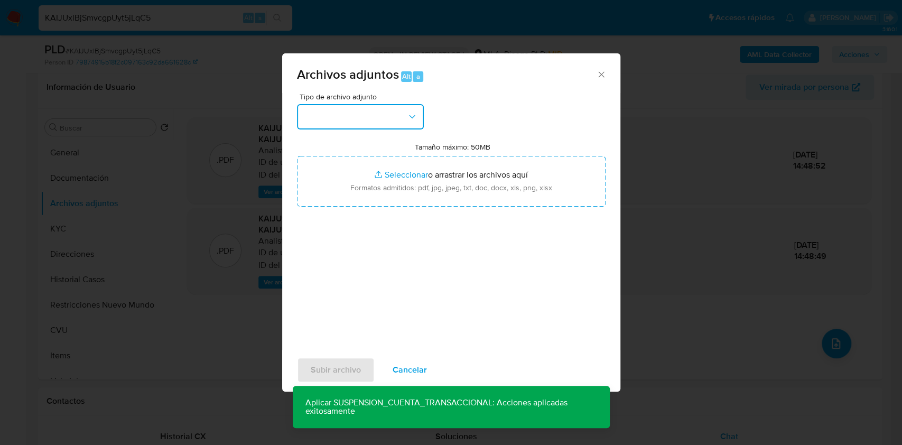
click at [421, 119] on button "button" at bounding box center [360, 116] width 127 height 25
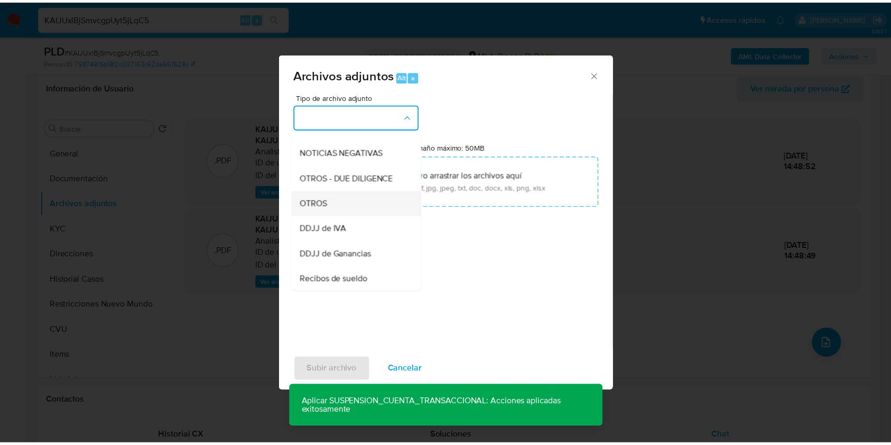
scroll to position [156, 0]
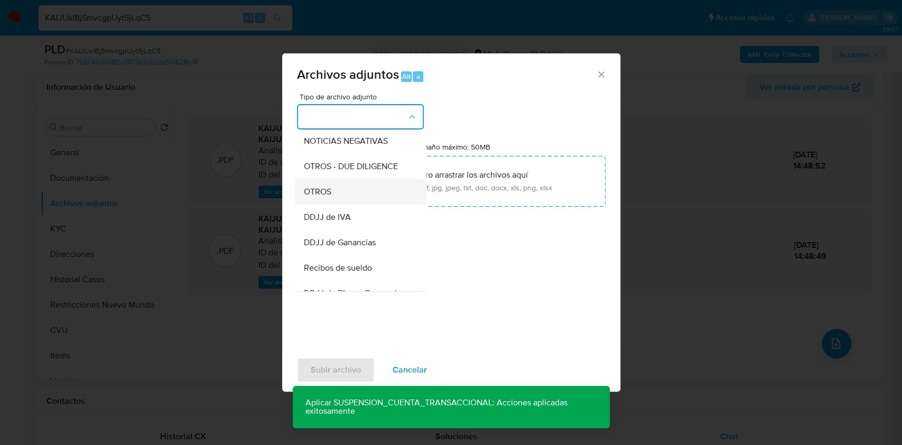
click at [356, 197] on div "OTROS" at bounding box center [357, 191] width 108 height 25
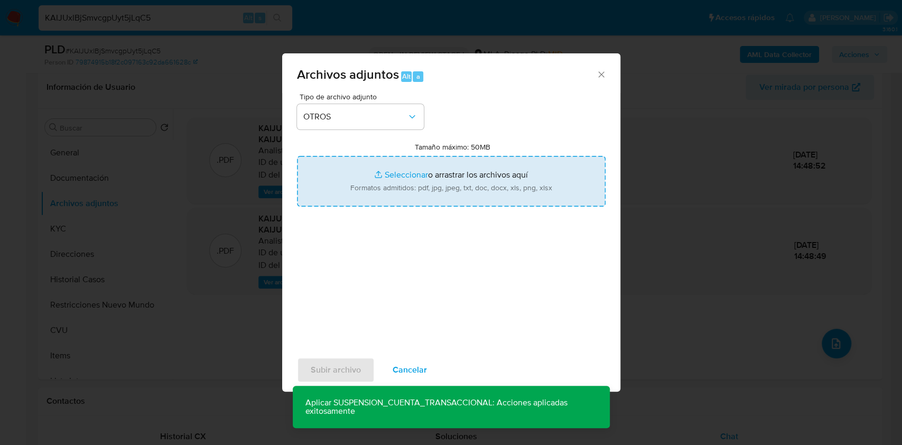
click at [411, 187] on input "Tamaño máximo: 50MB Seleccionar archivos" at bounding box center [451, 181] width 309 height 51
type input "C:\fakepath\Caselog KAIJUxlBjSmvcgpUyt5jLqC5.docx"
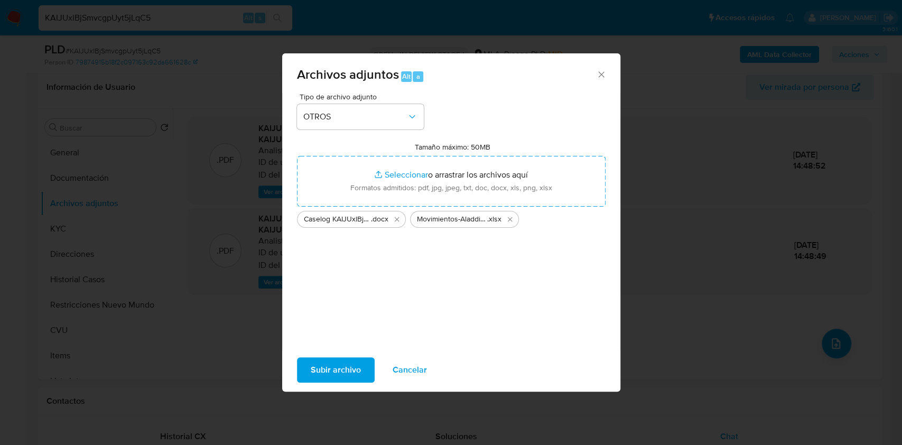
click at [339, 364] on span "Subir archivo" at bounding box center [336, 369] width 50 height 23
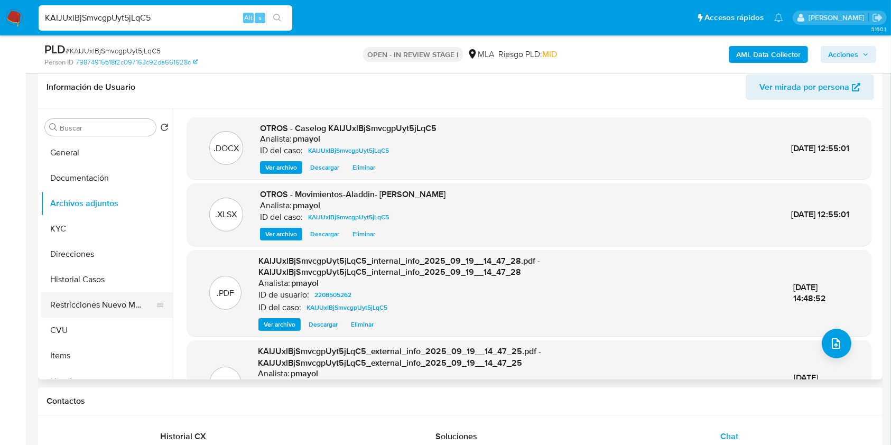
click at [113, 299] on button "Restricciones Nuevo Mundo" at bounding box center [103, 304] width 124 height 25
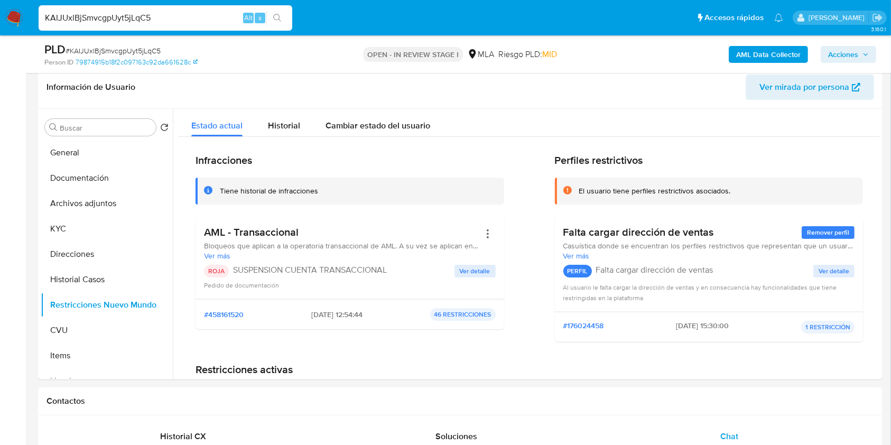
click at [842, 52] on span "Acciones" at bounding box center [843, 54] width 30 height 17
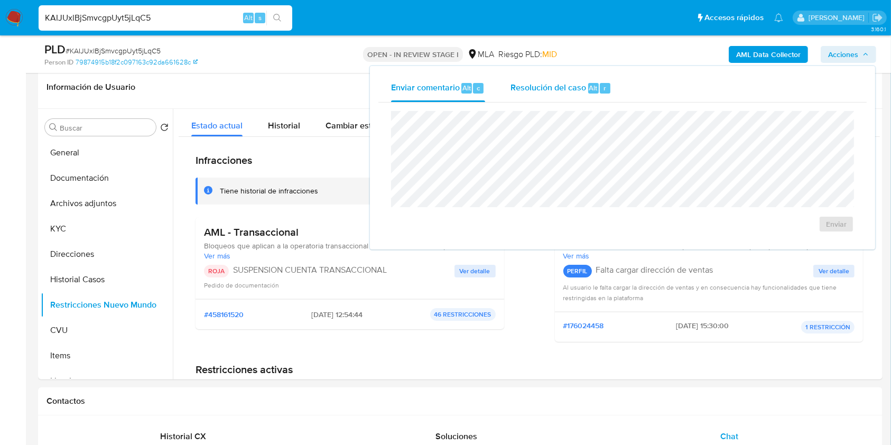
click at [552, 89] on span "Resolución del caso" at bounding box center [549, 87] width 76 height 12
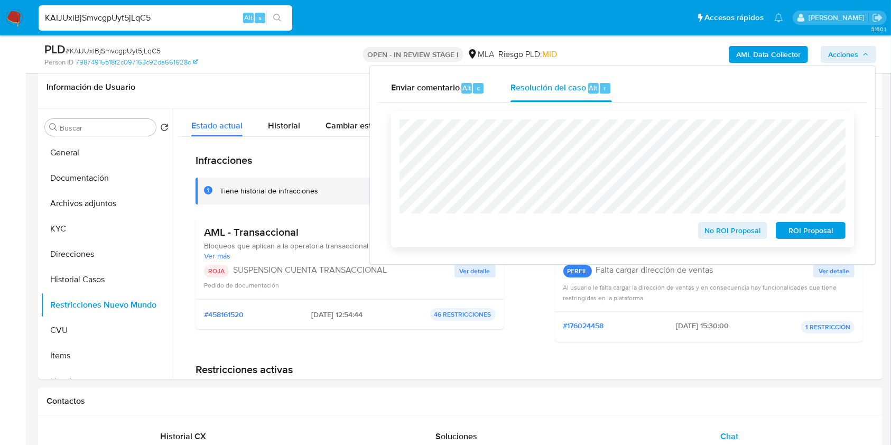
click at [813, 230] on span "ROI Proposal" at bounding box center [810, 230] width 55 height 15
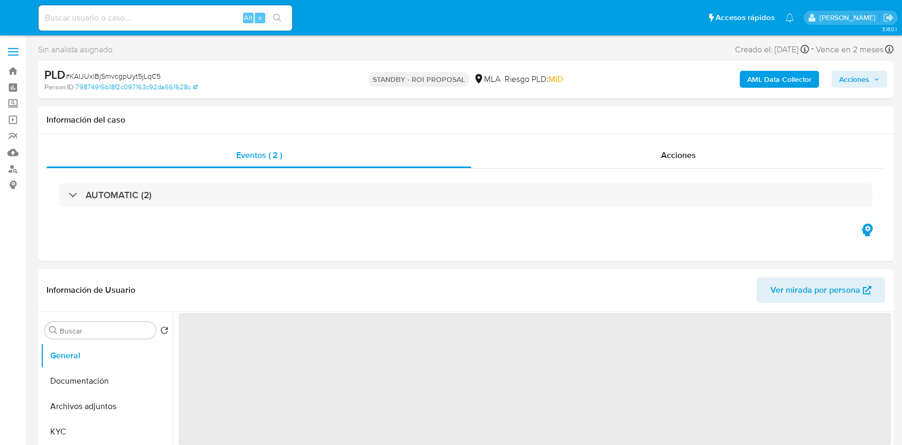
select select "10"
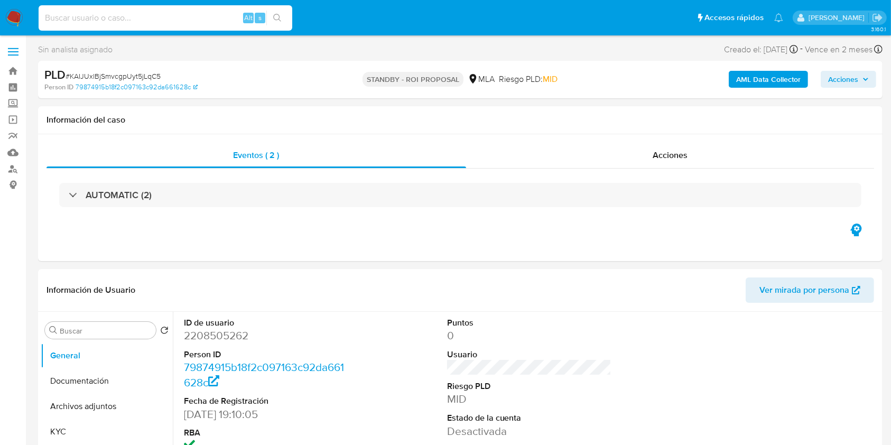
click at [183, 11] on input at bounding box center [166, 18] width 254 height 14
paste input "PggaiOwCMC58jDXlWN4rmURP"
type input "PggaiOwCMC58jDXlWN4rmURP"
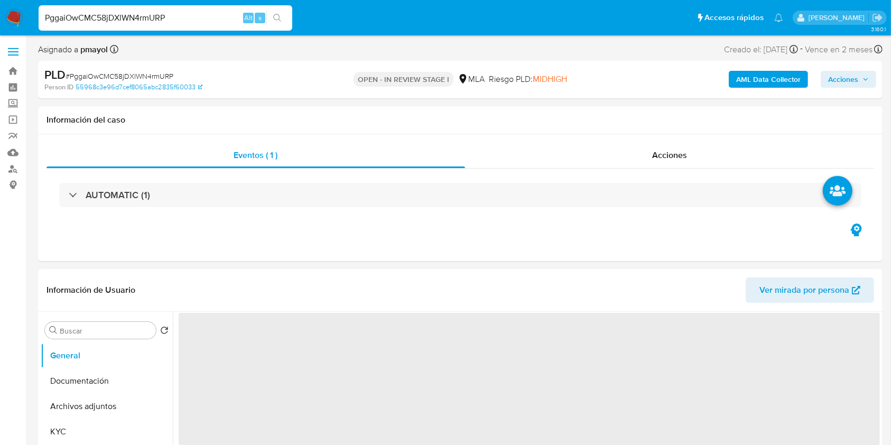
select select "10"
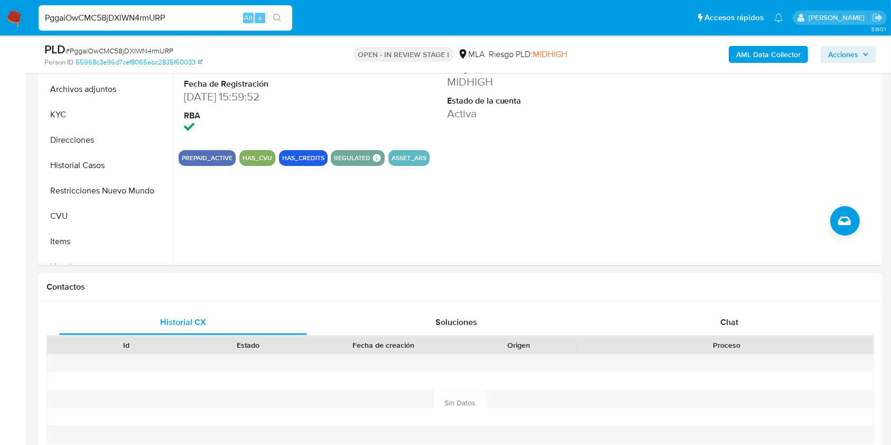
scroll to position [390, 0]
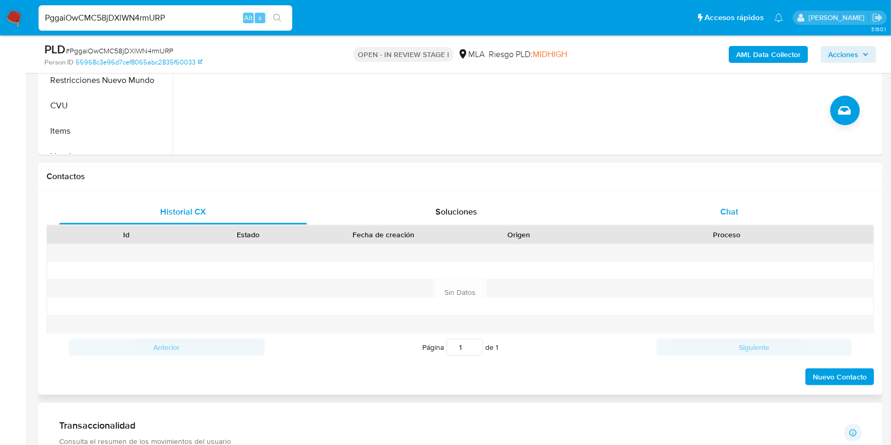
click at [724, 216] on span "Chat" at bounding box center [730, 212] width 18 height 12
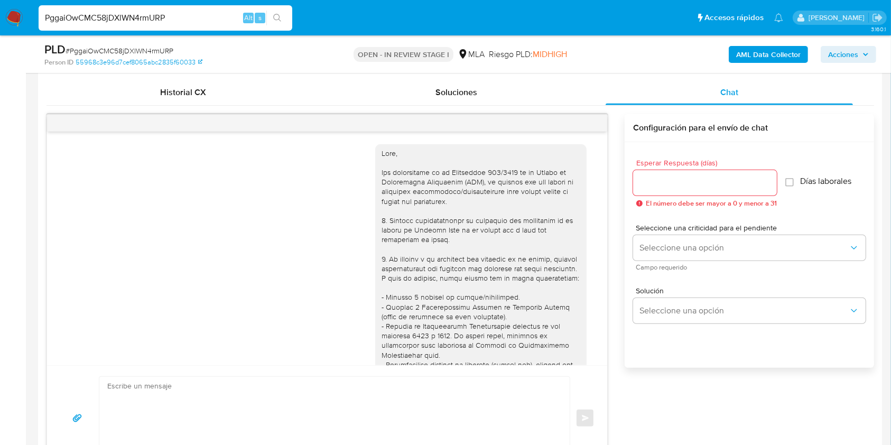
scroll to position [597, 0]
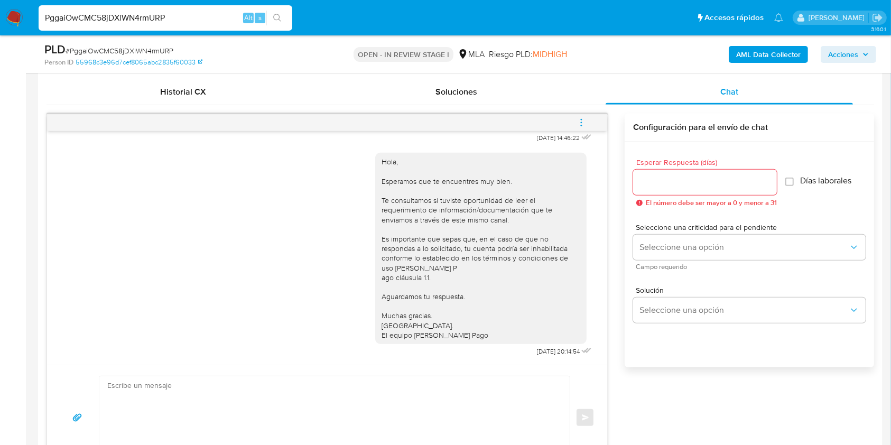
click at [585, 118] on icon "menu-action" at bounding box center [582, 123] width 10 height 10
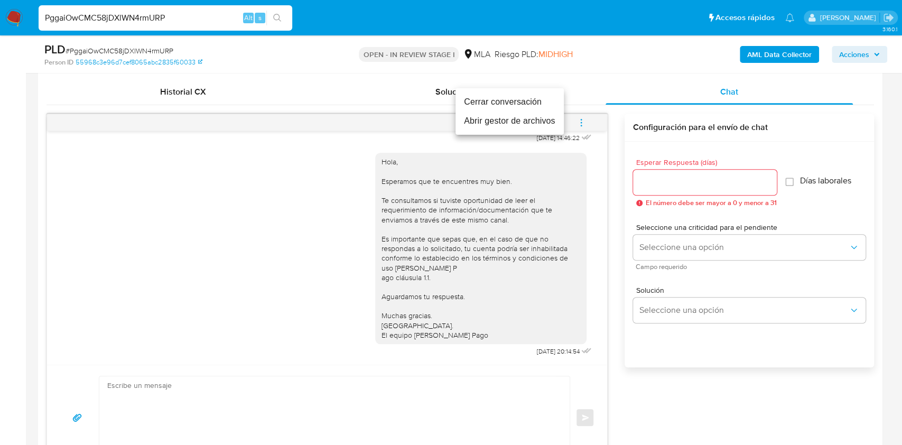
click at [522, 104] on li "Cerrar conversación" at bounding box center [510, 102] width 108 height 19
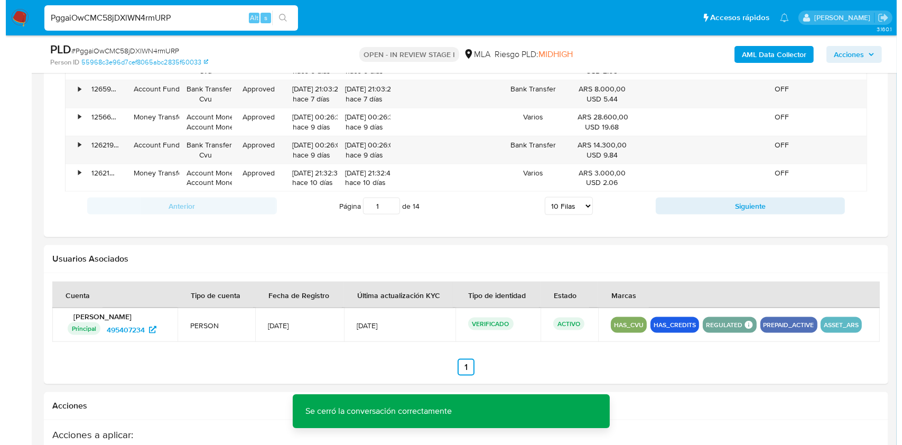
scroll to position [1618, 0]
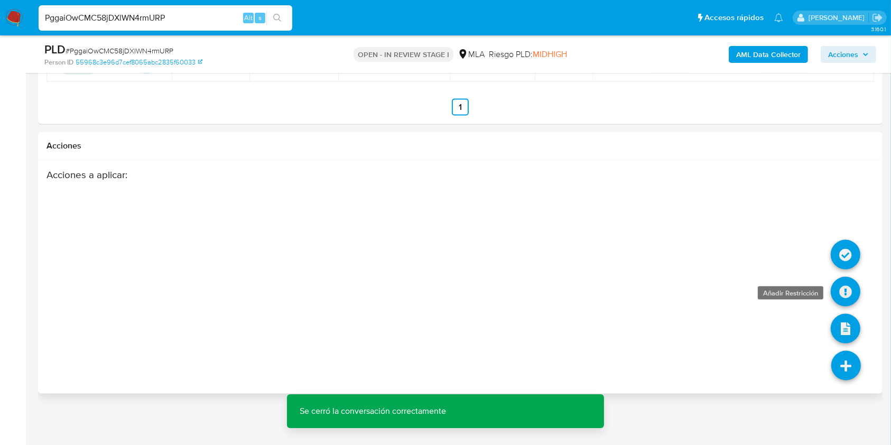
click at [842, 290] on icon at bounding box center [846, 292] width 30 height 30
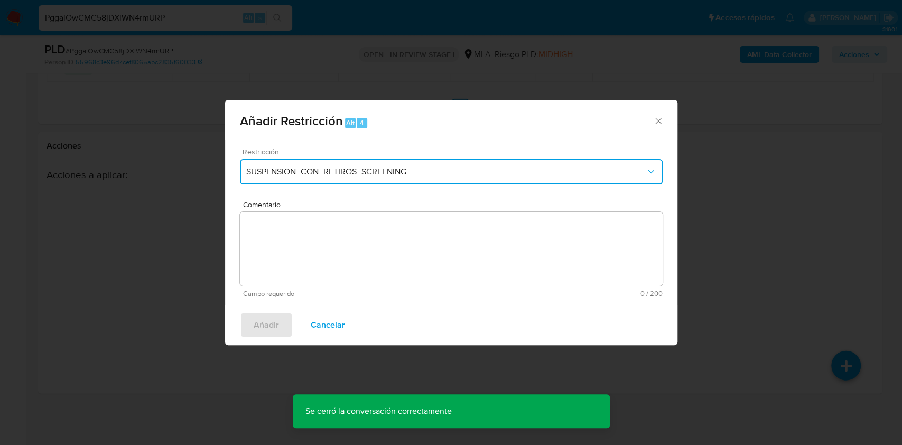
click at [392, 179] on button "SUSPENSION_CON_RETIROS_SCREENING" at bounding box center [451, 171] width 423 height 25
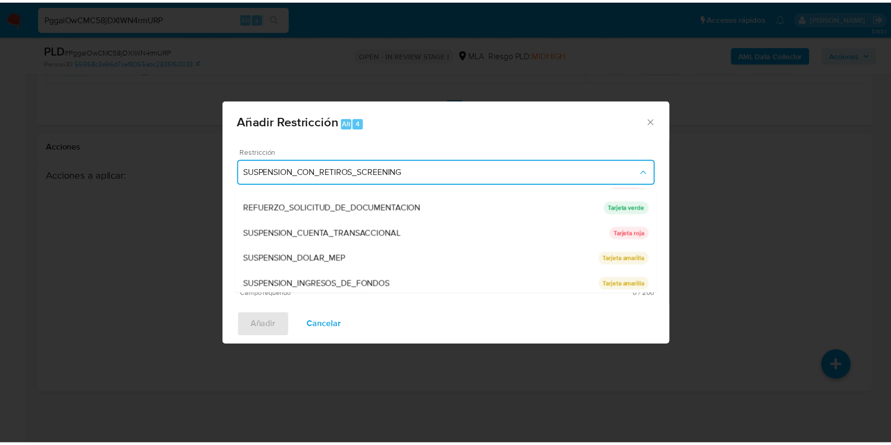
scroll to position [224, 0]
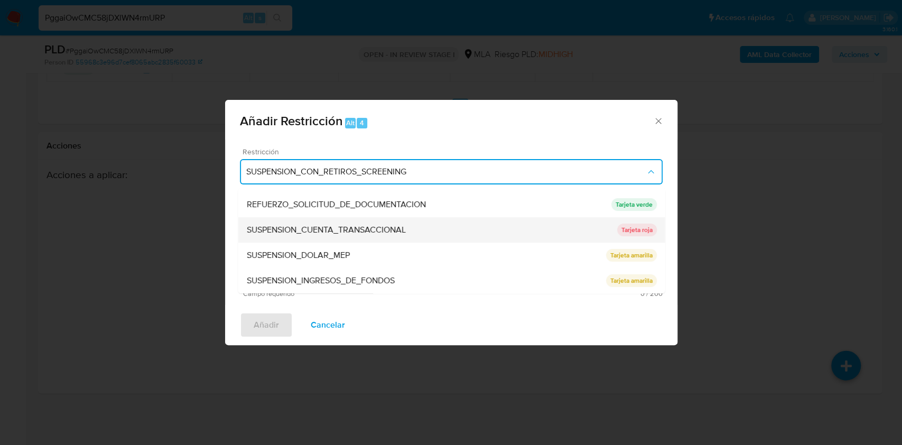
click at [502, 234] on div "SUSPENSION_CUENTA_TRANSACCIONAL" at bounding box center [431, 229] width 371 height 25
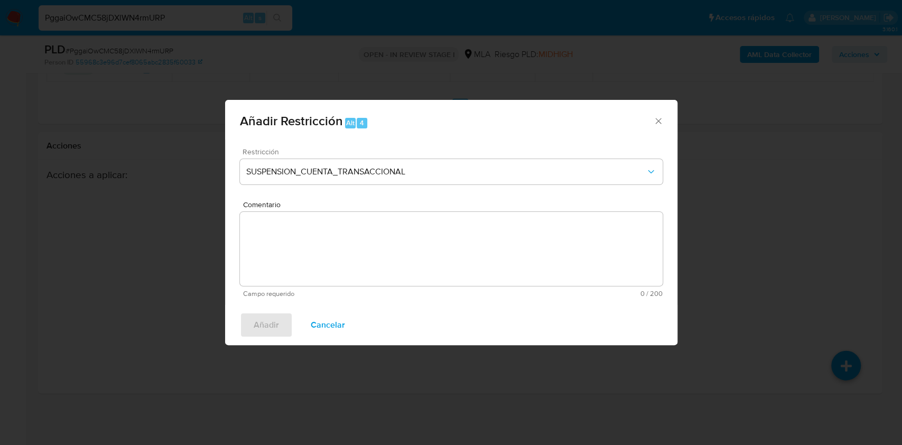
click at [457, 255] on textarea "Comentario" at bounding box center [451, 249] width 423 height 74
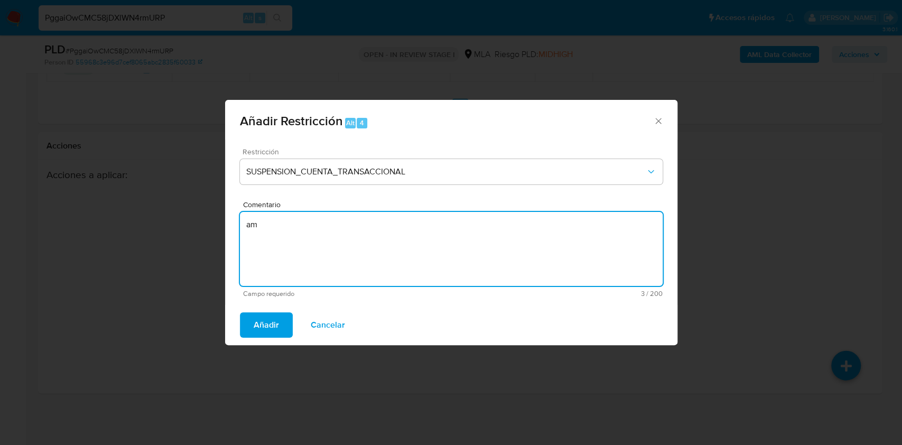
type textarea "a"
type textarea "AML"
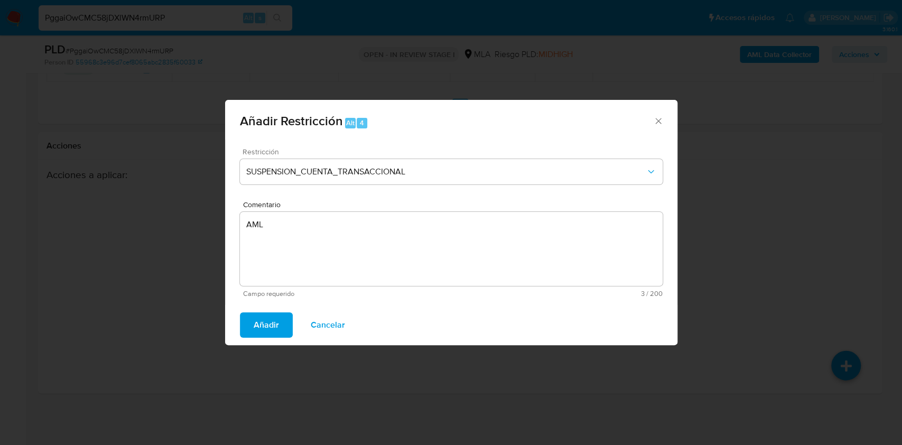
click at [271, 318] on span "Añadir" at bounding box center [266, 324] width 25 height 23
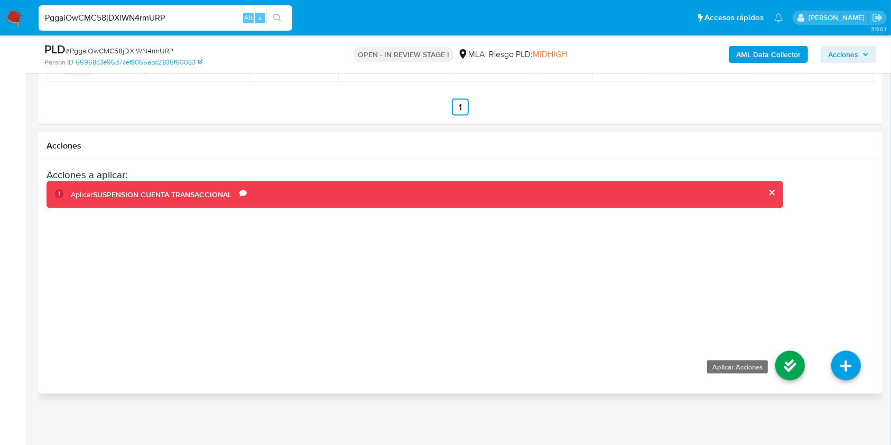
click at [787, 362] on icon at bounding box center [790, 366] width 30 height 30
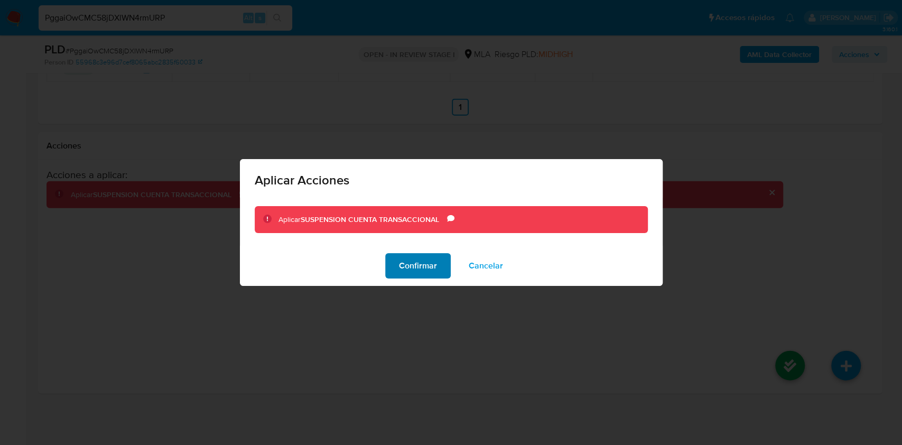
click at [410, 255] on span "Confirmar" at bounding box center [418, 265] width 38 height 23
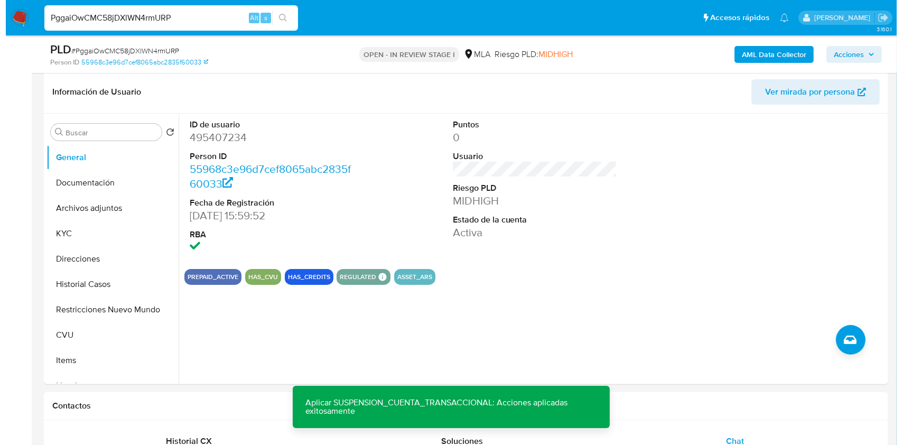
scroll to position [153, 0]
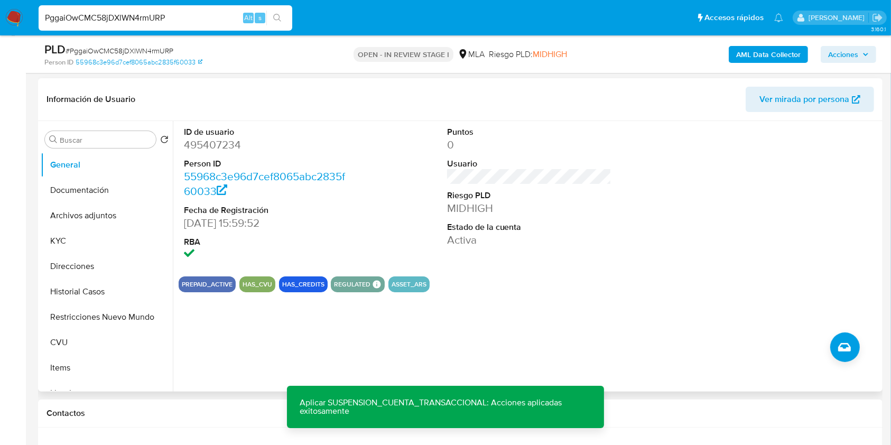
drag, startPoint x: 120, startPoint y: 212, endPoint x: 206, endPoint y: 192, distance: 88.4
click at [120, 212] on button "Archivos adjuntos" at bounding box center [107, 215] width 132 height 25
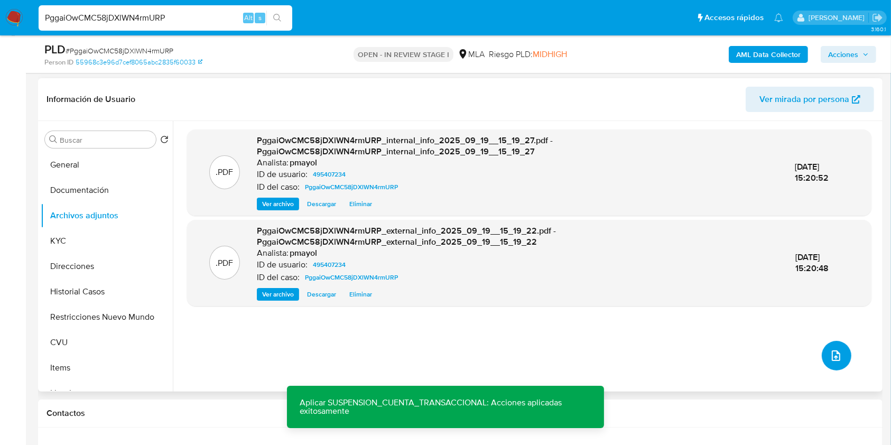
click at [828, 348] on button "upload-file" at bounding box center [837, 356] width 30 height 30
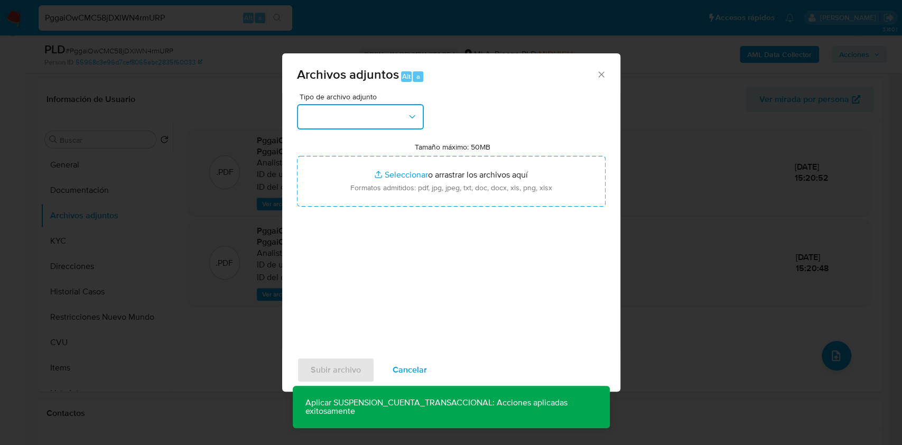
click at [405, 114] on button "button" at bounding box center [360, 116] width 127 height 25
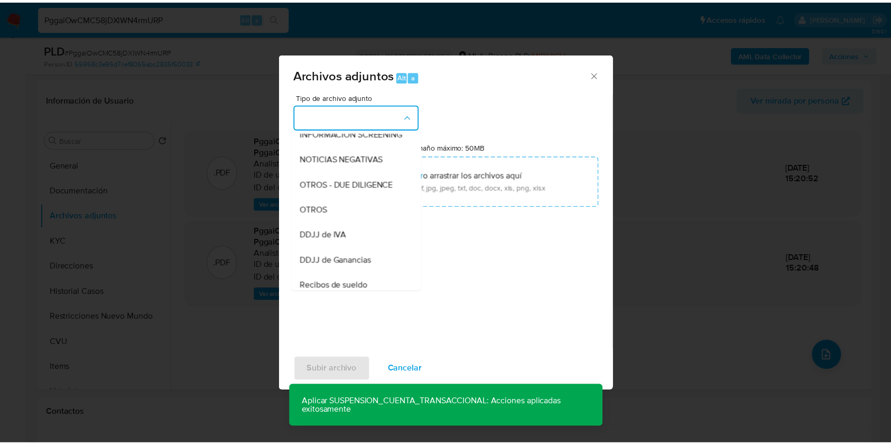
scroll to position [141, 0]
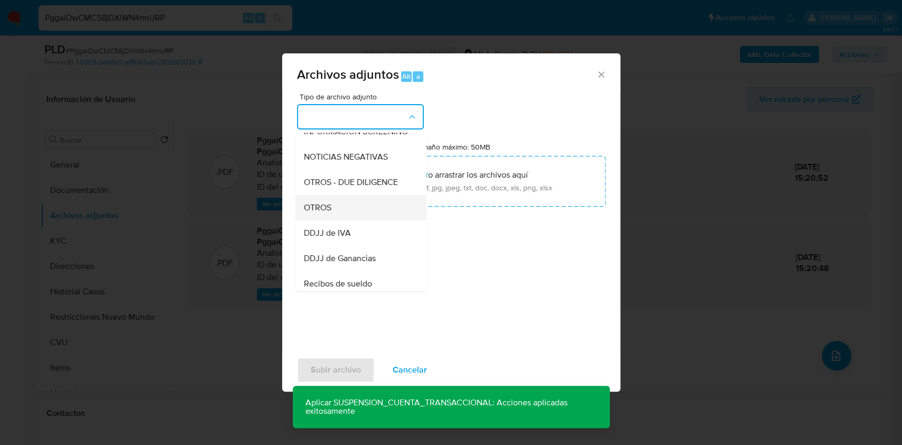
click at [353, 207] on div "OTROS" at bounding box center [357, 207] width 108 height 25
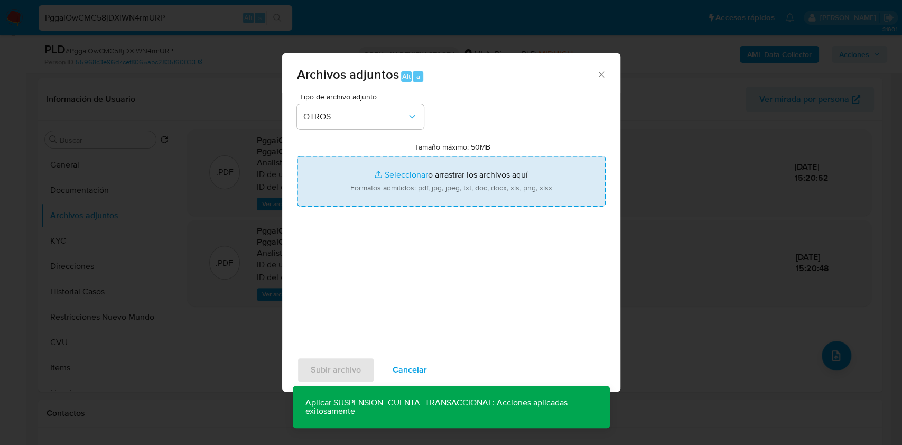
click at [394, 186] on input "Tamaño máximo: 50MB Seleccionar archivos" at bounding box center [451, 181] width 309 height 51
type input "C:\fakepath\Caselog PggaiOwCMC58jDXlWN4rmURP.docx"
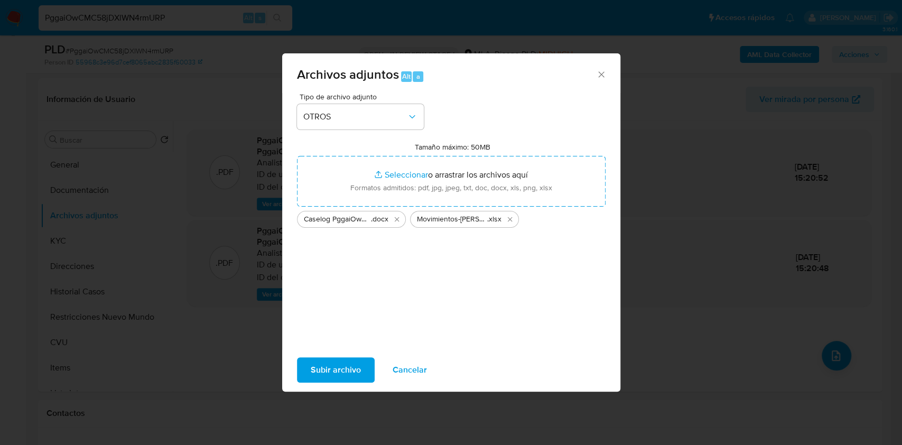
click at [341, 373] on span "Subir archivo" at bounding box center [336, 369] width 50 height 23
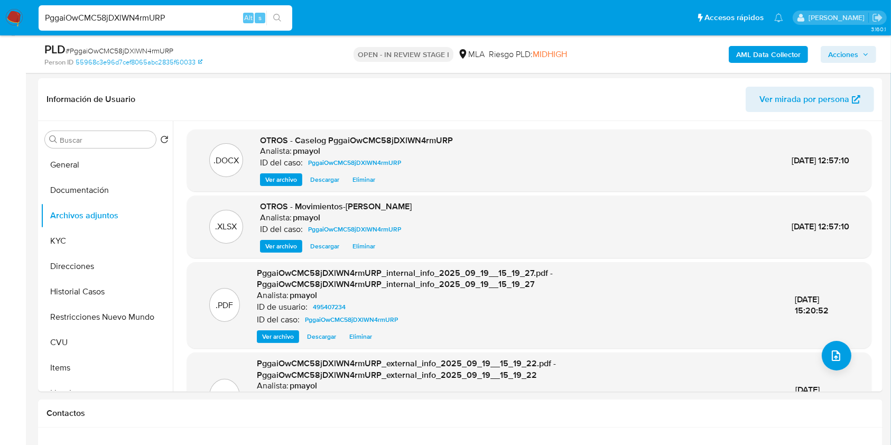
click at [861, 50] on span "Acciones" at bounding box center [848, 54] width 41 height 15
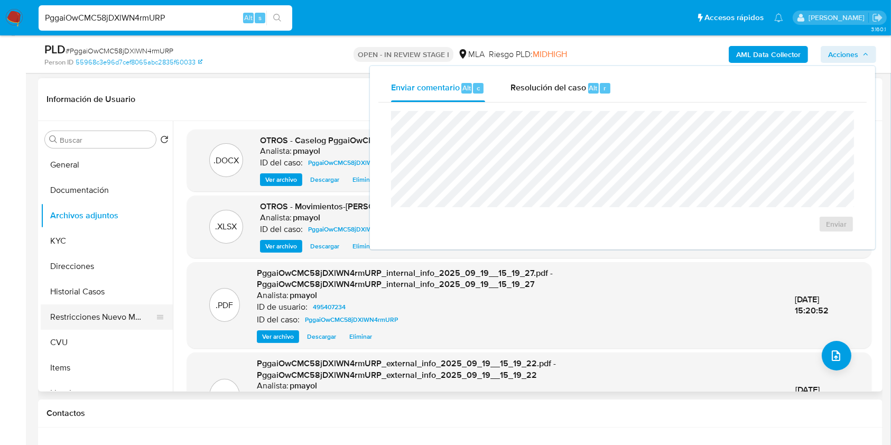
click at [130, 311] on button "Restricciones Nuevo Mundo" at bounding box center [103, 316] width 124 height 25
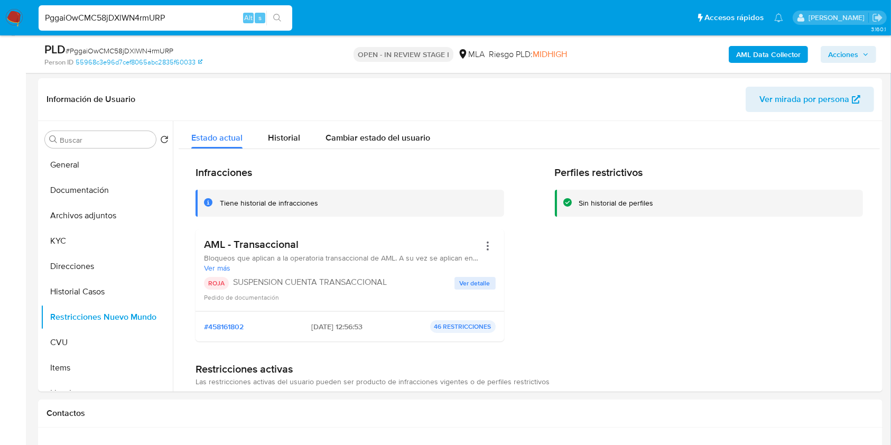
click at [850, 55] on span "Acciones" at bounding box center [843, 54] width 30 height 17
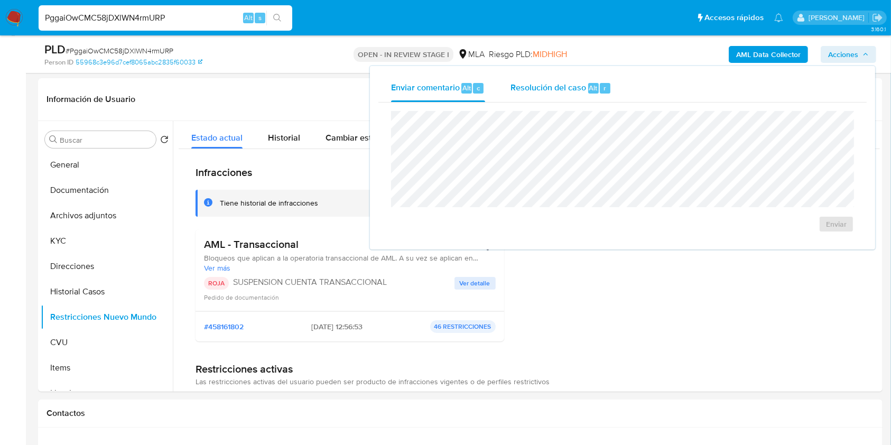
click at [573, 87] on span "Resolución del caso" at bounding box center [549, 87] width 76 height 12
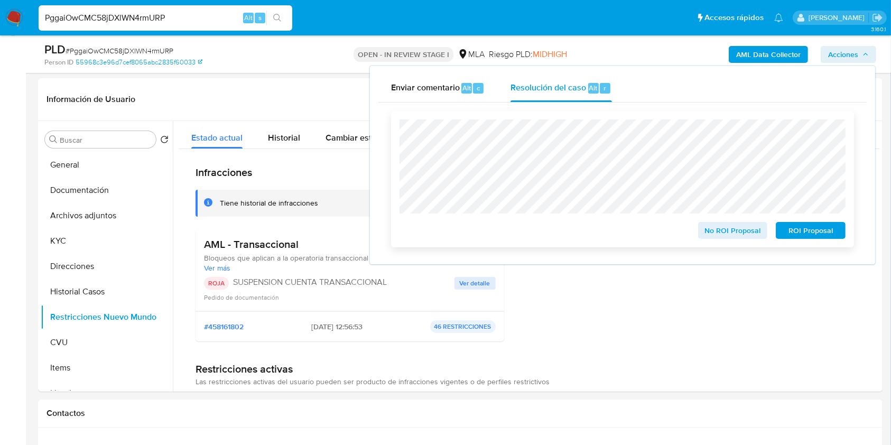
click at [801, 227] on span "ROI Proposal" at bounding box center [810, 230] width 55 height 15
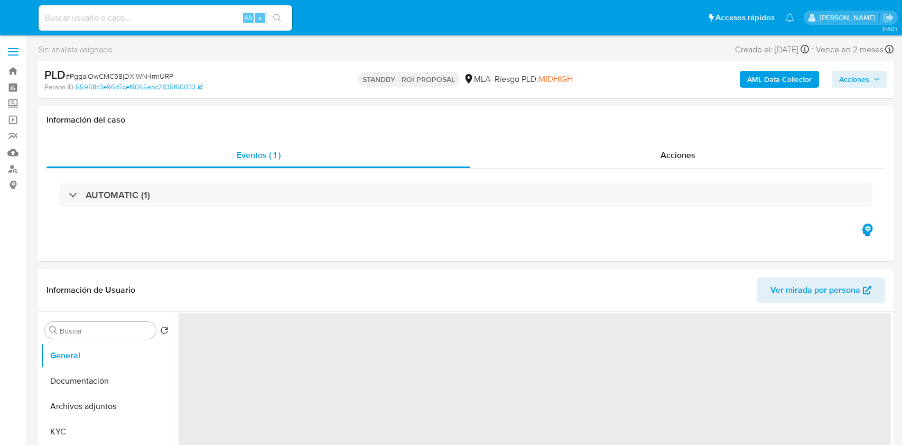
select select "10"
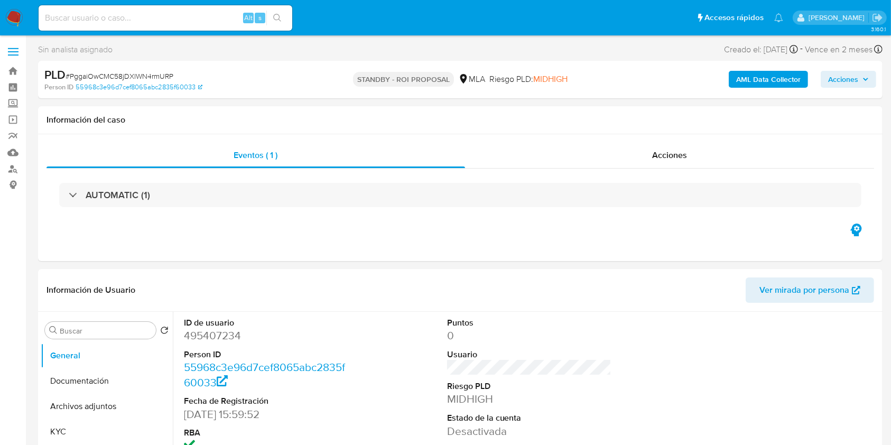
click at [182, 21] on input at bounding box center [166, 18] width 254 height 14
paste input "eFBtBLp5n9i9zI983THUKHxW"
type input "eFBtBLp5n9i9zI983THUKHxW"
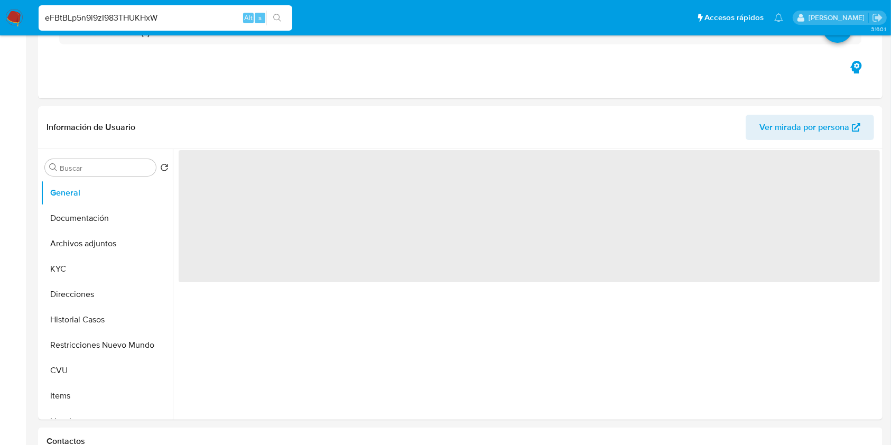
select select "10"
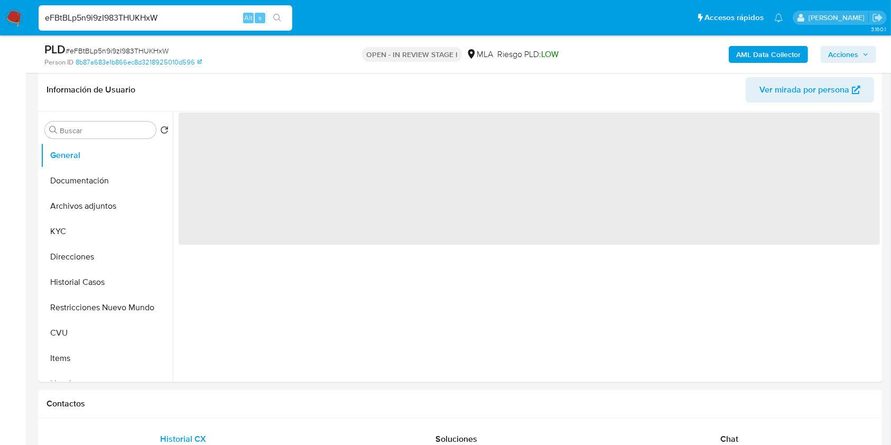
scroll to position [344, 0]
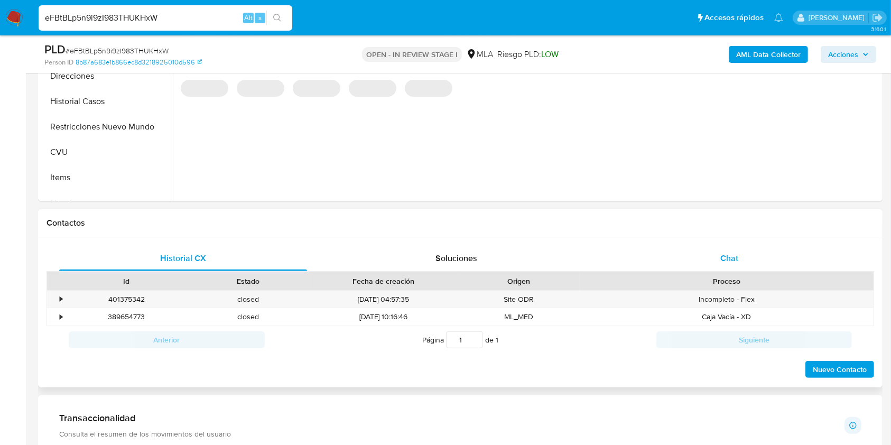
click at [749, 260] on div "Chat" at bounding box center [730, 258] width 248 height 25
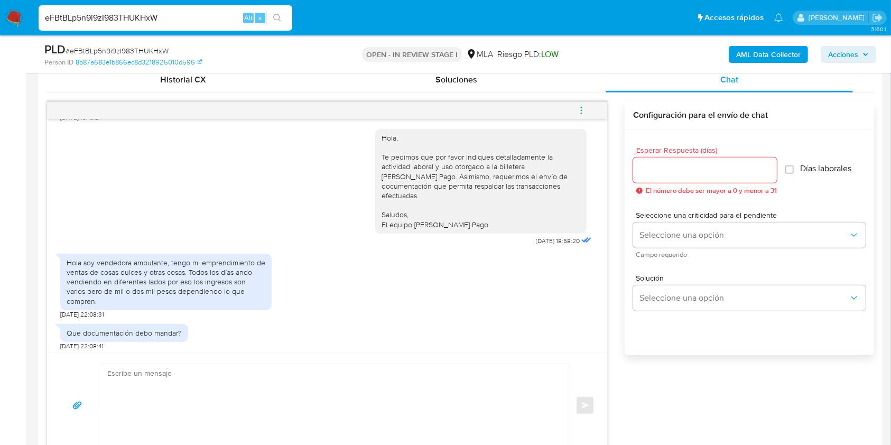
scroll to position [626, 0]
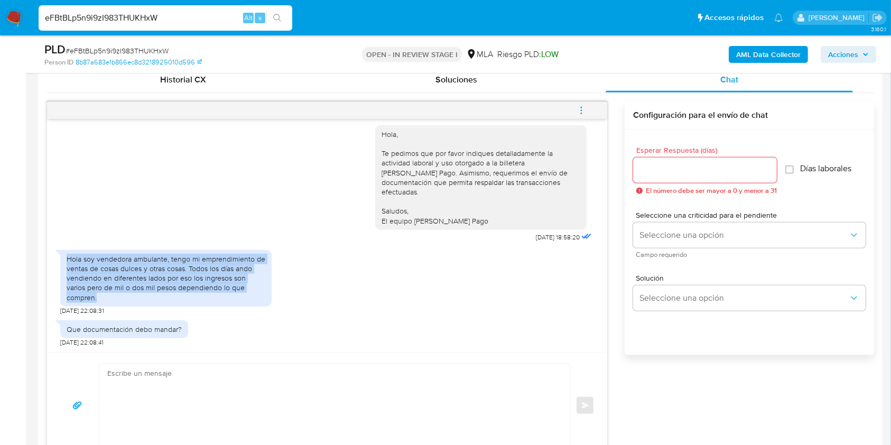
drag, startPoint x: 99, startPoint y: 298, endPoint x: 69, endPoint y: 259, distance: 49.4
click at [69, 259] on div "Hola soy vendedora ambulante, tengo mi emprendimiento de ventas de cosas dulces…" at bounding box center [166, 278] width 199 height 48
copy div "Hola soy vendedora ambulante, tengo mi emprendimiento de ventas de cosas dulces…"
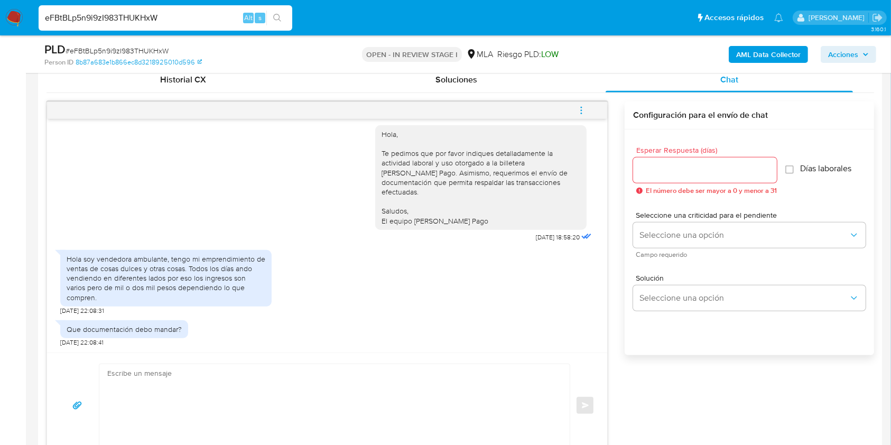
click at [101, 52] on span "# eFBtBLp5n9i9zI983THUKHxW" at bounding box center [117, 50] width 103 height 11
copy span "eFBtBLp5n9i9zI983THUKHxW"
click at [8, 22] on img at bounding box center [14, 18] width 18 height 18
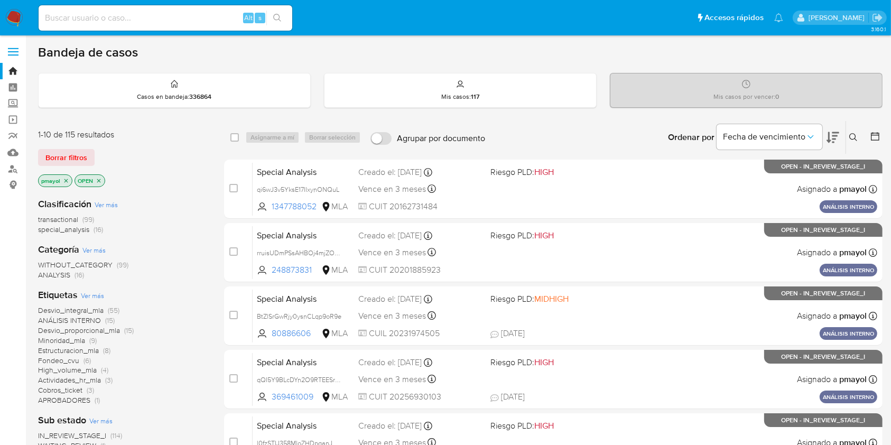
click at [858, 137] on button at bounding box center [854, 137] width 17 height 13
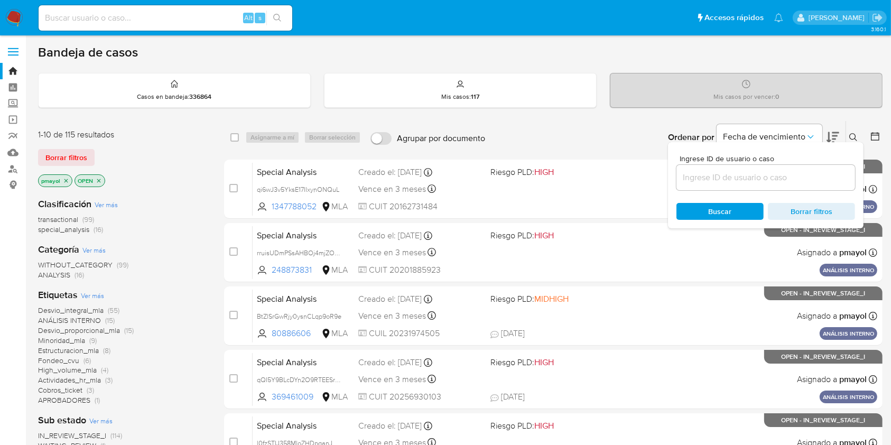
click at [715, 175] on input at bounding box center [766, 178] width 179 height 14
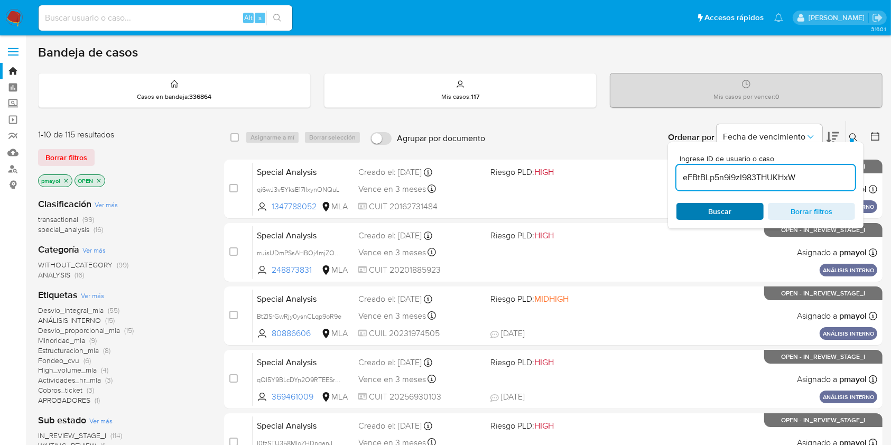
type input "eFBtBLp5n9i9zI983THUKHxW"
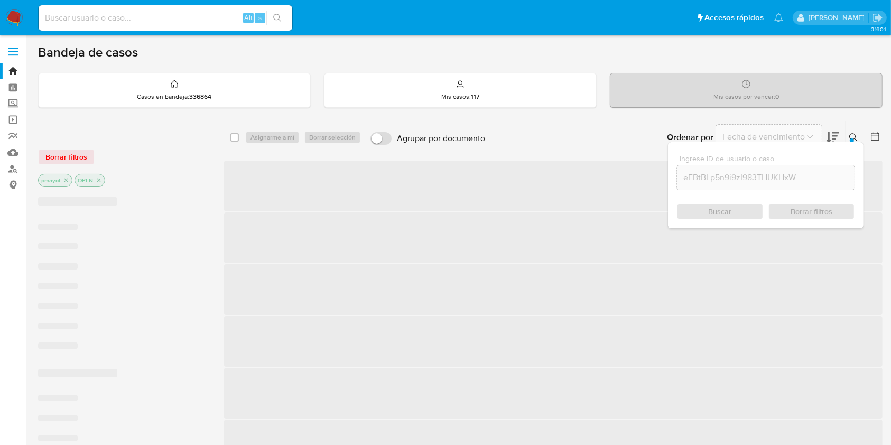
click at [702, 206] on div "Buscar Borrar filtros" at bounding box center [766, 211] width 179 height 17
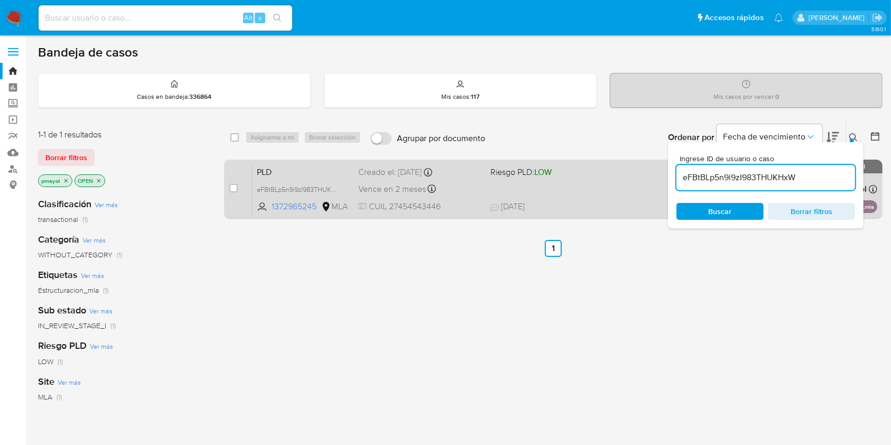
click at [580, 190] on div "PLD eFBtBLp5n9i9zI983THUKHxW 1372965245 MLA Riesgo PLD: LOW Creado el: [DATE] C…" at bounding box center [565, 188] width 625 height 53
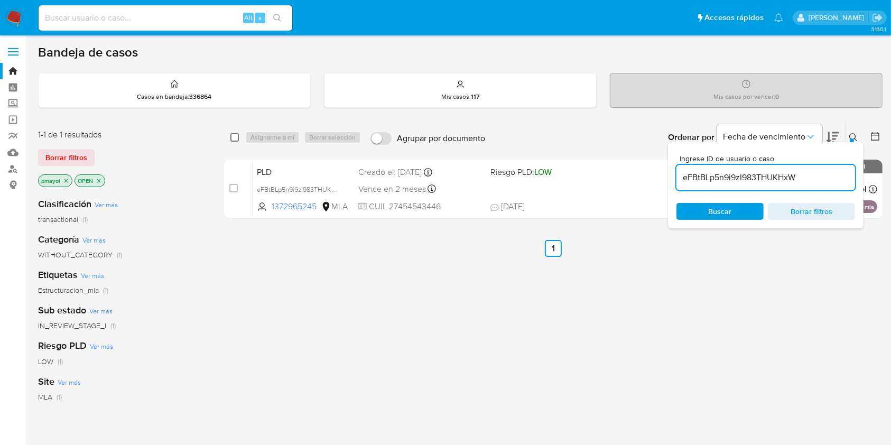
click at [234, 135] on input "checkbox" at bounding box center [234, 137] width 8 height 8
checkbox input "true"
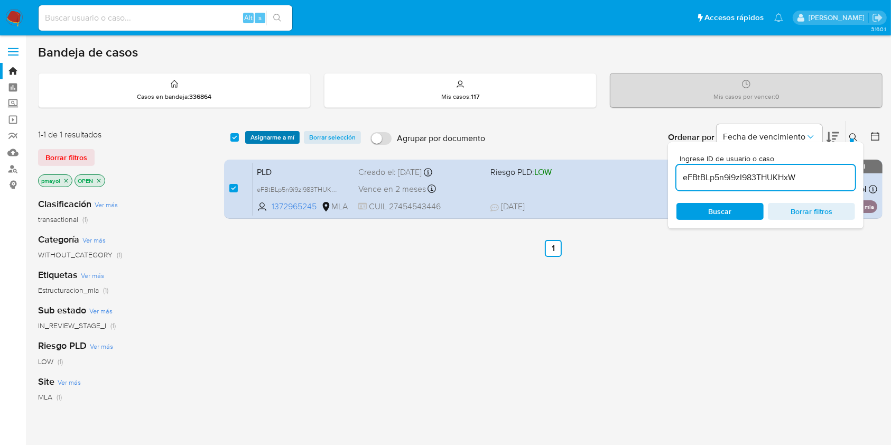
click at [254, 133] on span "Asignarme a mí" at bounding box center [273, 137] width 44 height 11
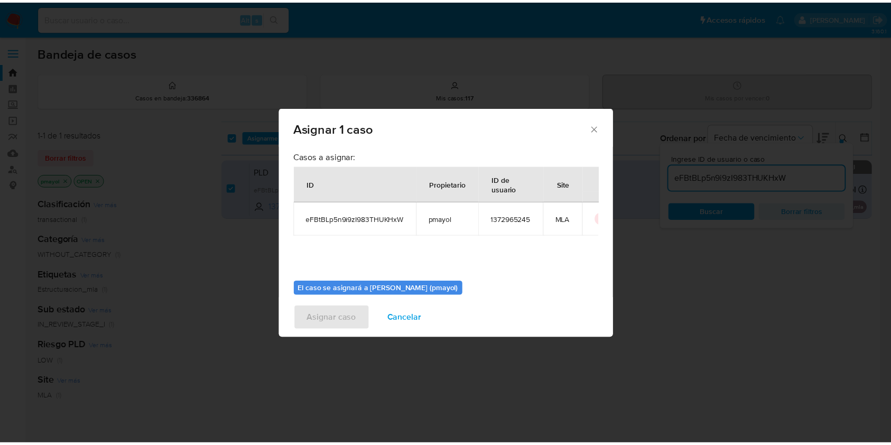
scroll to position [54, 0]
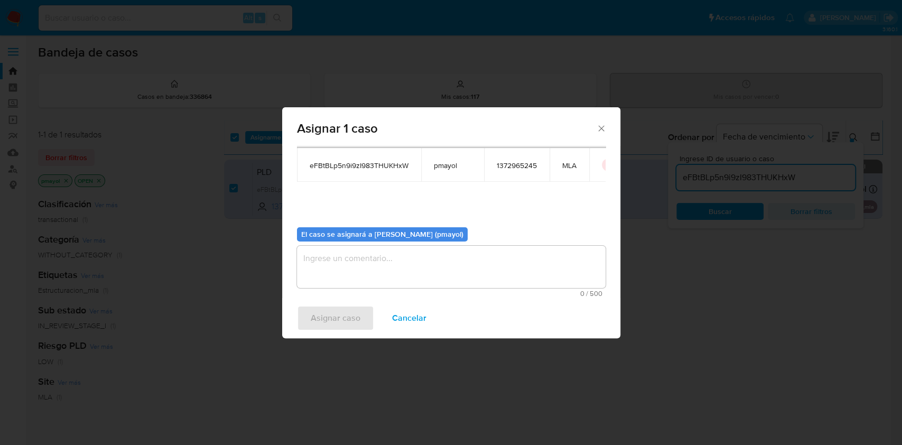
click at [539, 253] on textarea "assign-modal" at bounding box center [451, 267] width 309 height 42
paste textarea "eFBtBLp5n9i9zI983THUKHxW"
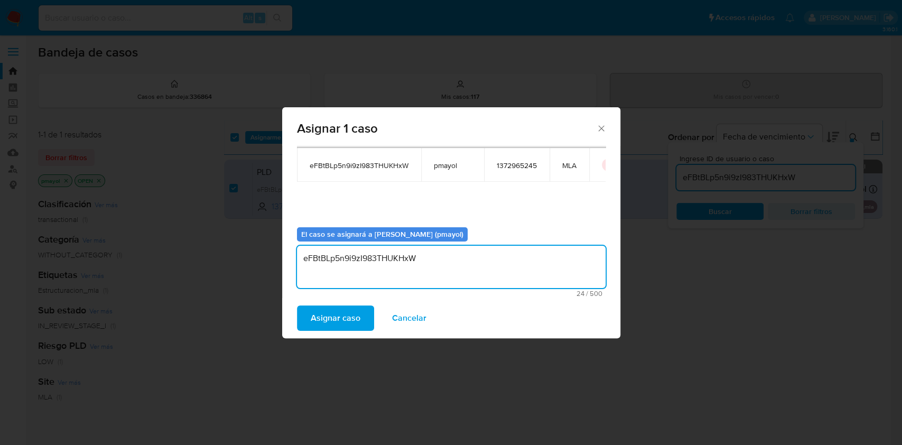
click at [374, 272] on textarea "eFBtBLp5n9i9zI983THUKHxW" at bounding box center [451, 267] width 309 height 42
type textarea "Asignación"
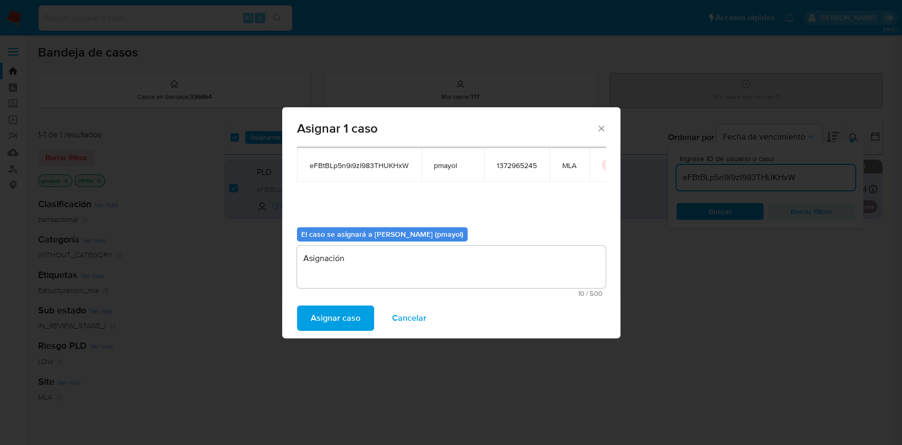
click at [326, 313] on span "Asignar caso" at bounding box center [336, 318] width 50 height 23
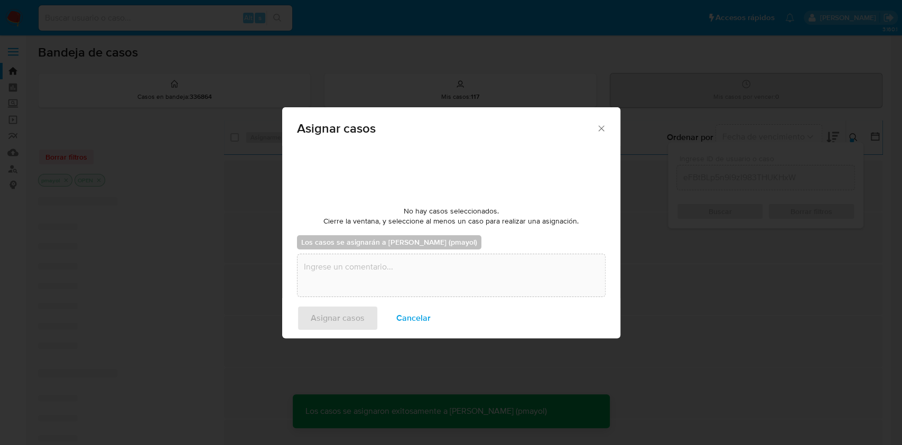
checkbox input "false"
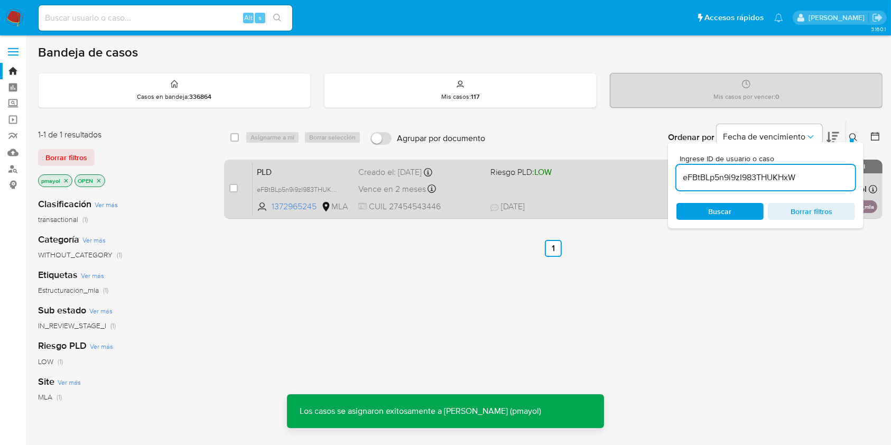
click at [605, 185] on div "PLD eFBtBLp5n9i9zI983THUKHxW 1372965245 MLA Riesgo PLD: LOW Creado el: [DATE] C…" at bounding box center [565, 188] width 625 height 53
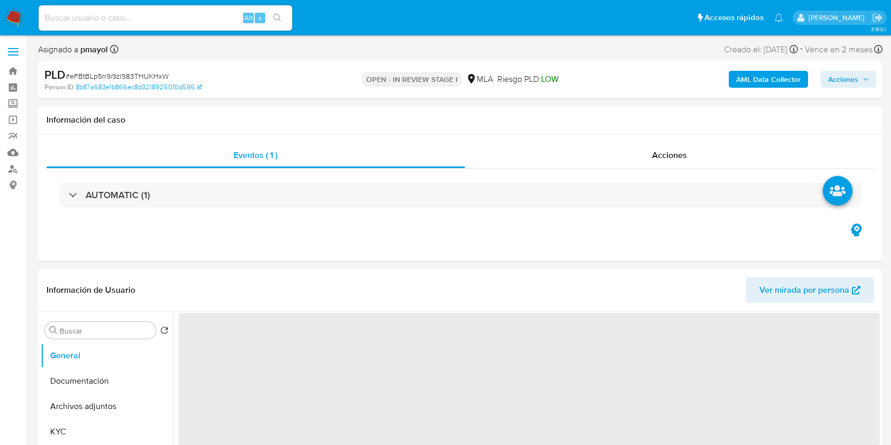
select select "10"
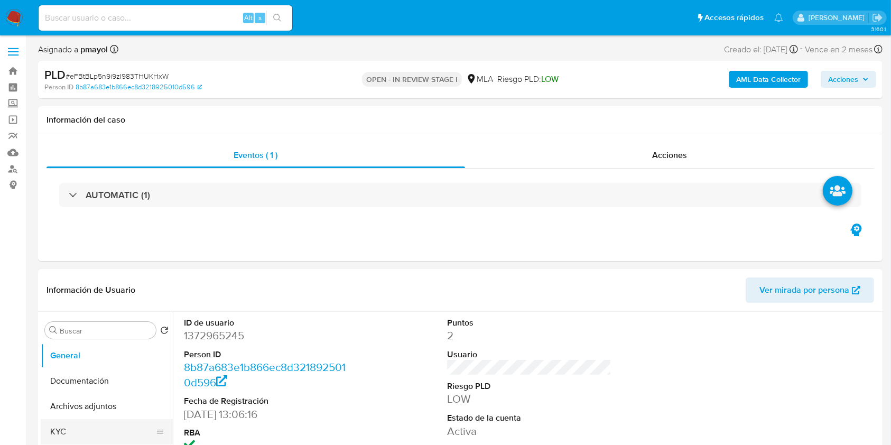
click at [79, 429] on button "KYC" at bounding box center [103, 431] width 124 height 25
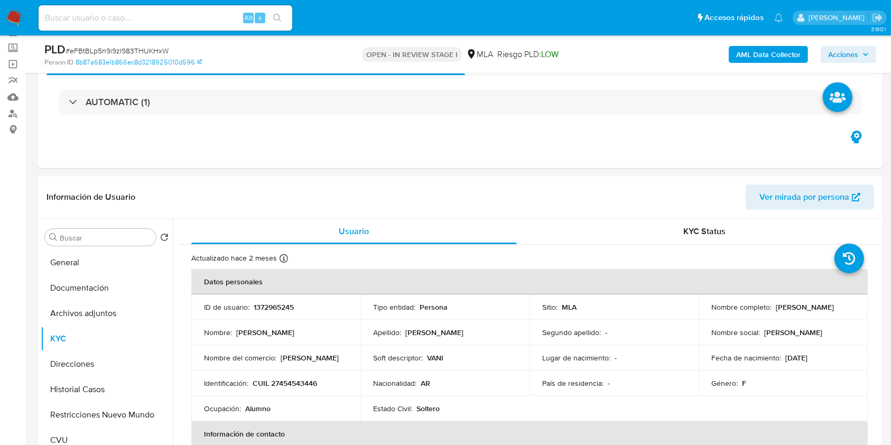
scroll to position [80, 0]
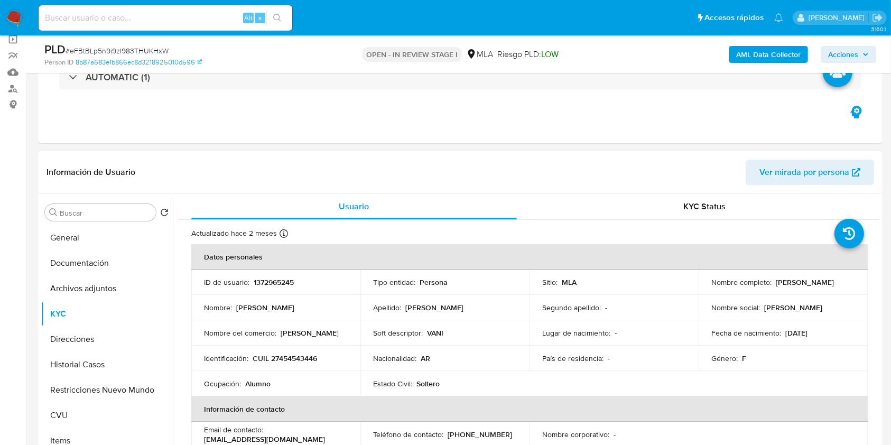
click at [288, 357] on p "CUIL 27454543446" at bounding box center [285, 359] width 64 height 10
copy p "27454543446"
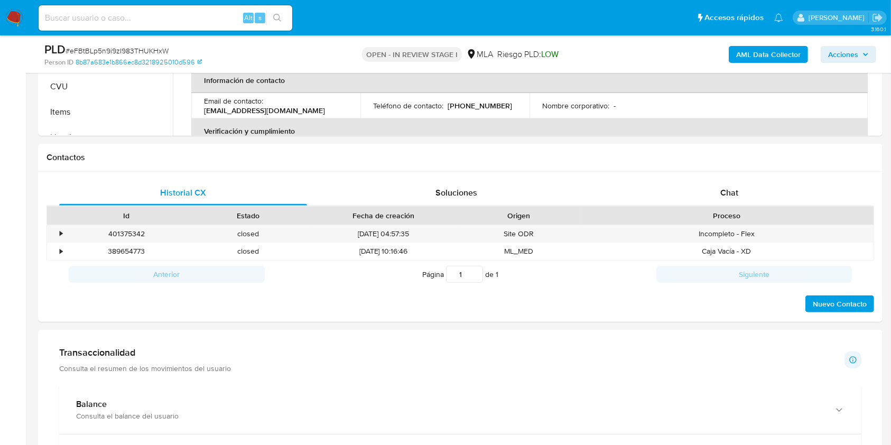
scroll to position [426, 0]
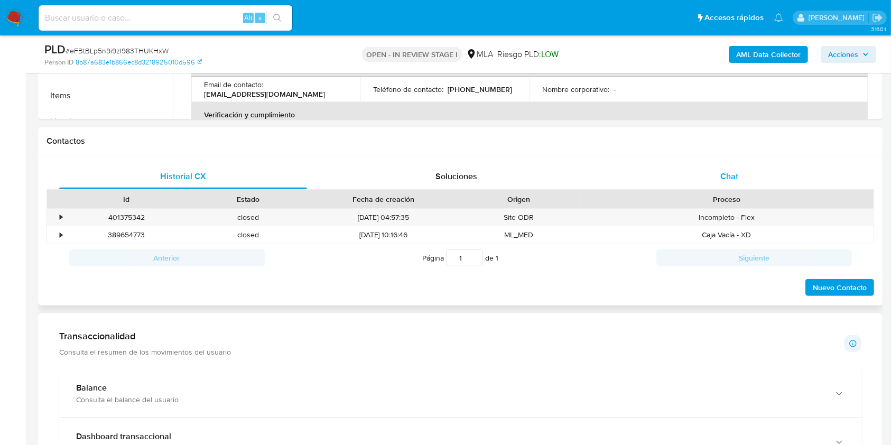
click at [740, 184] on div "Chat" at bounding box center [730, 176] width 248 height 25
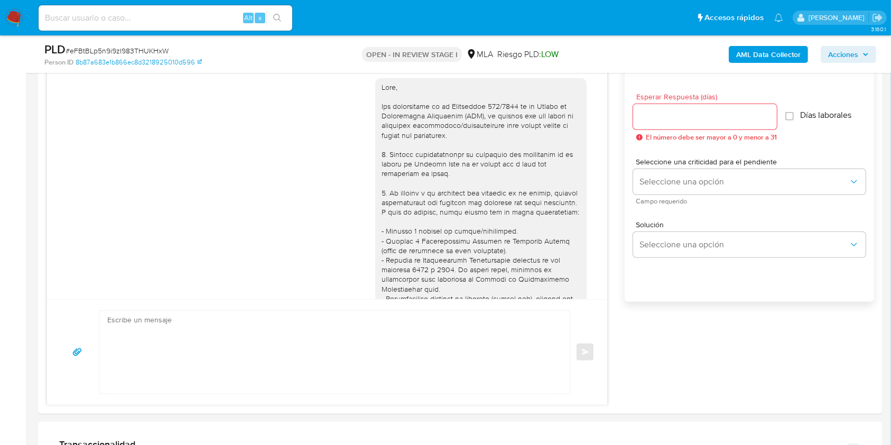
scroll to position [626, 0]
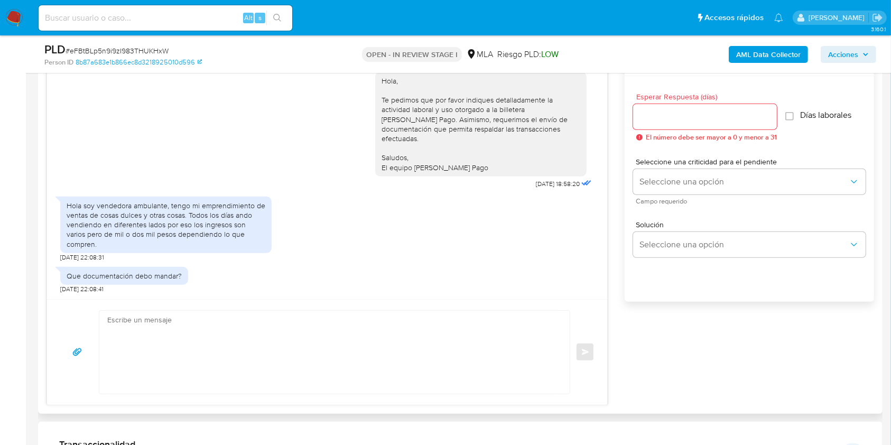
click at [348, 345] on textarea at bounding box center [331, 352] width 449 height 83
paste textarea "Hola XXX, Muchas gracias por tu respuesta. Analizamos tu caso y verificamos que…"
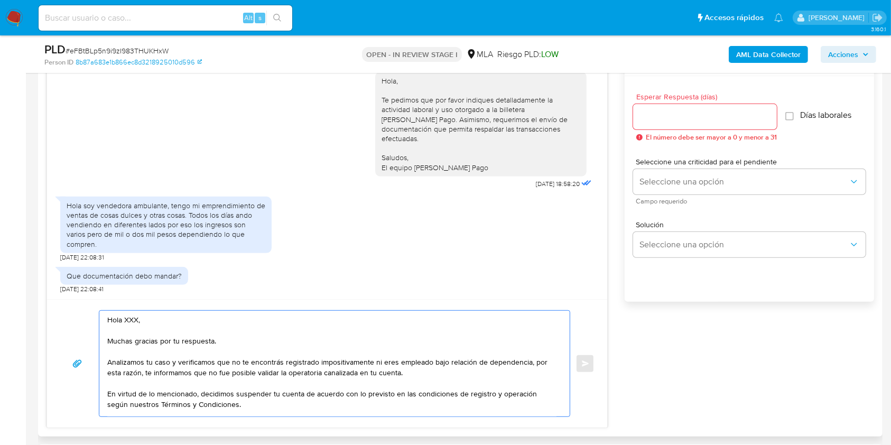
scroll to position [71, 0]
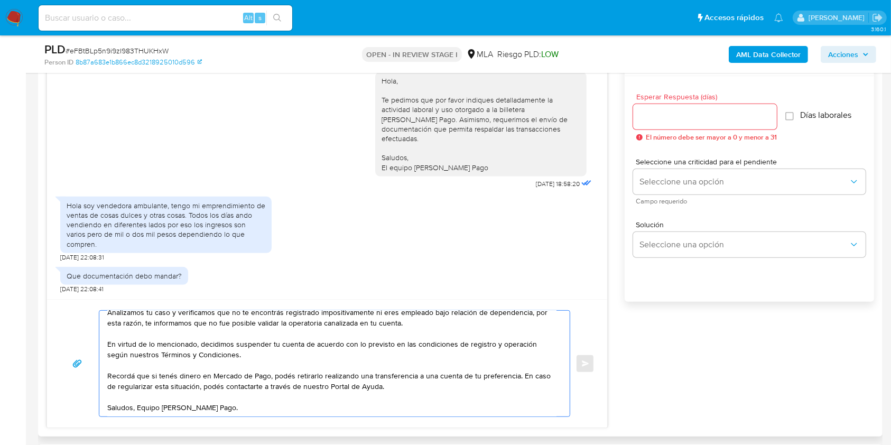
click at [140, 389] on textarea "Hola XXX, Muchas gracias por tu respuesta. Analizamos tu caso y verificamos que…" at bounding box center [331, 364] width 449 height 106
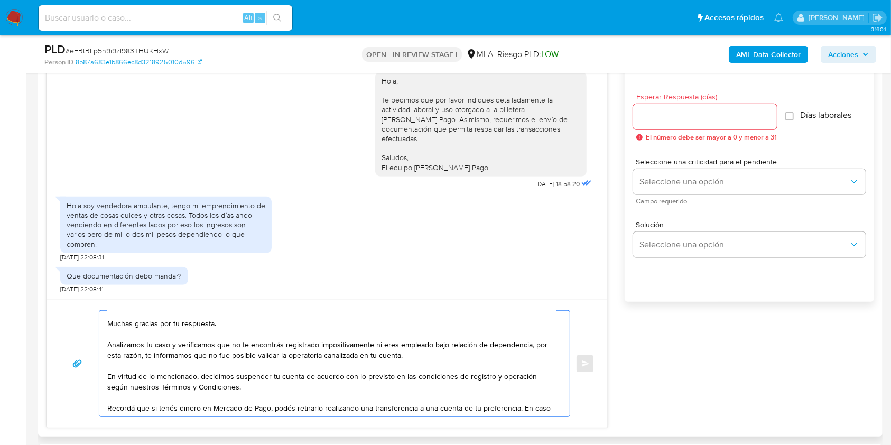
scroll to position [0, 0]
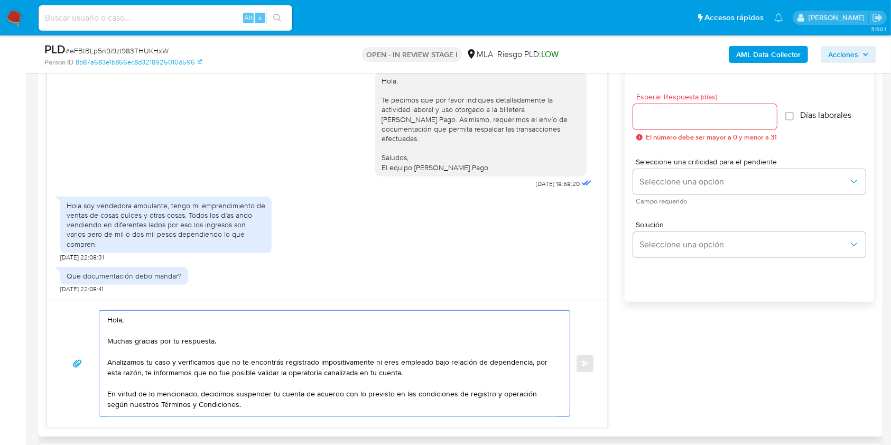
type textarea "Hola, Muchas gracias por tu respuesta. Analizamos tu caso y verificamos que no …"
click at [693, 114] on input "Esperar Respuesta (días)" at bounding box center [705, 117] width 144 height 14
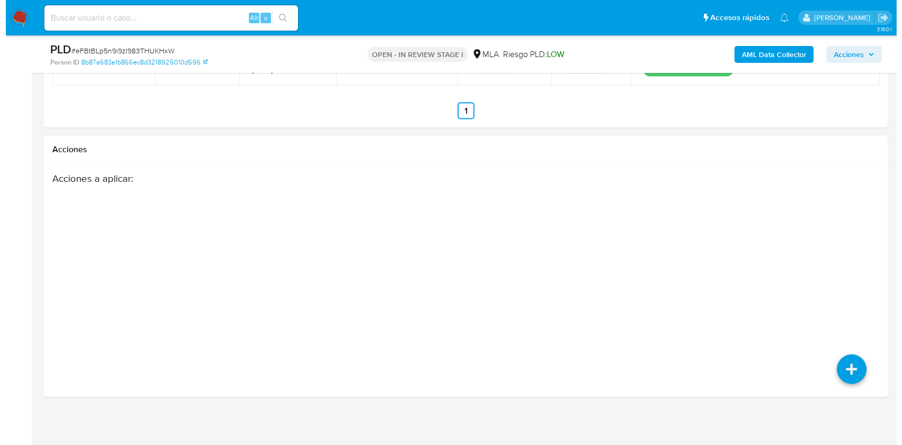
scroll to position [1675, 0]
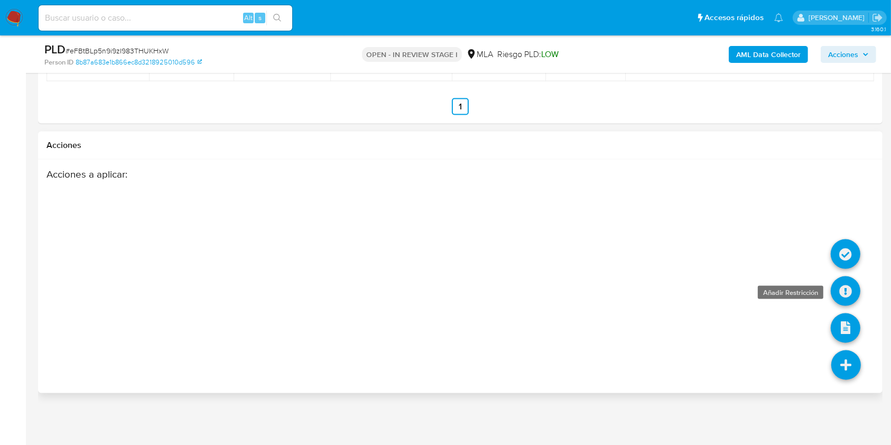
type input "0"
click at [841, 293] on icon at bounding box center [846, 291] width 30 height 30
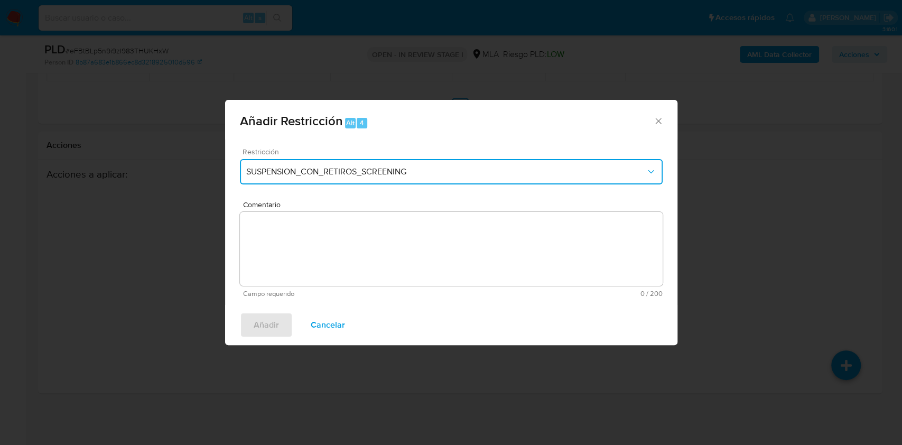
click at [463, 164] on button "SUSPENSION_CON_RETIROS_SCREENING" at bounding box center [451, 171] width 423 height 25
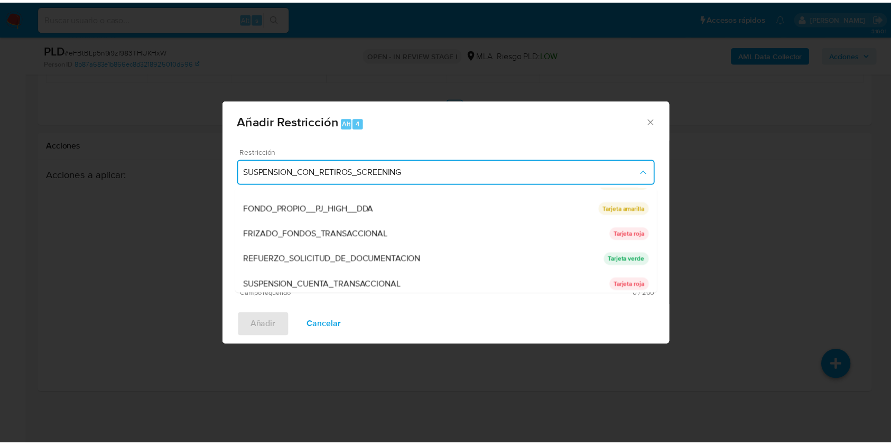
scroll to position [224, 0]
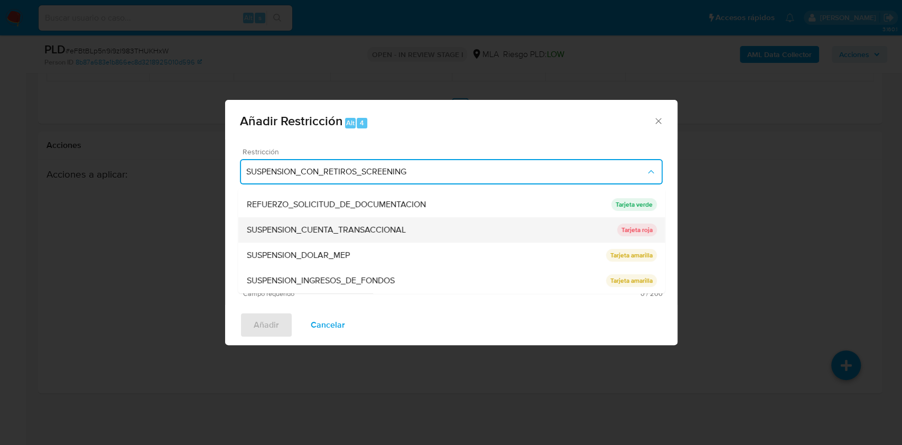
click at [492, 228] on div "SUSPENSION_CUENTA_TRANSACCIONAL" at bounding box center [431, 229] width 371 height 25
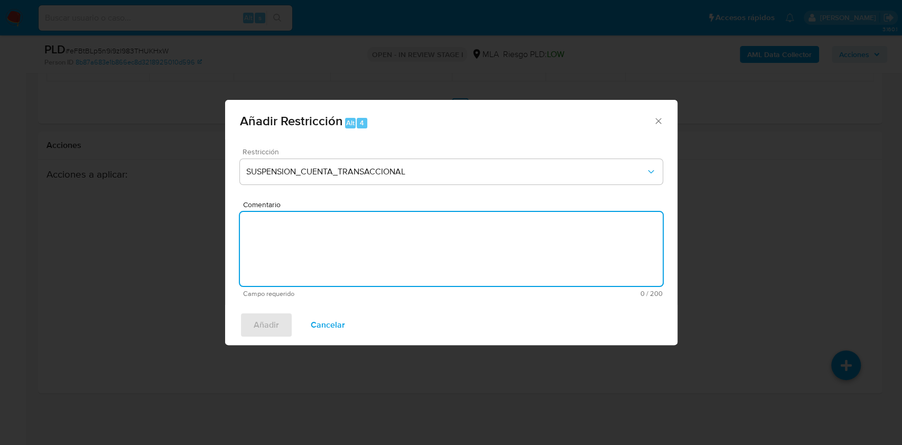
click at [459, 251] on textarea "Comentario" at bounding box center [451, 249] width 423 height 74
type textarea "AML"
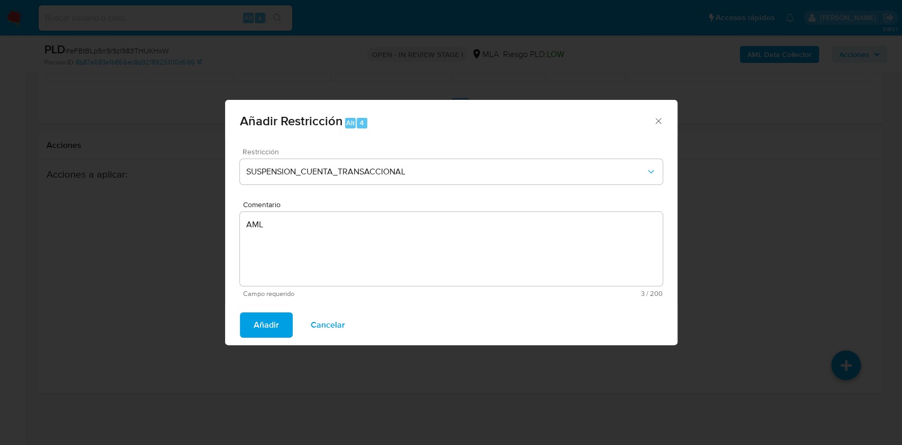
click at [258, 316] on span "Añadir" at bounding box center [266, 324] width 25 height 23
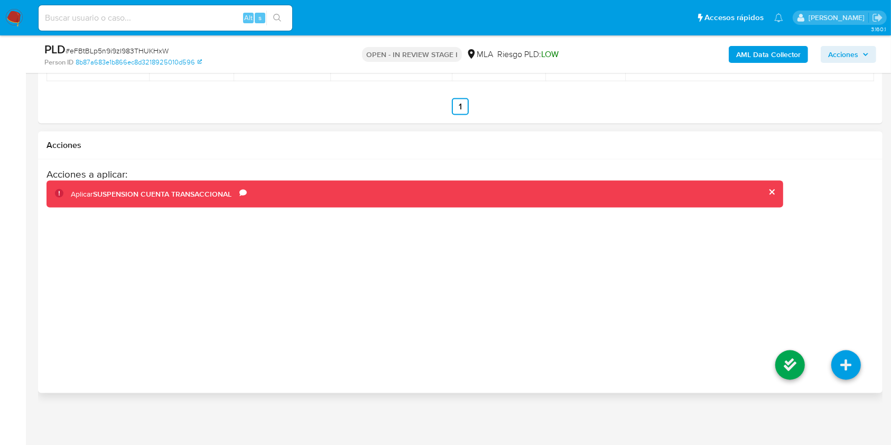
click at [778, 380] on li at bounding box center [790, 366] width 56 height 59
click at [782, 367] on icon at bounding box center [790, 365] width 30 height 30
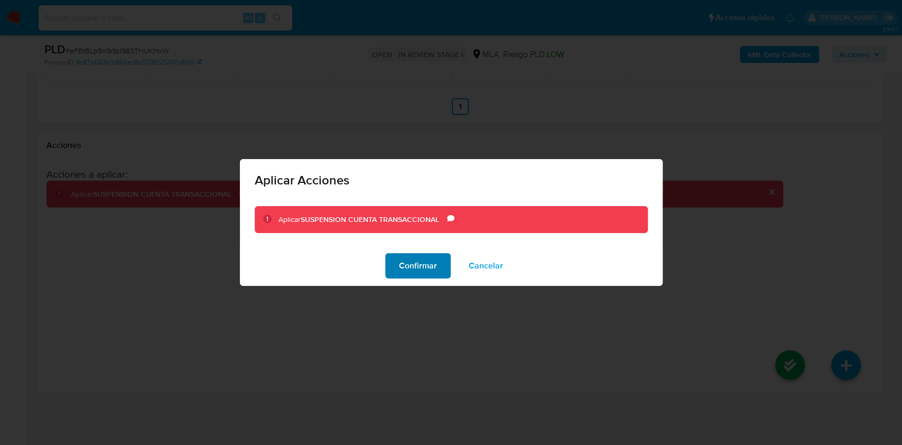
click at [419, 267] on span "Confirmar" at bounding box center [418, 265] width 38 height 23
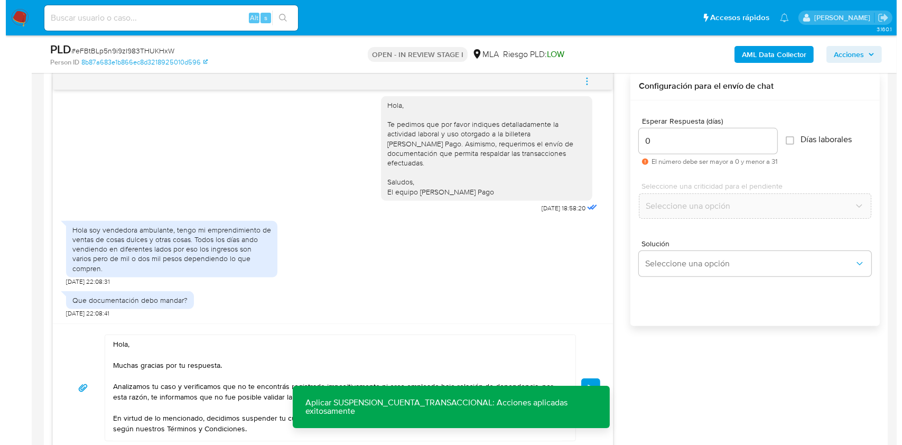
scroll to position [556, 0]
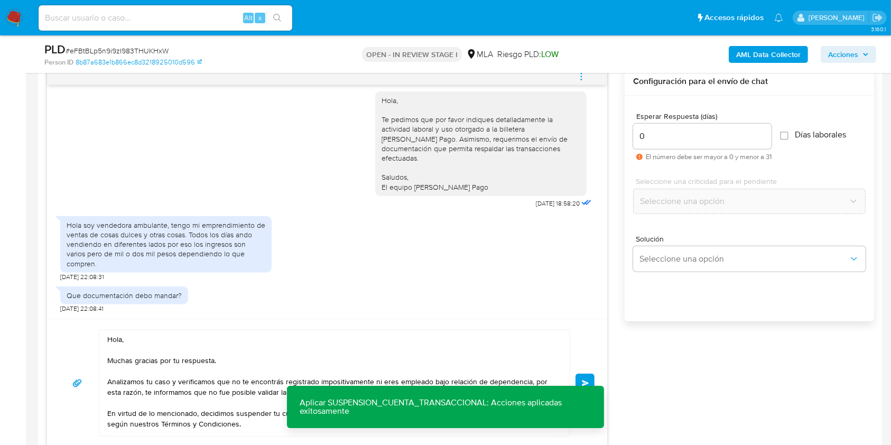
click at [584, 380] on span "Enviar" at bounding box center [585, 383] width 7 height 6
click at [584, 83] on span "menu-action" at bounding box center [582, 76] width 10 height 25
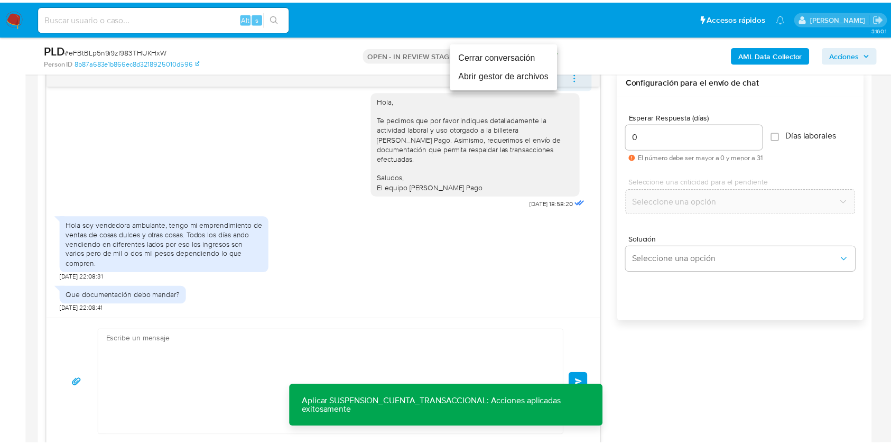
scroll to position [858, 0]
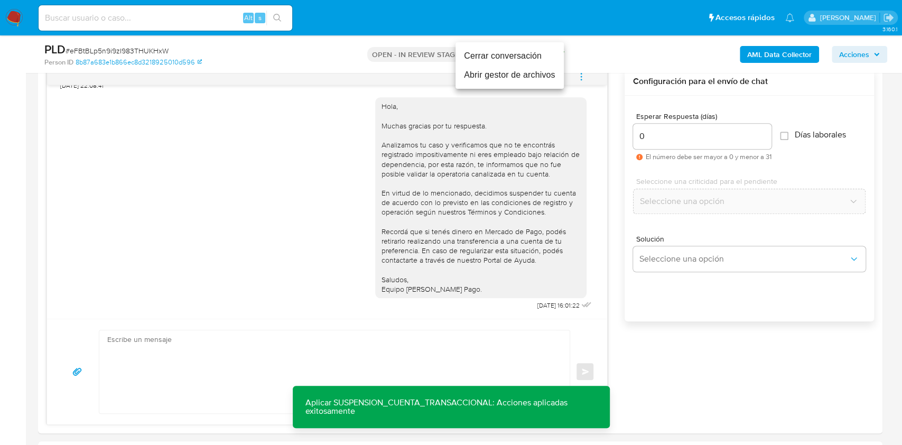
click at [504, 57] on li "Cerrar conversación" at bounding box center [510, 56] width 108 height 19
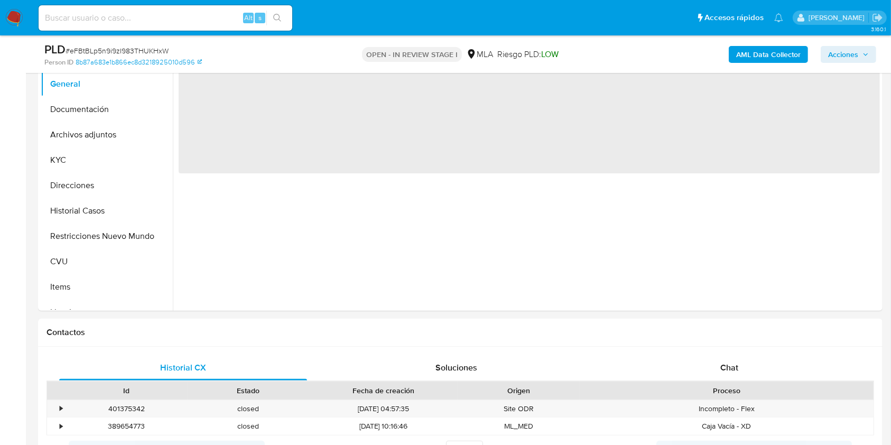
select select "10"
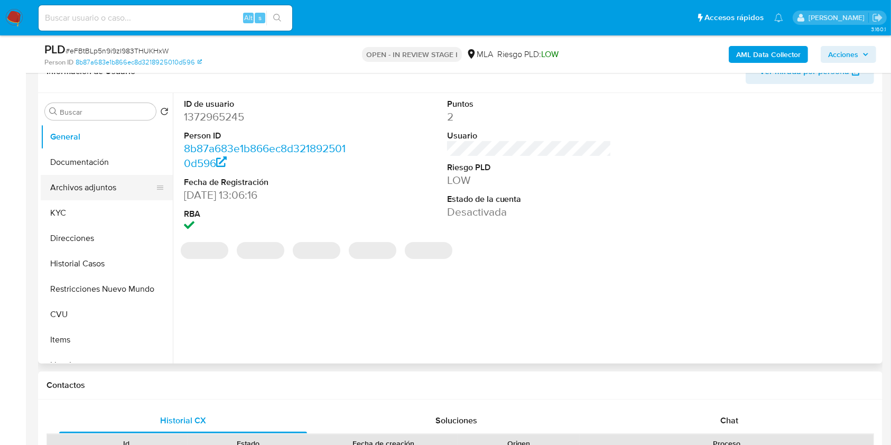
click at [87, 192] on button "Archivos adjuntos" at bounding box center [103, 187] width 124 height 25
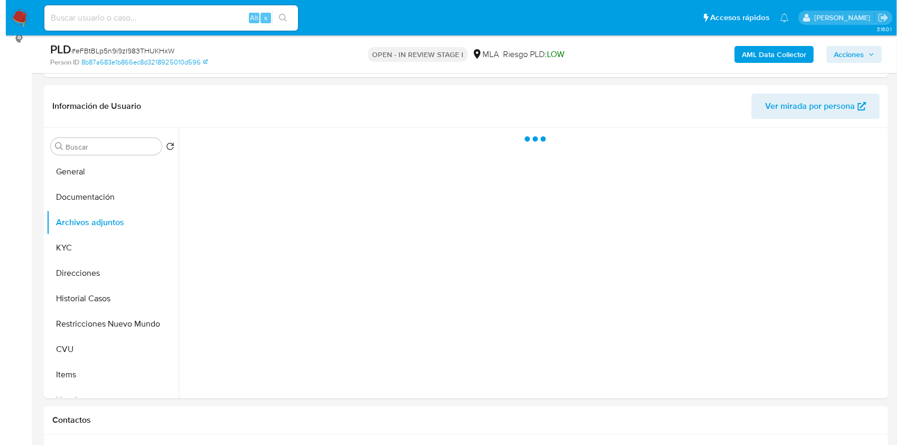
scroll to position [140, 0]
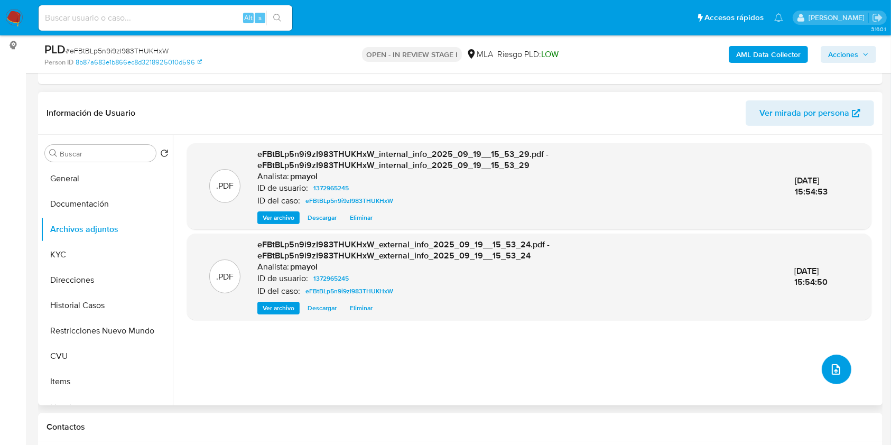
click at [830, 367] on icon "upload-file" at bounding box center [836, 369] width 13 height 13
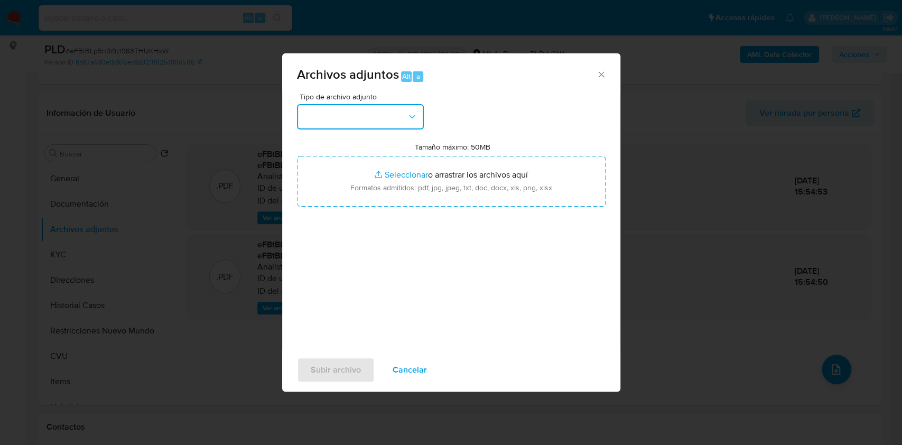
click at [365, 112] on button "button" at bounding box center [360, 116] width 127 height 25
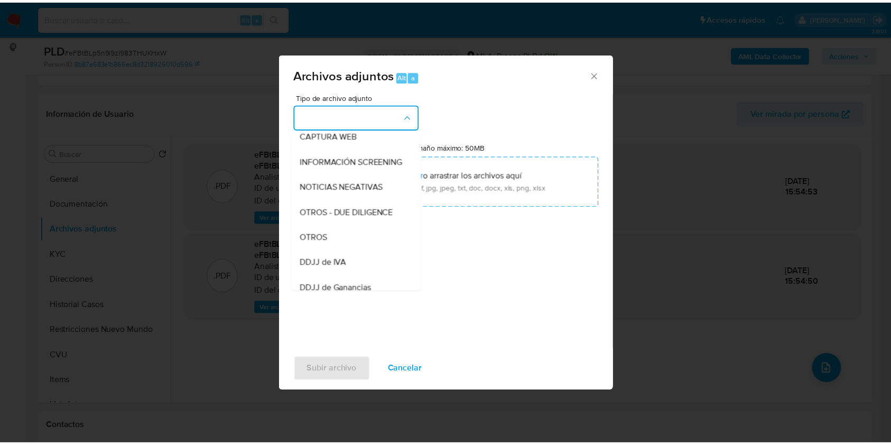
scroll to position [123, 0]
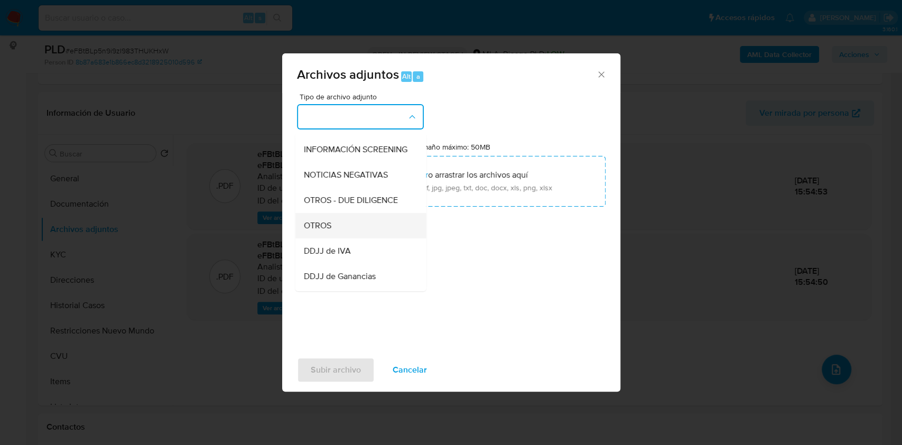
click at [343, 235] on div "OTROS" at bounding box center [357, 225] width 108 height 25
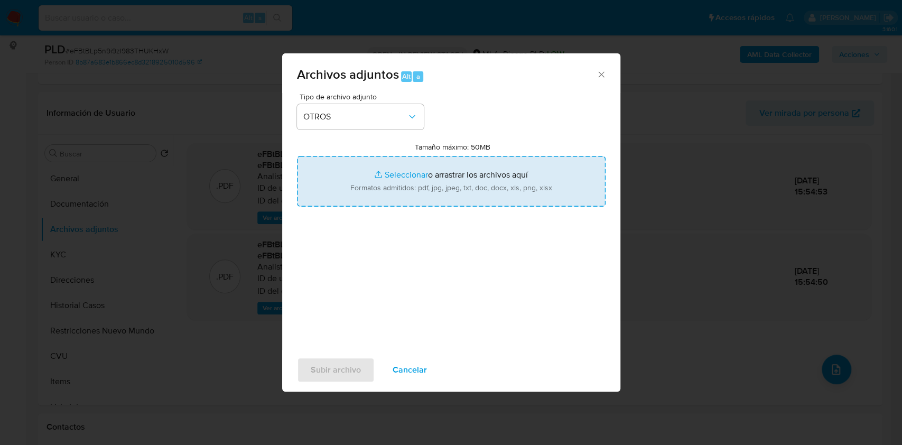
click at [411, 175] on input "Tamaño máximo: 50MB Seleccionar archivos" at bounding box center [451, 181] width 309 height 51
type input "C:\fakepath\Caselog eFBtBLp5n9i9zI983THUKHxW.docx"
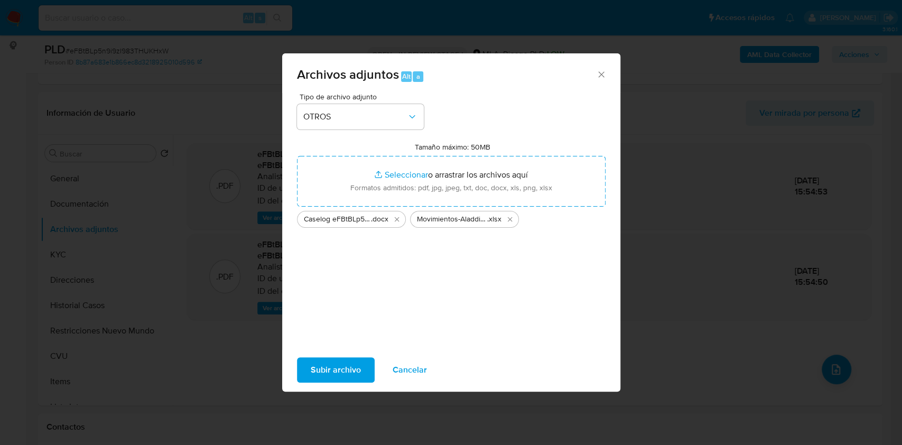
click at [336, 376] on span "Subir archivo" at bounding box center [336, 369] width 50 height 23
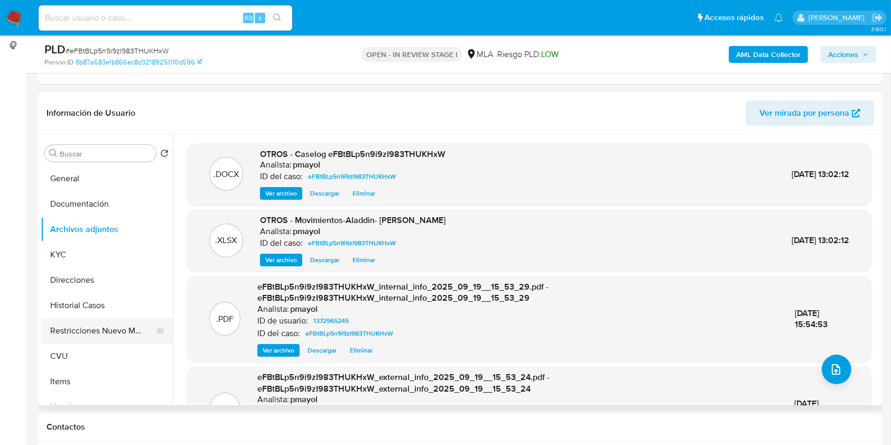
click at [138, 328] on button "Restricciones Nuevo Mundo" at bounding box center [103, 330] width 124 height 25
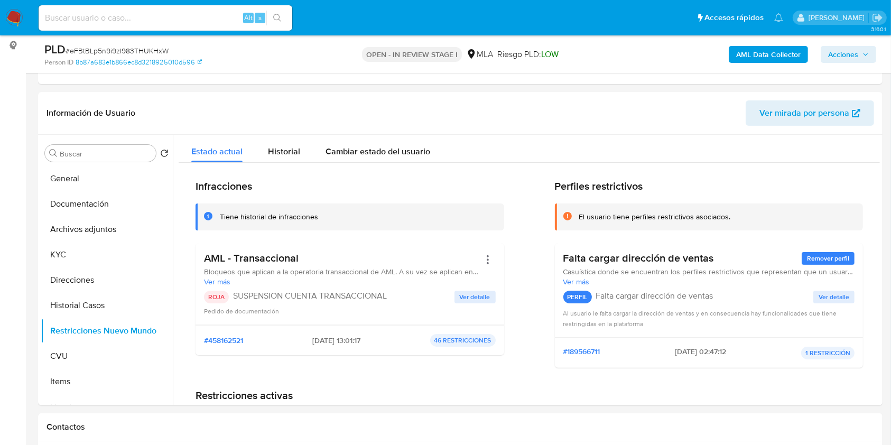
click at [847, 50] on span "Acciones" at bounding box center [843, 54] width 30 height 17
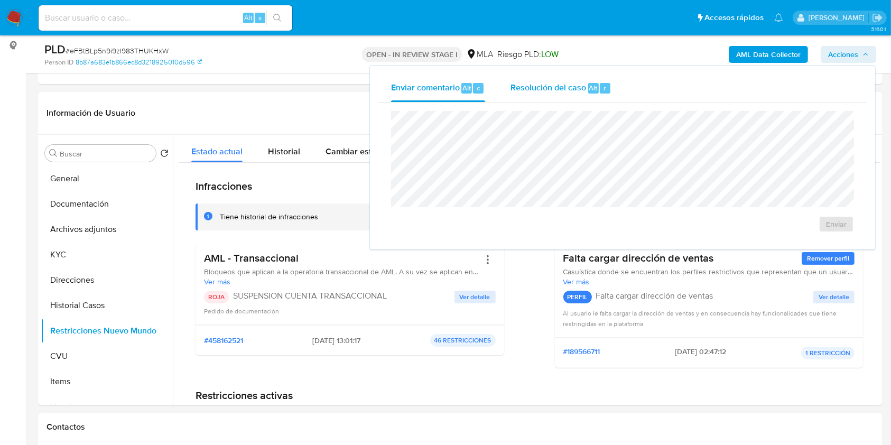
click at [556, 93] on span "Resolución del caso" at bounding box center [549, 87] width 76 height 12
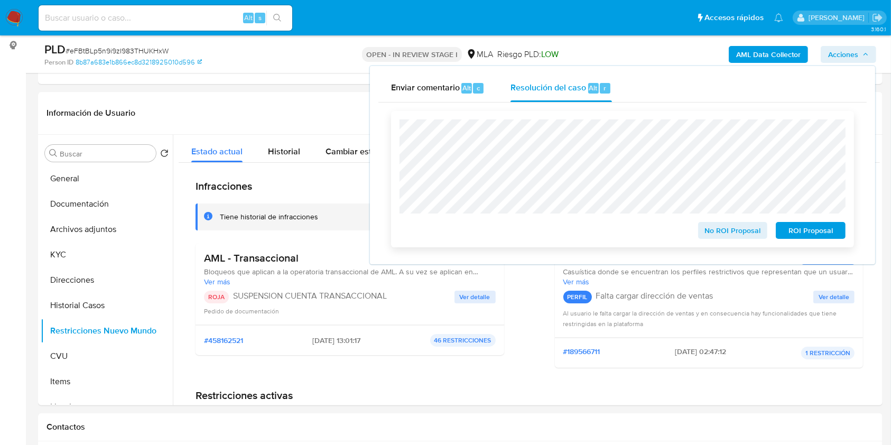
click at [820, 229] on span "ROI Proposal" at bounding box center [810, 230] width 55 height 15
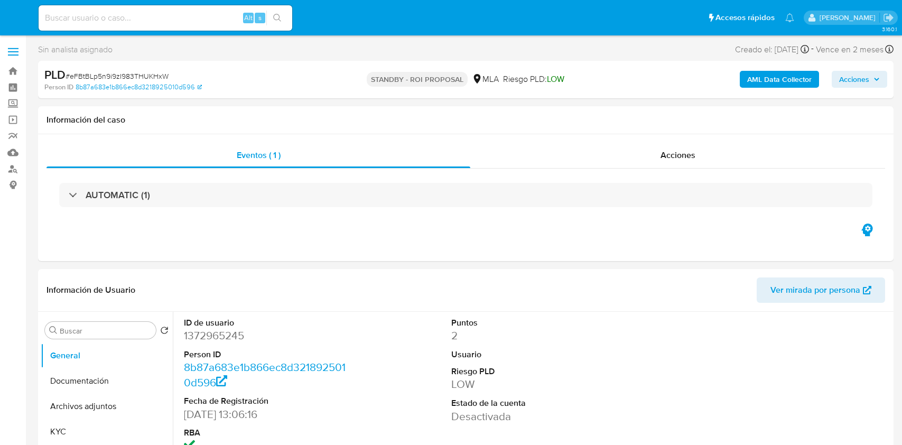
select select "10"
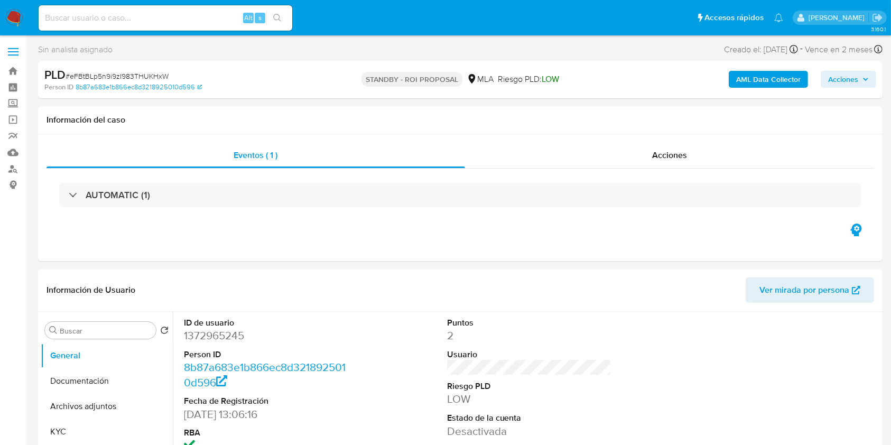
click at [17, 13] on img at bounding box center [14, 18] width 18 height 18
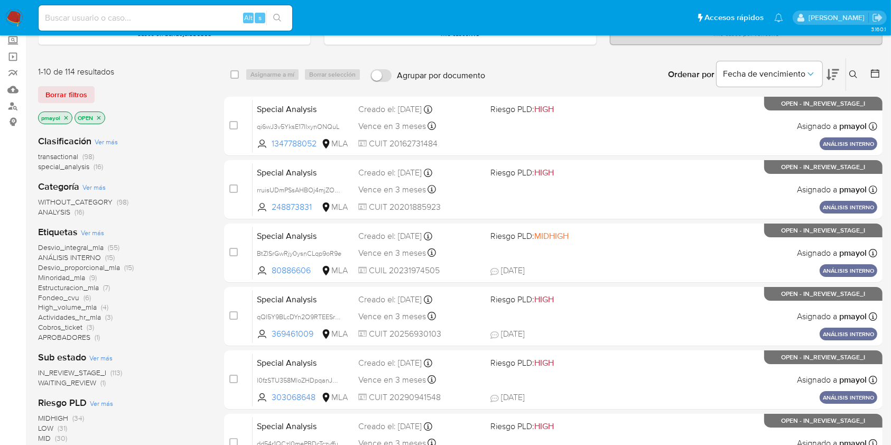
scroll to position [35, 0]
